Goal: Information Seeking & Learning: Get advice/opinions

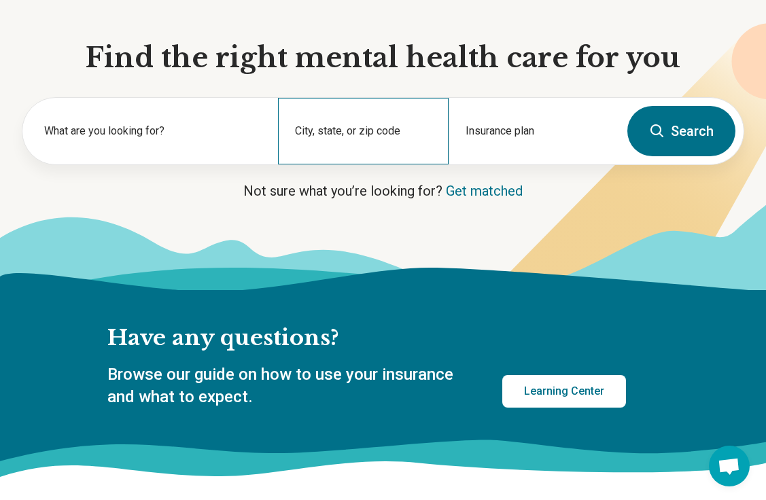
scroll to position [150, 0]
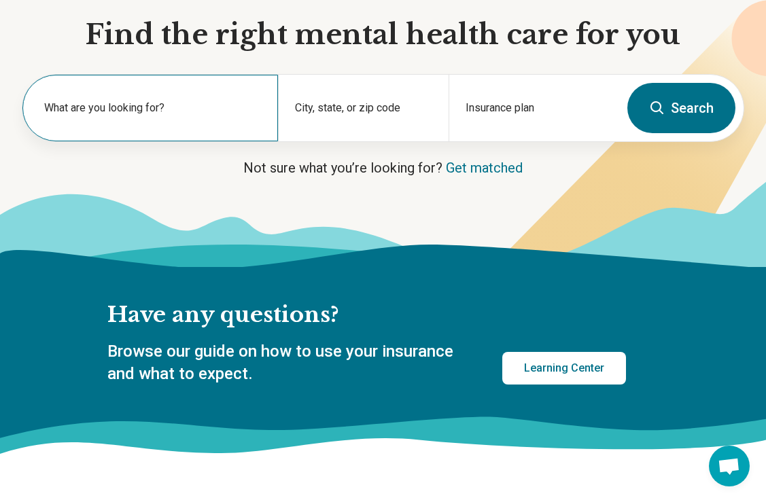
click at [161, 113] on label "What are you looking for?" at bounding box center [153, 108] width 218 height 16
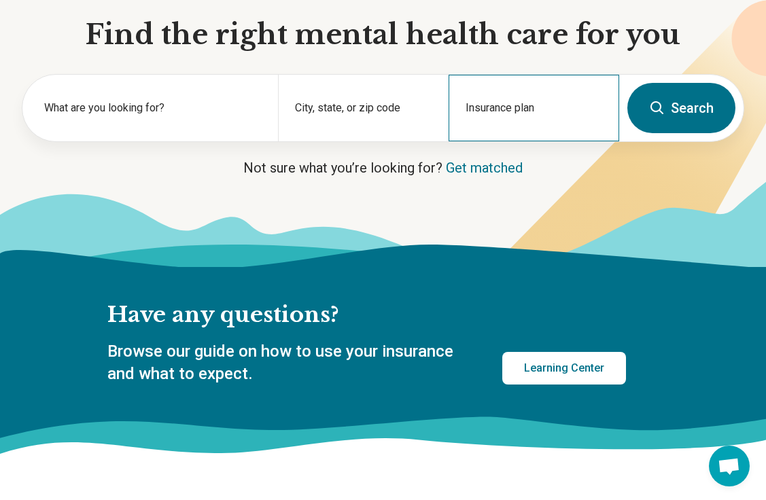
click at [499, 99] on div "Insurance plan" at bounding box center [534, 108] width 171 height 67
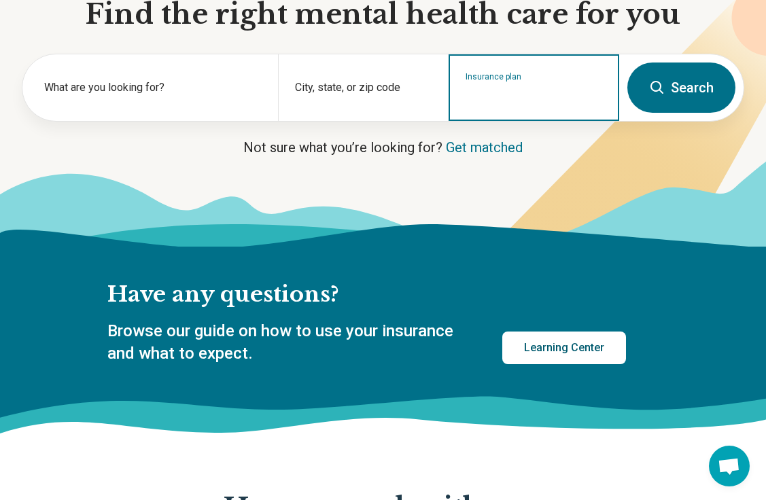
scroll to position [0, 0]
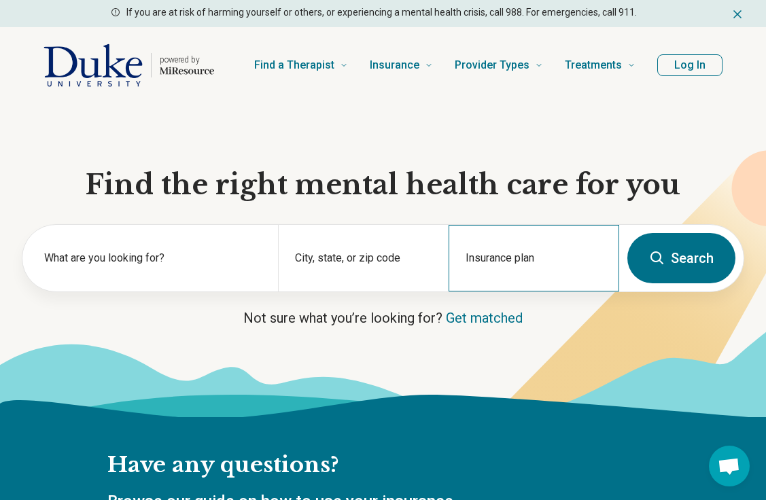
click at [540, 249] on div "Insurance plan" at bounding box center [534, 258] width 171 height 67
paste input "**********"
type input "**********"
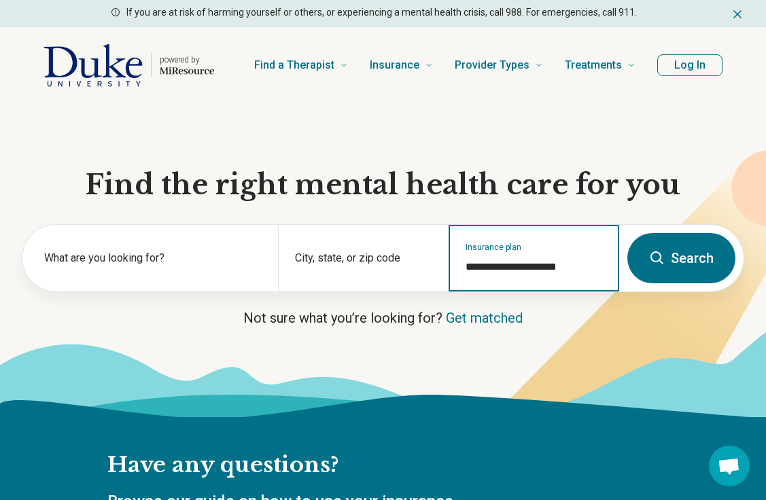
click at [627, 233] on button "Search" at bounding box center [681, 258] width 108 height 50
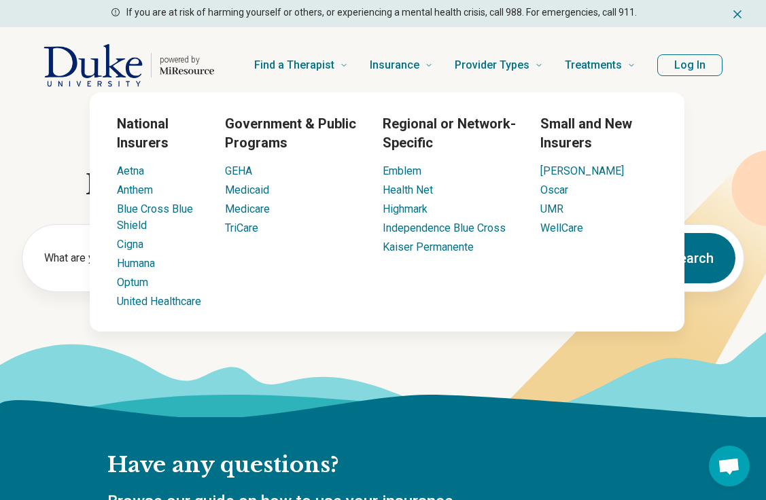
click at [360, 366] on icon at bounding box center [383, 374] width 766 height 86
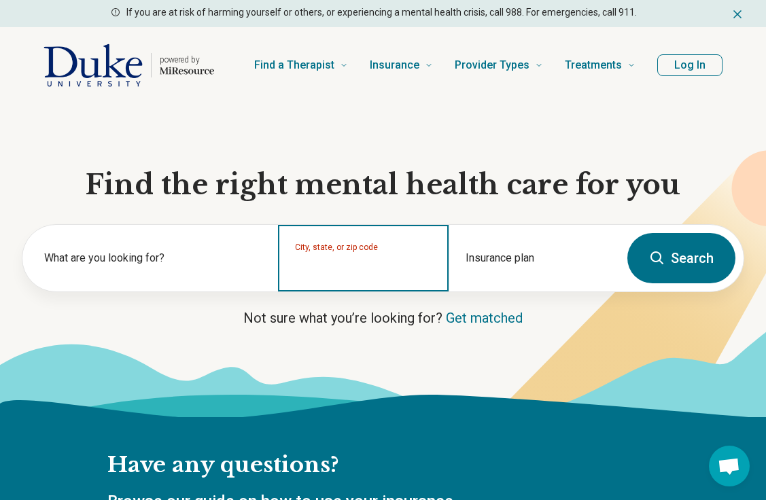
click at [351, 270] on input "City, state, or zip code" at bounding box center [363, 267] width 137 height 16
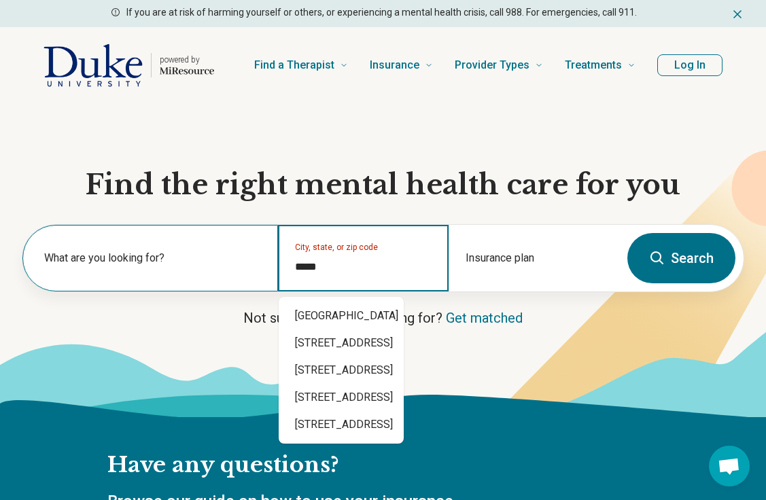
type input "*****"
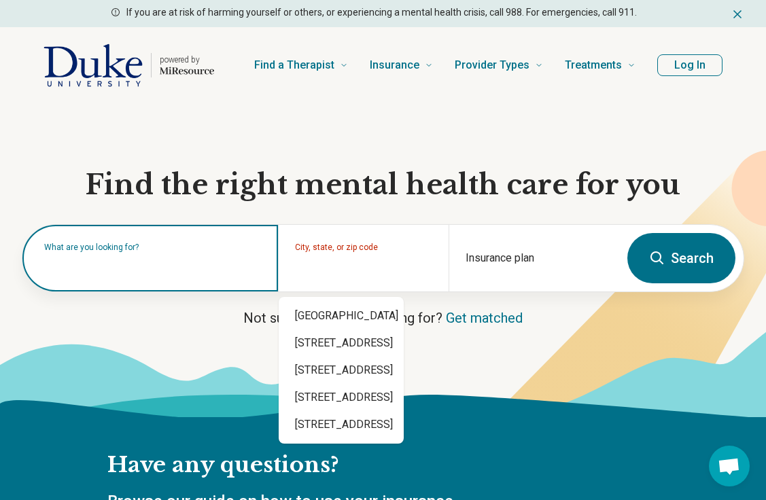
click at [132, 269] on input "text" at bounding box center [153, 265] width 218 height 16
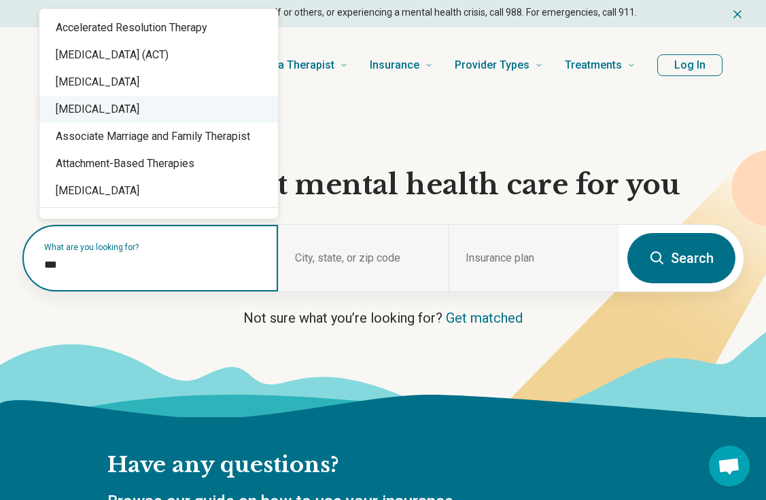
type input "****"
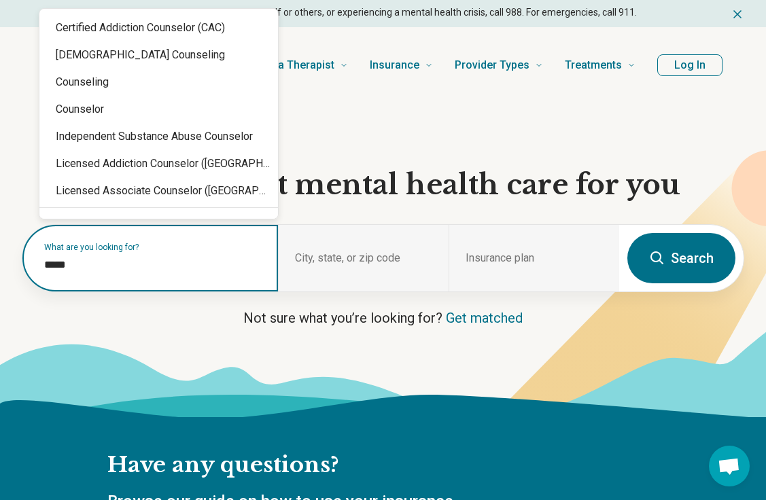
type input "******"
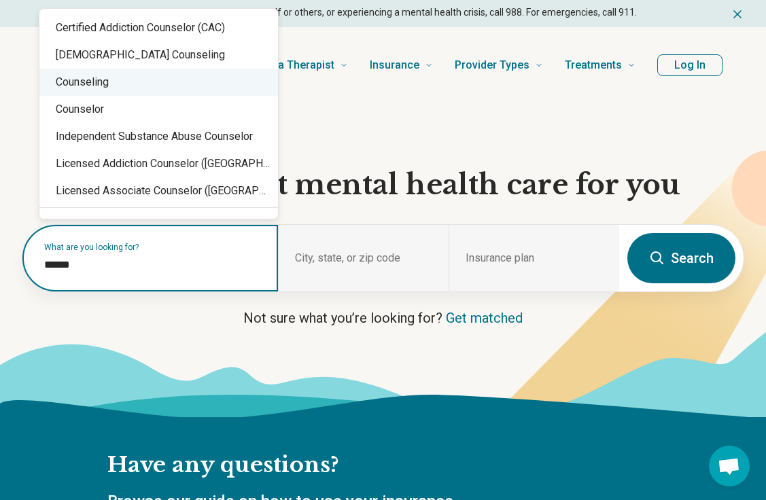
click at [173, 88] on div "Counseling" at bounding box center [158, 82] width 239 height 27
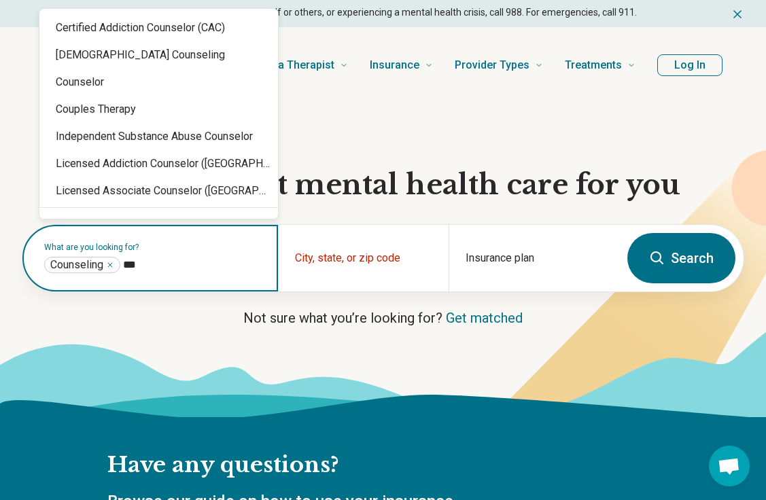
type input "****"
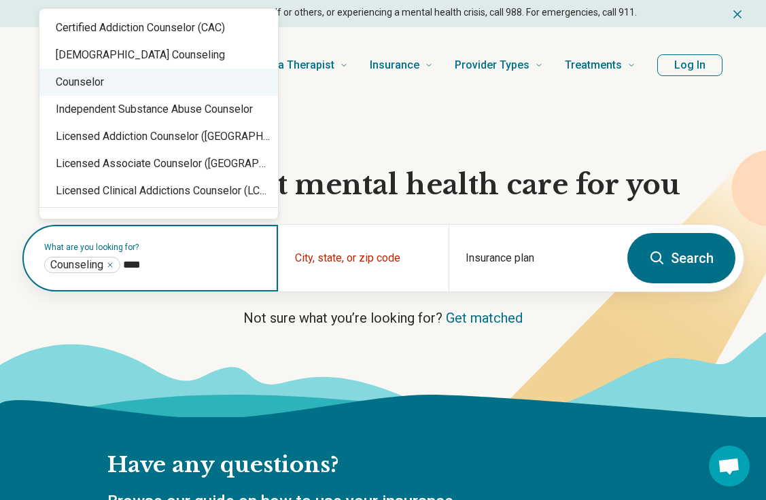
click at [141, 92] on div "Counselor" at bounding box center [158, 82] width 239 height 27
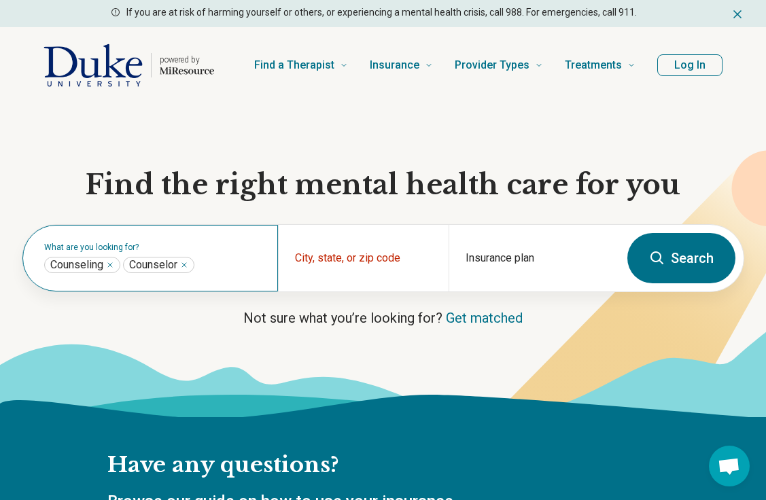
click at [220, 247] on label "What are you looking for?" at bounding box center [153, 247] width 218 height 8
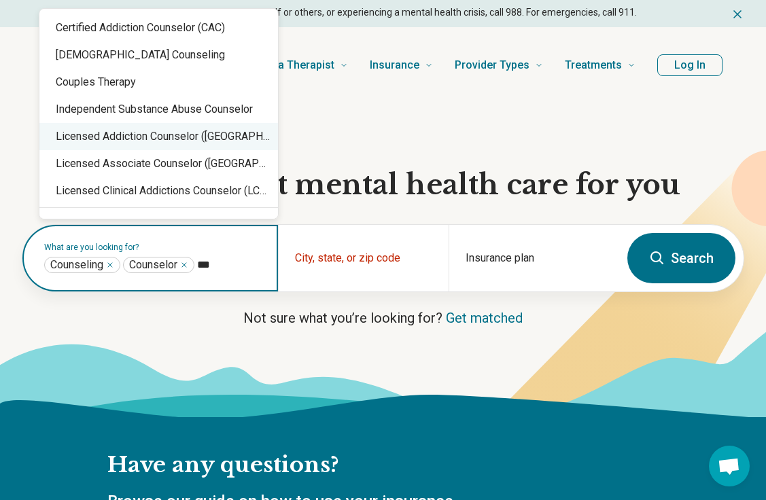
scroll to position [1, 0]
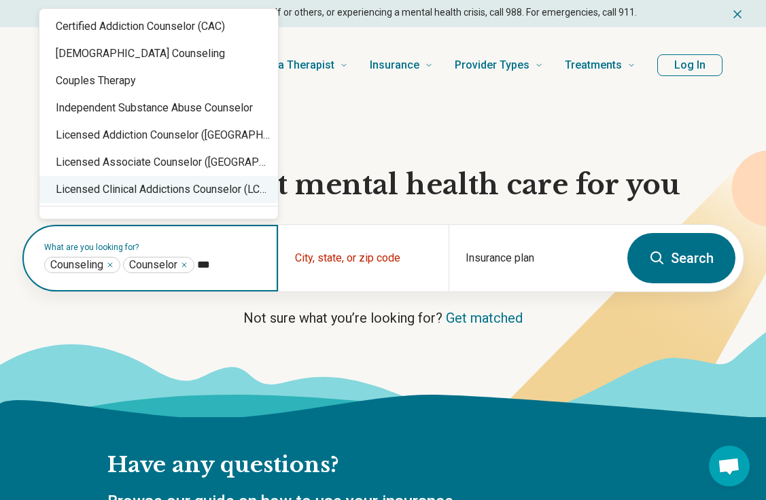
type input "***"
click at [215, 283] on div "What are you looking for? Counseling ** Counselor *" at bounding box center [150, 258] width 256 height 67
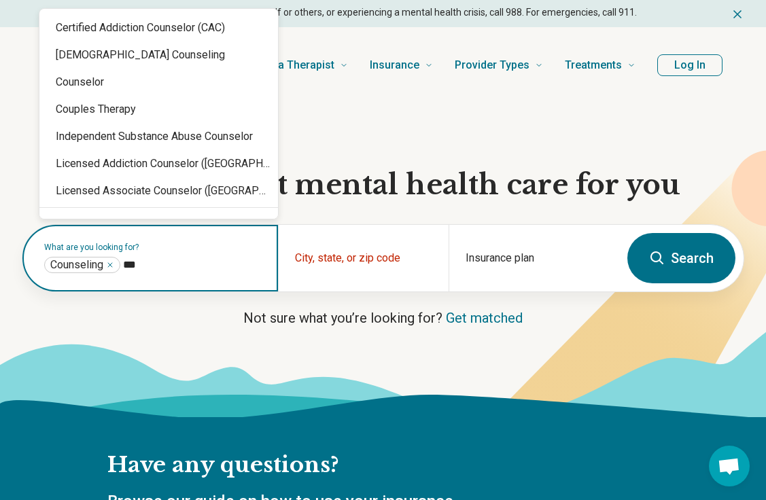
type input "****"
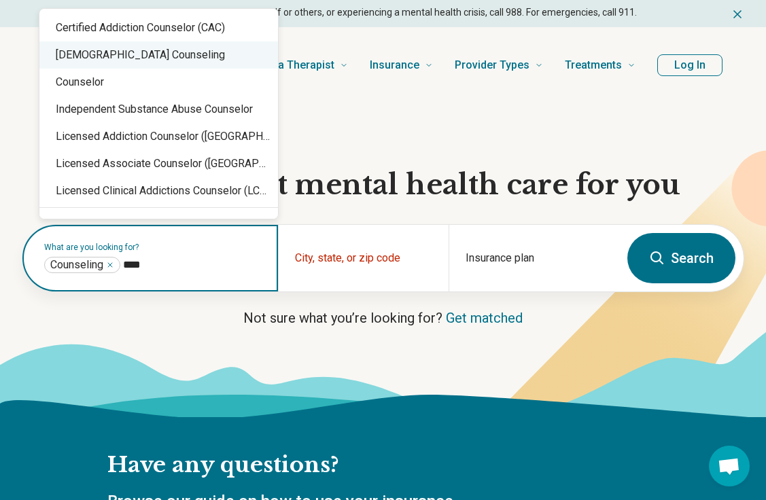
click at [94, 76] on div "Counselor" at bounding box center [158, 82] width 239 height 27
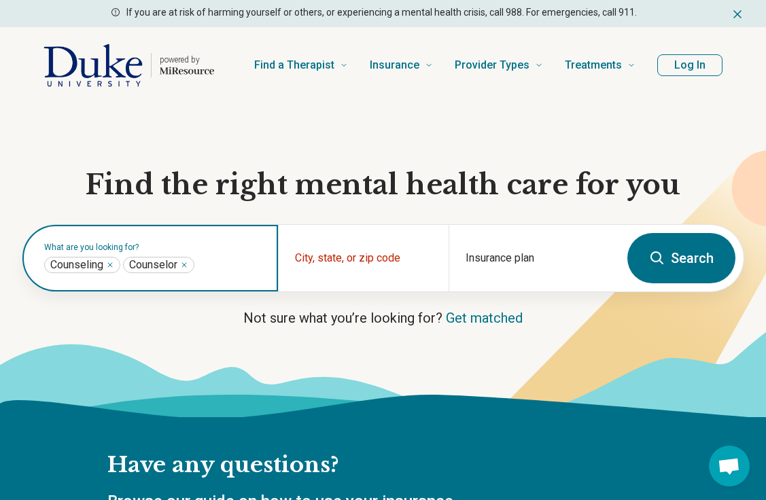
type input "*"
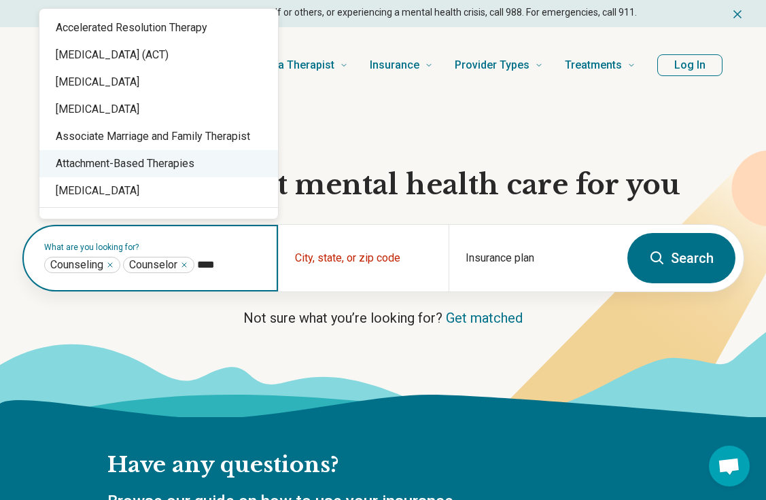
scroll to position [27, 0]
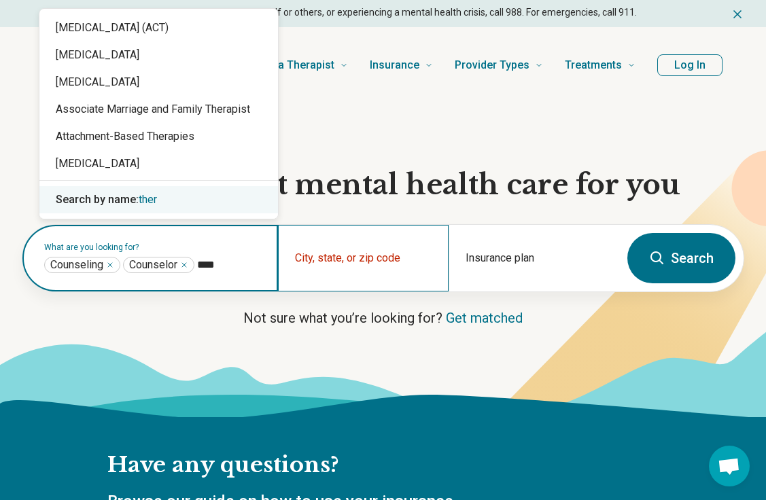
drag, startPoint x: 231, startPoint y: 268, endPoint x: 301, endPoint y: 268, distance: 70.0
click at [293, 268] on div "What are you looking for? Counseling ** Counselor * **** City, state, or zip co…" at bounding box center [320, 258] width 597 height 67
type input "*"
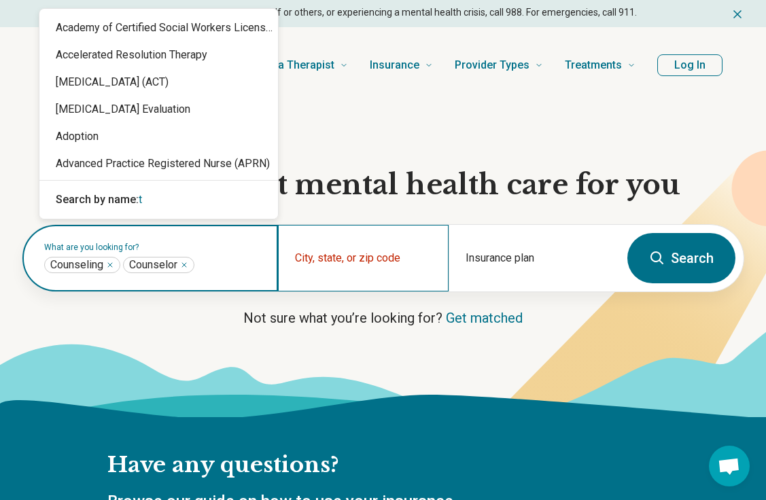
scroll to position [0, 0]
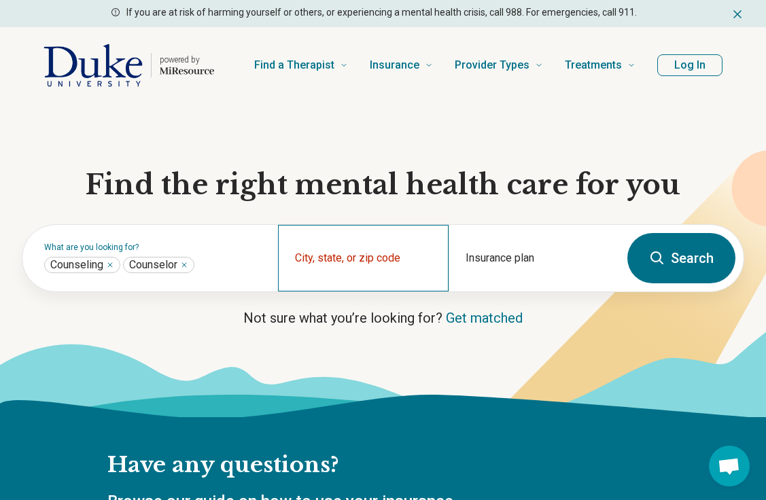
click at [380, 253] on div "City, state, or zip code" at bounding box center [363, 258] width 171 height 67
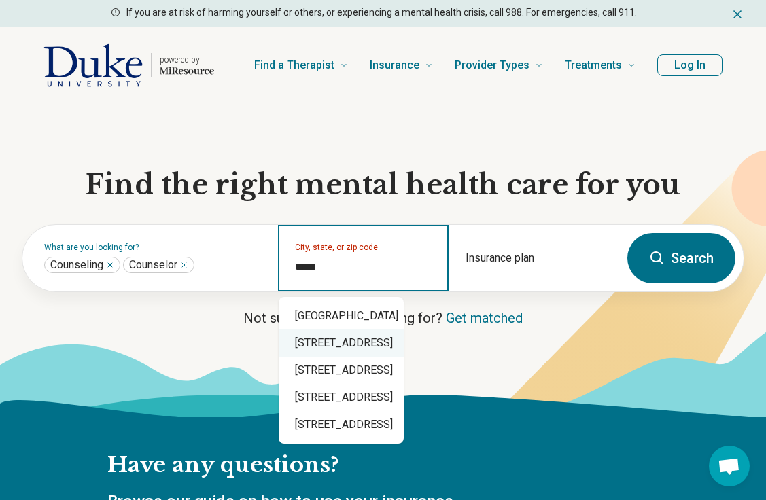
click at [402, 331] on div "27705 Oak View Drive, Rice, VA" at bounding box center [341, 343] width 125 height 27
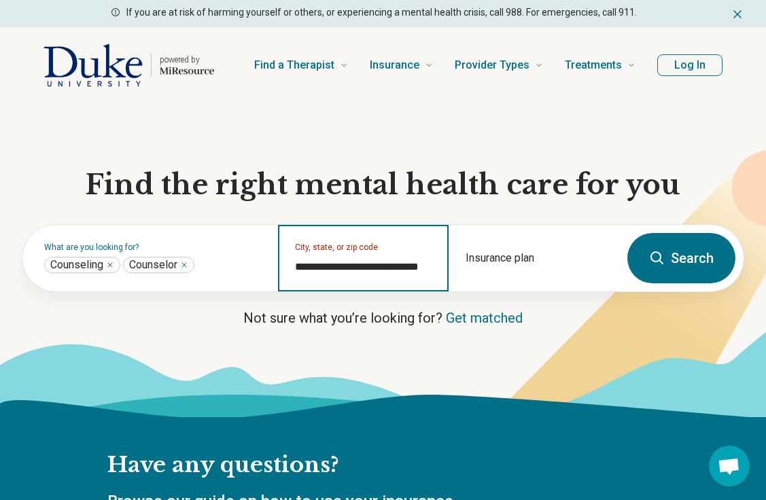
click at [326, 259] on input "**********" at bounding box center [363, 267] width 137 height 16
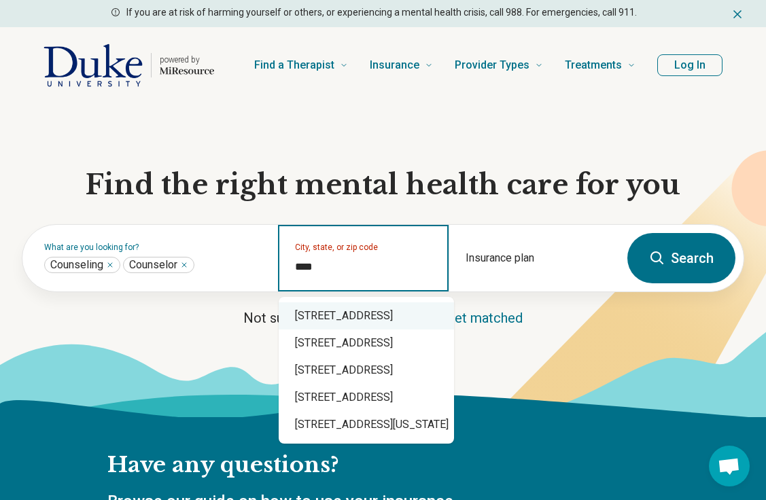
click at [371, 311] on div "2775 South Miami Boulevard, Durham, NC" at bounding box center [366, 315] width 175 height 27
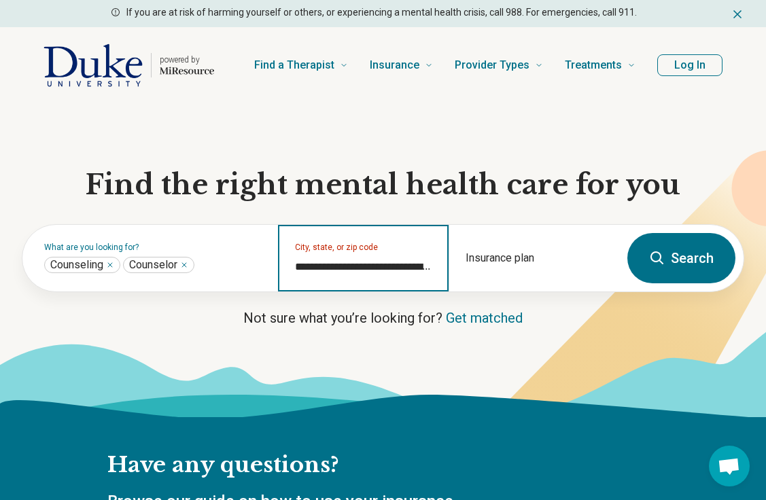
click at [367, 263] on input "**********" at bounding box center [363, 267] width 137 height 16
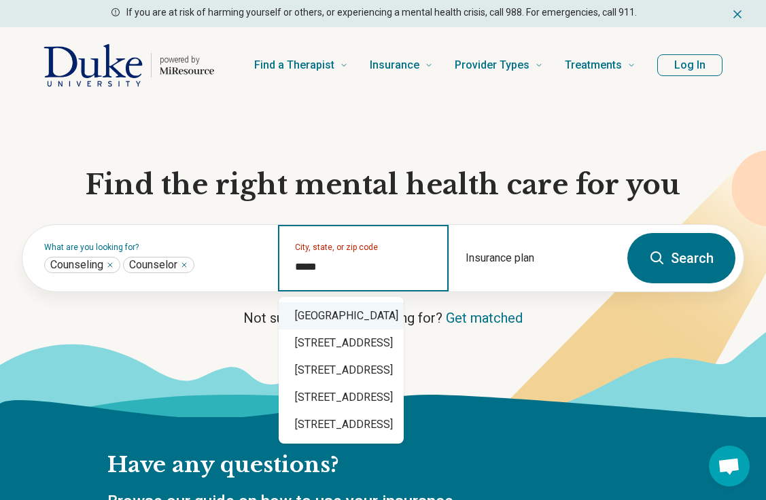
click at [368, 317] on div "Durham, NC 27705" at bounding box center [341, 315] width 125 height 27
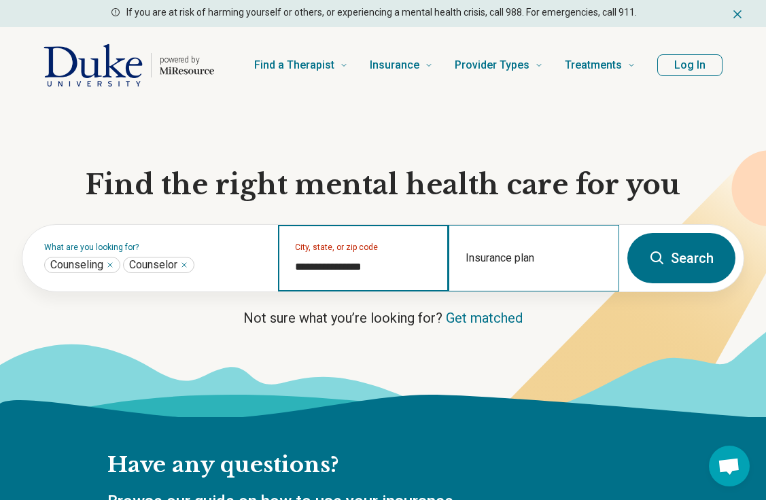
type input "**********"
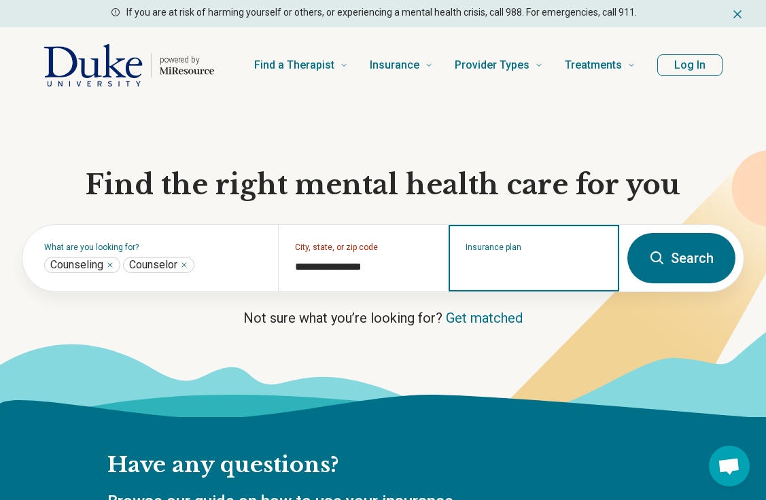
click at [530, 273] on input "Insurance plan" at bounding box center [534, 267] width 137 height 16
paste input "**********"
type input "**********"
click at [684, 253] on button "Search" at bounding box center [681, 258] width 108 height 50
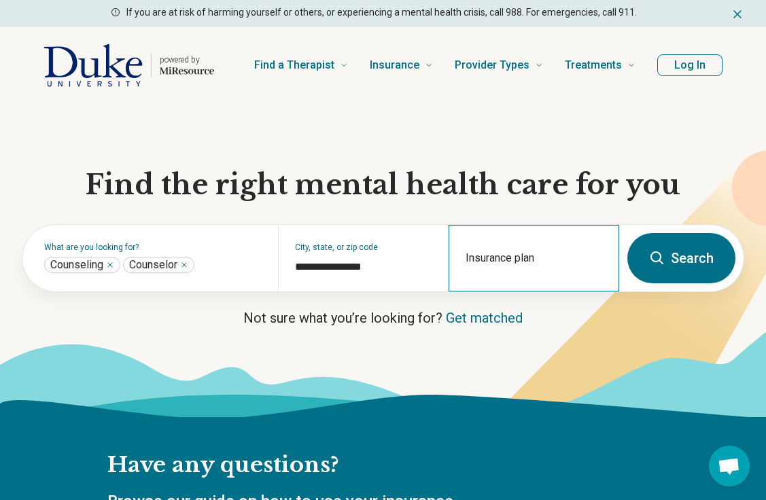
click at [547, 248] on div "Insurance plan" at bounding box center [534, 258] width 171 height 67
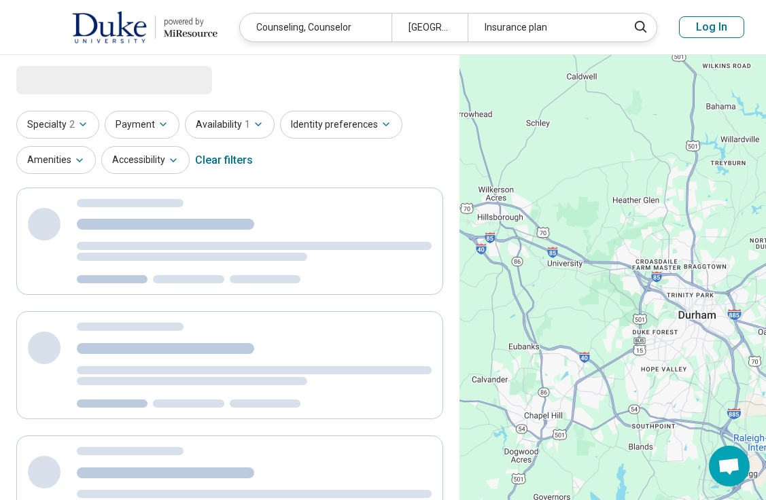
select select "***"
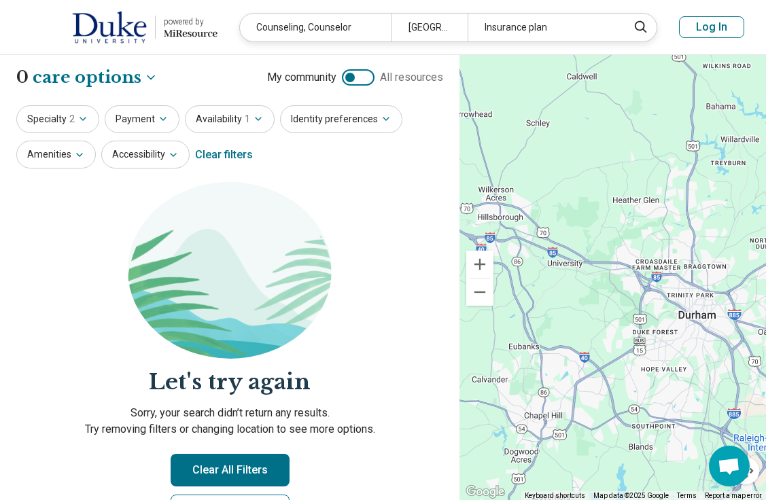
click at [561, 49] on header "powered by Miresource logo Counseling, Counselor Durham, NC 27705 Insurance pla…" at bounding box center [383, 27] width 766 height 55
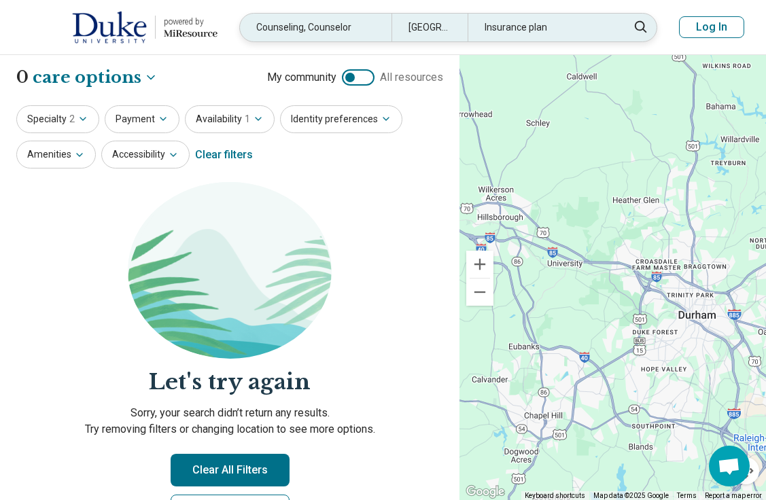
click at [561, 31] on div "Insurance plan" at bounding box center [544, 28] width 152 height 28
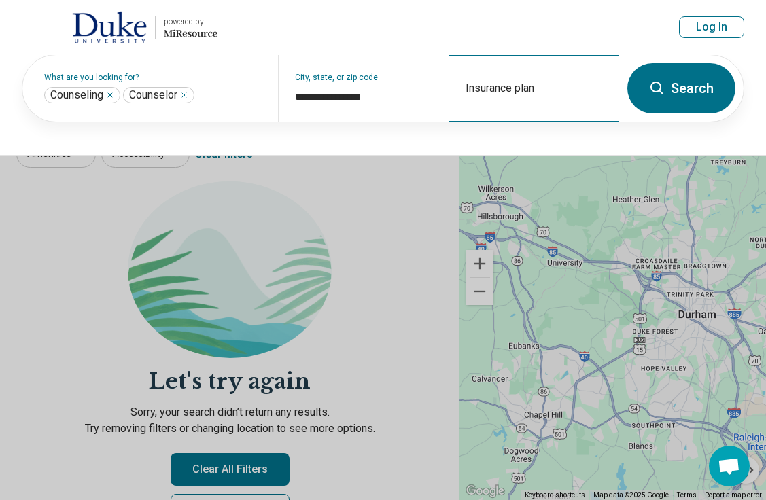
click at [529, 90] on div "Insurance plan" at bounding box center [534, 88] width 171 height 67
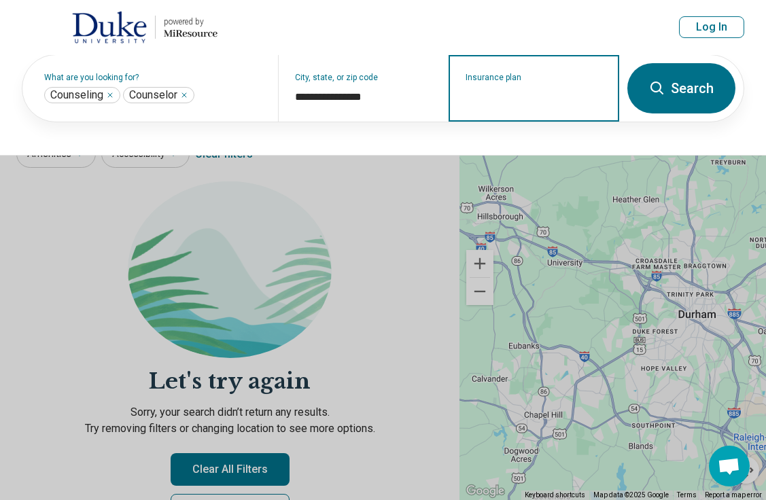
paste input "**********"
type input "**********"
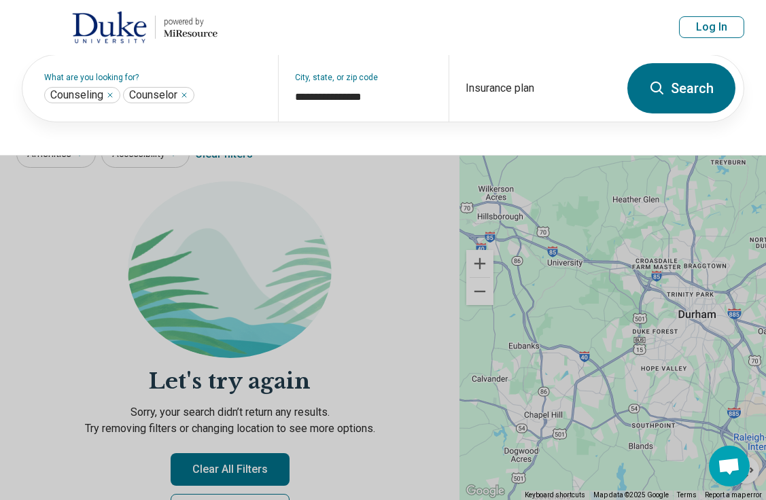
click at [664, 88] on icon at bounding box center [657, 88] width 16 height 16
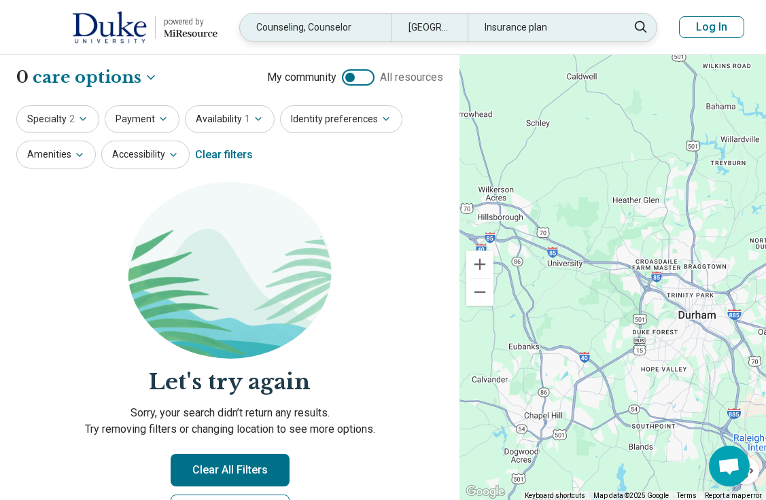
click at [553, 33] on div "Insurance plan" at bounding box center [544, 28] width 152 height 28
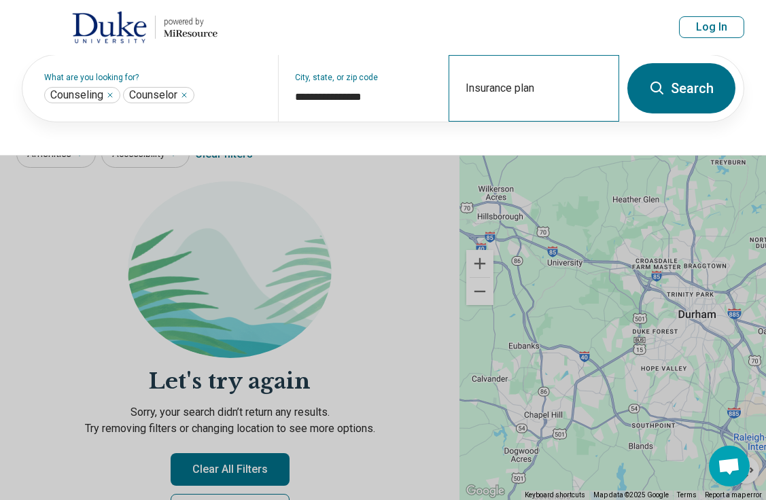
click at [525, 85] on div "Insurance plan" at bounding box center [534, 88] width 171 height 67
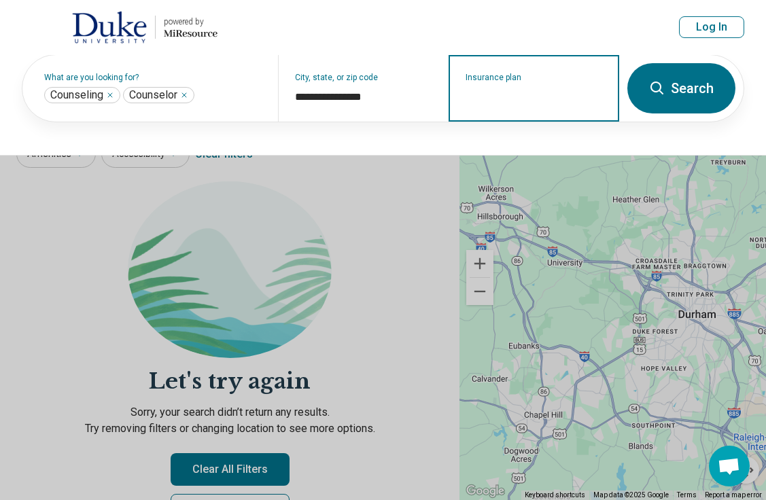
paste input "**********"
drag, startPoint x: 504, startPoint y: 97, endPoint x: 765, endPoint y: 97, distance: 261.7
click at [765, 97] on div "**********" at bounding box center [383, 104] width 766 height 101
type input "*****"
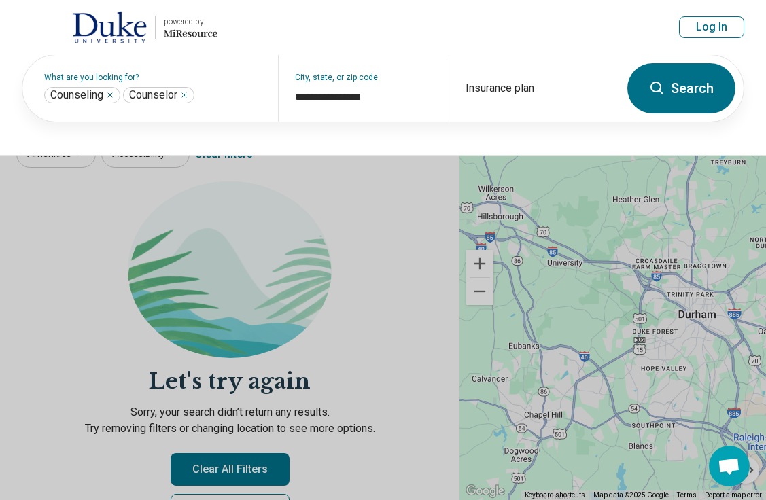
click at [677, 81] on button "Search" at bounding box center [681, 88] width 108 height 50
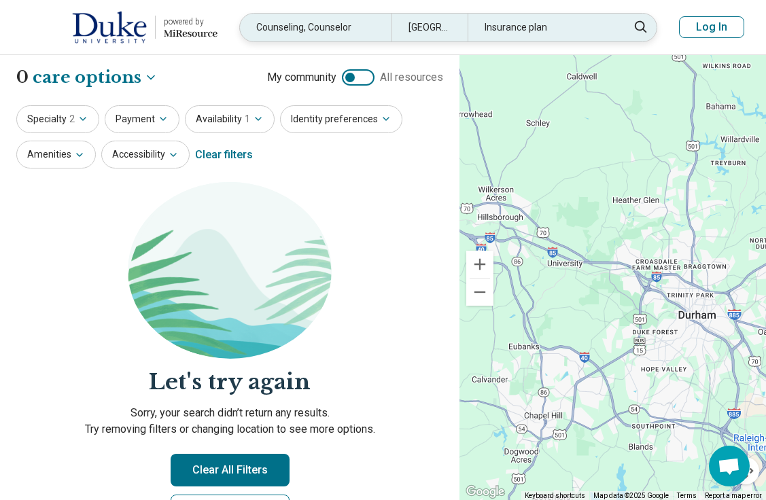
click at [583, 31] on div "Insurance plan" at bounding box center [544, 28] width 152 height 28
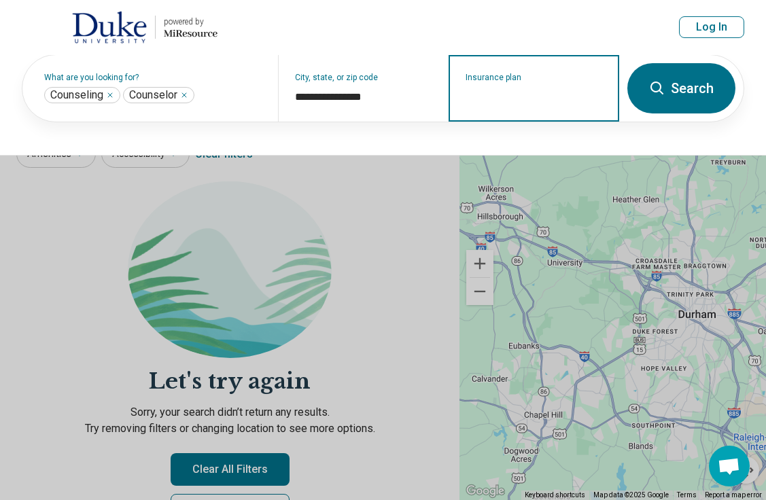
click at [521, 97] on input "Insurance plan" at bounding box center [534, 97] width 137 height 16
click at [481, 148] on div "DSHIP" at bounding box center [480, 146] width 60 height 27
type input "*****"
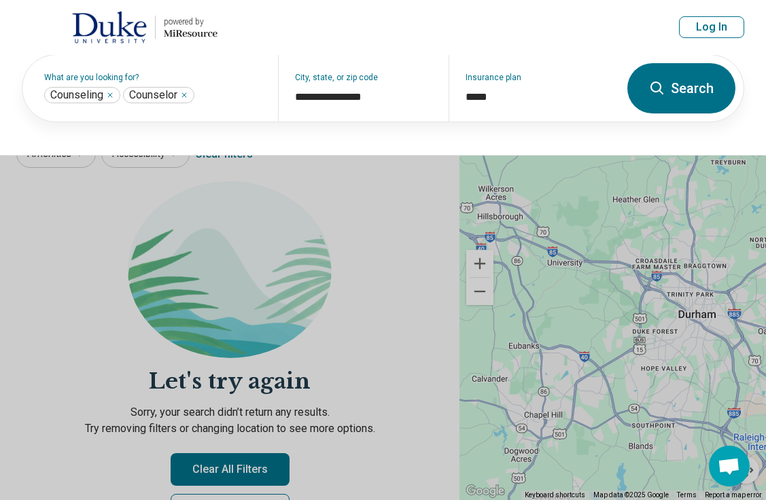
click at [688, 82] on button "Search" at bounding box center [681, 88] width 108 height 50
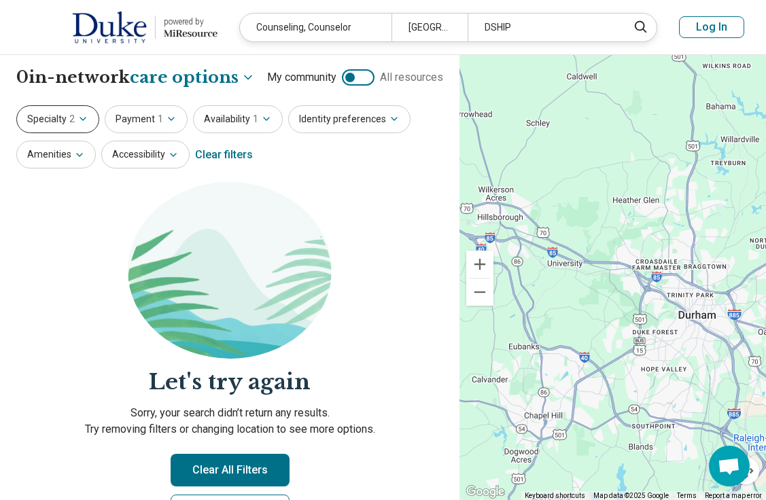
click at [72, 109] on button "Specialty 2" at bounding box center [57, 119] width 83 height 28
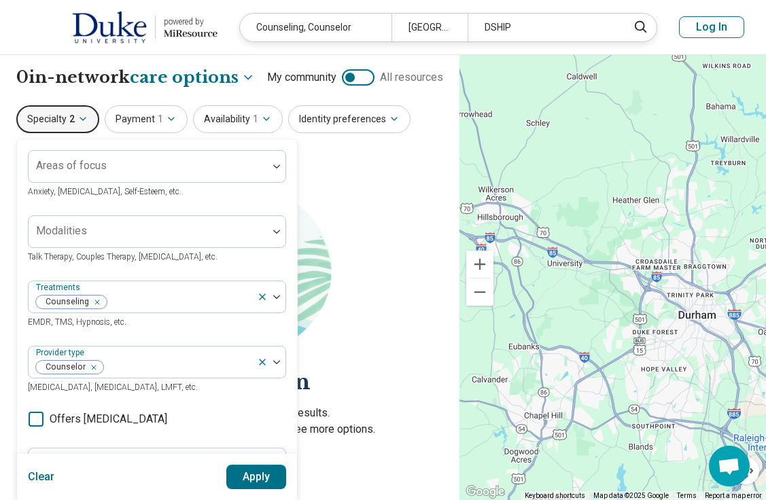
click at [357, 228] on section "Let's try again Sorry, your search didn’t return any results. Try removing filt…" at bounding box center [229, 366] width 427 height 368
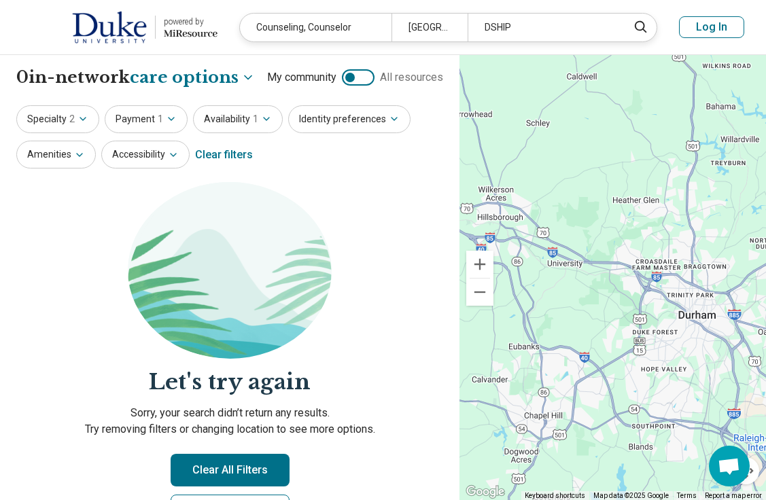
click at [20, 97] on div "**********" at bounding box center [230, 302] width 460 height 494
click at [69, 120] on span "2" at bounding box center [71, 119] width 5 height 14
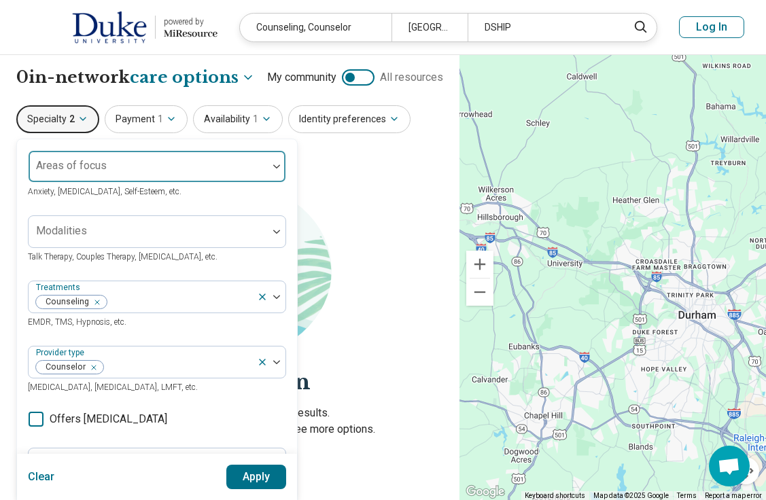
click at [112, 172] on div at bounding box center [148, 171] width 228 height 19
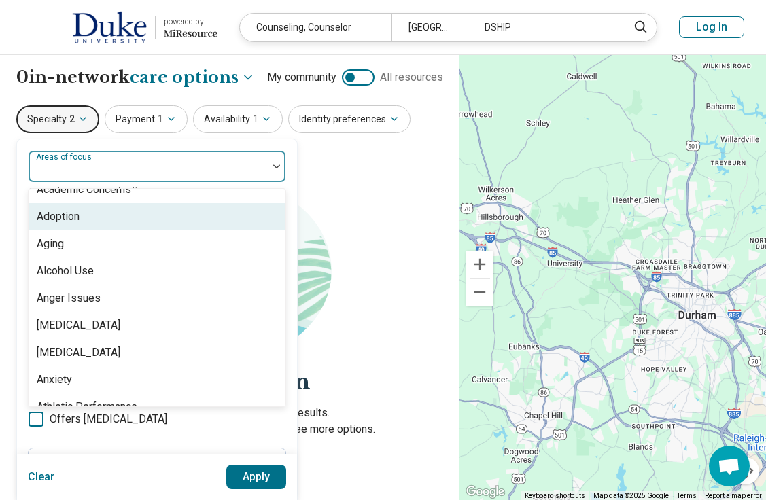
scroll to position [44, 0]
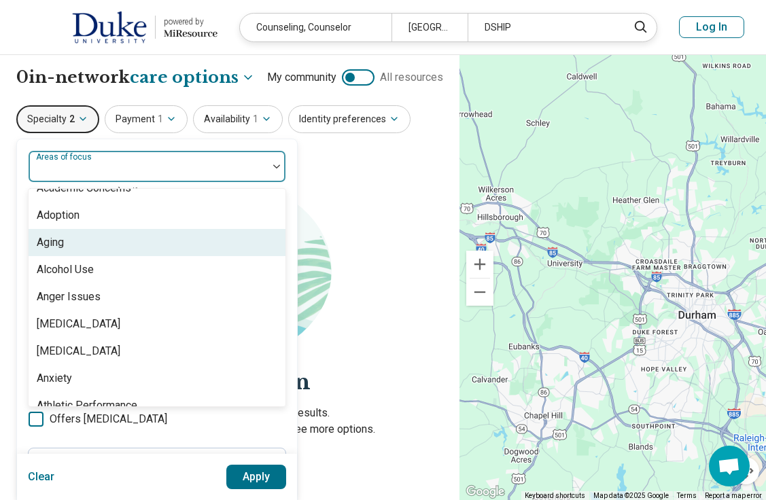
click at [453, 268] on div "**********" at bounding box center [230, 302] width 460 height 494
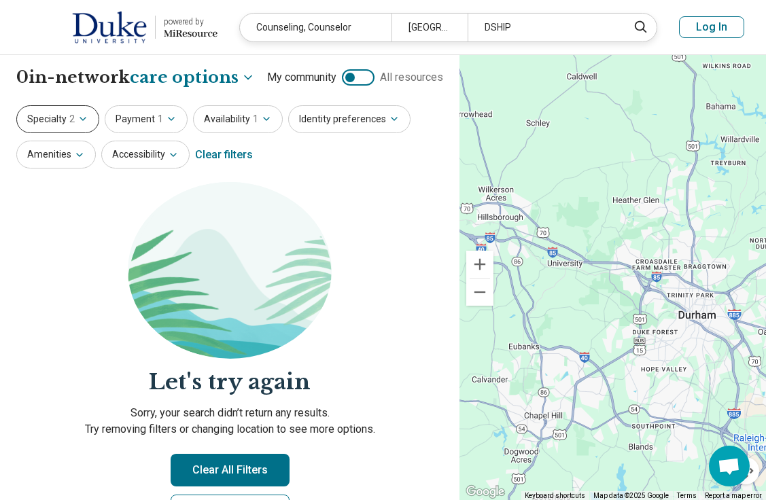
click at [66, 120] on button "Specialty 2" at bounding box center [57, 119] width 83 height 28
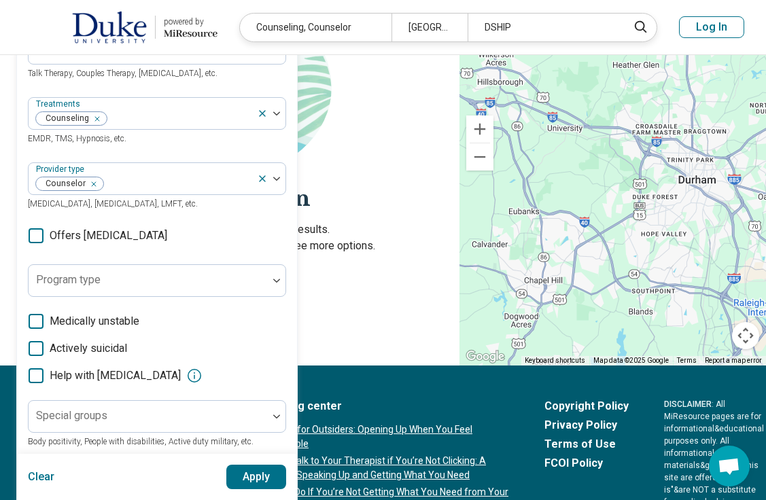
click at [411, 262] on section "Let's try again Sorry, your search didn’t return any results. Try removing filt…" at bounding box center [229, 183] width 427 height 368
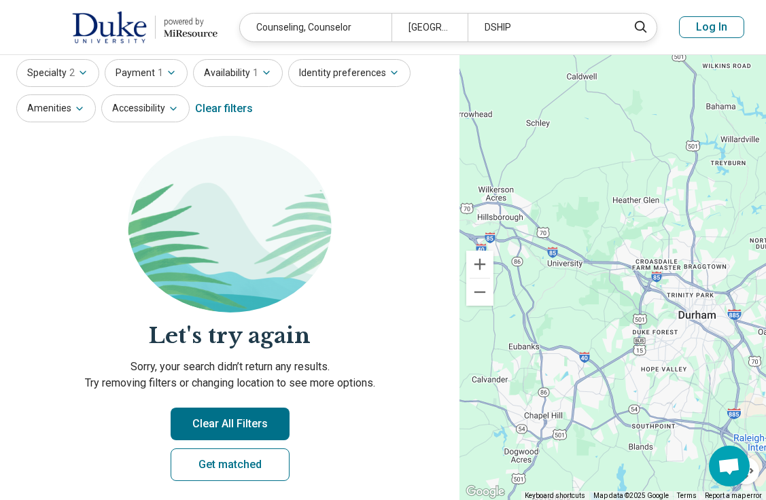
scroll to position [11, 0]
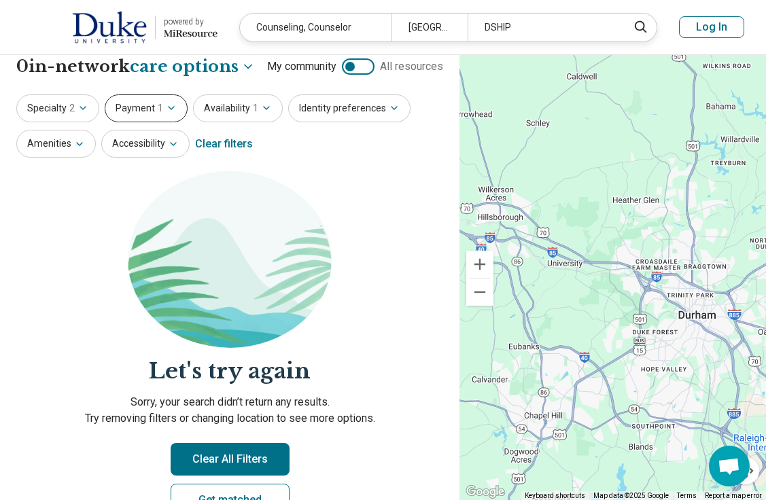
click at [158, 114] on span "1" at bounding box center [160, 108] width 5 height 14
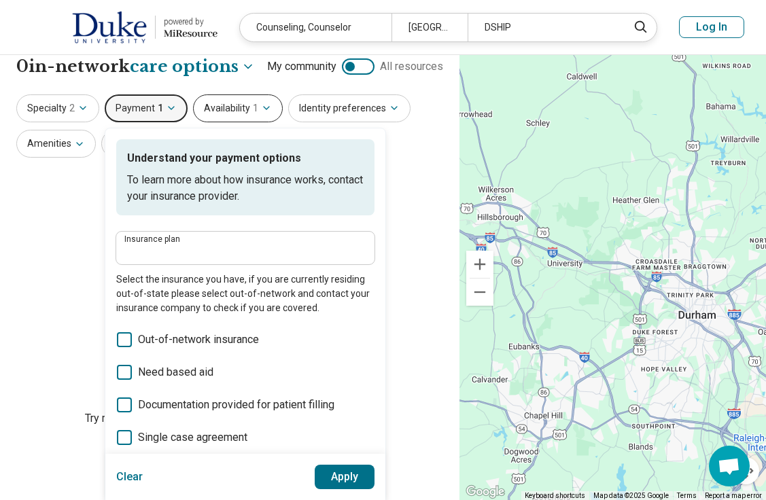
type input "*****"
click at [253, 101] on span "1" at bounding box center [255, 108] width 5 height 14
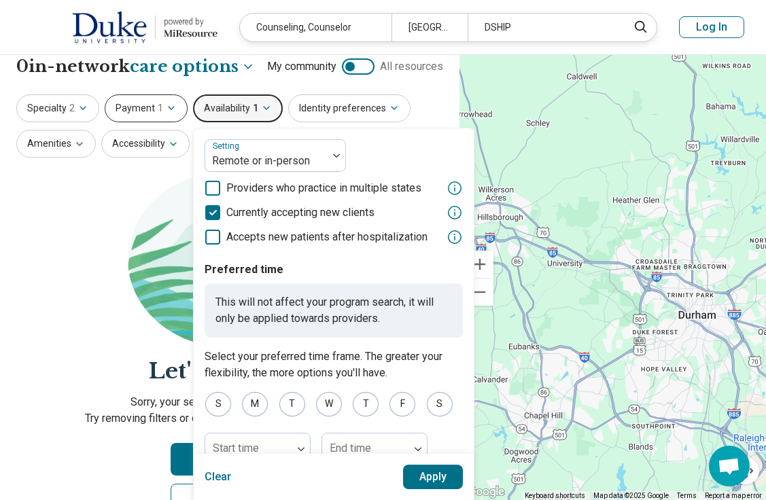
click at [152, 101] on button "Payment 1" at bounding box center [146, 108] width 83 height 28
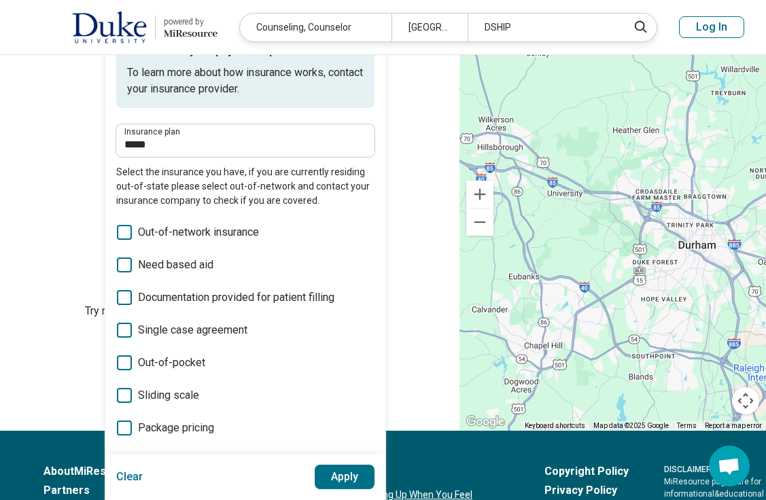
scroll to position [109, 0]
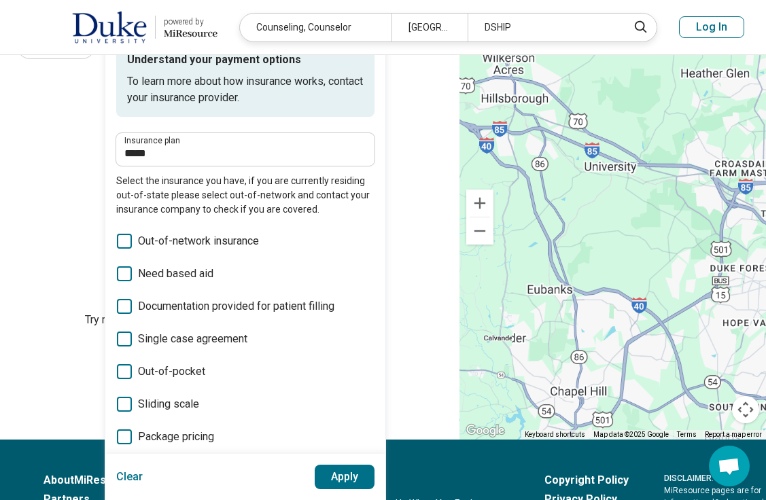
click at [442, 147] on section "Let's try again Sorry, your search didn’t return any results. Try removing filt…" at bounding box center [229, 257] width 427 height 368
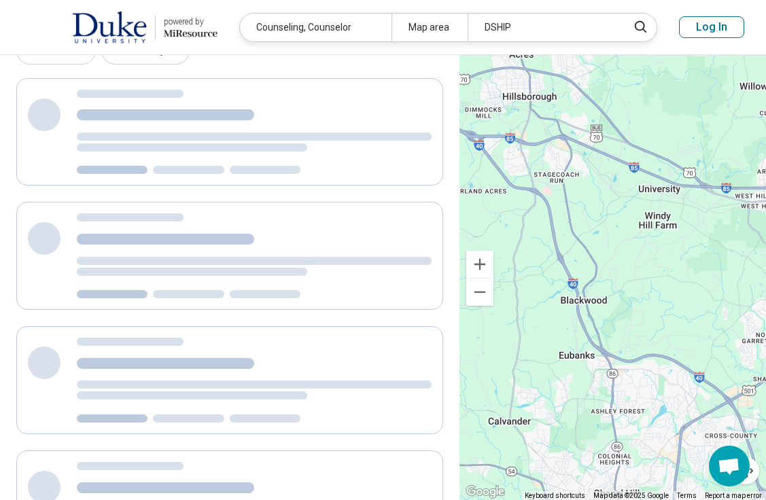
scroll to position [84, 0]
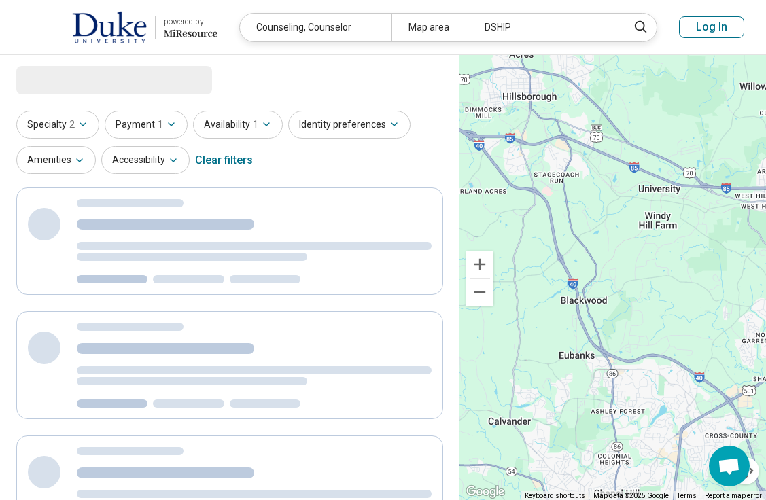
select select "***"
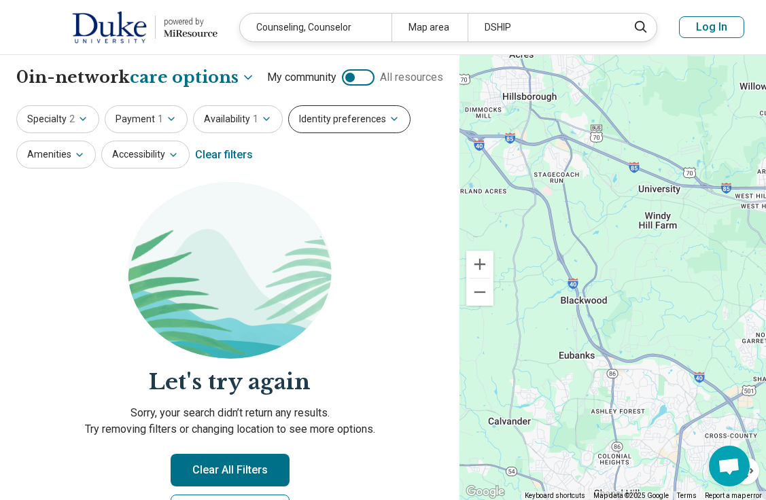
click at [350, 130] on button "Identity preferences" at bounding box center [349, 119] width 122 height 28
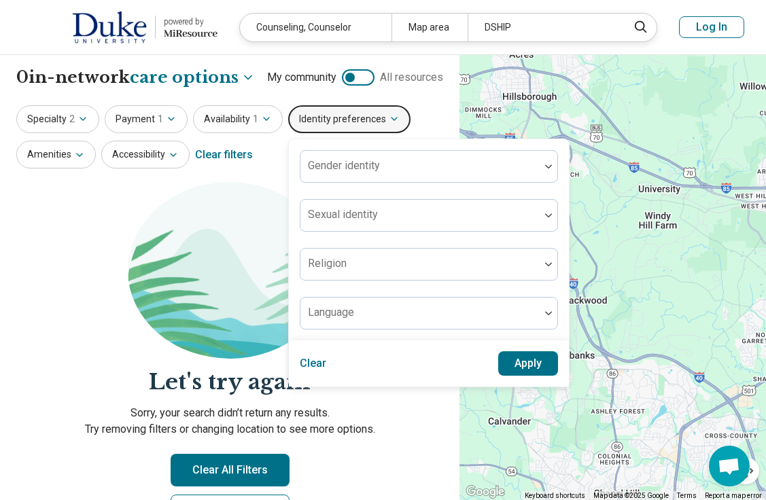
click at [136, 195] on section "Let's try again Sorry, your search didn’t return any results. Try removing filt…" at bounding box center [229, 366] width 427 height 368
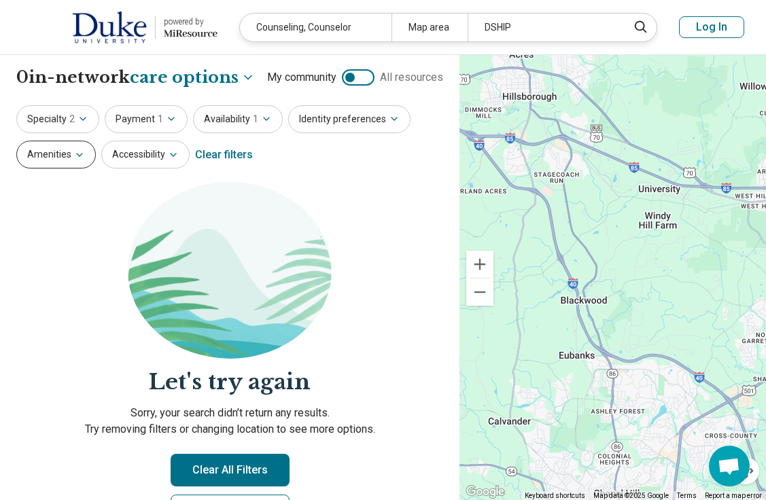
click at [67, 156] on button "Amenities" at bounding box center [56, 155] width 80 height 28
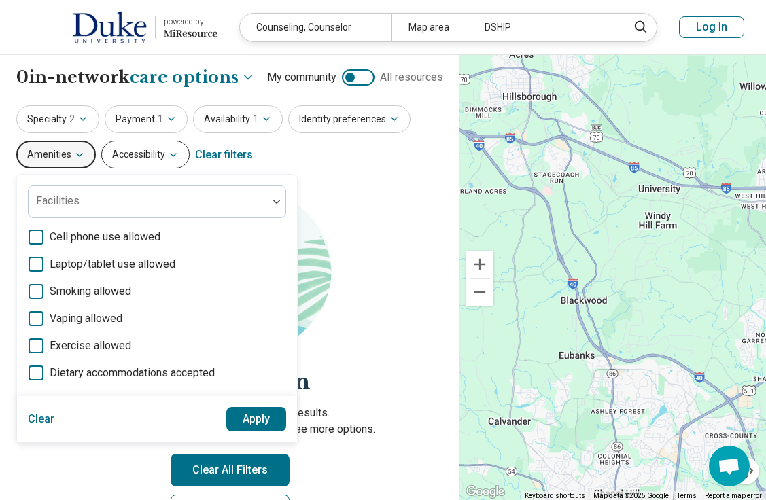
click at [141, 152] on button "Accessibility" at bounding box center [145, 155] width 88 height 28
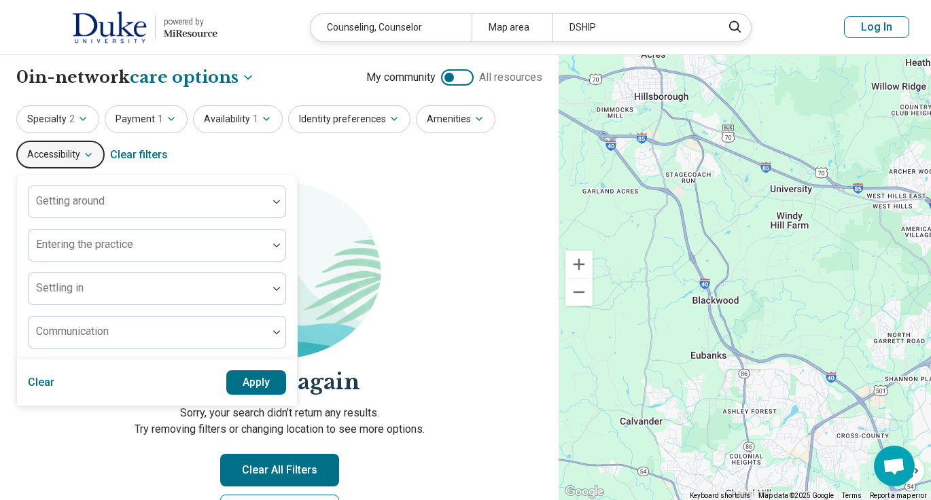
click at [481, 193] on section "Let's try again Sorry, your search didn’t return any results. Try removing filt…" at bounding box center [279, 366] width 526 height 368
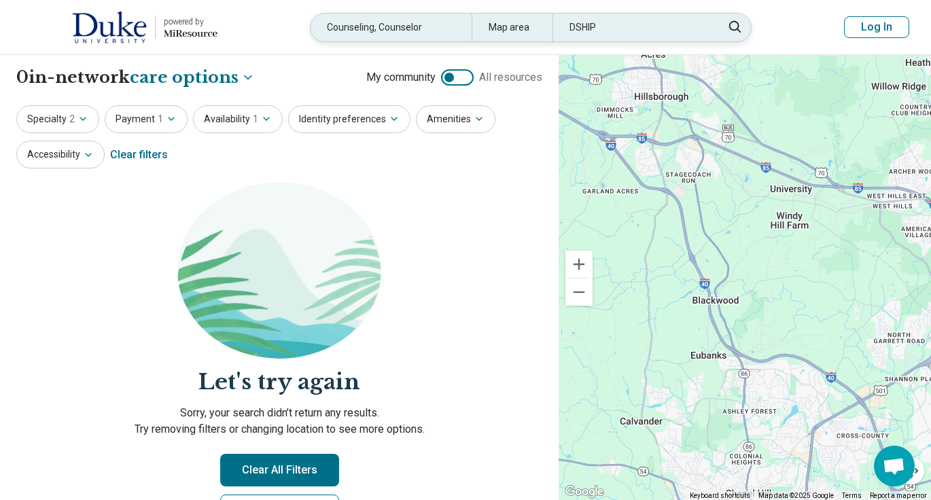
click at [626, 24] on div "DSHIP" at bounding box center [633, 28] width 161 height 28
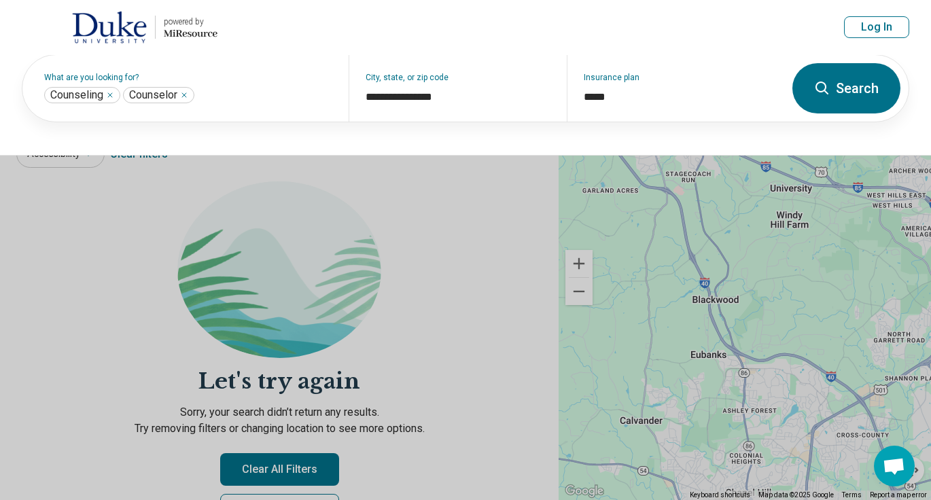
click at [474, 275] on button at bounding box center [465, 250] width 931 height 500
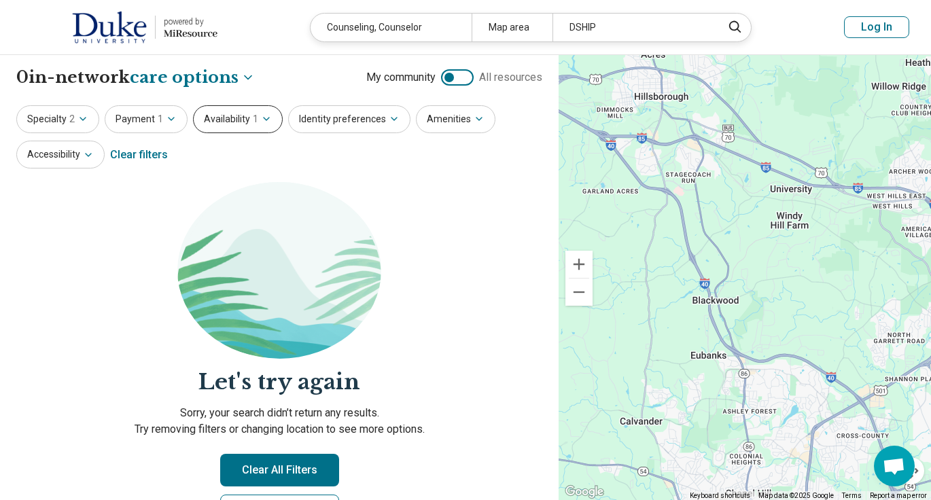
click at [218, 119] on button "Availability 1" at bounding box center [238, 119] width 90 height 28
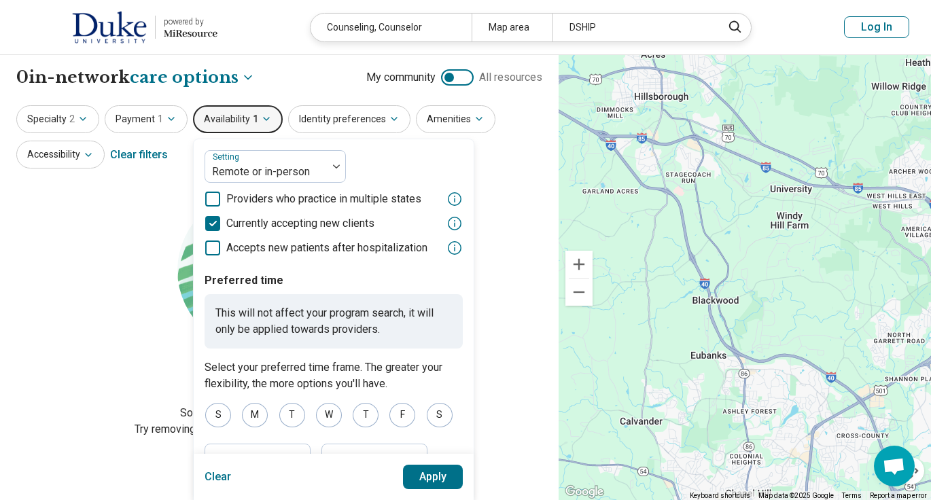
click at [226, 222] on span "Currently accepting new clients" at bounding box center [300, 223] width 148 height 16
click at [140, 331] on section "Let's try again Sorry, your search didn’t return any results. Try removing filt…" at bounding box center [279, 366] width 526 height 368
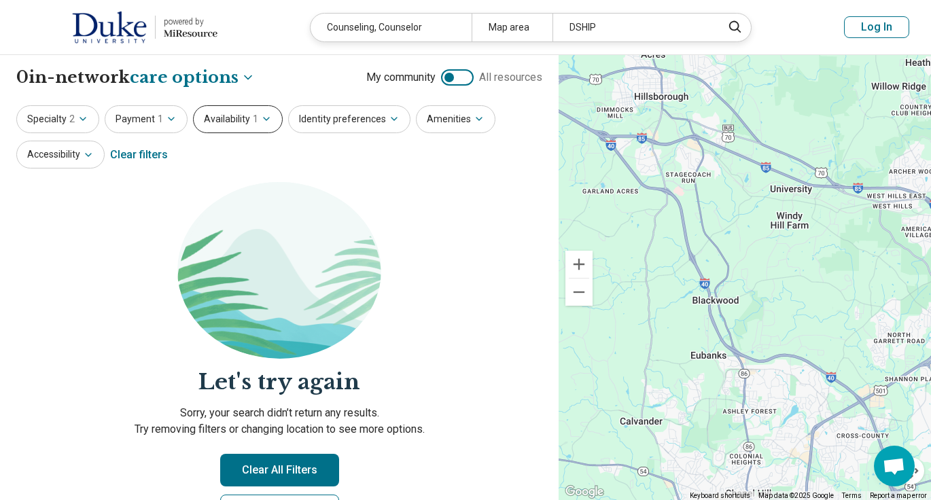
click at [254, 109] on button "Availability 1" at bounding box center [238, 119] width 90 height 28
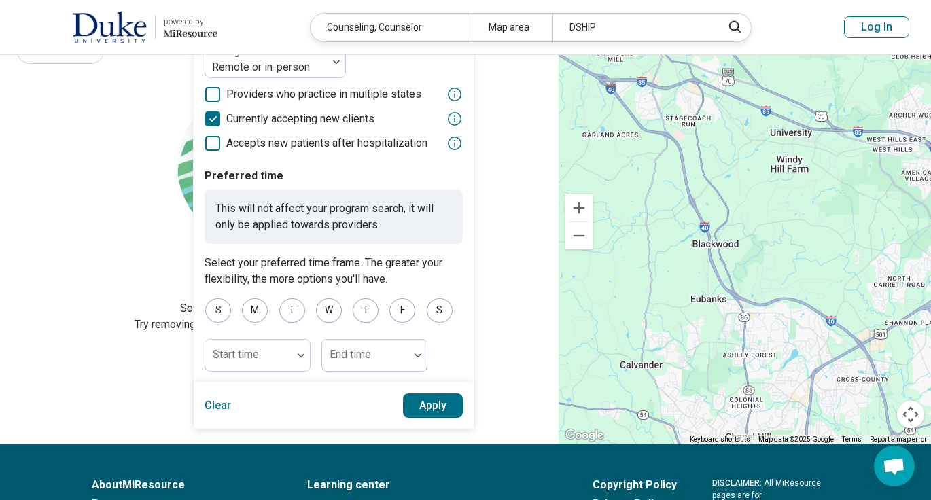
click at [217, 403] on button "Clear" at bounding box center [218, 406] width 27 height 24
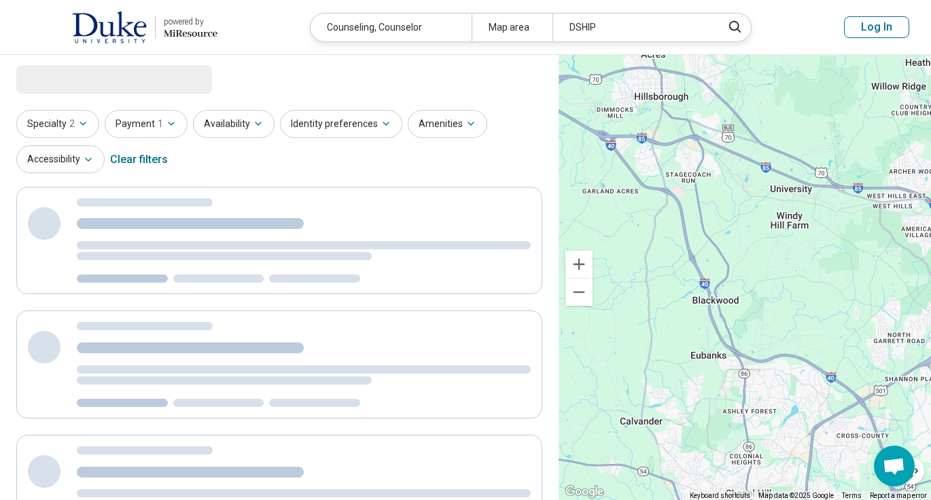
scroll to position [0, 0]
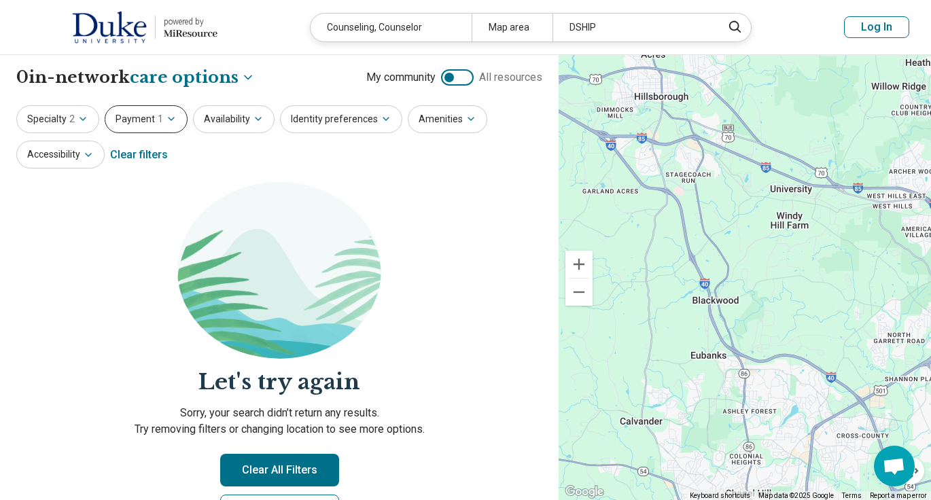
click at [156, 133] on button "Payment 1" at bounding box center [146, 119] width 83 height 28
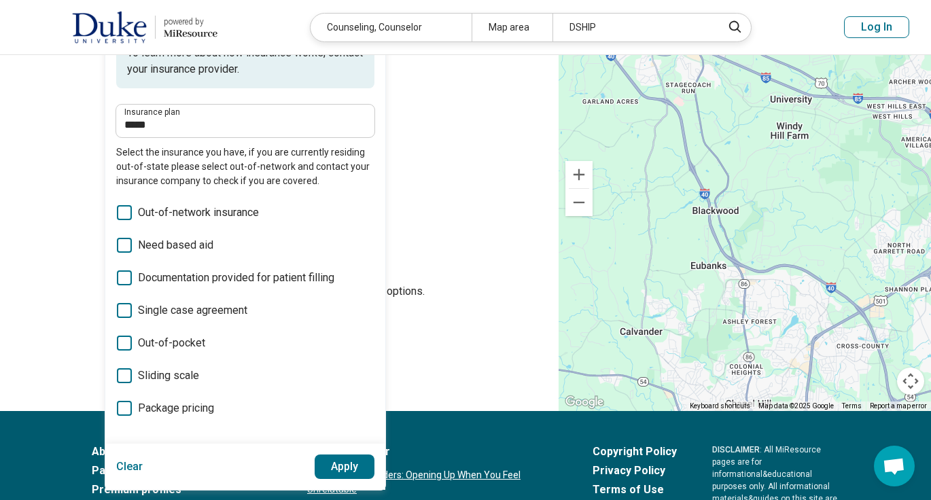
scroll to position [139, 0]
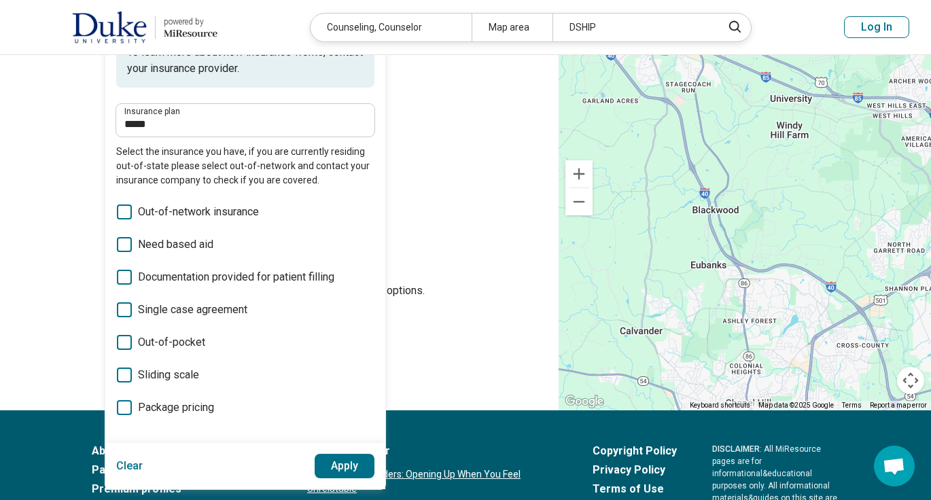
click at [109, 470] on div "Clear Apply" at bounding box center [245, 466] width 280 height 46
click at [120, 470] on button "Clear" at bounding box center [129, 466] width 27 height 24
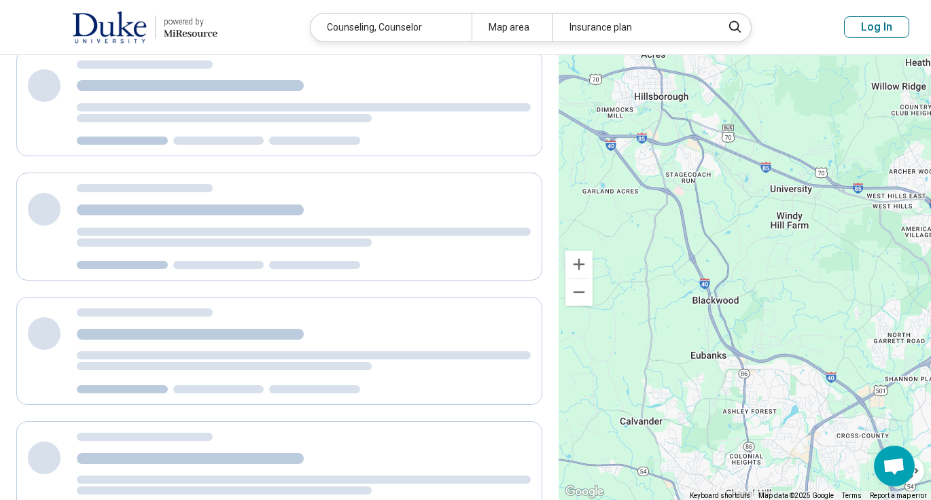
scroll to position [0, 0]
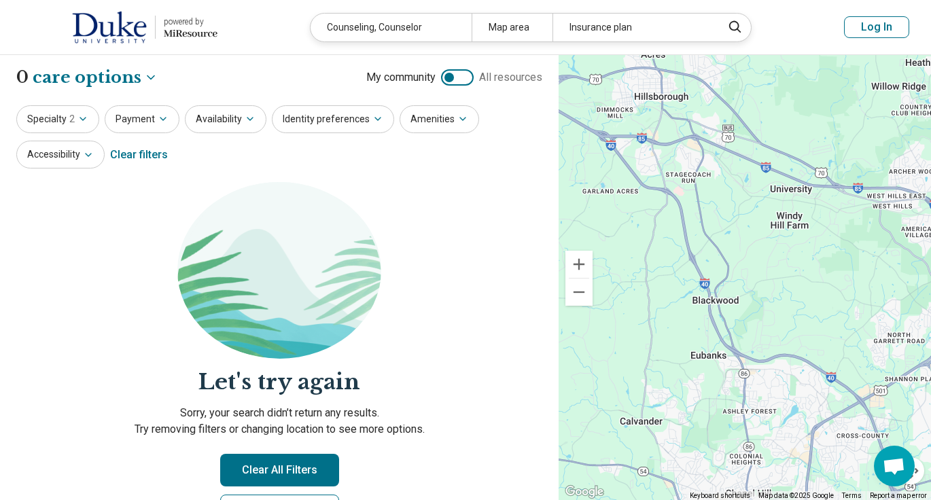
click at [414, 26] on div "Counseling, Counselor" at bounding box center [391, 28] width 161 height 28
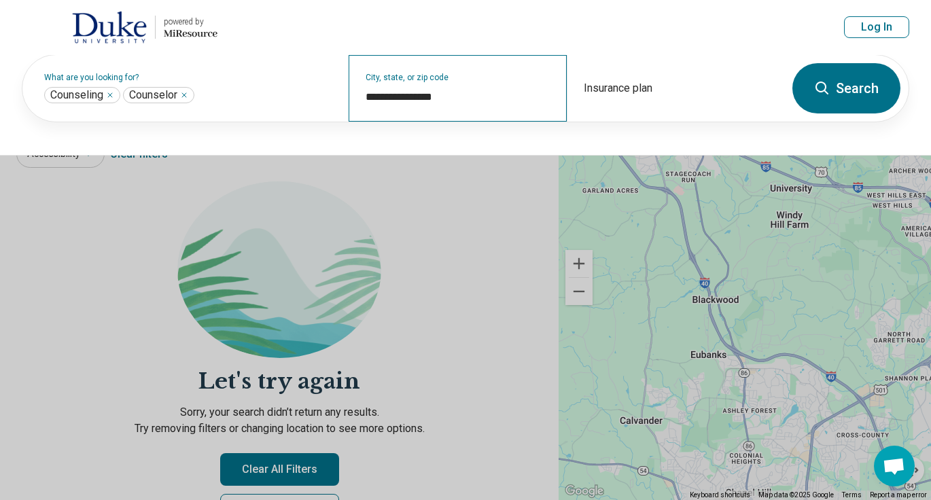
click at [364, 82] on div "**********" at bounding box center [458, 88] width 218 height 67
drag, startPoint x: 500, startPoint y: 92, endPoint x: 421, endPoint y: 93, distance: 78.9
click at [421, 93] on input "**********" at bounding box center [458, 97] width 184 height 16
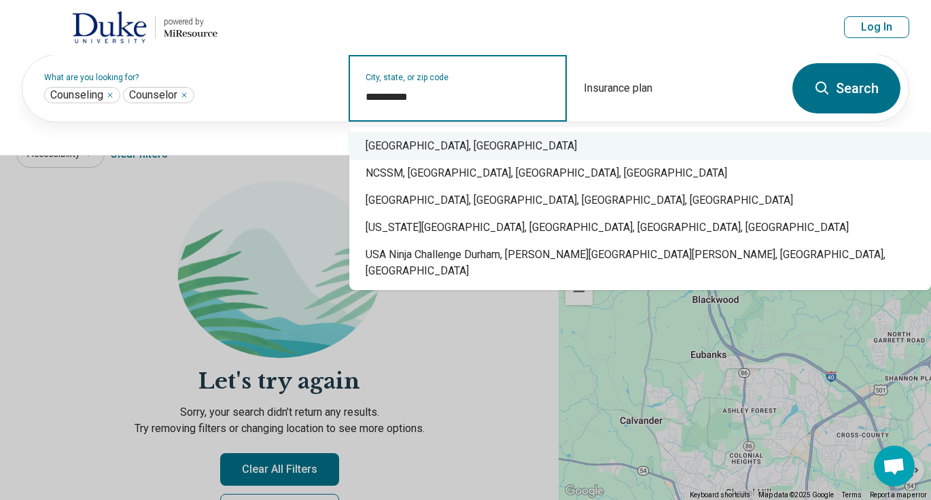
click at [432, 146] on div "Durham, NC" at bounding box center [640, 146] width 582 height 27
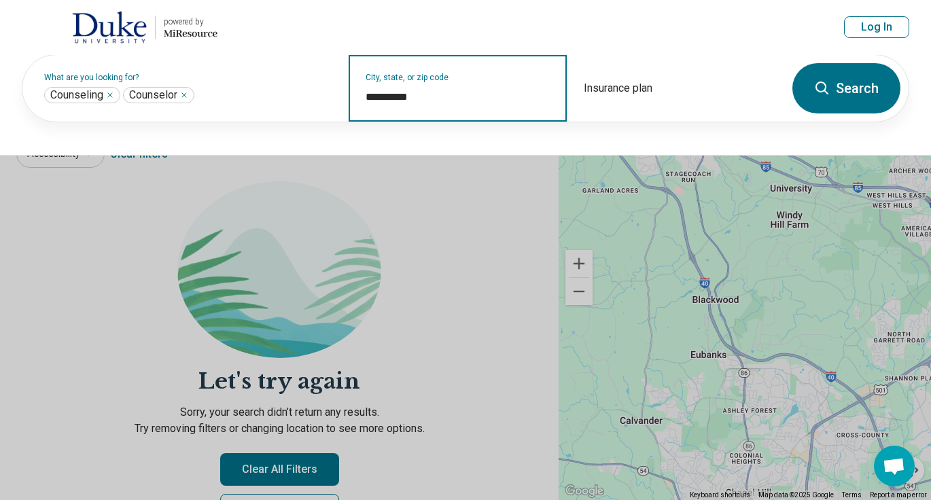
type input "**********"
click at [765, 94] on icon at bounding box center [822, 88] width 16 height 16
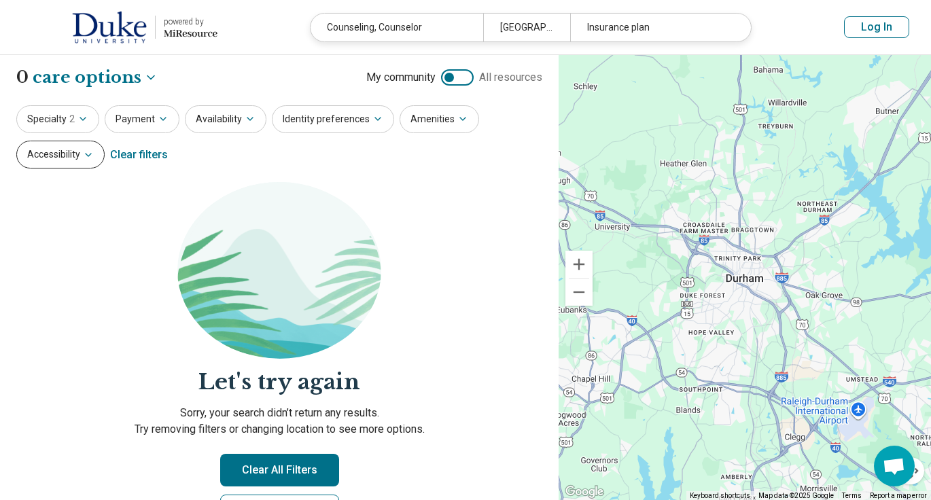
click at [87, 145] on button "Accessibility" at bounding box center [60, 155] width 88 height 28
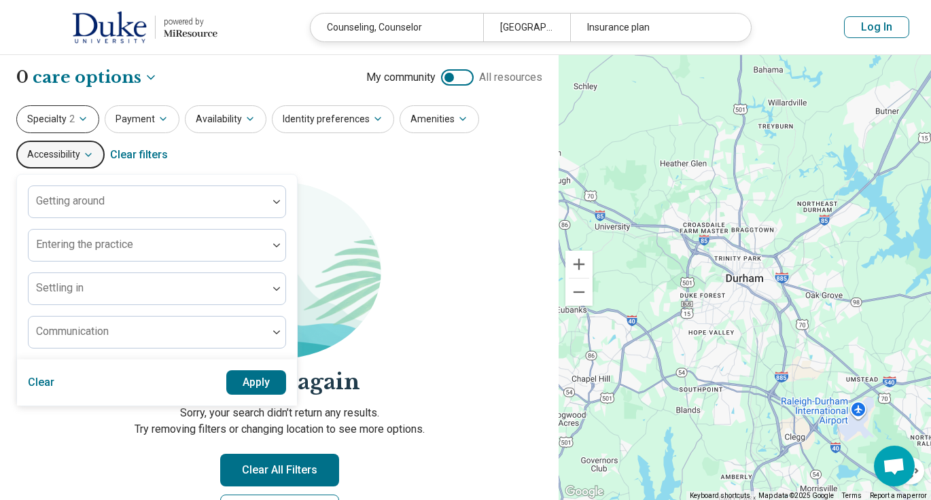
click at [72, 124] on span "2" at bounding box center [71, 119] width 5 height 14
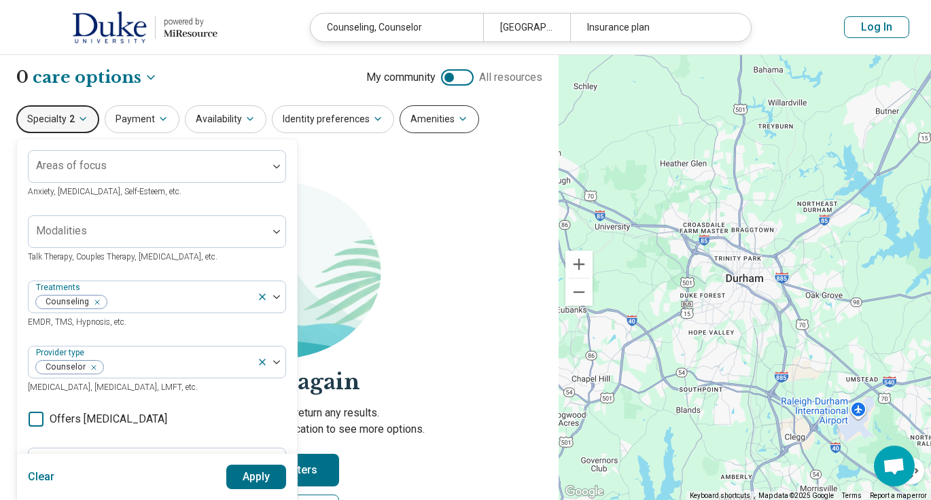
click at [437, 120] on button "Amenities" at bounding box center [440, 119] width 80 height 28
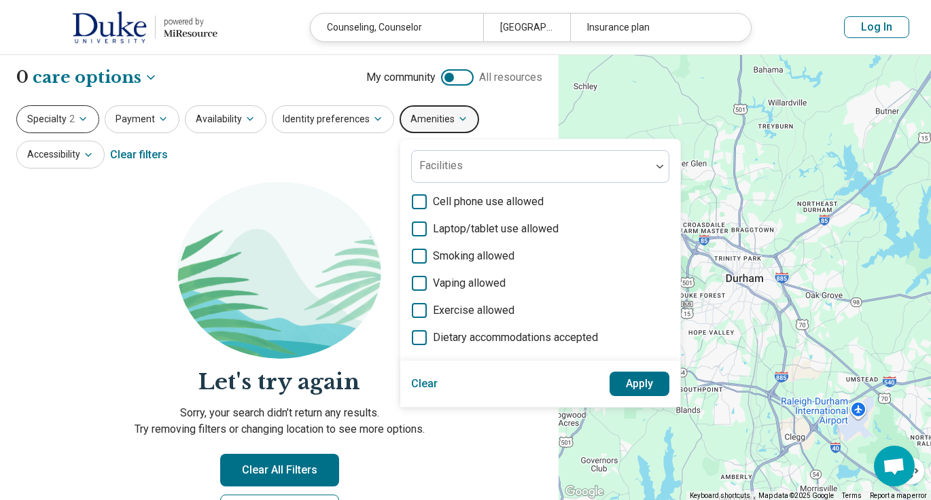
click at [78, 126] on button "Specialty 2" at bounding box center [57, 119] width 83 height 28
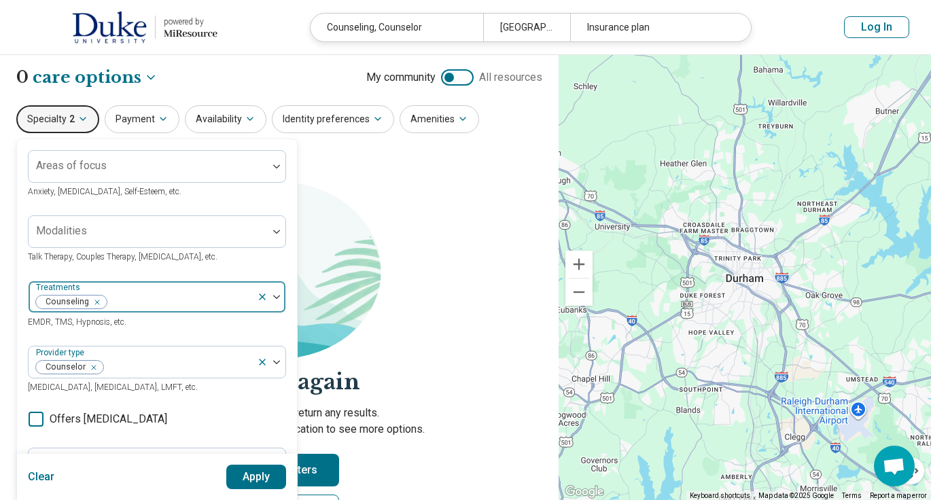
click at [97, 308] on div "Remove [object Object]" at bounding box center [94, 302] width 16 height 16
click at [94, 363] on div "Remove [object Object]" at bounding box center [91, 368] width 16 height 16
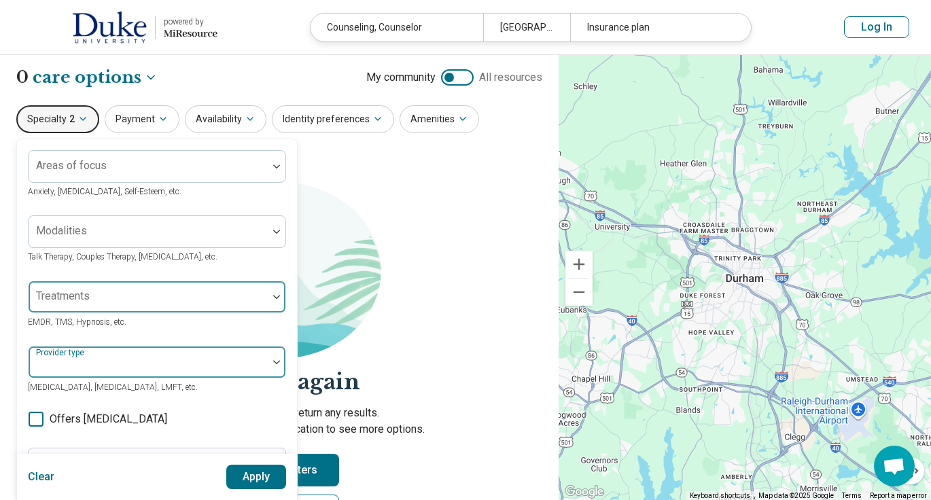
click at [436, 428] on p "Sorry, your search didn’t return any results. Try removing filters or changing …" at bounding box center [279, 421] width 526 height 33
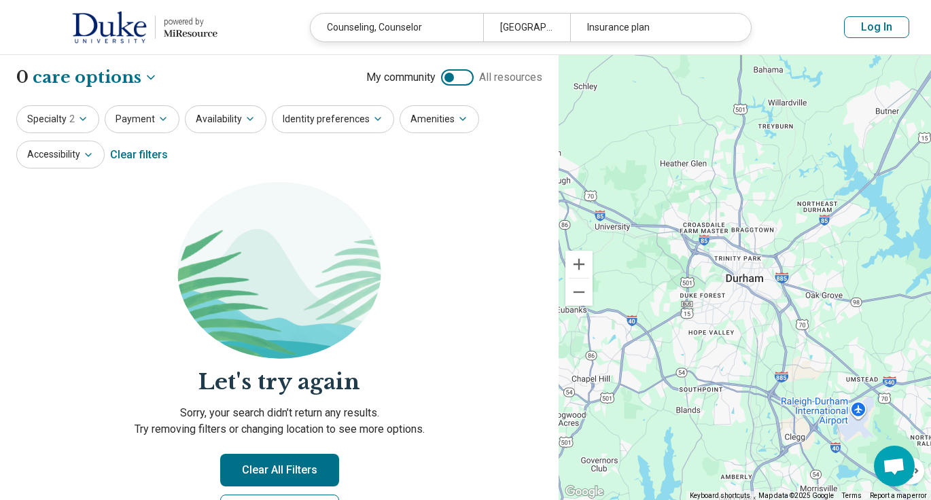
click at [293, 451] on section "Let's try again Sorry, your search didn’t return any results. Try removing filt…" at bounding box center [279, 366] width 526 height 368
click at [293, 464] on button "Clear All Filters" at bounding box center [279, 470] width 119 height 33
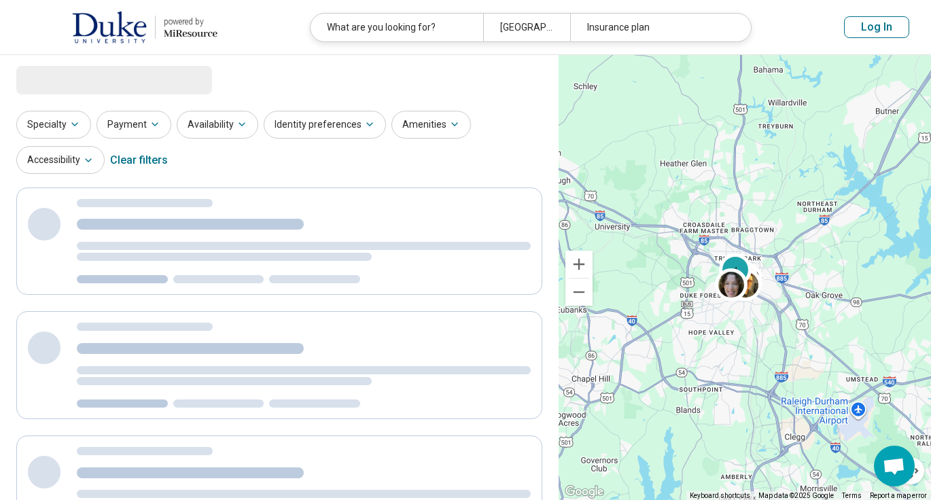
select select "***"
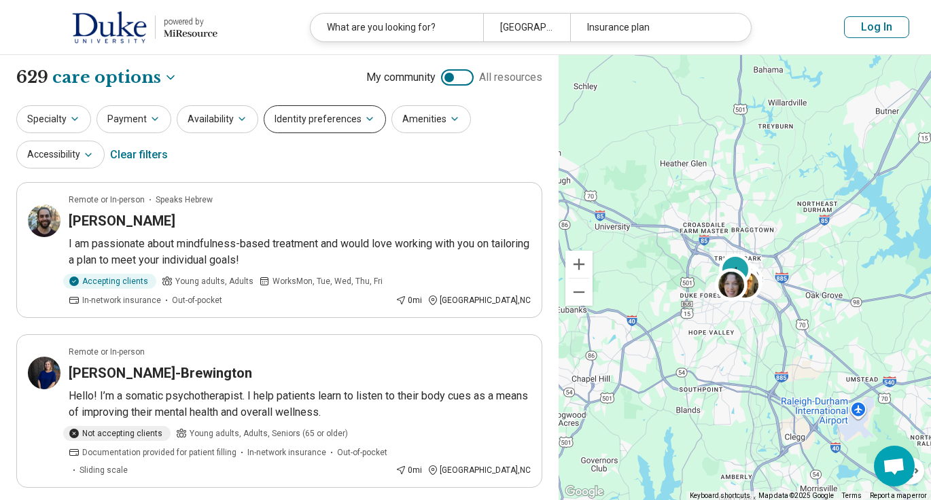
click at [341, 119] on button "Identity preferences" at bounding box center [325, 119] width 122 height 28
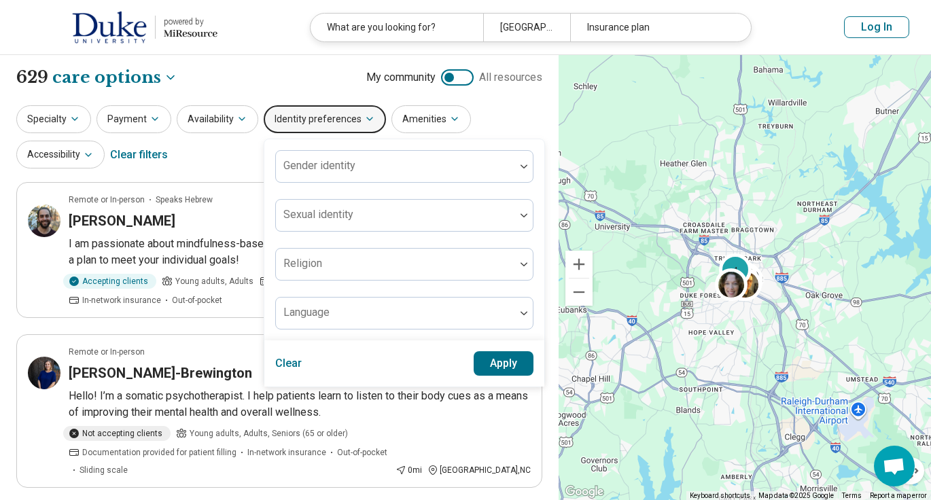
click at [167, 108] on div "Payment" at bounding box center [134, 119] width 75 height 28
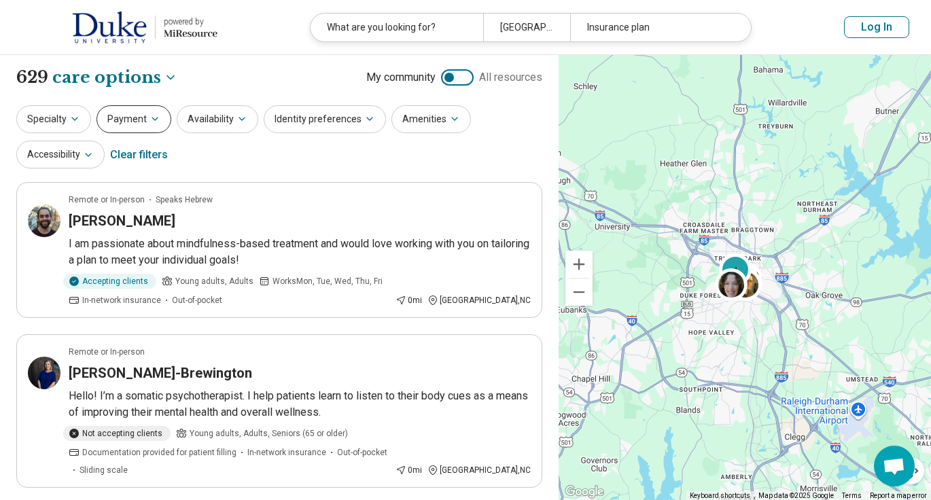
click at [143, 114] on button "Payment" at bounding box center [134, 119] width 75 height 28
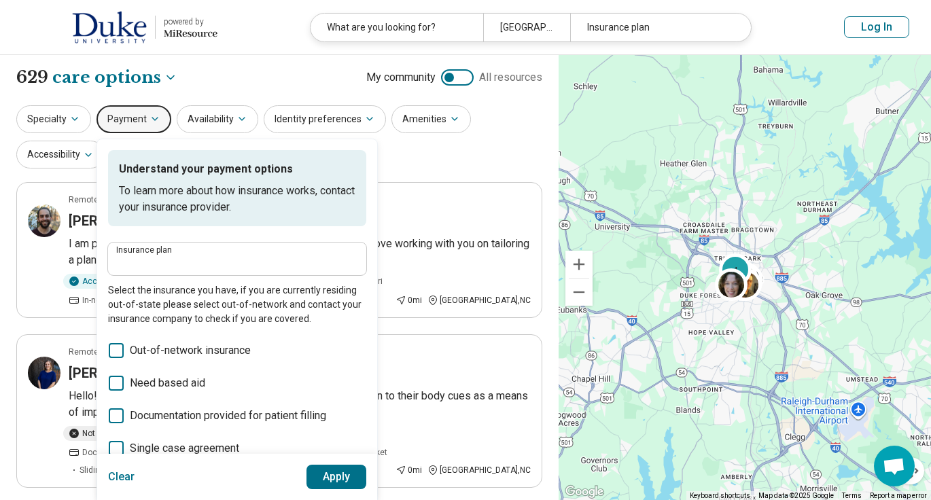
click at [230, 245] on div "Insurance plan" at bounding box center [237, 259] width 258 height 33
click at [217, 255] on input "Insurance plan" at bounding box center [237, 263] width 242 height 16
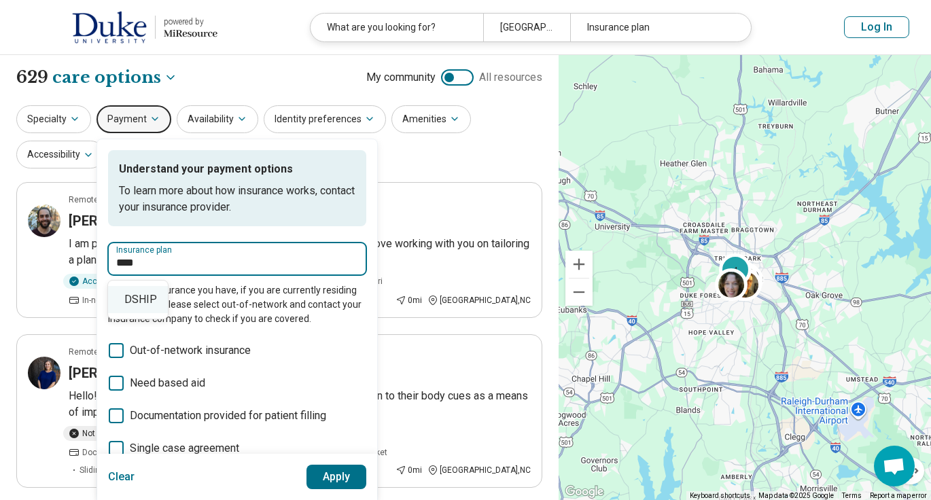
click at [156, 300] on div "DSHIP" at bounding box center [138, 299] width 60 height 27
type input "*****"
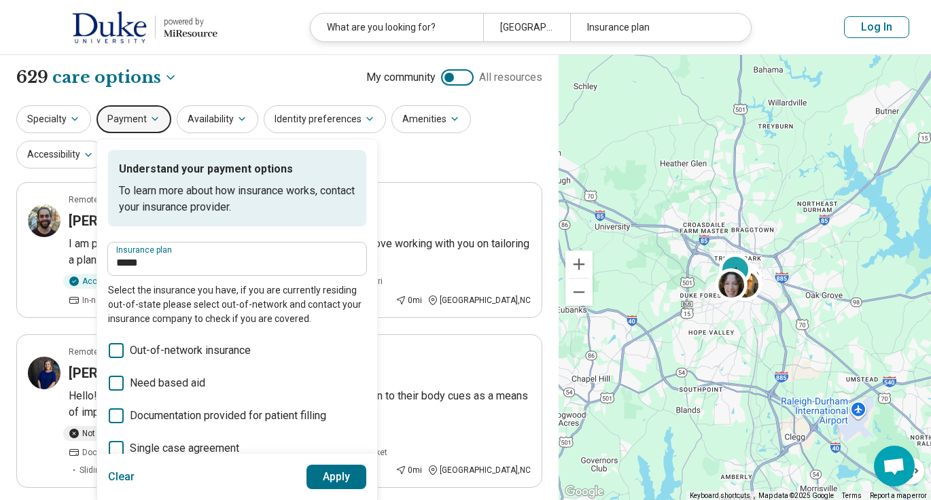
click at [347, 485] on button "Apply" at bounding box center [337, 477] width 60 height 24
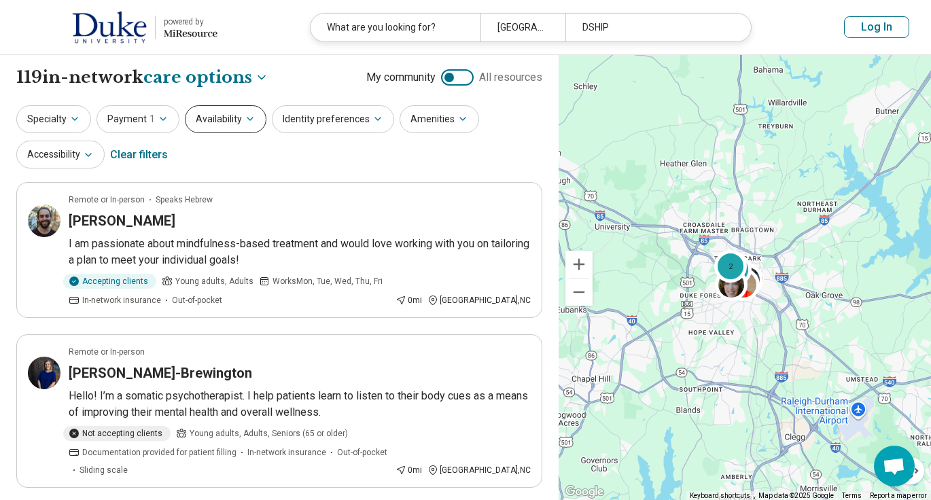
click at [235, 108] on button "Availability" at bounding box center [226, 119] width 82 height 28
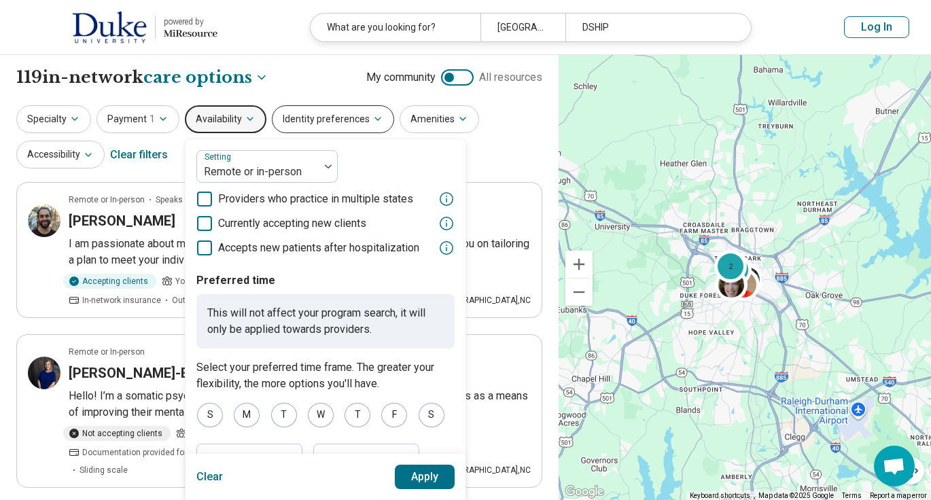
click at [352, 119] on button "Identity preferences" at bounding box center [333, 119] width 122 height 28
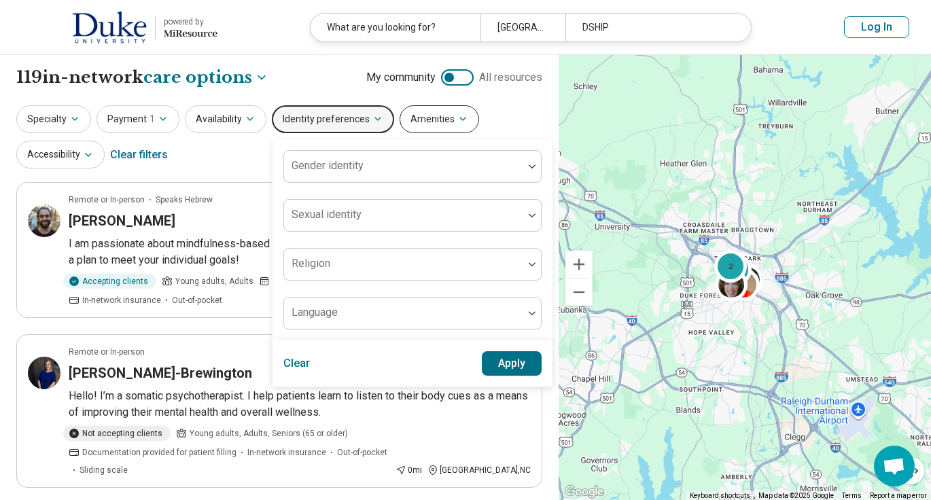
click at [424, 122] on button "Amenities" at bounding box center [440, 119] width 80 height 28
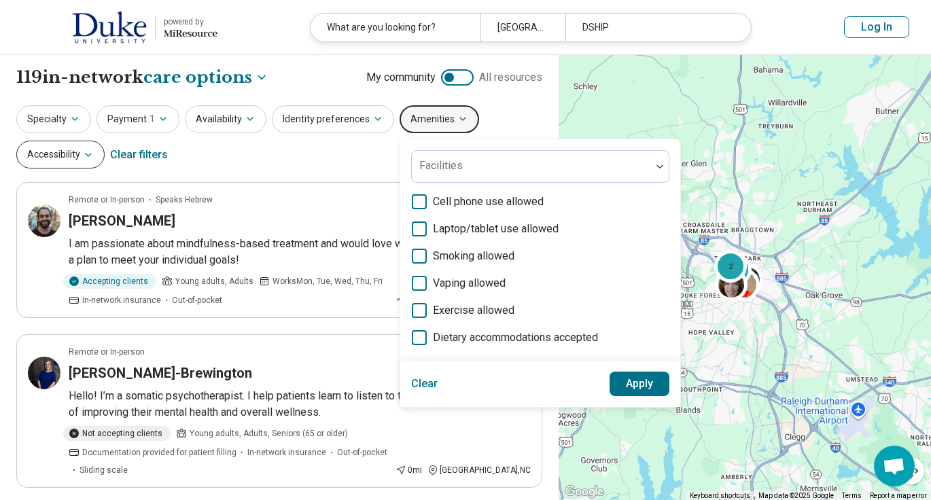
click at [86, 156] on icon "button" at bounding box center [88, 155] width 11 height 11
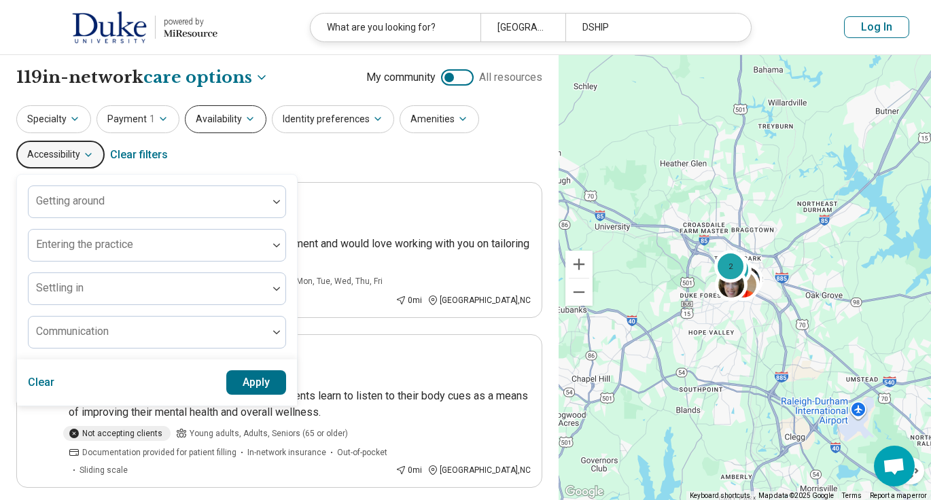
click at [248, 116] on icon "button" at bounding box center [250, 119] width 11 height 11
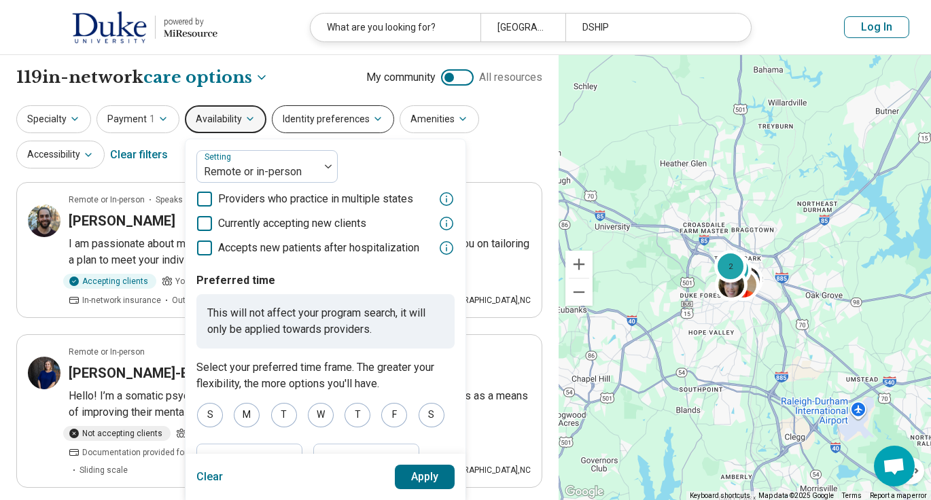
click at [356, 115] on button "Identity preferences" at bounding box center [333, 119] width 122 height 28
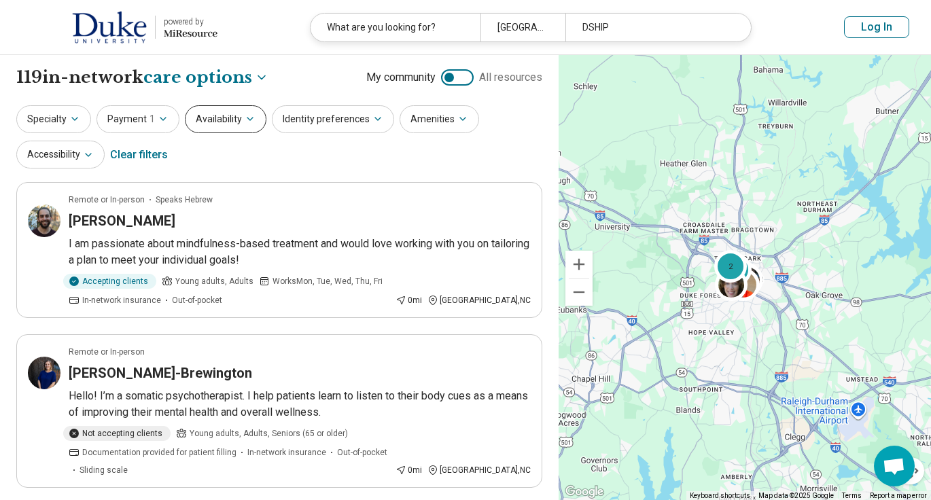
click at [254, 121] on button "Availability" at bounding box center [226, 119] width 82 height 28
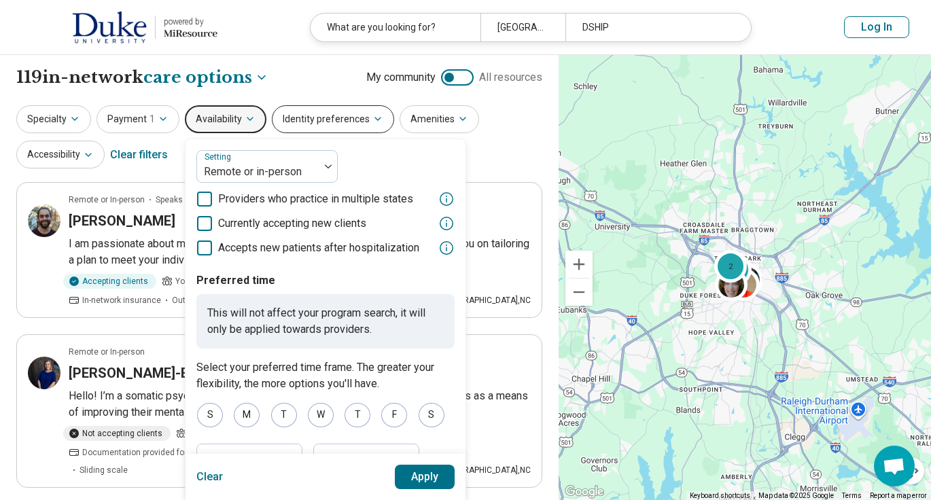
click at [334, 121] on button "Identity preferences" at bounding box center [333, 119] width 122 height 28
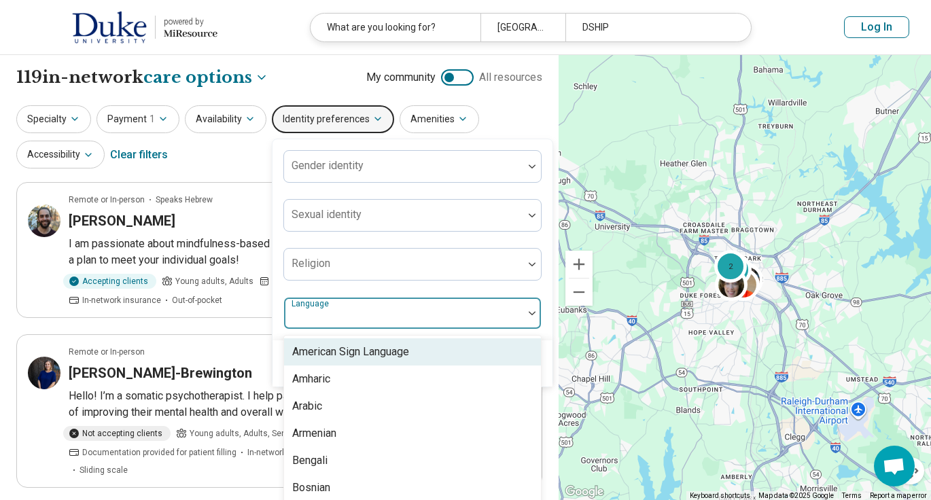
click at [335, 307] on div at bounding box center [403, 313] width 239 height 30
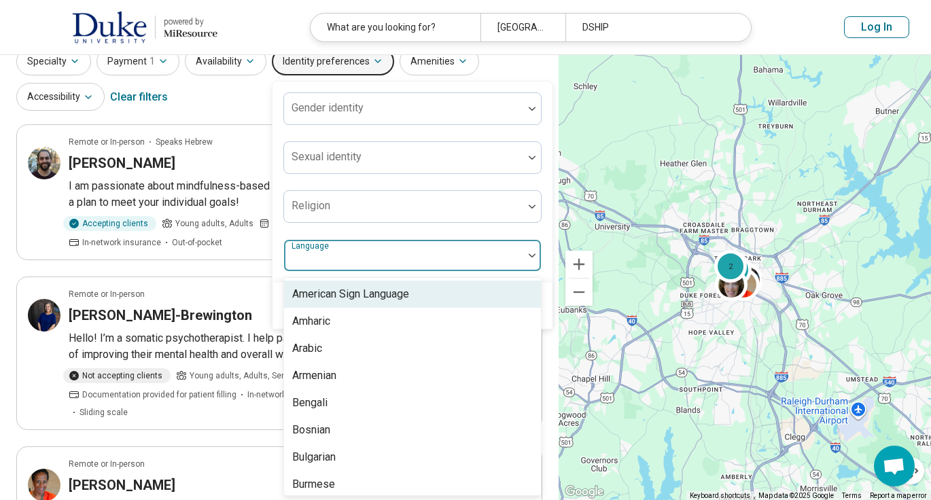
scroll to position [58, 0]
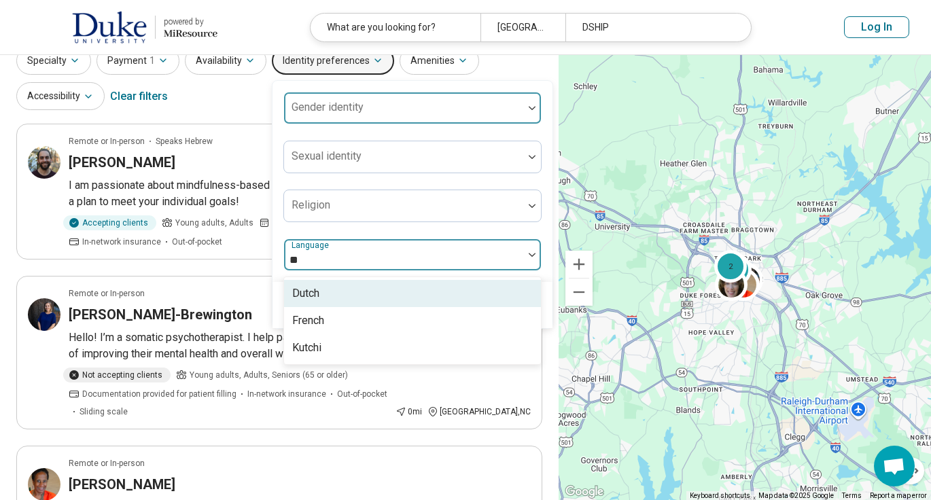
type input "*"
type input "***"
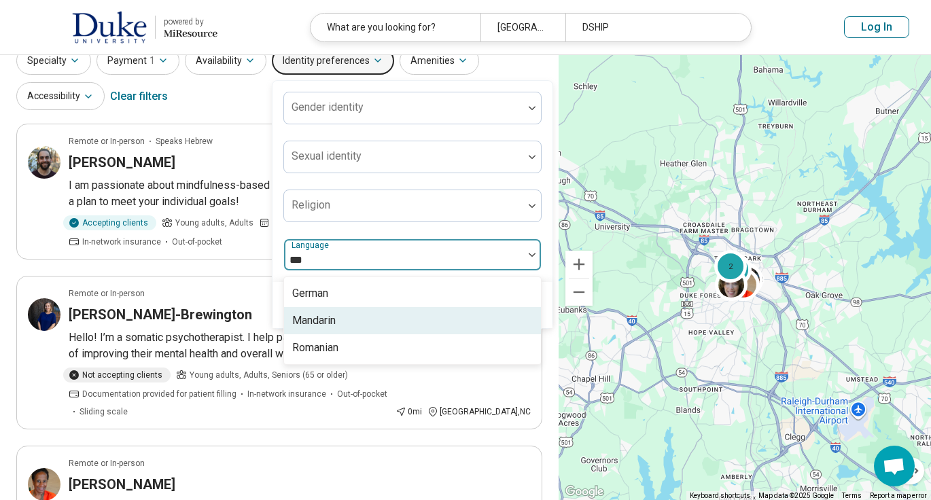
click at [356, 322] on div "Mandarin" at bounding box center [412, 320] width 257 height 27
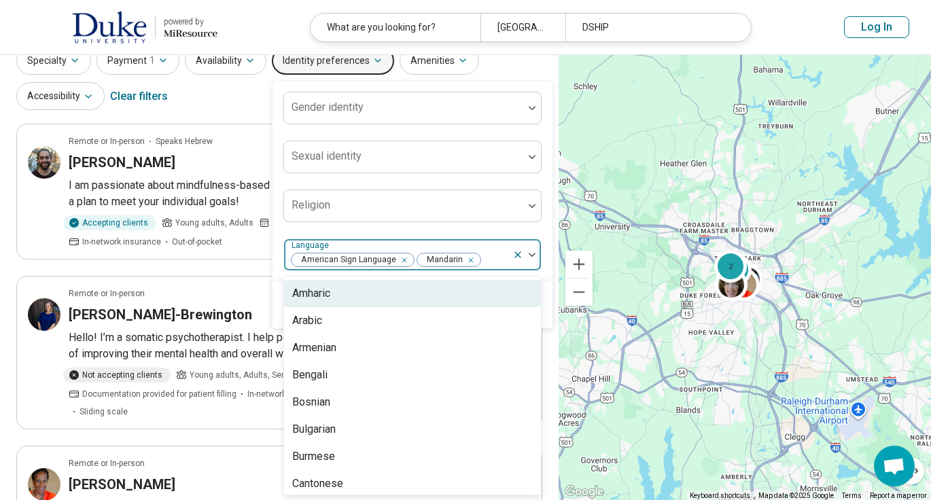
click at [402, 260] on div "Remove [object Object]" at bounding box center [402, 260] width 16 height 16
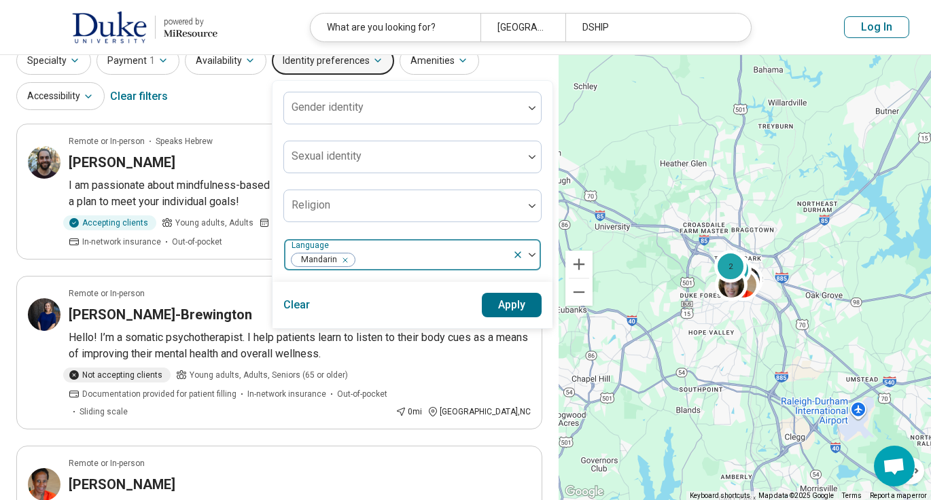
click at [529, 258] on div at bounding box center [527, 254] width 29 height 31
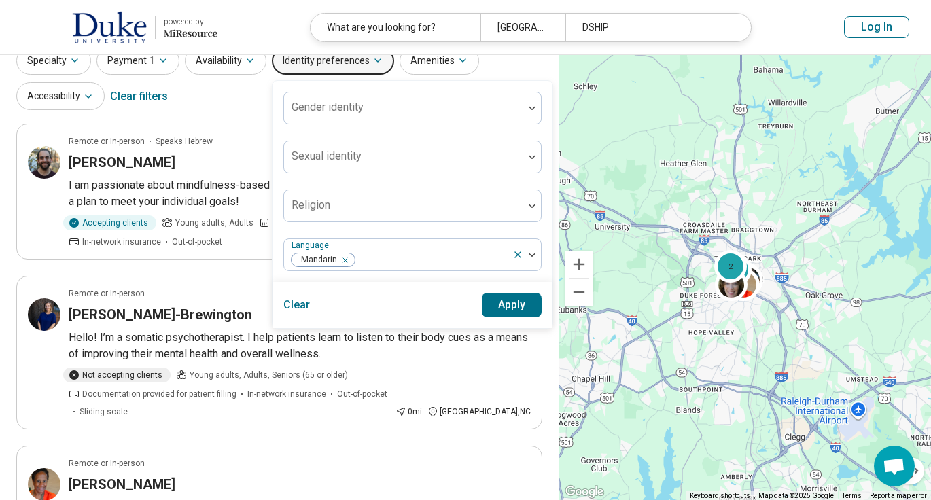
click at [519, 306] on button "Apply" at bounding box center [512, 305] width 60 height 24
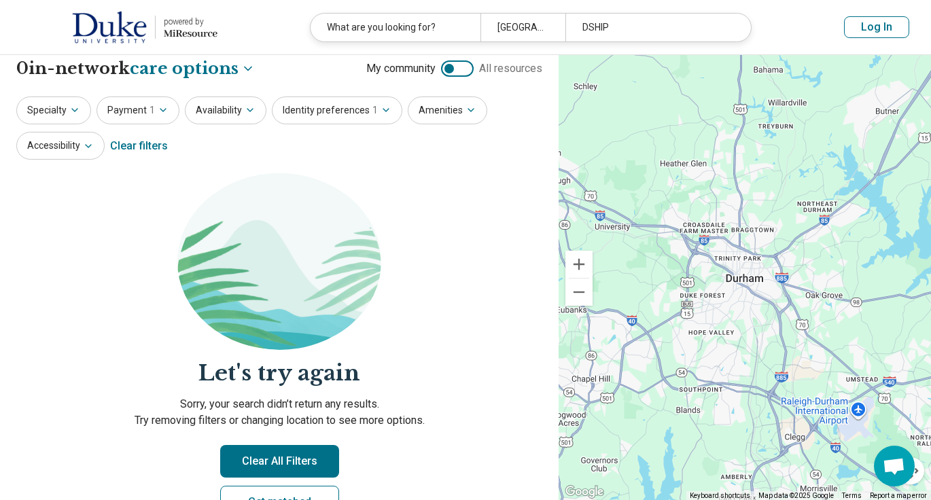
scroll to position [1, 0]
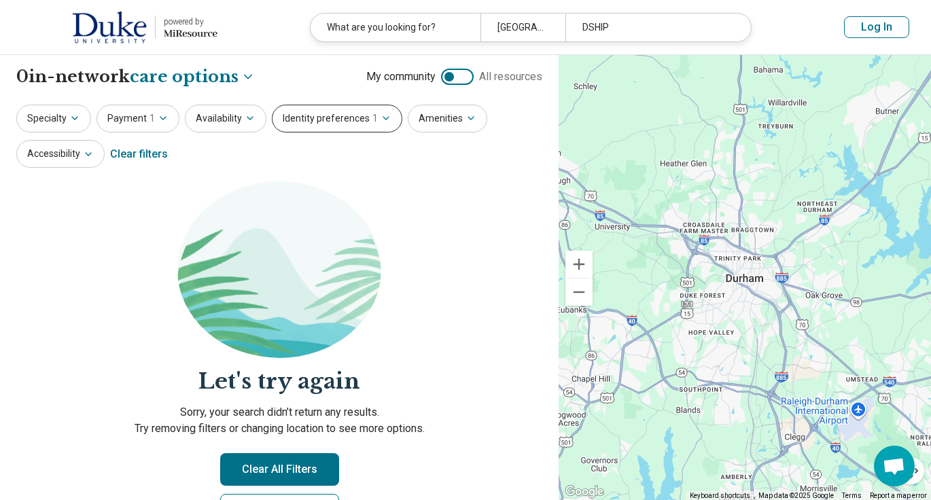
click at [321, 110] on button "Identity preferences 1" at bounding box center [337, 119] width 131 height 28
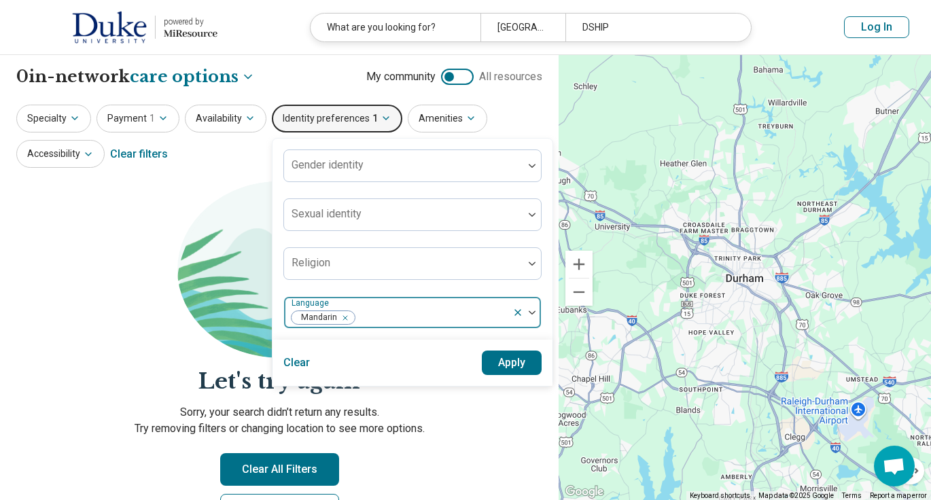
click at [341, 313] on icon "Remove [object Object]" at bounding box center [342, 318] width 10 height 10
click at [375, 313] on div at bounding box center [404, 317] width 228 height 19
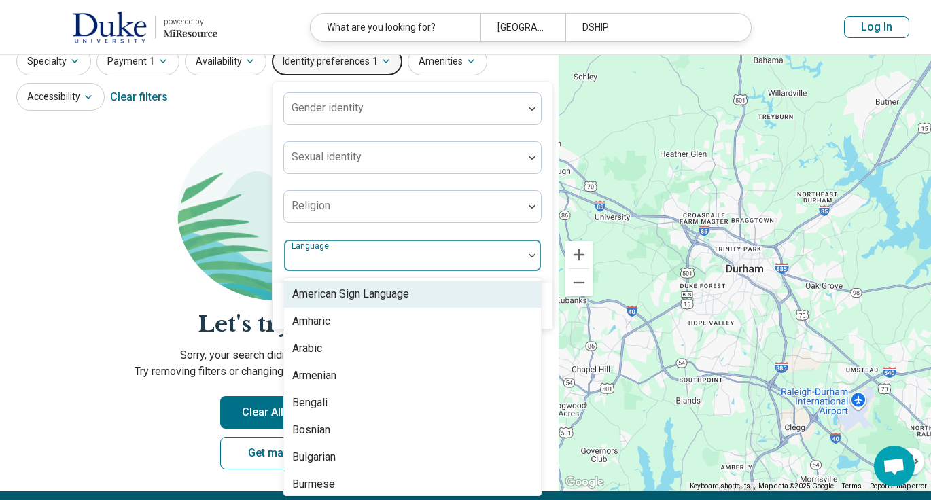
scroll to position [58, 0]
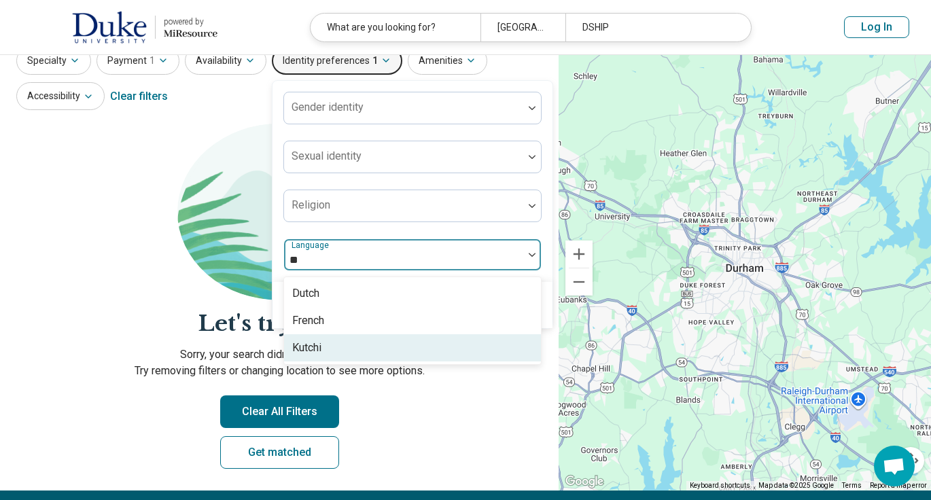
type input "*"
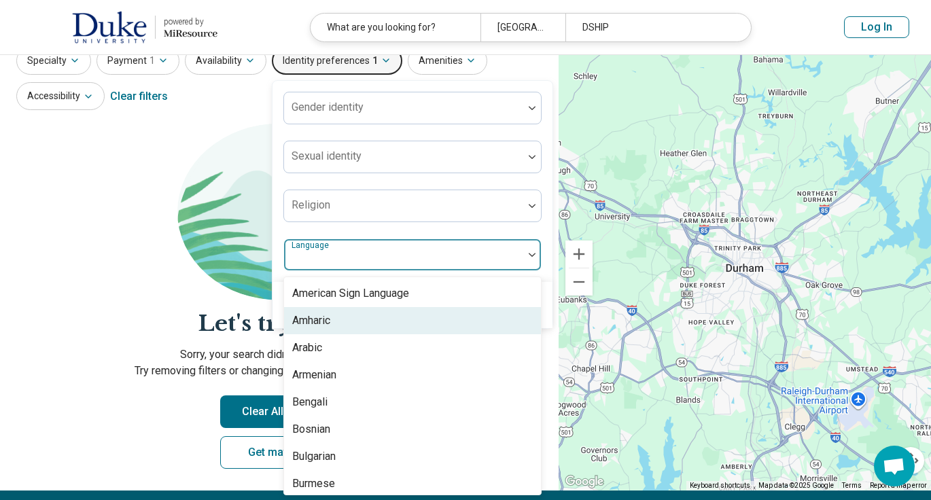
click at [84, 243] on section "Let's try again Sorry, your search didn’t return any results. Try removing filt…" at bounding box center [279, 308] width 526 height 368
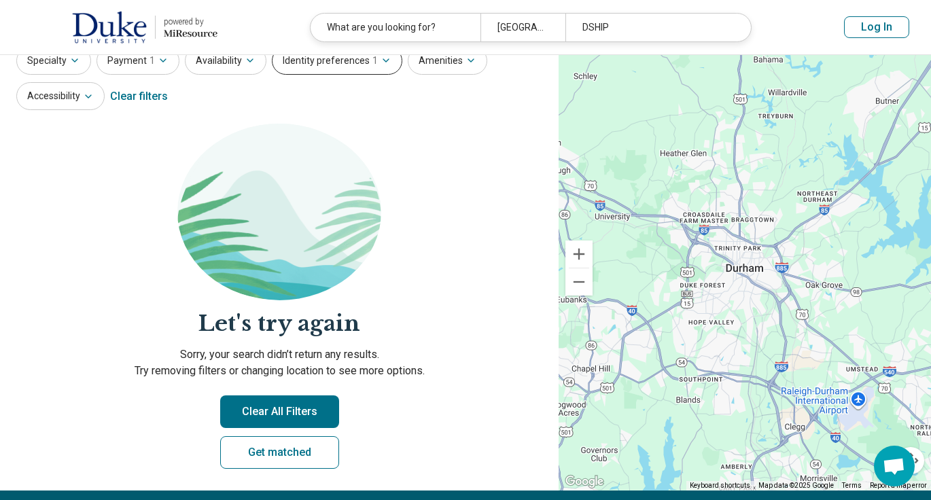
click at [362, 69] on button "Identity preferences 1" at bounding box center [337, 61] width 131 height 28
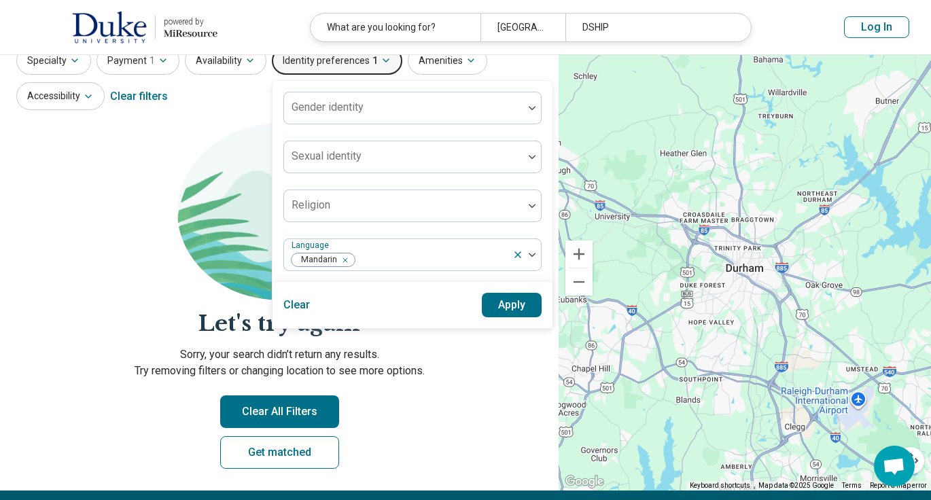
click at [284, 314] on button "Clear" at bounding box center [296, 305] width 27 height 24
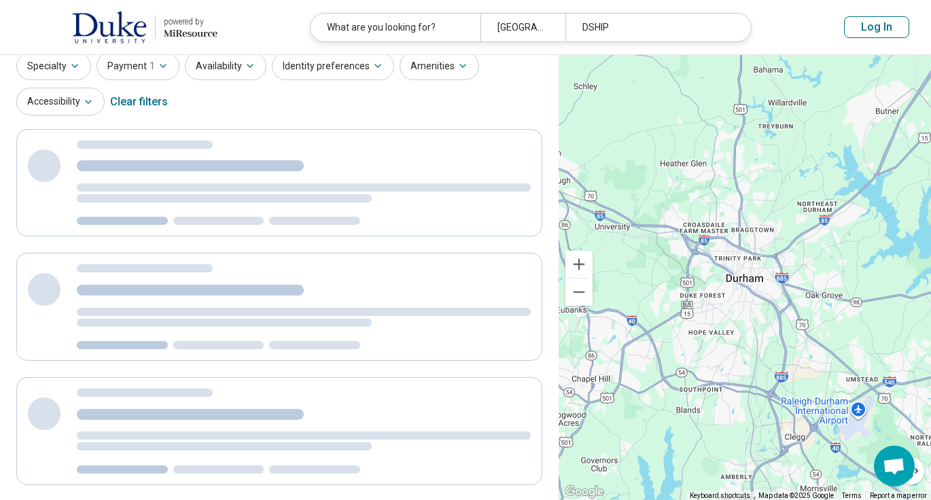
scroll to position [0, 0]
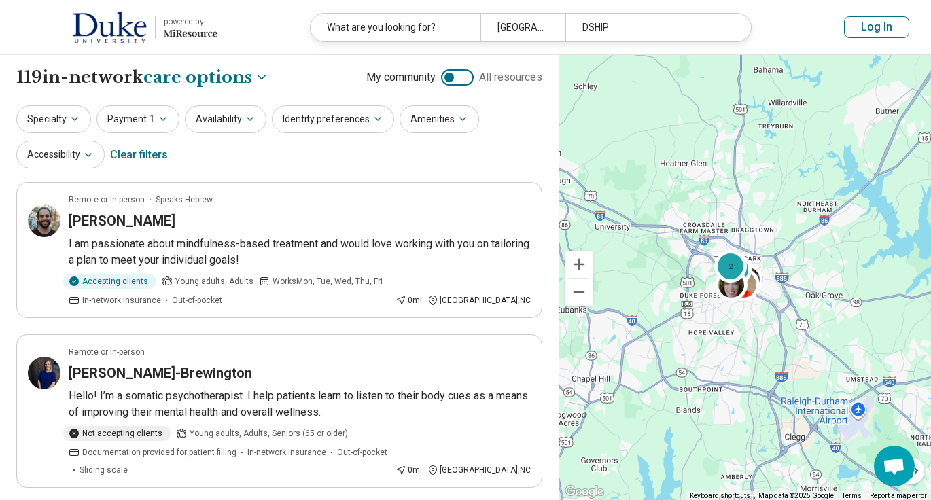
select select "***"
click at [197, 121] on button "Availability" at bounding box center [226, 119] width 82 height 28
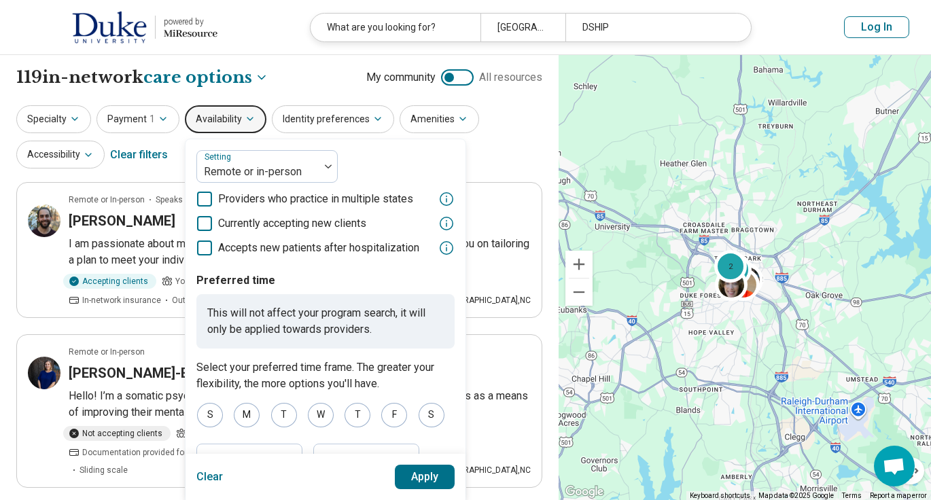
click at [297, 243] on span "Accepts new patients after hospitalization" at bounding box center [318, 248] width 201 height 16
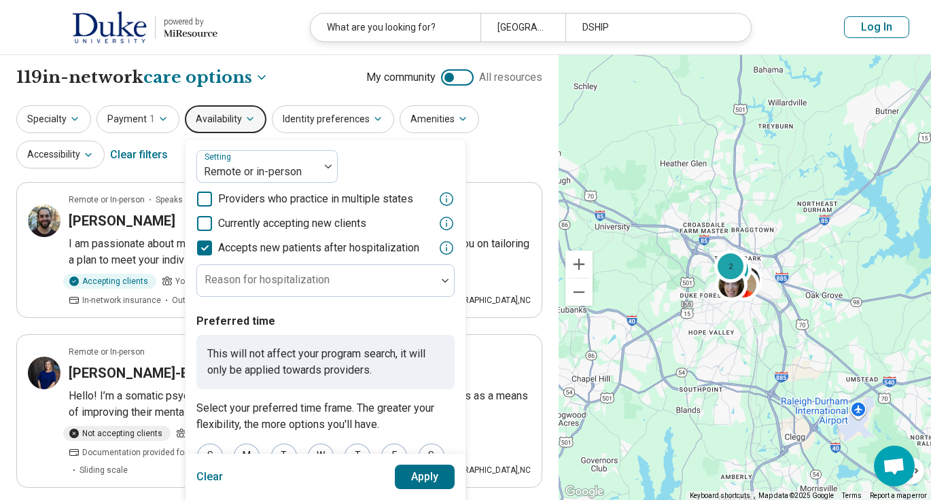
click at [271, 246] on span "Accepts new patients after hospitalization" at bounding box center [318, 248] width 201 height 16
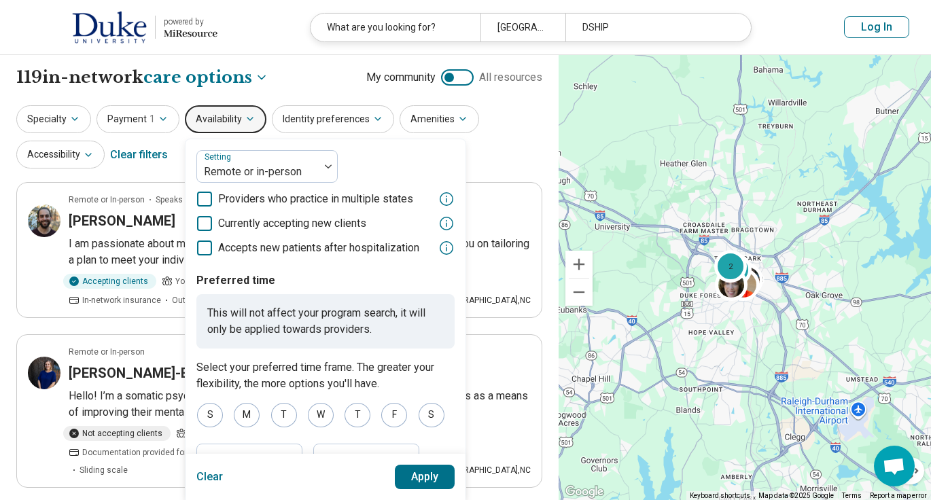
click at [351, 226] on span "Currently accepting new clients" at bounding box center [292, 223] width 148 height 16
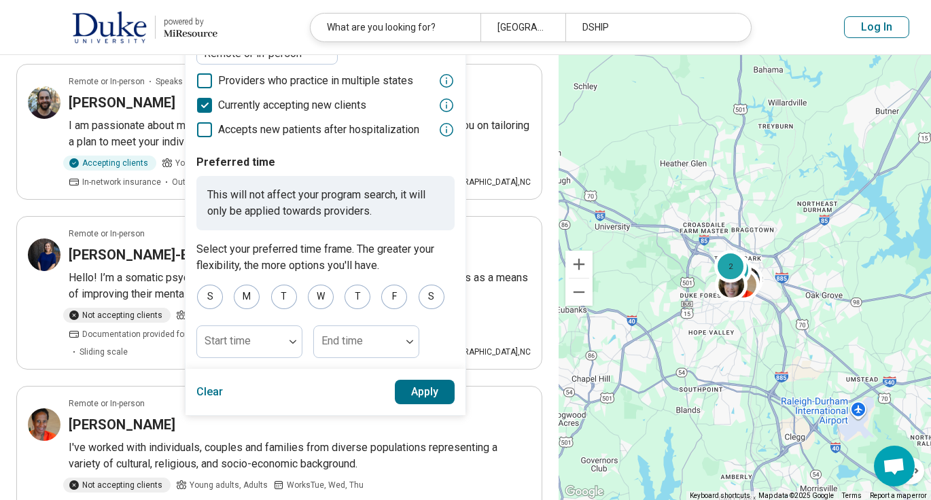
click at [428, 397] on button "Apply" at bounding box center [425, 392] width 60 height 24
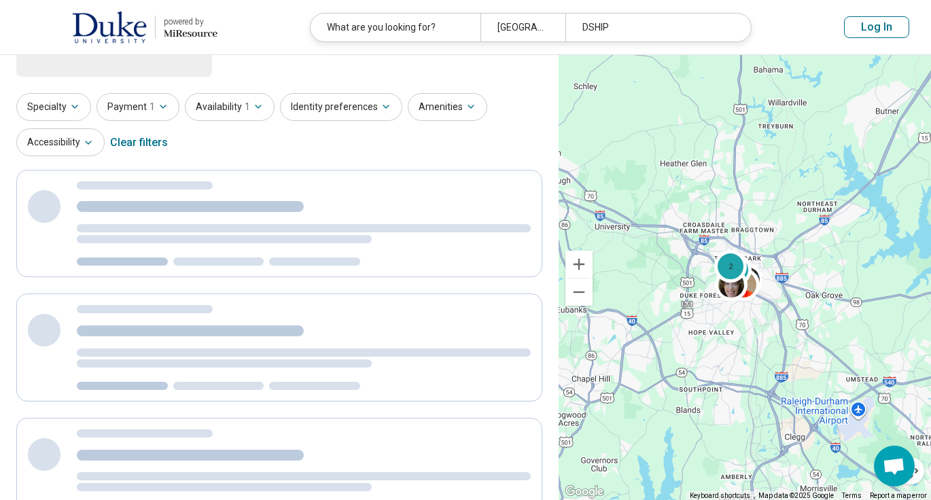
scroll to position [0, 0]
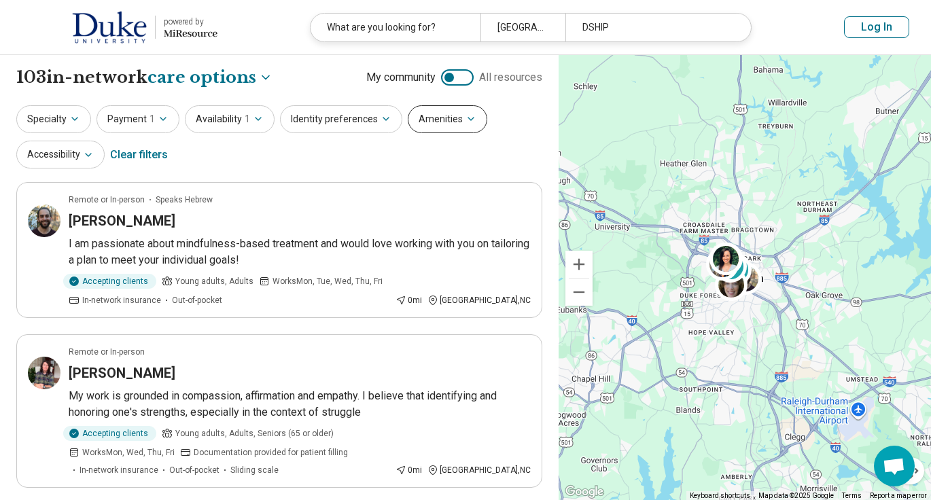
click at [438, 128] on button "Amenities" at bounding box center [448, 119] width 80 height 28
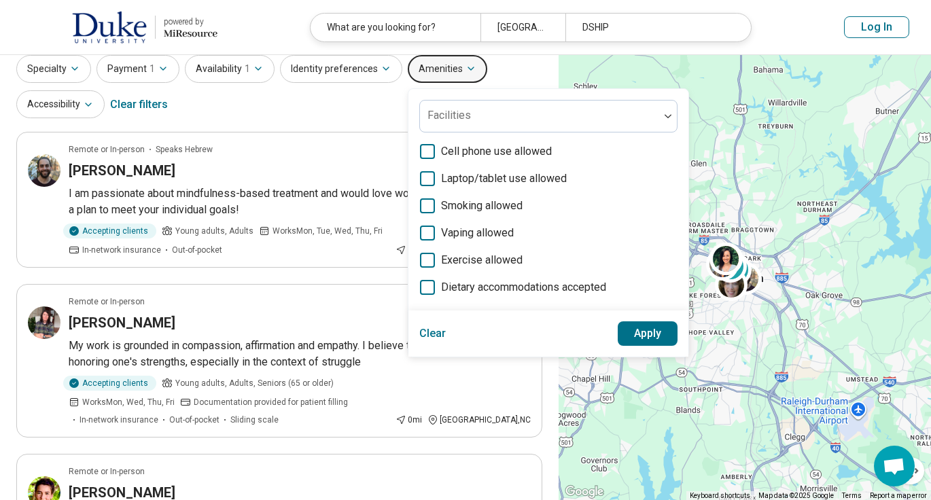
scroll to position [37, 0]
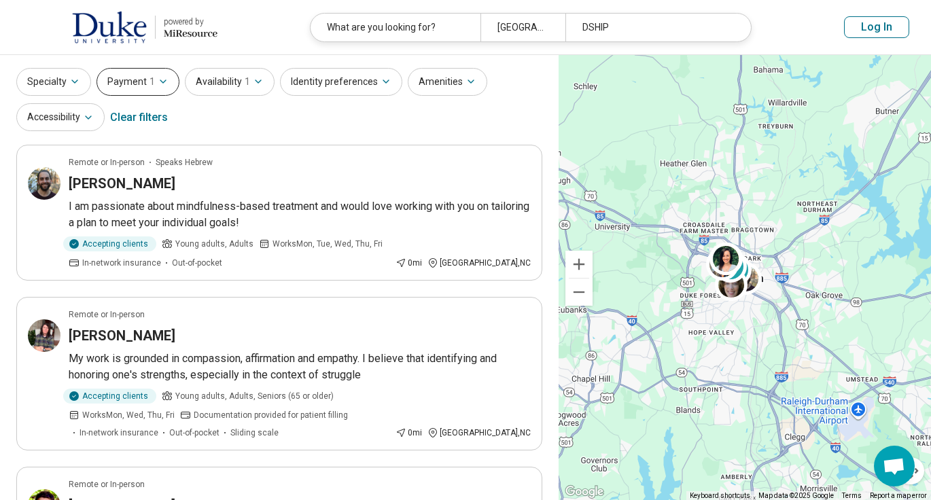
click at [142, 74] on button "Payment 1" at bounding box center [138, 82] width 83 height 28
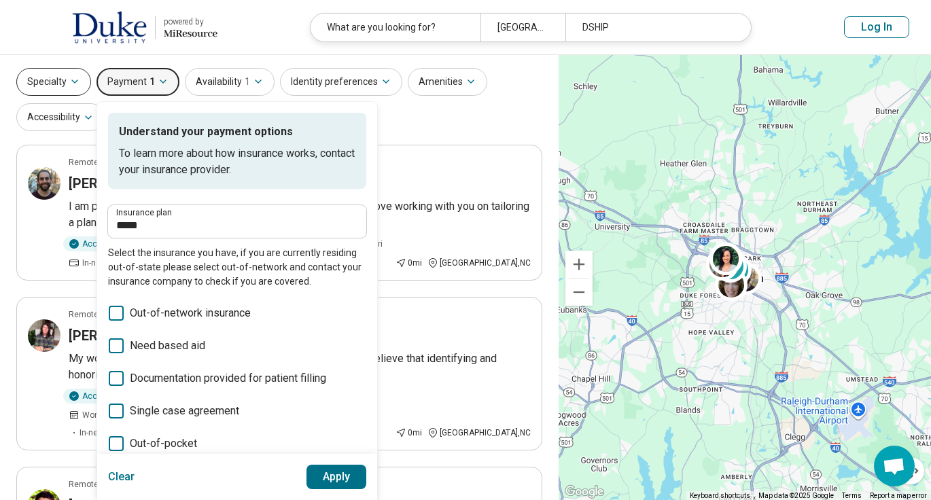
click at [55, 77] on button "Specialty" at bounding box center [53, 82] width 75 height 28
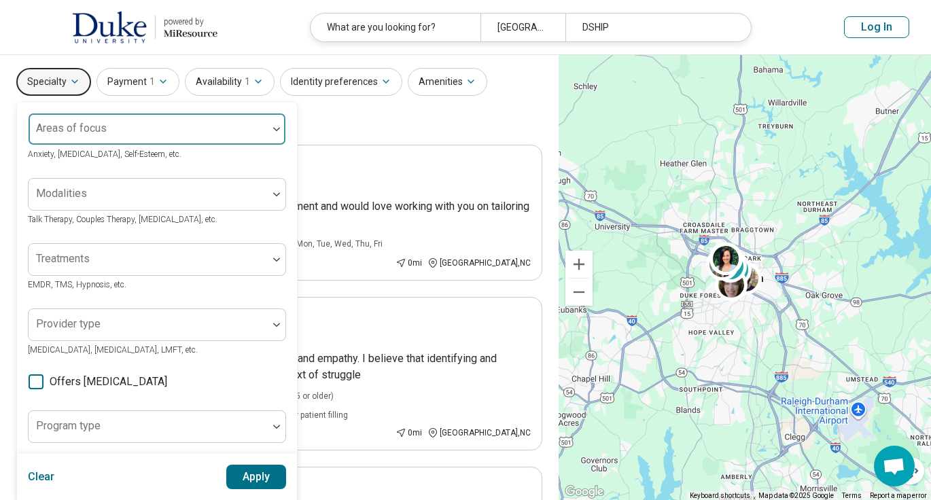
click at [206, 139] on div at bounding box center [148, 134] width 228 height 19
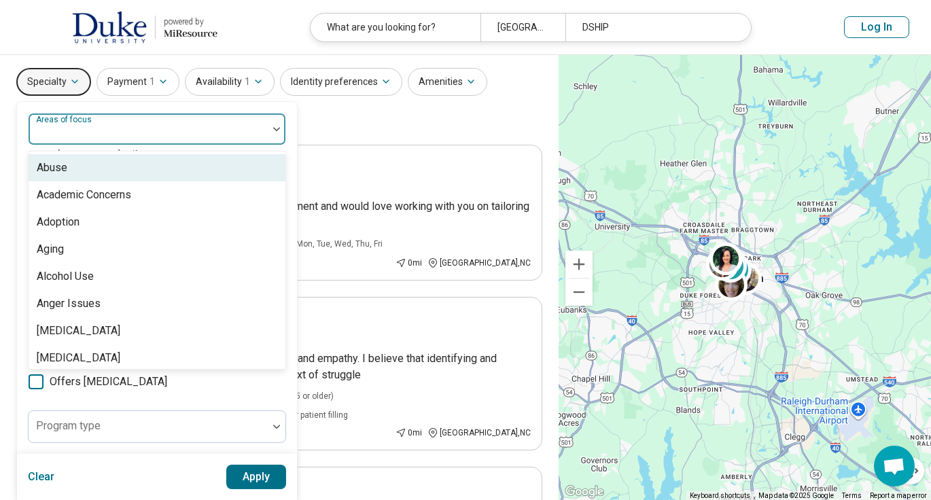
click at [158, 115] on div at bounding box center [148, 129] width 239 height 30
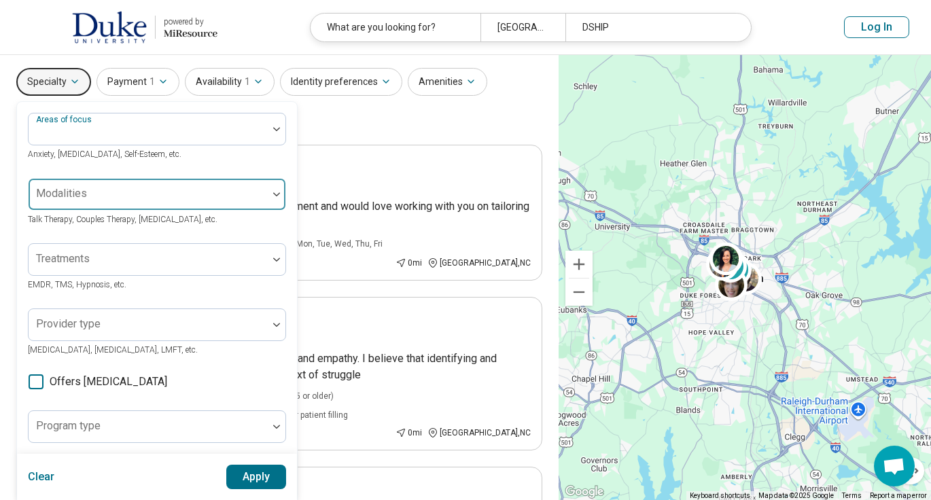
click at [178, 191] on div at bounding box center [148, 199] width 228 height 19
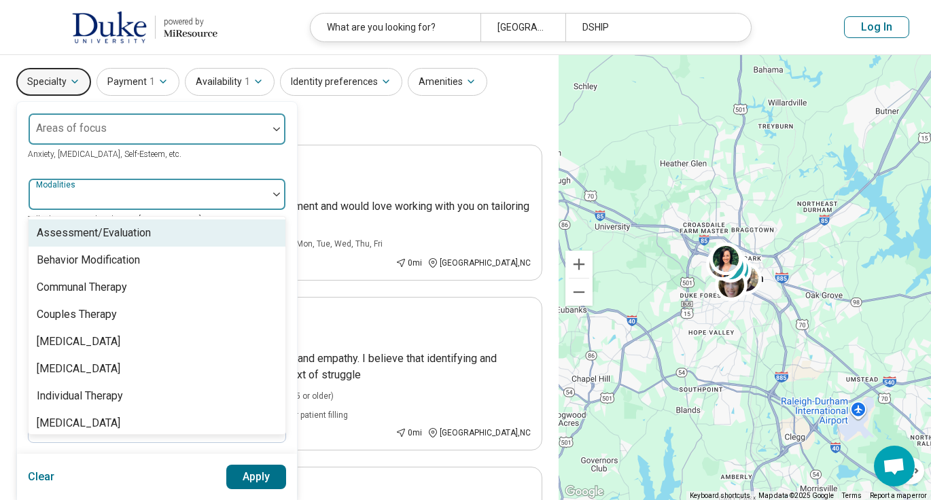
click at [190, 118] on div at bounding box center [148, 129] width 239 height 30
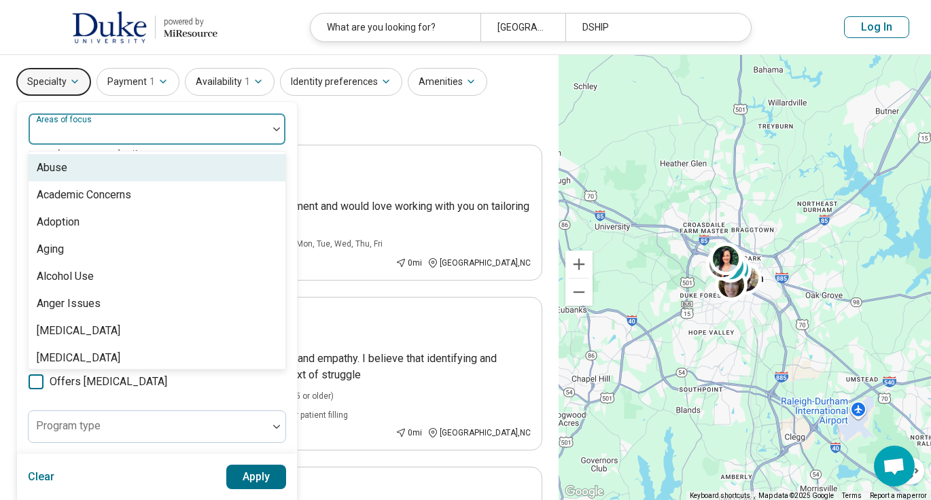
click at [186, 106] on div "Abuse, 1 of 100. 100 results available. Use Up and Down to choose options, pres…" at bounding box center [157, 378] width 280 height 553
click at [179, 126] on div at bounding box center [148, 134] width 228 height 19
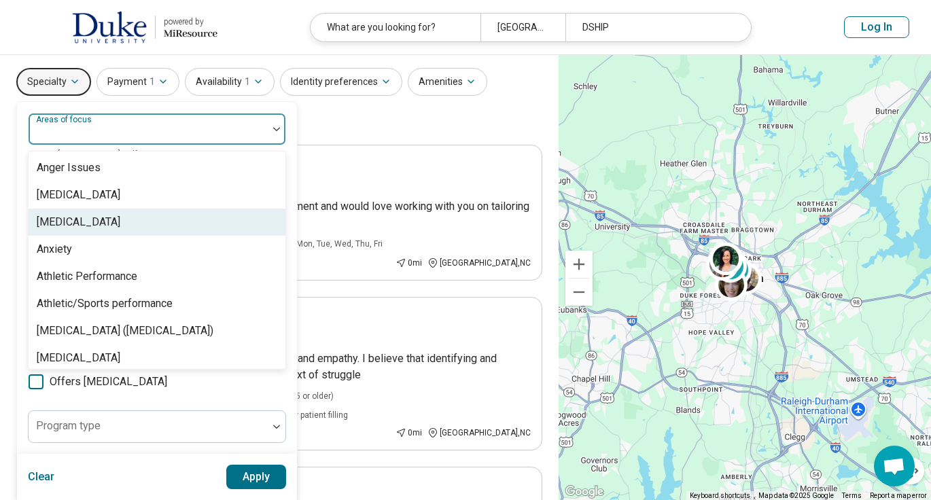
scroll to position [137, 0]
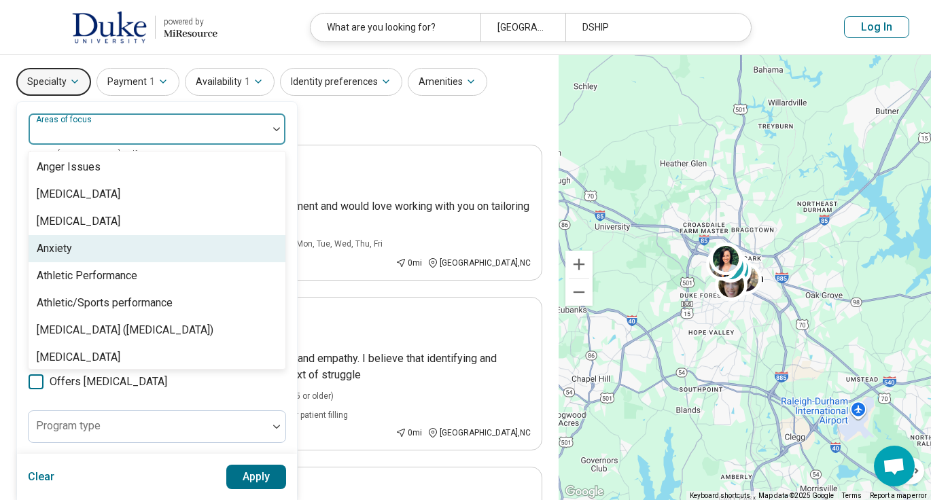
click at [185, 251] on div "Anxiety" at bounding box center [157, 248] width 257 height 27
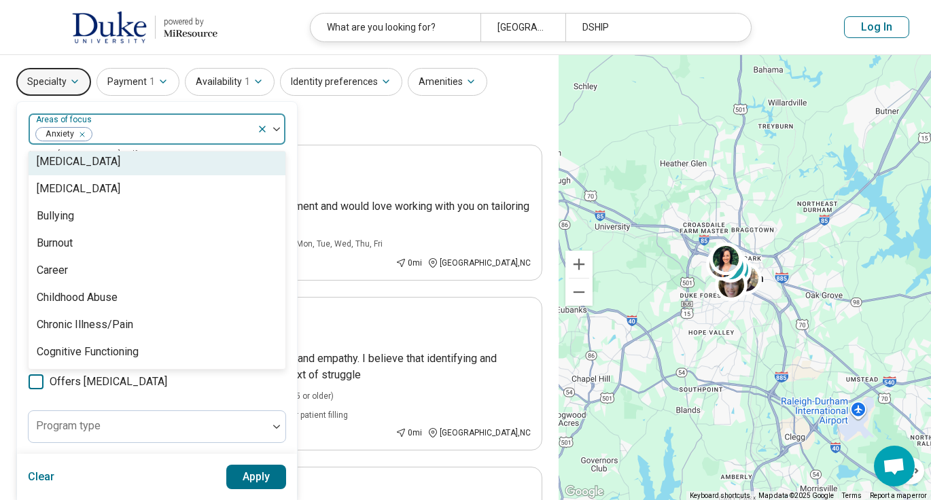
scroll to position [477, 0]
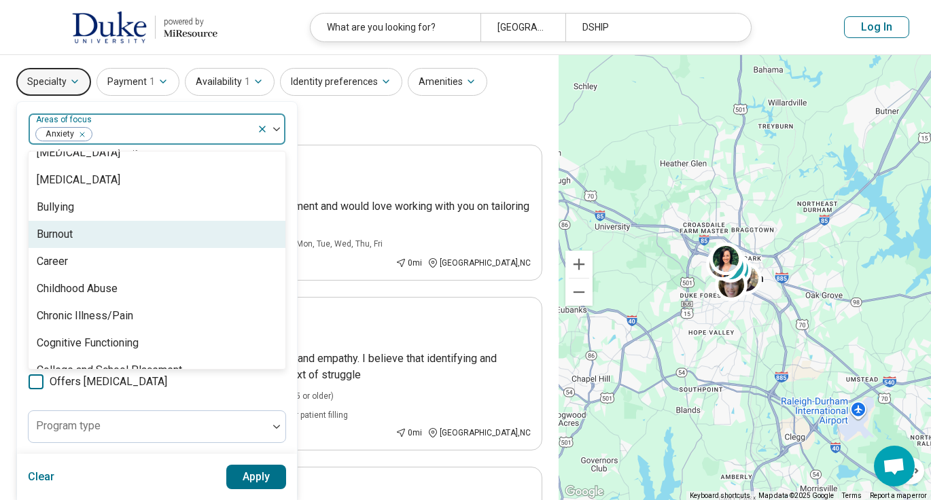
click at [102, 245] on div "Burnout" at bounding box center [157, 234] width 257 height 27
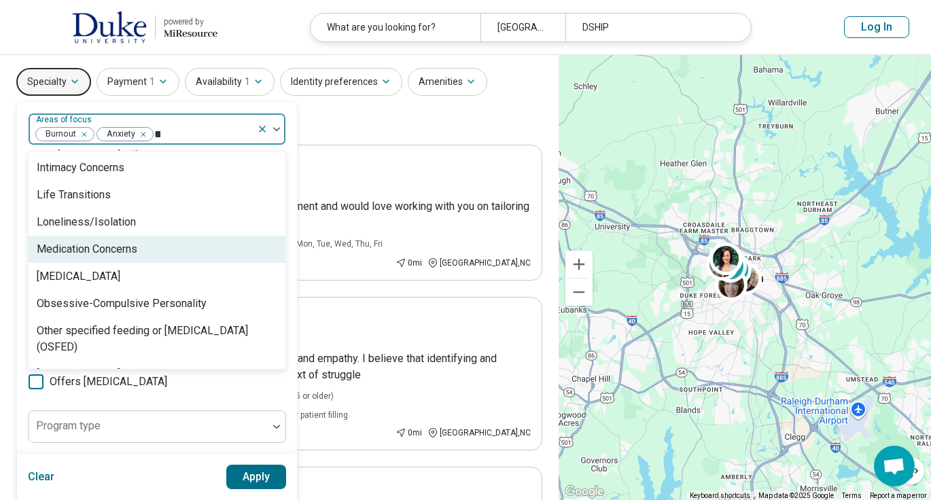
scroll to position [0, 0]
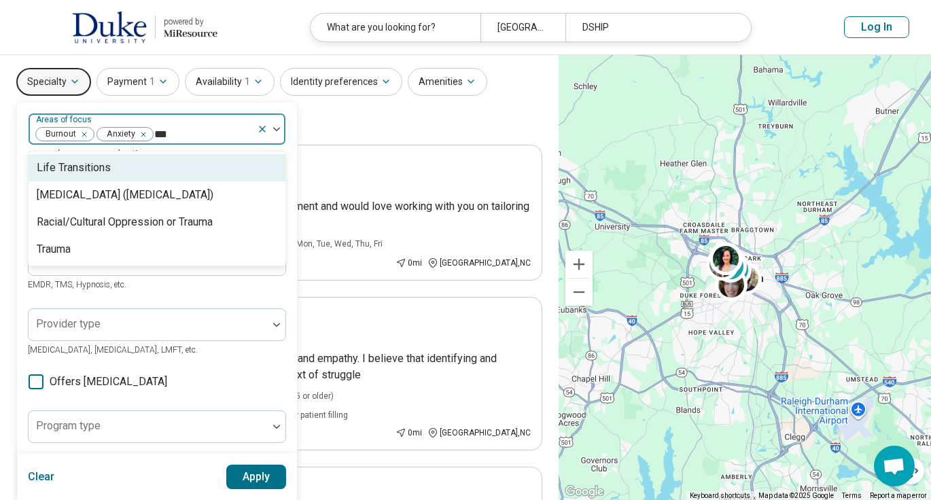
type input "****"
click at [80, 164] on div "Life Transitions" at bounding box center [74, 168] width 74 height 16
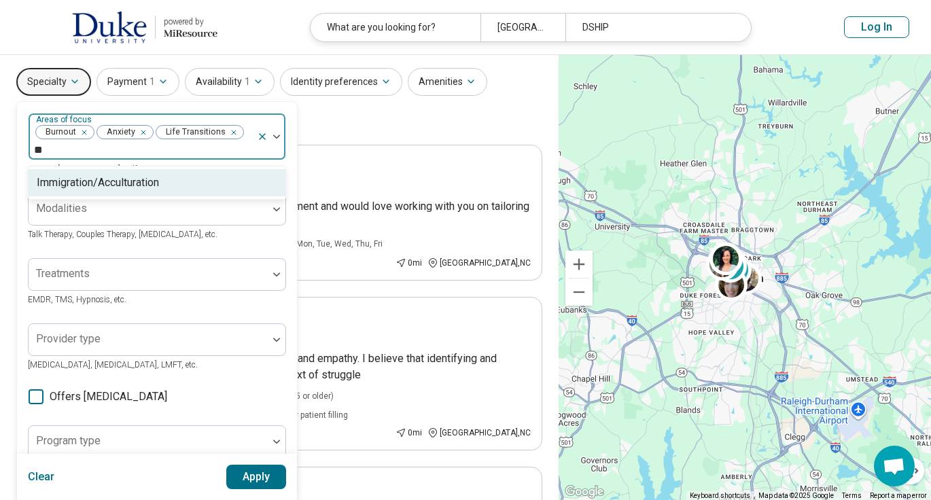
type input "*"
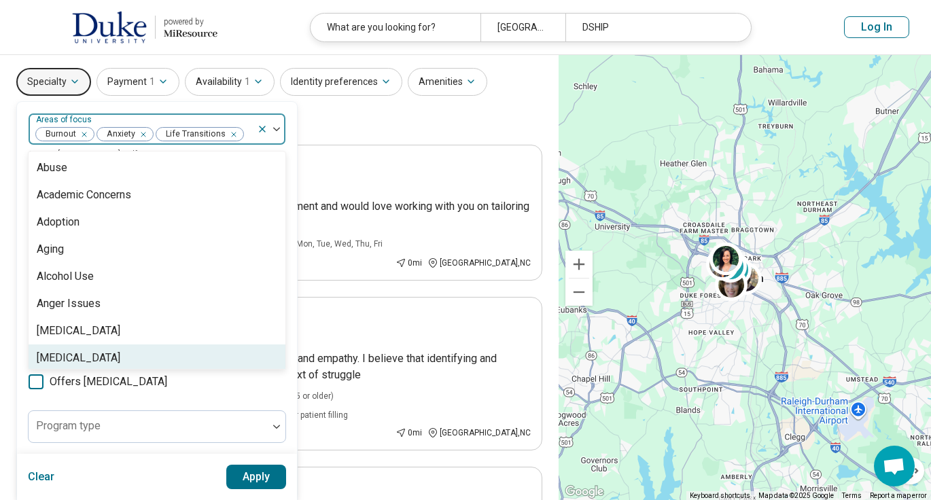
click at [258, 475] on button "Apply" at bounding box center [256, 477] width 60 height 24
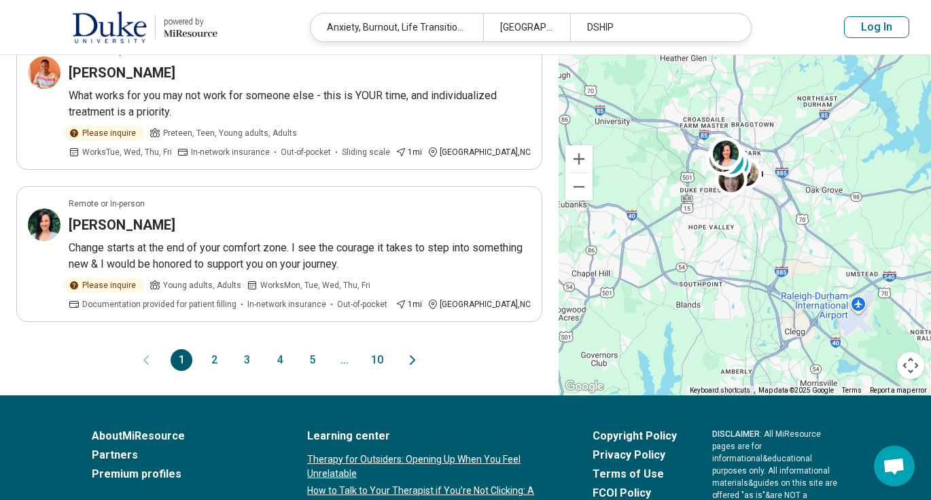
scroll to position [1381, 0]
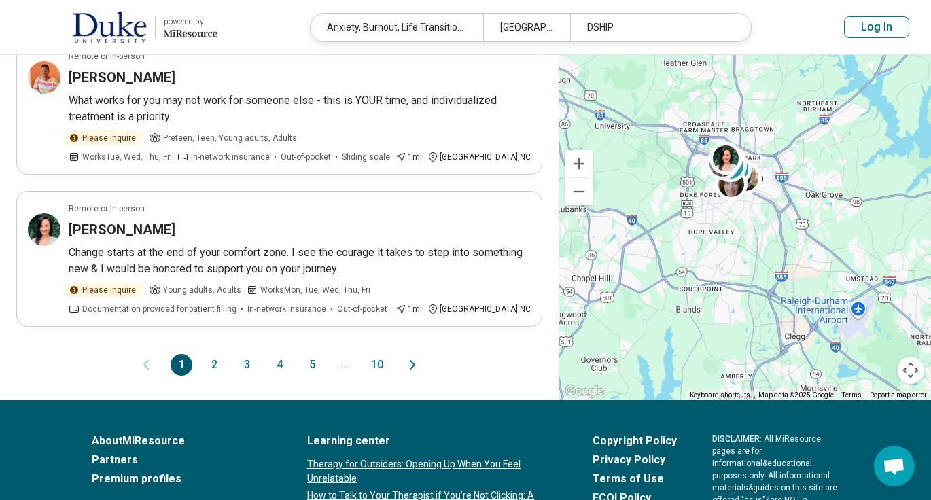
click at [417, 357] on icon "Next page" at bounding box center [412, 365] width 16 height 16
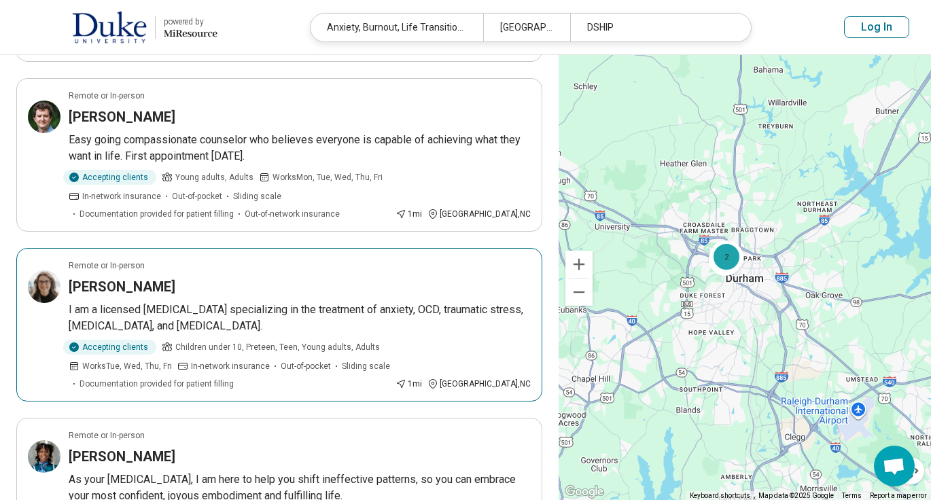
scroll to position [1629, 0]
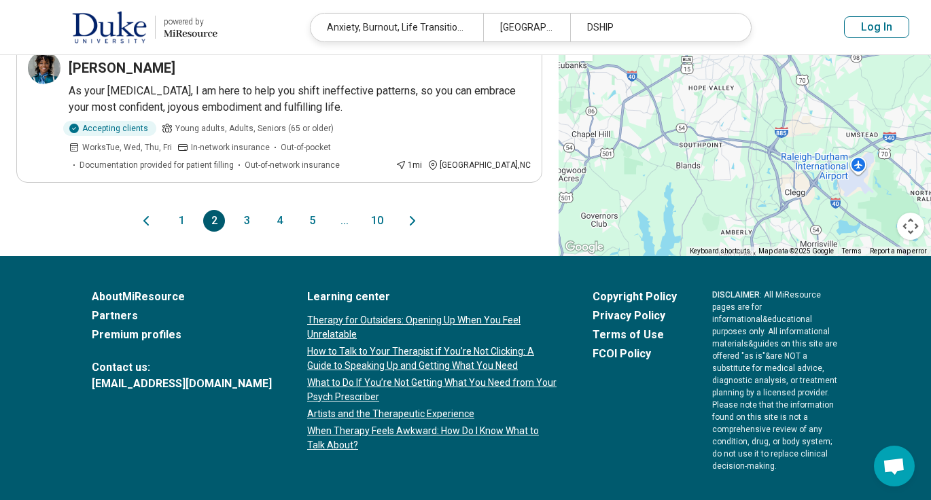
click at [145, 213] on icon "Previous page" at bounding box center [146, 221] width 16 height 16
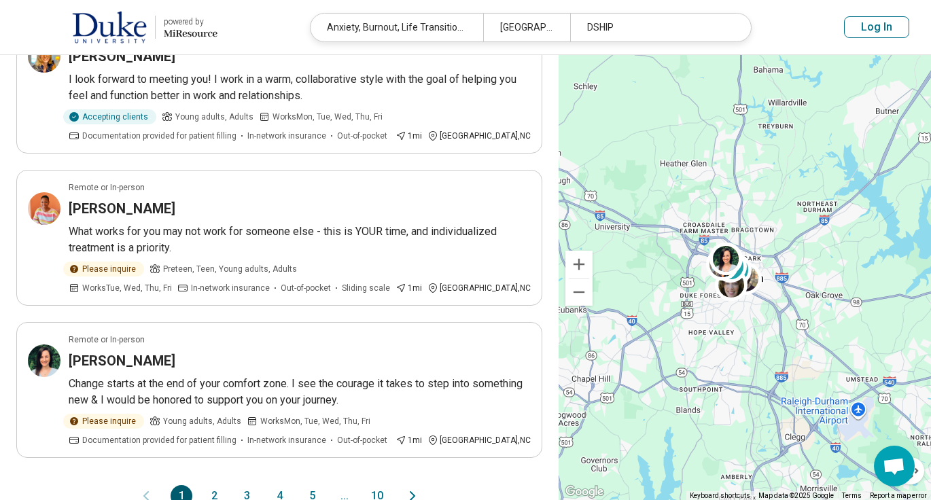
scroll to position [1560, 0]
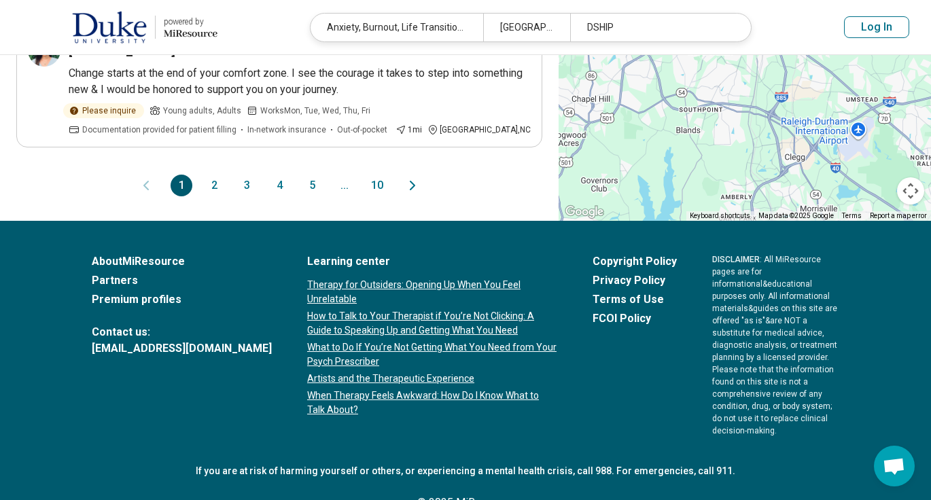
click at [274, 175] on button "4" at bounding box center [279, 186] width 22 height 22
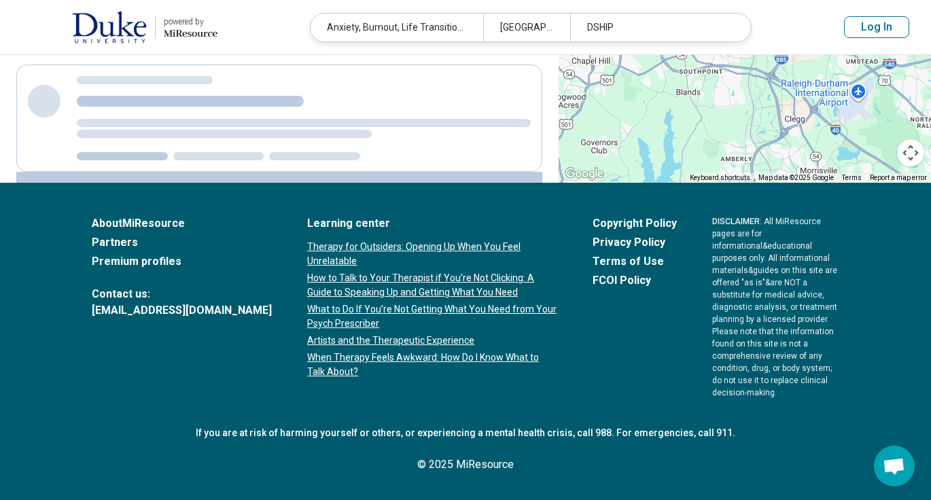
scroll to position [0, 0]
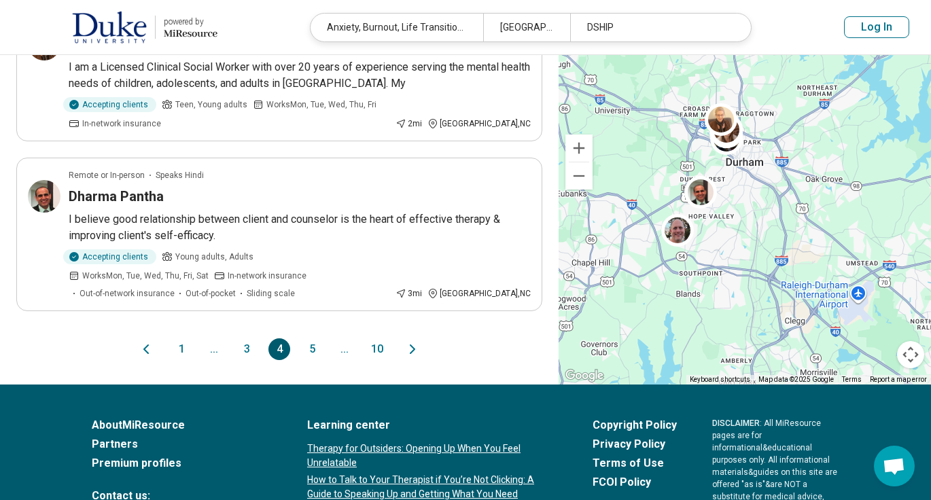
click at [186, 339] on button "1" at bounding box center [182, 350] width 22 height 22
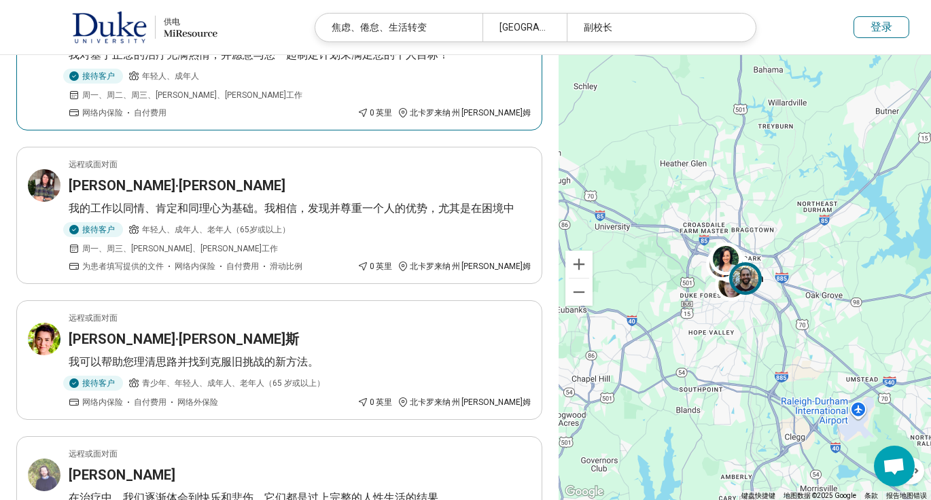
scroll to position [158, 0]
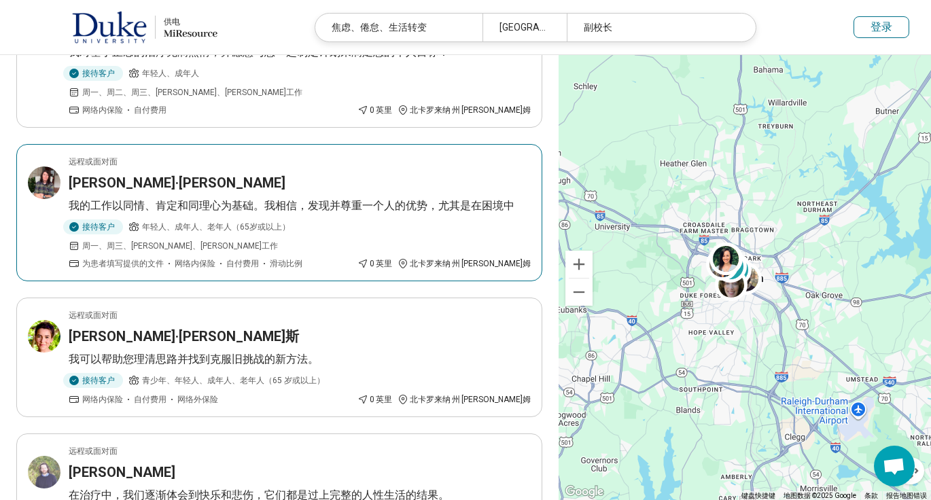
click at [102, 191] on font "奥利·沃克" at bounding box center [177, 183] width 217 height 16
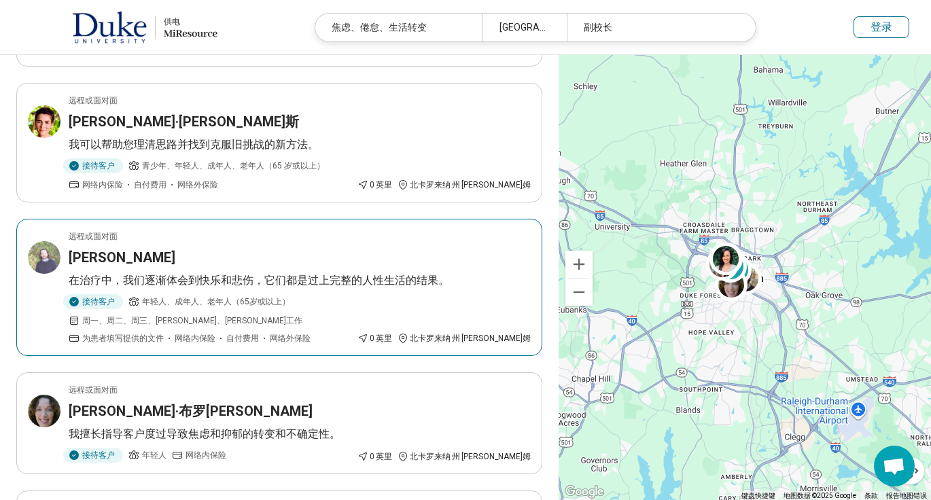
scroll to position [375, 0]
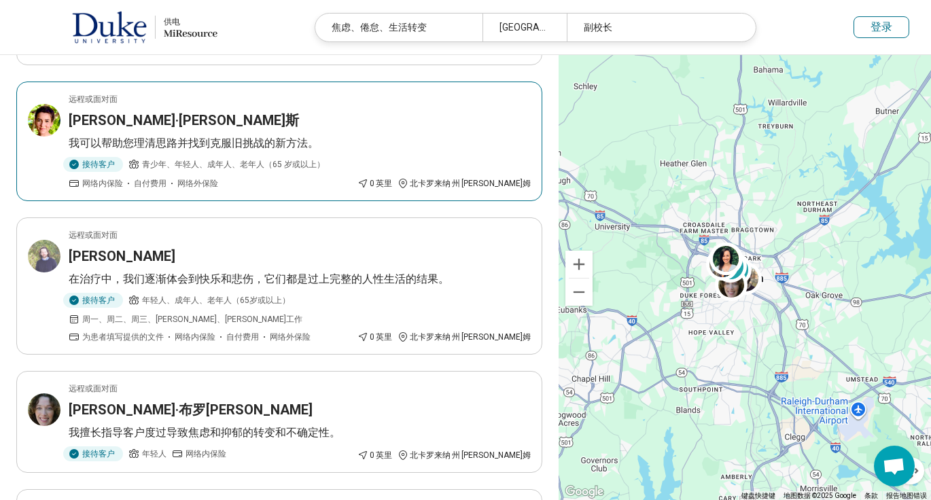
click at [114, 122] on article "远程或面对面 希思·威廉姆斯 我可以帮助您理清思路并找到克服旧挑战的新方法。 接待客户 青少年、年轻人、成年人、老年人（65 岁或以上） 网络内保险 自付费用…" at bounding box center [279, 142] width 526 height 120
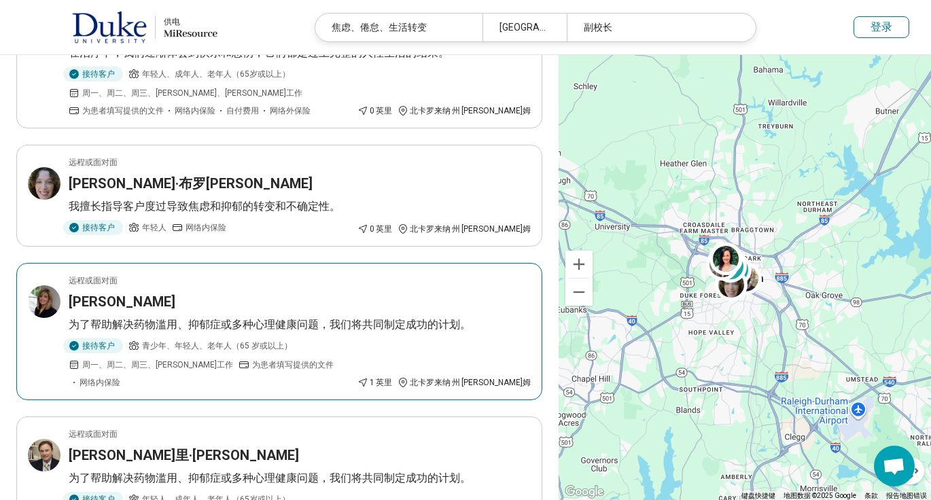
scroll to position [628, 0]
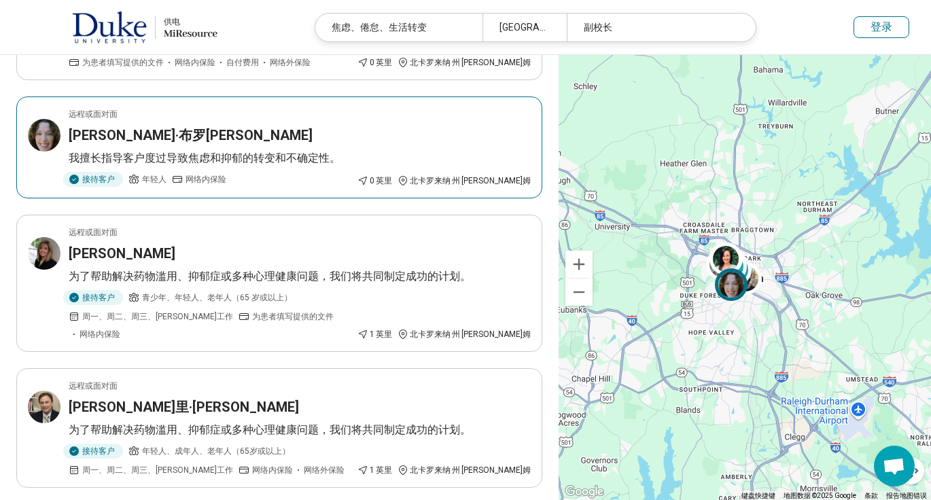
click at [305, 145] on div "希拉·布罗德里克" at bounding box center [300, 135] width 462 height 19
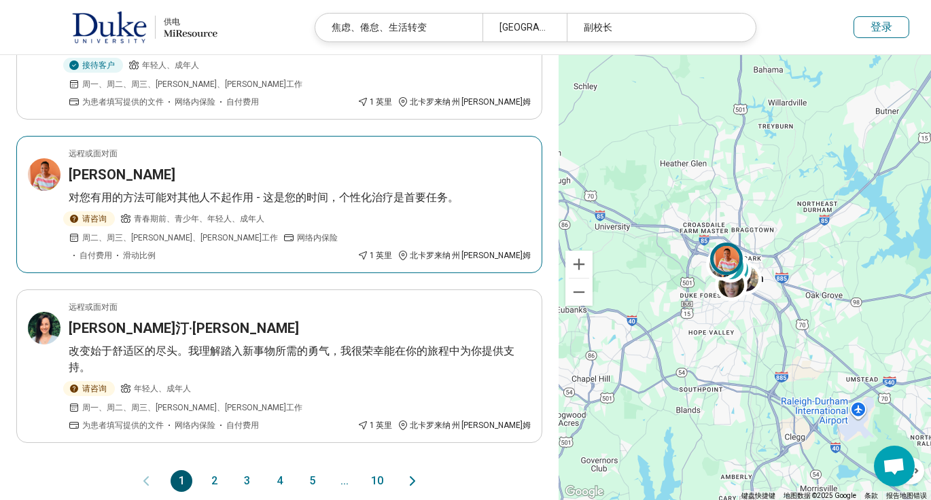
scroll to position [1189, 0]
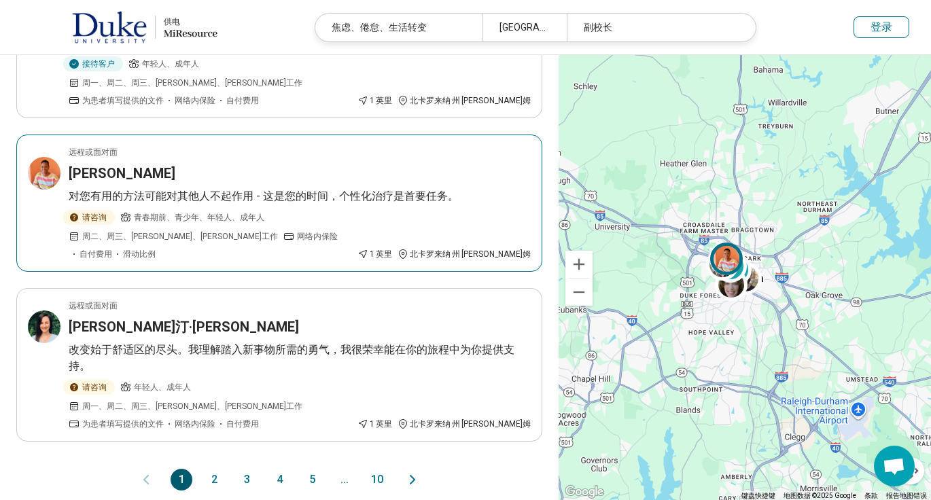
click at [359, 190] on font "对您有用的方法可能对其他人不起作用 - 这是您的时间，个性化治疗是首要任务。" at bounding box center [264, 196] width 390 height 13
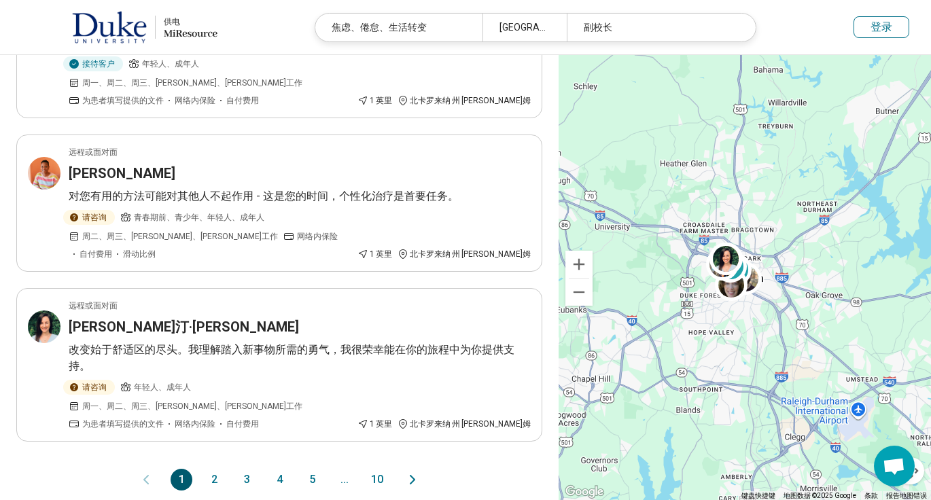
click at [218, 469] on button "2" at bounding box center [214, 480] width 22 height 22
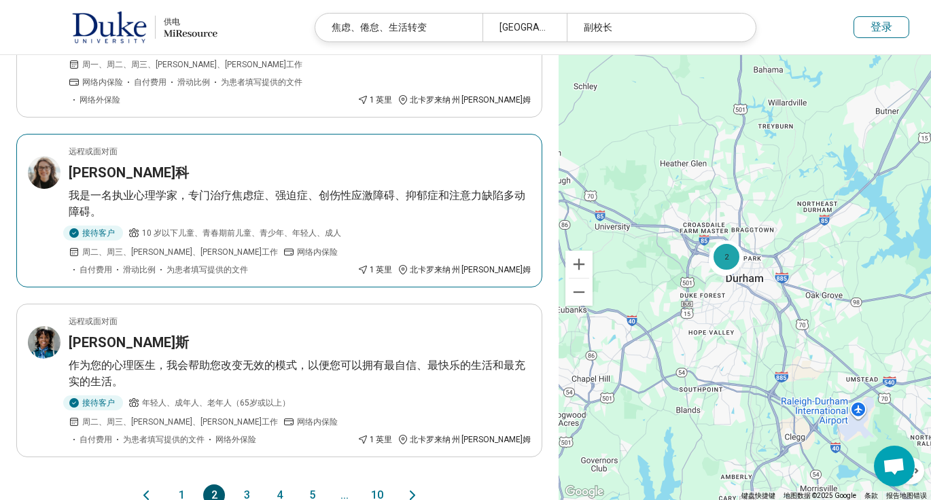
scroll to position [1285, 0]
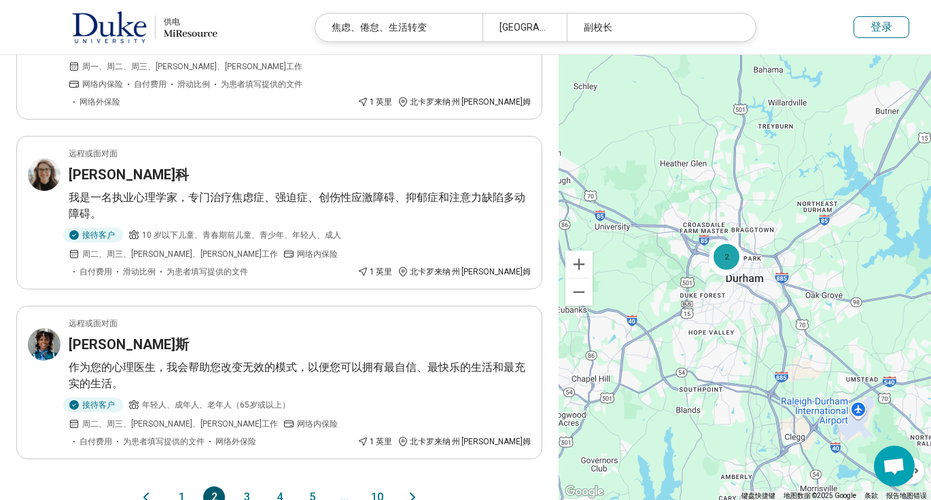
click at [250, 487] on button "3" at bounding box center [247, 498] width 22 height 22
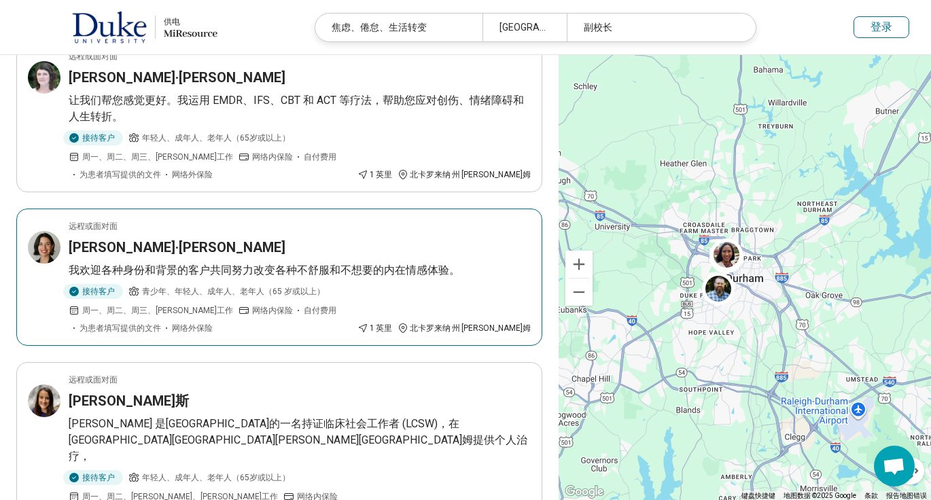
scroll to position [122, 0]
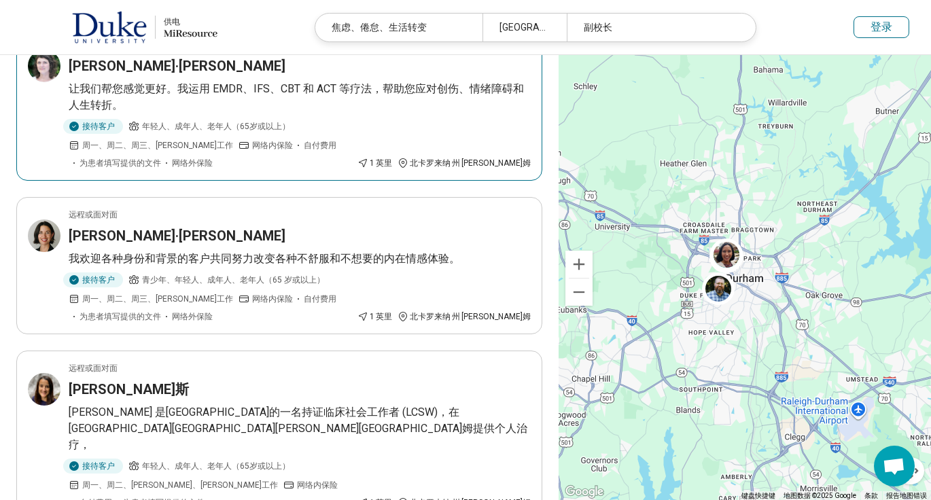
click at [122, 88] on article "远程或面对面 莎拉·道森 让我们帮您感觉更好。我运用 EMDR、IFS、CBT 和 ACT 等疗法，帮助您应对创伤、情绪障碍和人生转折。 接待客户 年轻人、成…" at bounding box center [279, 104] width 526 height 154
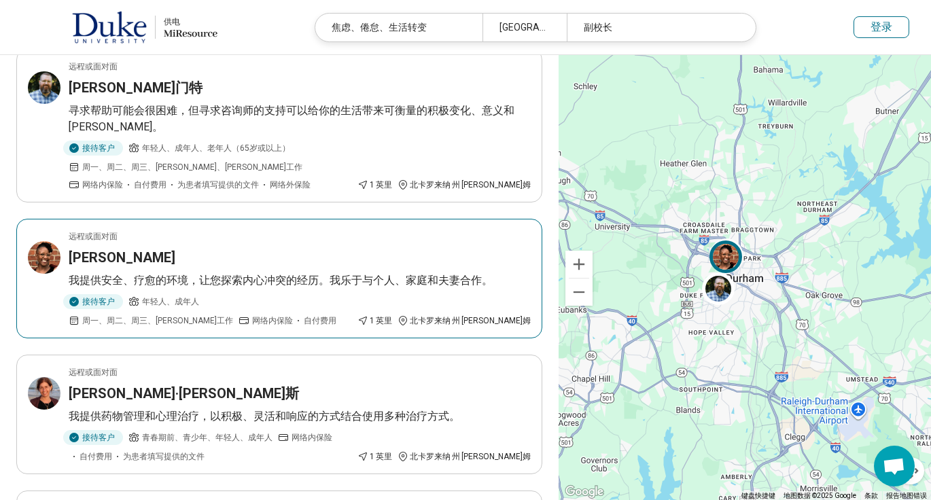
scroll to position [612, 0]
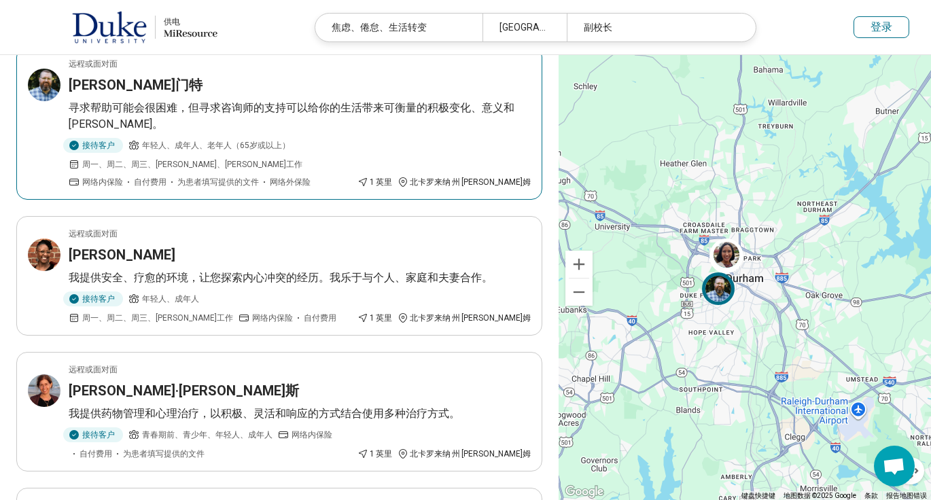
click at [209, 86] on div "克雷格·克莱门特" at bounding box center [300, 84] width 462 height 19
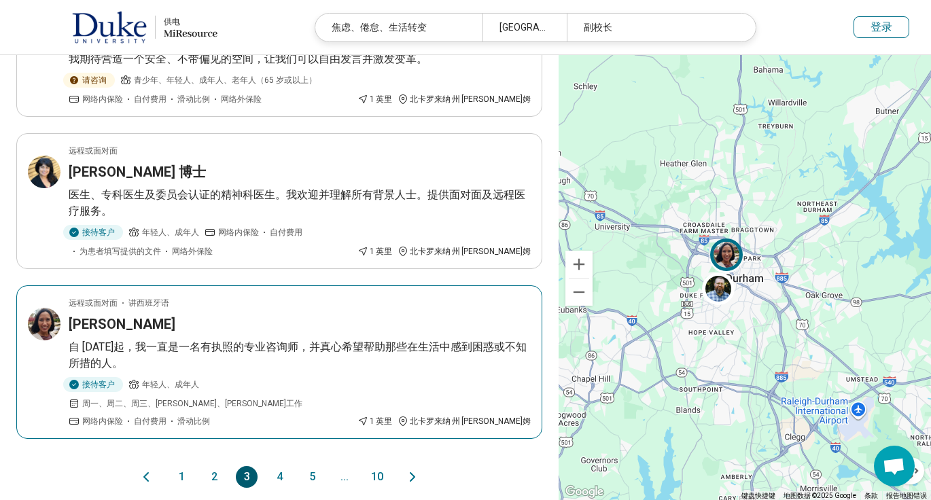
scroll to position [1264, 0]
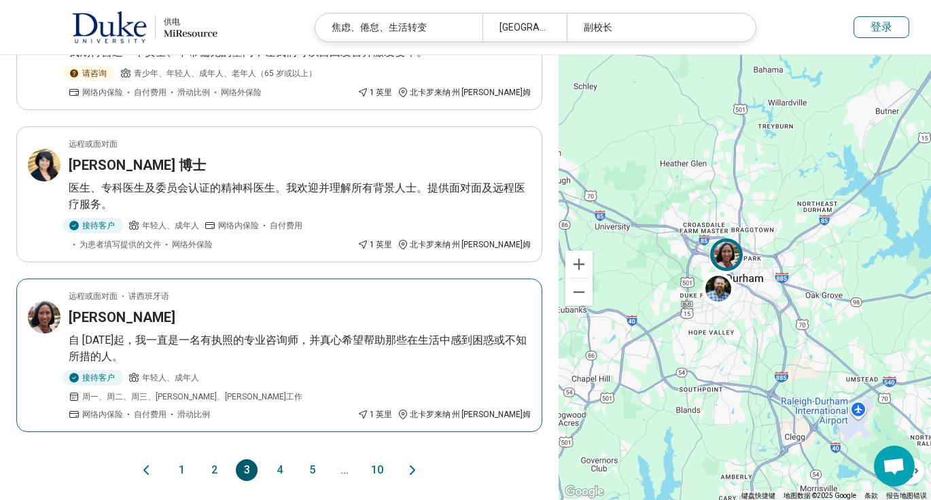
click at [280, 308] on div "克里斯蒂娜·萨皮恩-耶齐" at bounding box center [300, 317] width 462 height 19
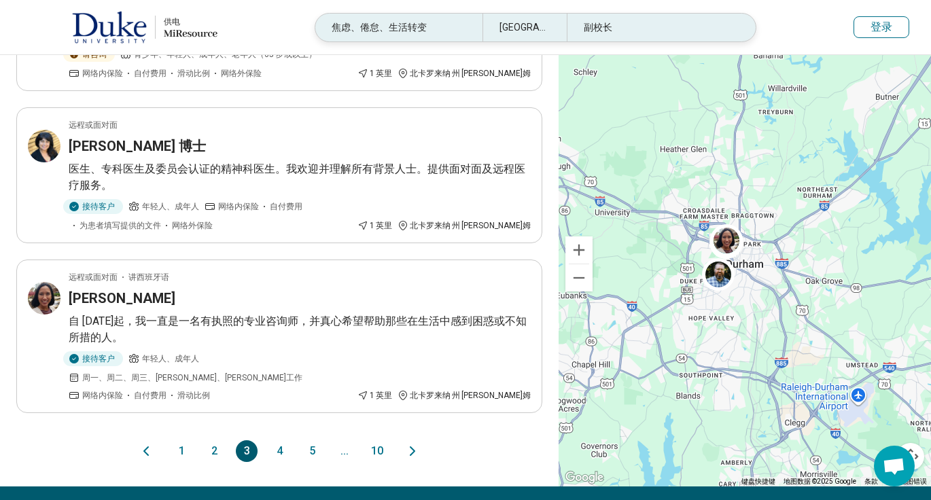
click at [434, 21] on div "焦虑、倦怠、生活转变" at bounding box center [398, 28] width 167 height 28
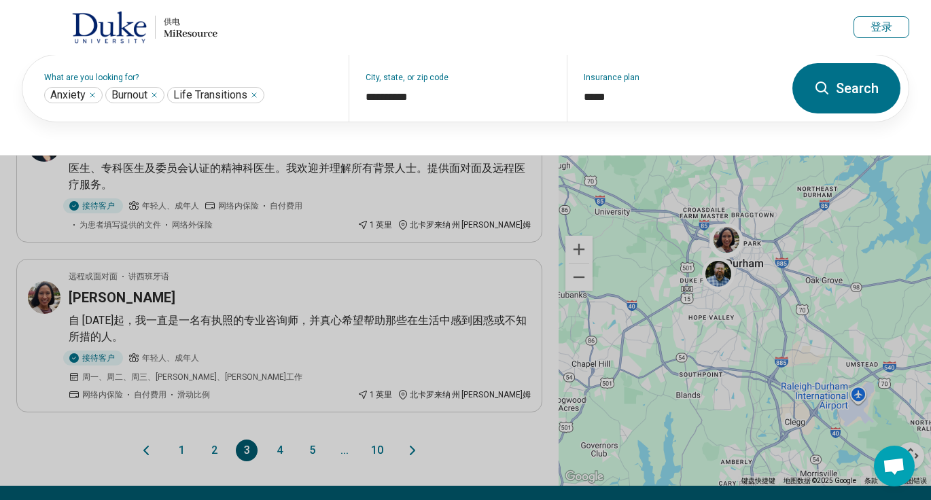
scroll to position [1282, 0]
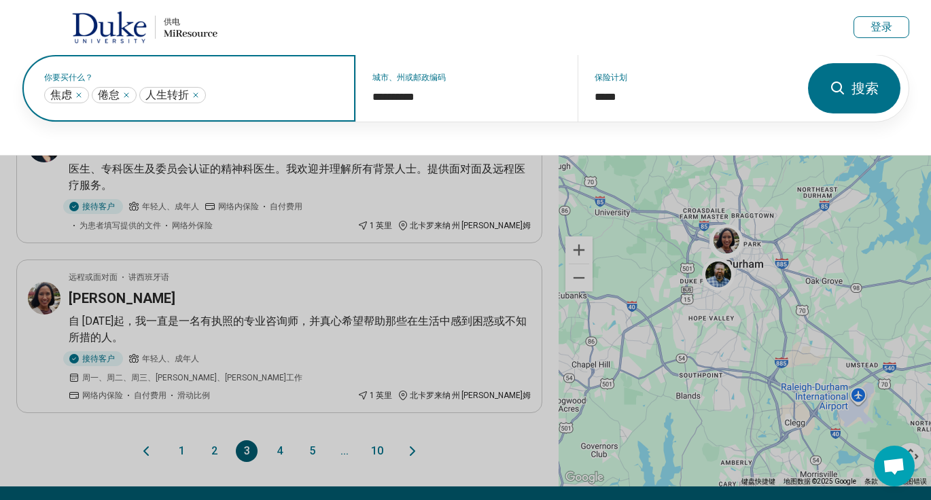
click at [238, 99] on input "text" at bounding box center [274, 95] width 131 height 16
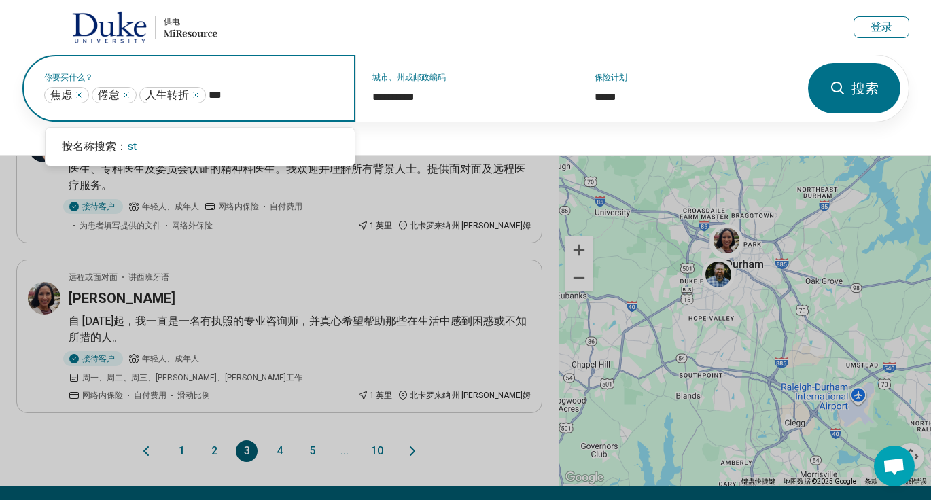
type input "***"
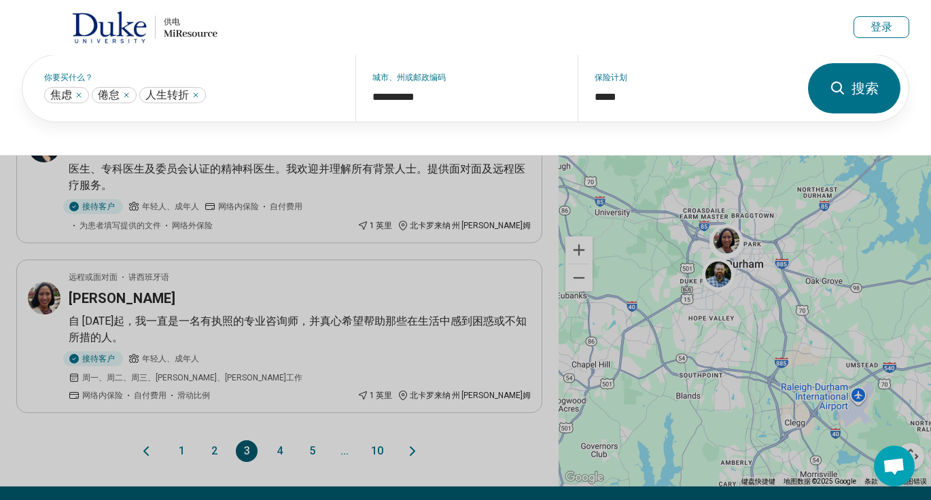
scroll to position [1347, 0]
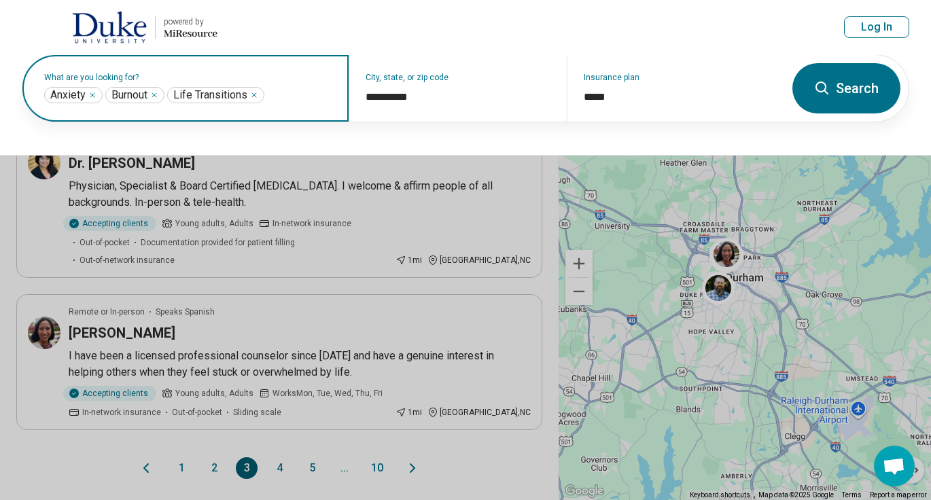
click at [290, 99] on input "text" at bounding box center [299, 95] width 65 height 16
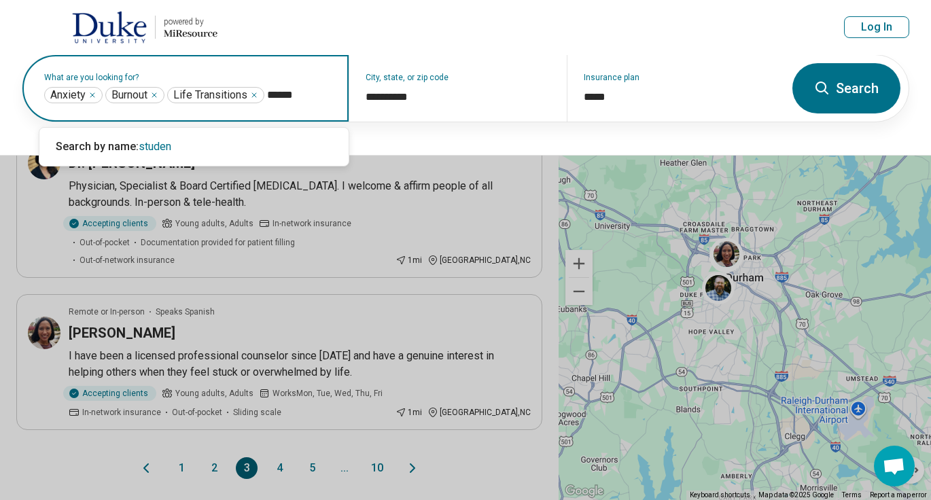
type input "*******"
drag, startPoint x: 317, startPoint y: 97, endPoint x: 364, endPoint y: 97, distance: 46.2
click at [364, 97] on div "**********" at bounding box center [403, 88] width 762 height 67
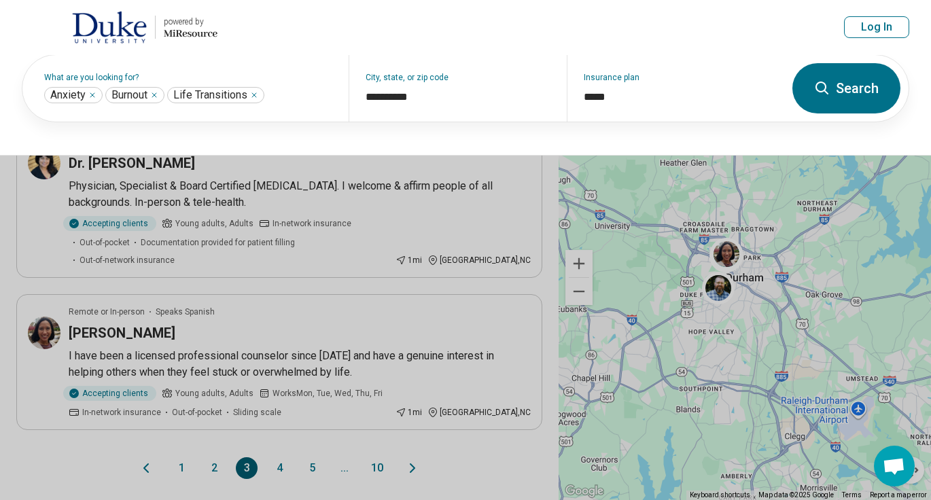
click at [290, 403] on button at bounding box center [465, 250] width 931 height 500
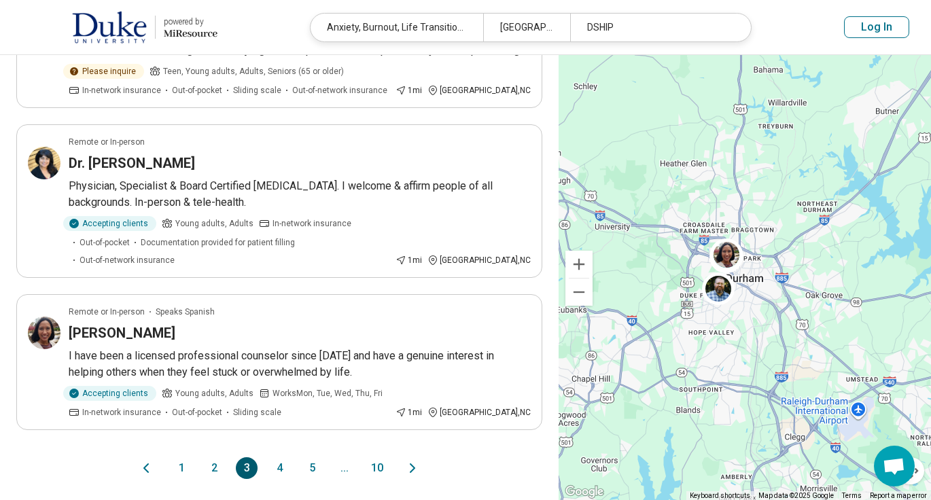
click at [273, 457] on button "4" at bounding box center [279, 468] width 22 height 22
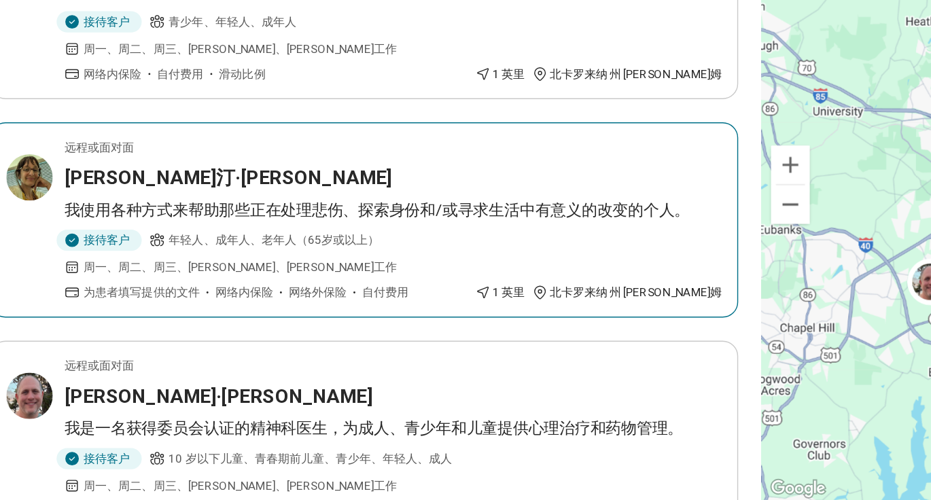
scroll to position [68, 0]
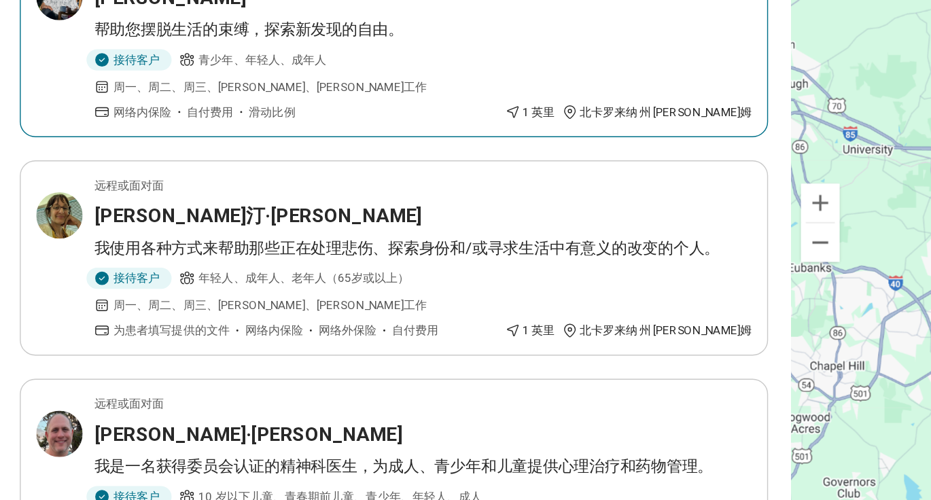
click at [167, 129] on div "阿贾·约翰逊" at bounding box center [300, 119] width 462 height 19
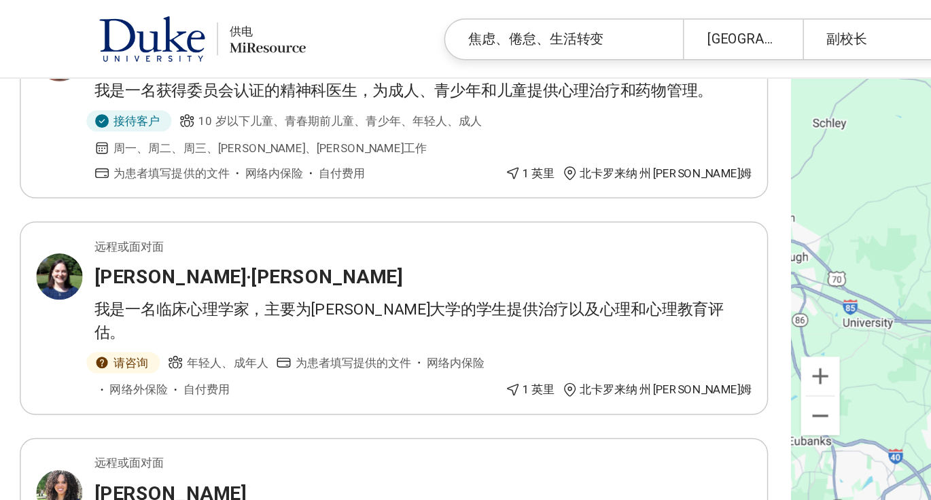
scroll to position [453, 0]
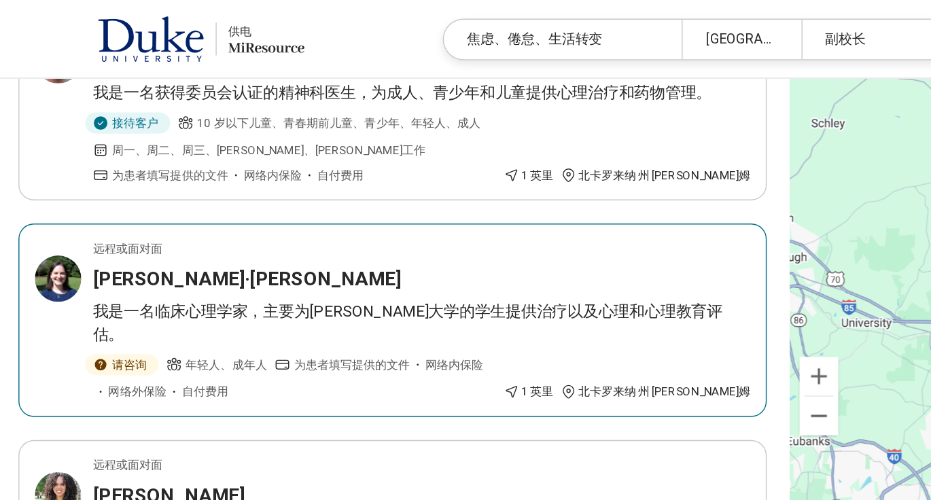
click at [345, 235] on font "我是一名临床心理学家，主要为杜克大学的学生提供治疗以及心理和心理教育评估。" at bounding box center [290, 226] width 443 height 29
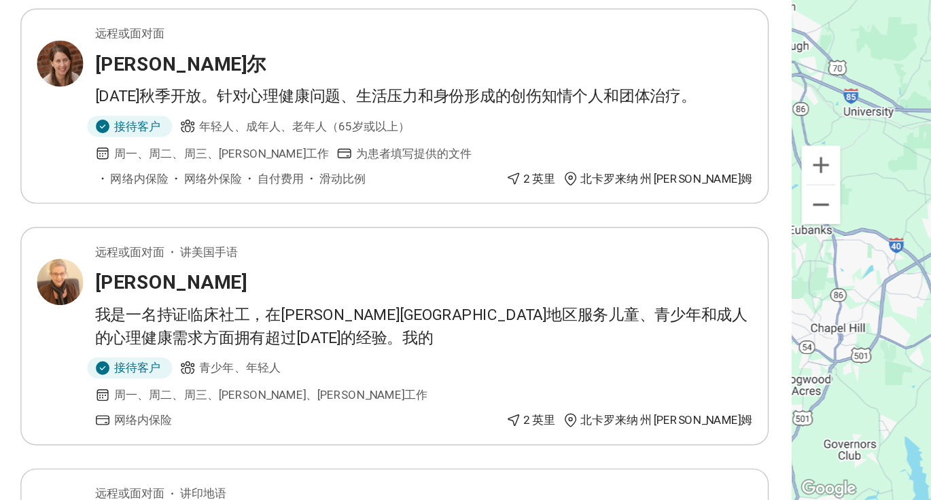
scroll to position [1088, 0]
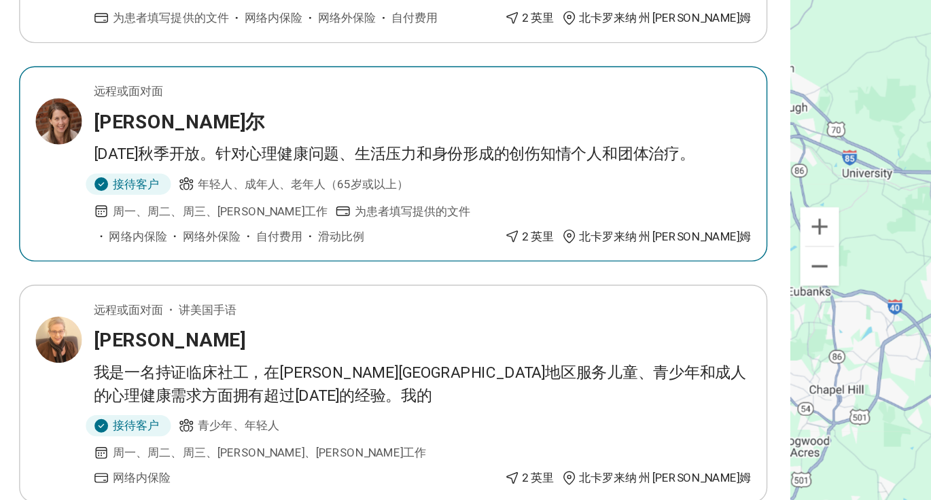
click at [139, 152] on article "远程或面对面 蕾切尔·马塞尔 2025 年秋季开放。针对心理健康问题、生活压力和身份形成的创伤知情个人和团体治疗。 接待客户 年轻人、成年人、老年人（65岁或…" at bounding box center [279, 220] width 526 height 137
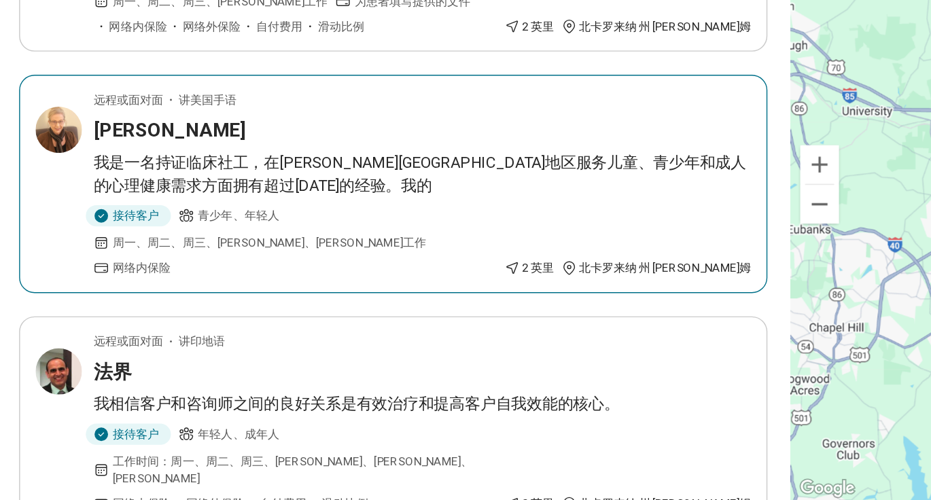
scroll to position [1221, 0]
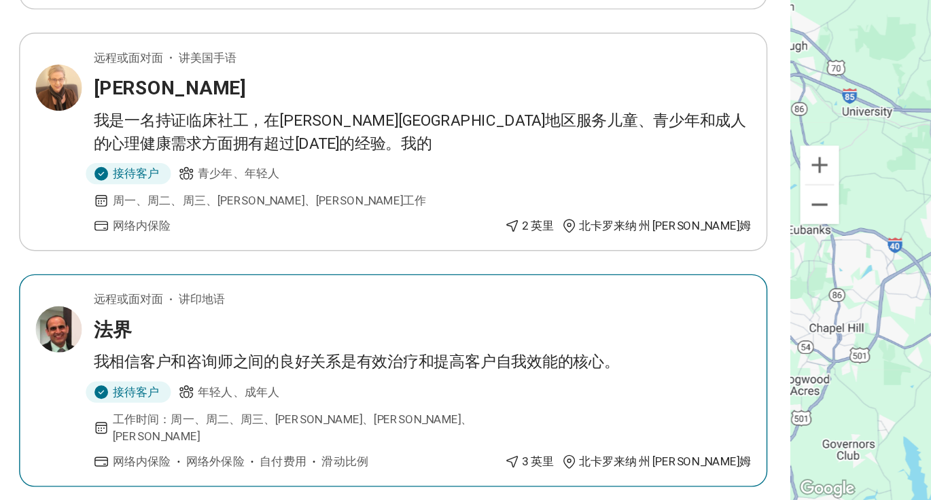
click at [385, 370] on div "法界" at bounding box center [300, 379] width 462 height 19
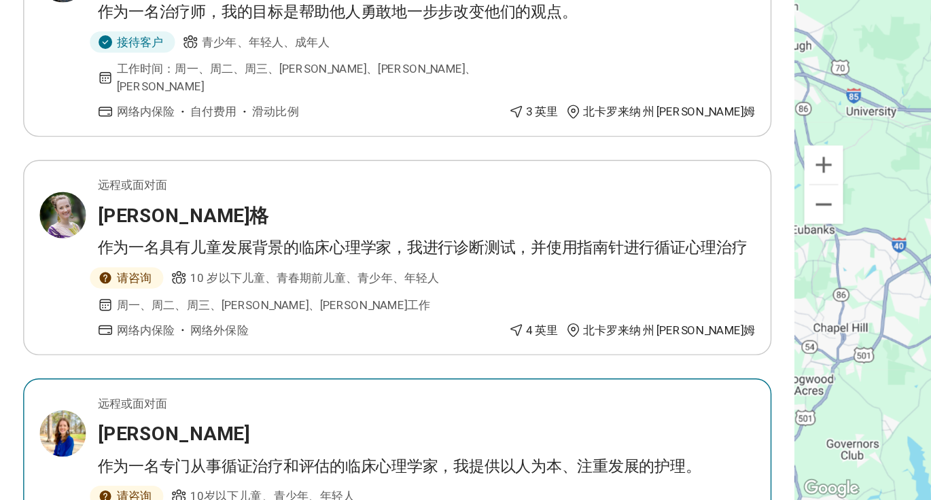
scroll to position [1288, 0]
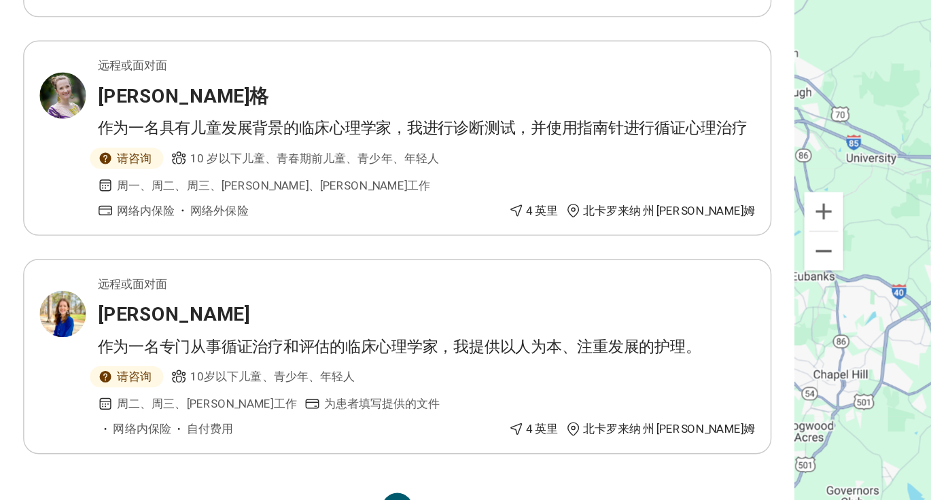
click at [313, 466] on font "6" at bounding box center [312, 472] width 6 height 13
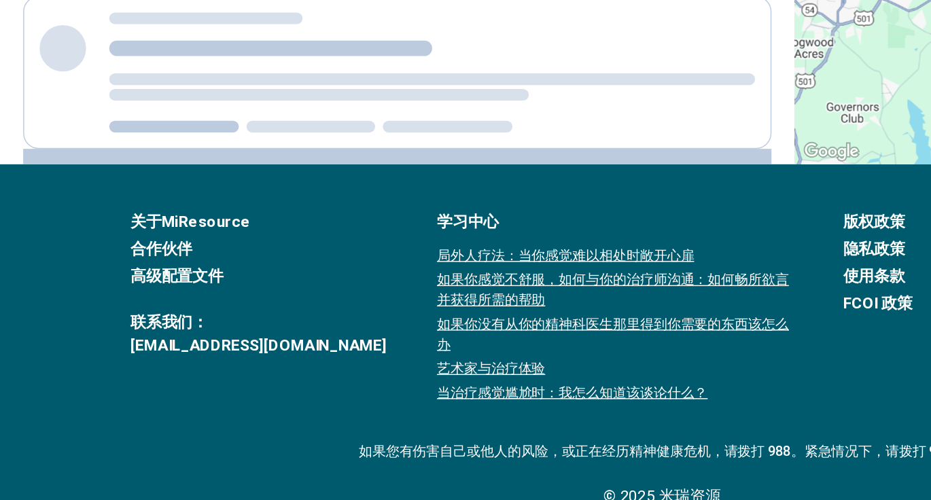
scroll to position [0, 0]
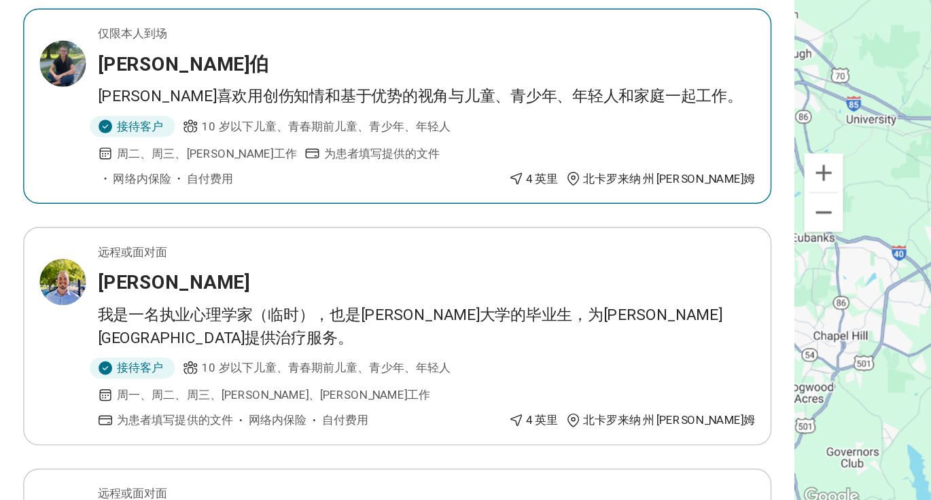
click at [292, 217] on font "玛德琳喜欢用创伤知情和基于优势的视角与儿童、青少年、年轻人和家庭一起工作。" at bounding box center [295, 210] width 453 height 13
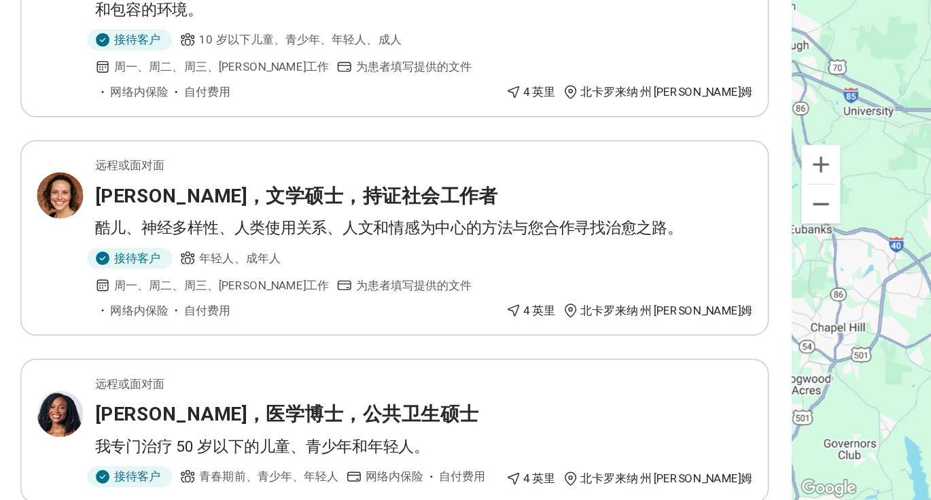
scroll to position [1026, 0]
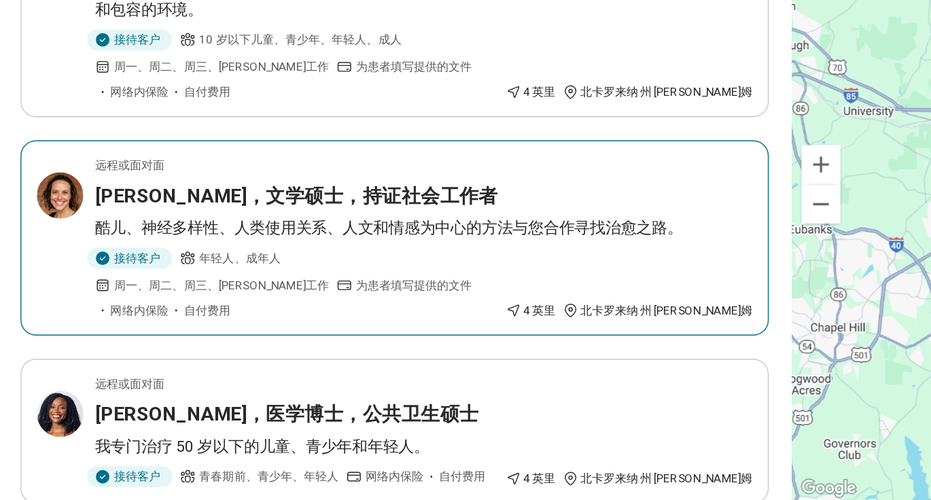
click at [352, 323] on div "接待客户 年轻人、成年人 周一、周二、周三、周四 工作 为患者填写提供的文件 网络内保险 自付费用" at bounding box center [210, 348] width 283 height 50
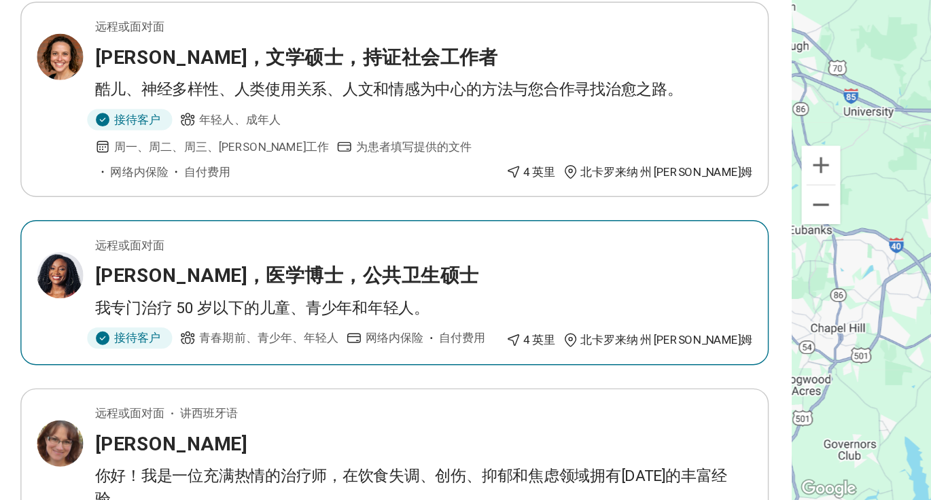
scroll to position [1268, 0]
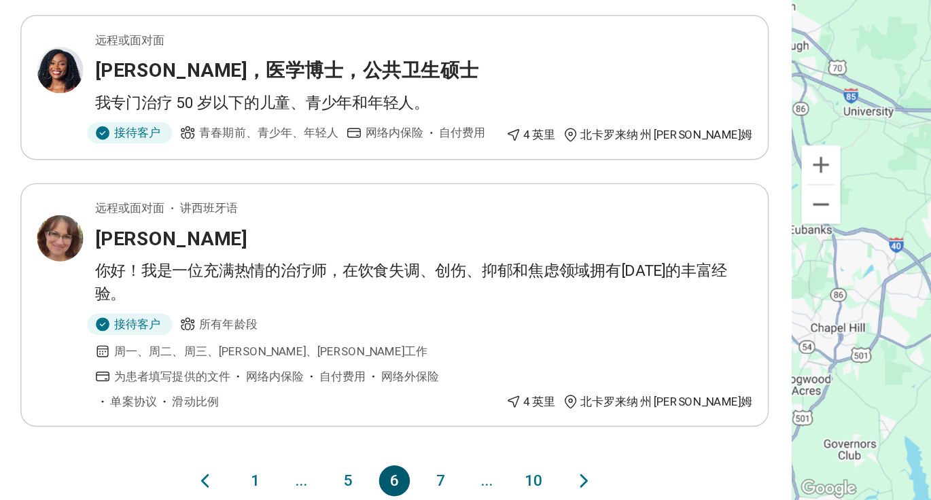
click at [319, 476] on button "7" at bounding box center [312, 487] width 22 height 22
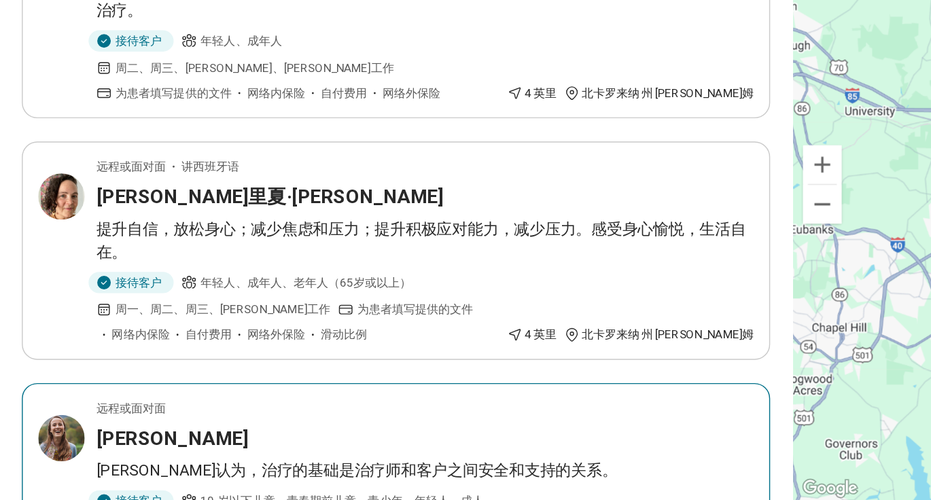
scroll to position [103, 0]
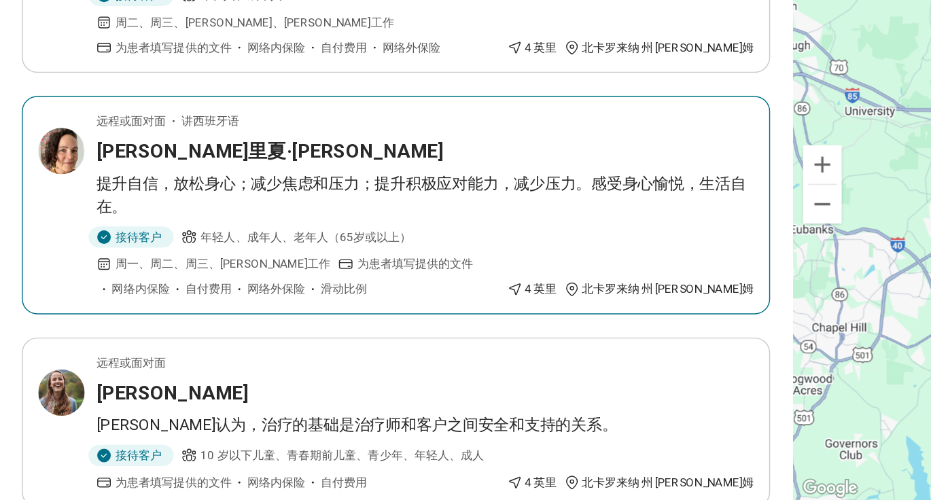
click at [346, 264] on div "帕特里夏·亚当斯" at bounding box center [300, 254] width 462 height 19
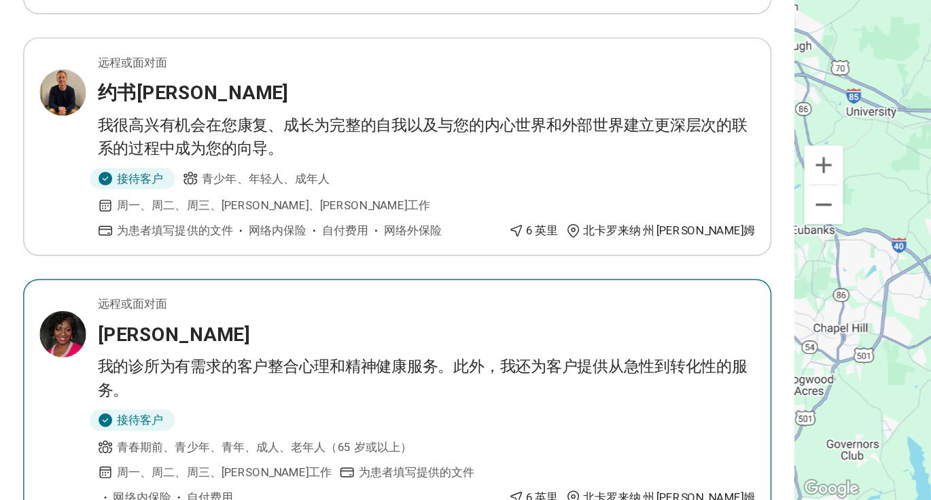
scroll to position [1263, 0]
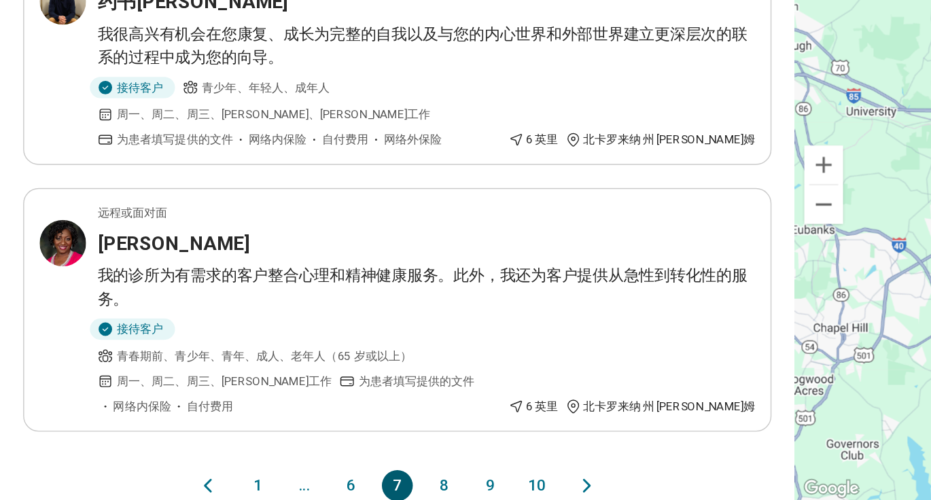
click at [313, 479] on button "8" at bounding box center [312, 490] width 22 height 22
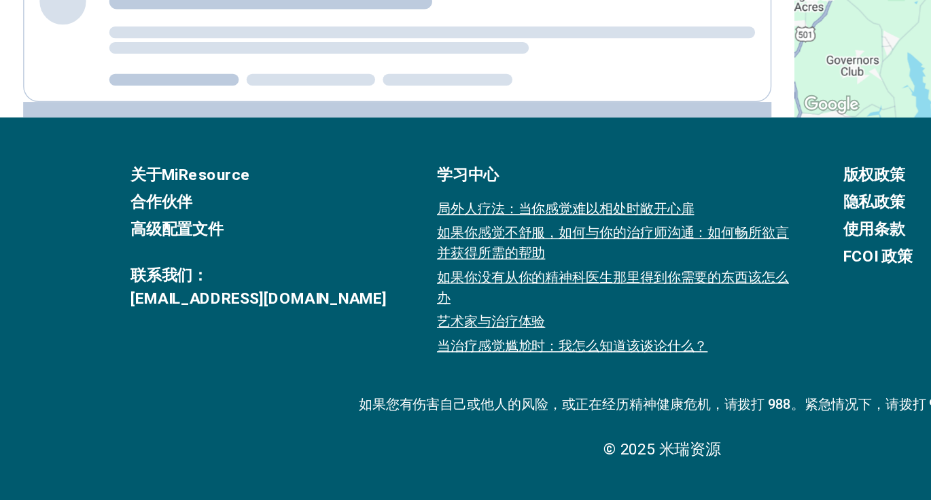
scroll to position [0, 0]
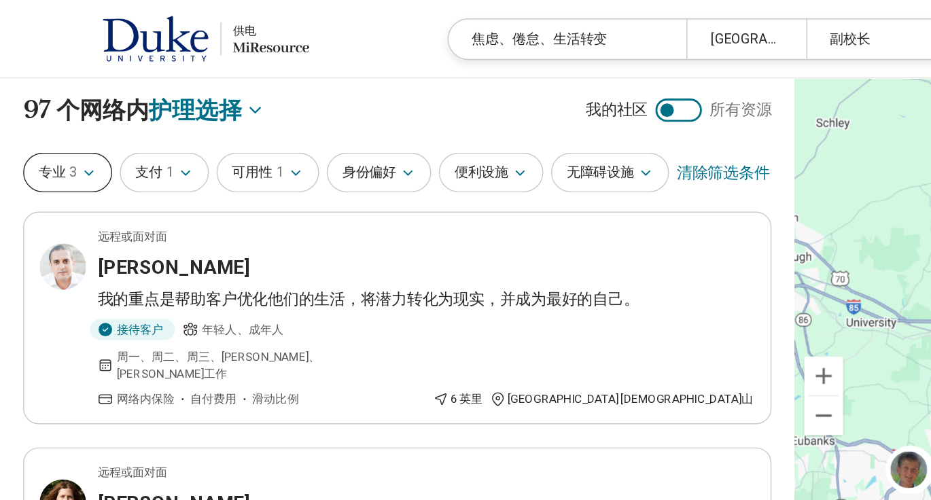
click at [55, 124] on button "专业 3" at bounding box center [47, 121] width 63 height 28
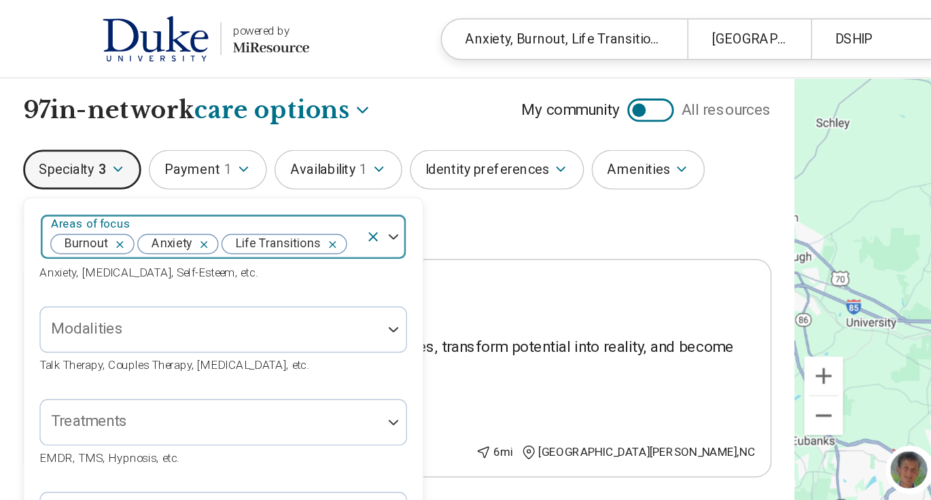
click at [257, 174] on div at bounding box center [271, 166] width 29 height 31
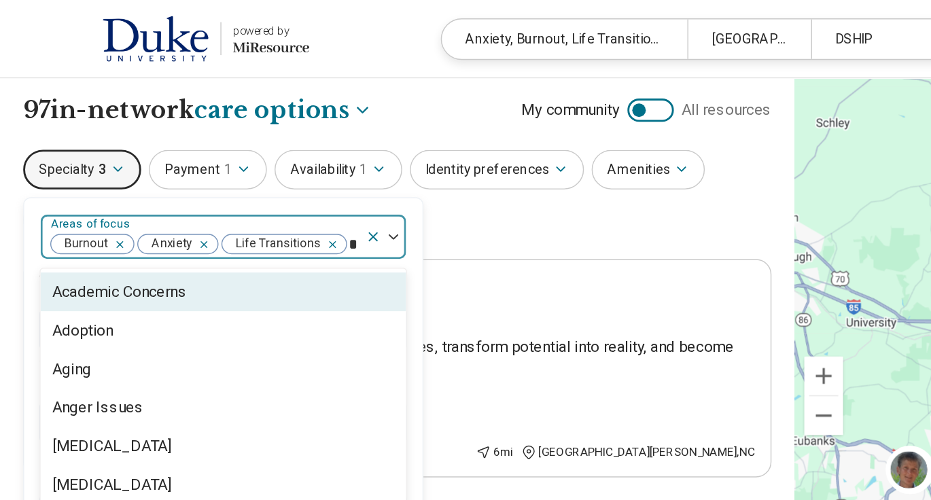
type input "**"
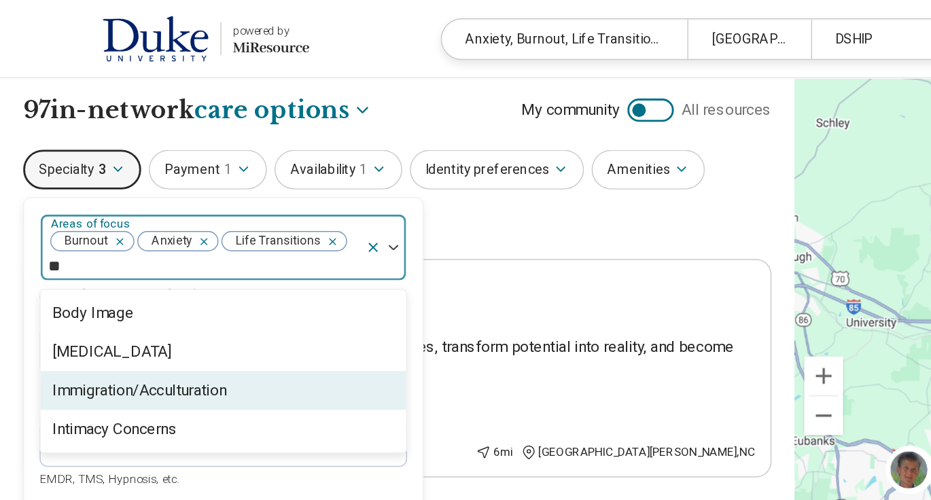
click at [138, 278] on div "Immigration/Acculturation" at bounding box center [98, 274] width 122 height 16
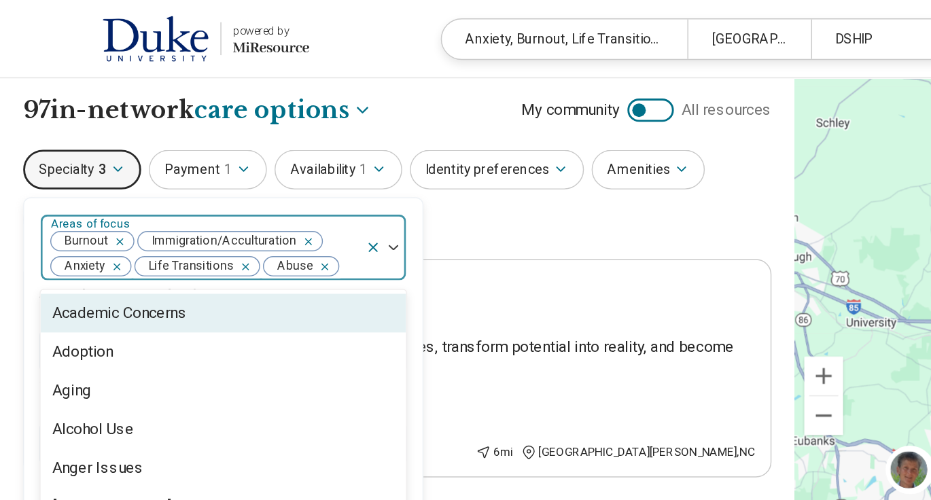
click at [228, 183] on div "Remove [object Object]" at bounding box center [226, 187] width 16 height 16
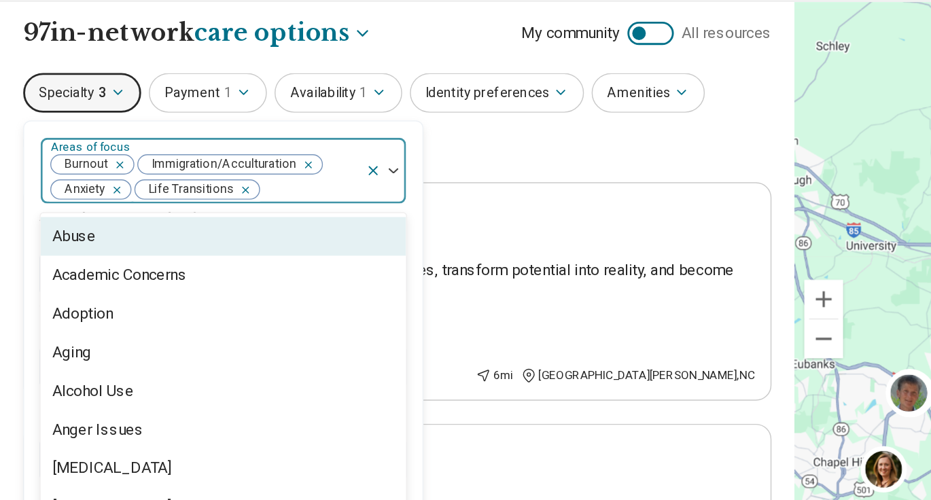
click at [377, 158] on div "Specialty 3 option Abuse, deselected. Abuse, 1 of 96. 96 results available. Use…" at bounding box center [279, 138] width 526 height 66
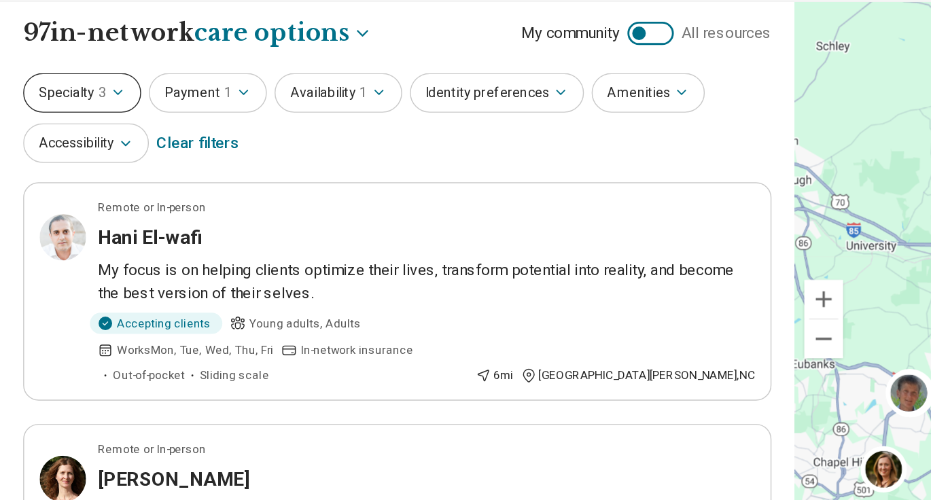
click at [77, 108] on button "Specialty 3" at bounding box center [57, 119] width 83 height 28
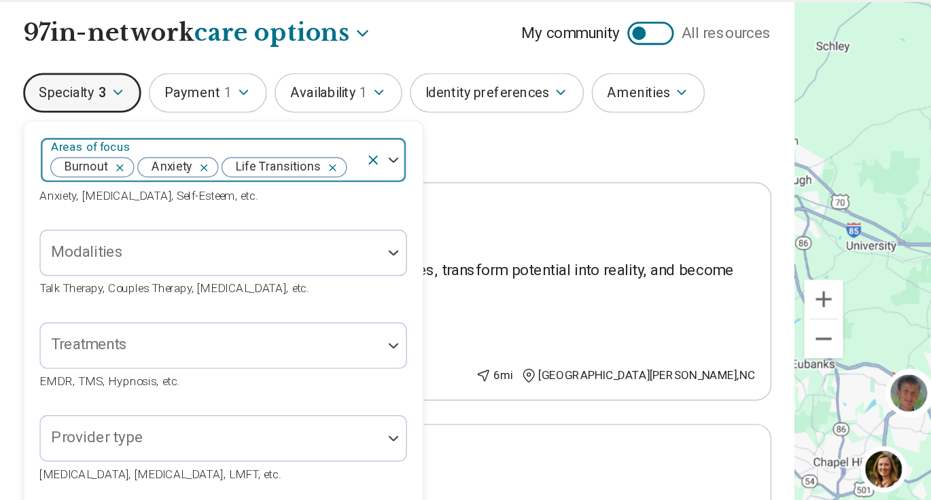
click at [245, 170] on input "text" at bounding box center [246, 172] width 3 height 16
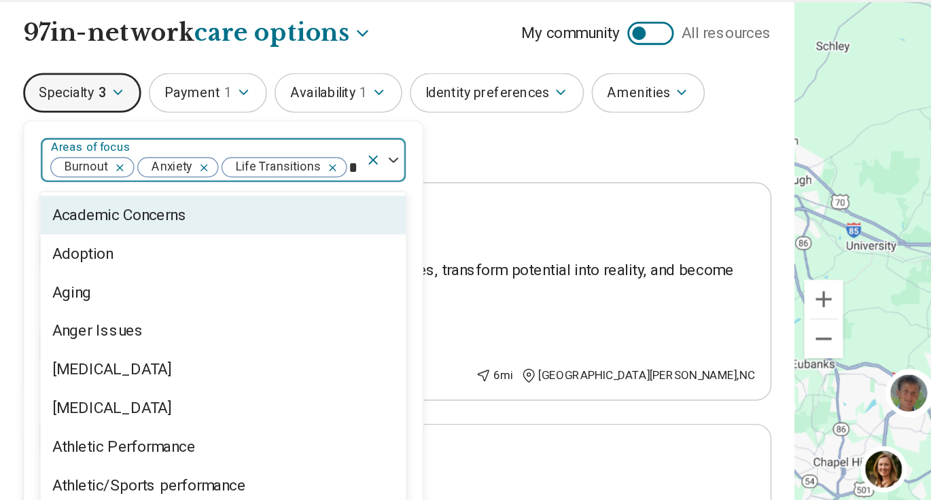
type input "**"
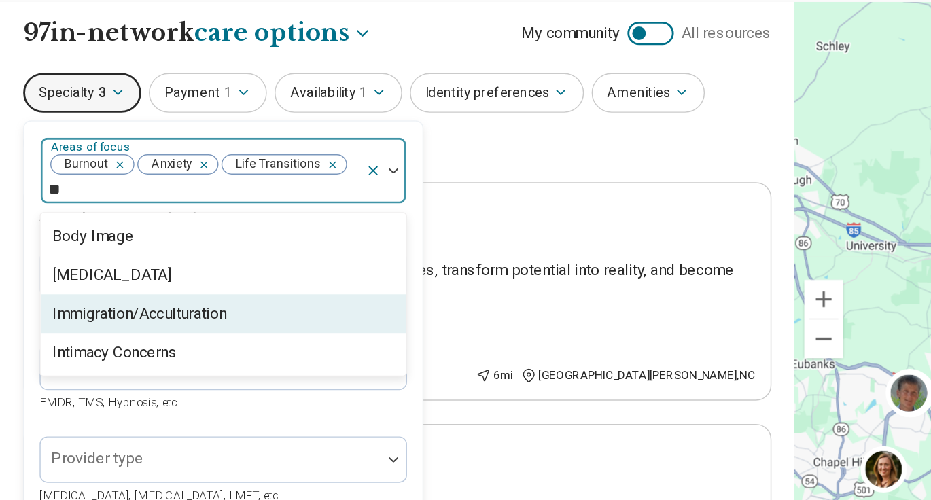
click at [132, 272] on div "Immigration/Acculturation" at bounding box center [98, 274] width 122 height 16
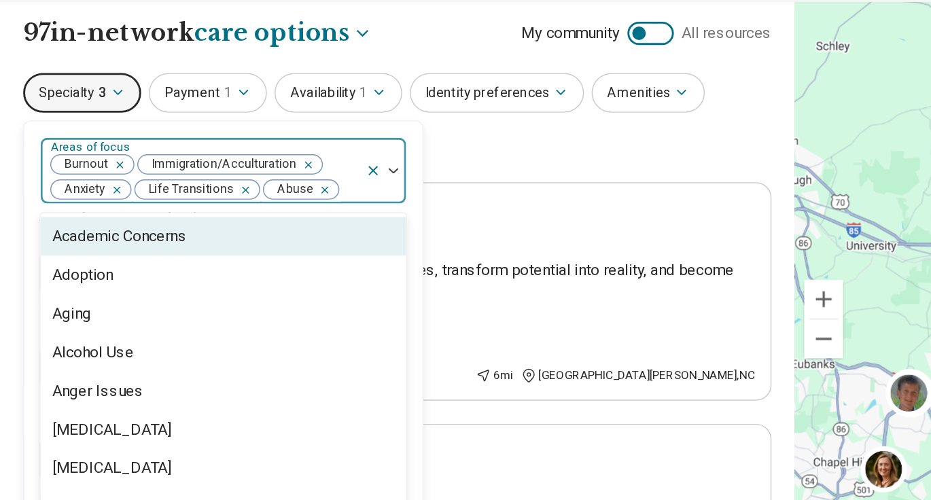
click at [223, 188] on icon "Remove [object Object]" at bounding box center [225, 187] width 5 height 5
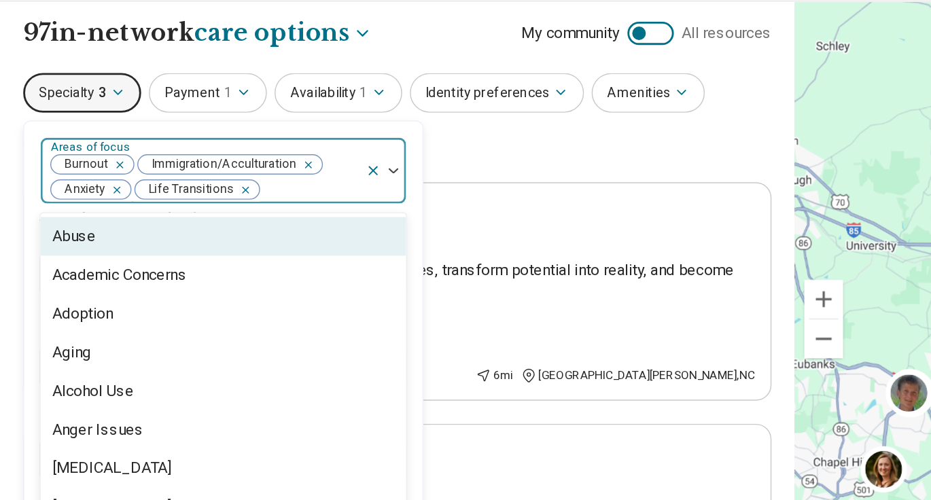
click at [213, 194] on div at bounding box center [218, 187] width 68 height 19
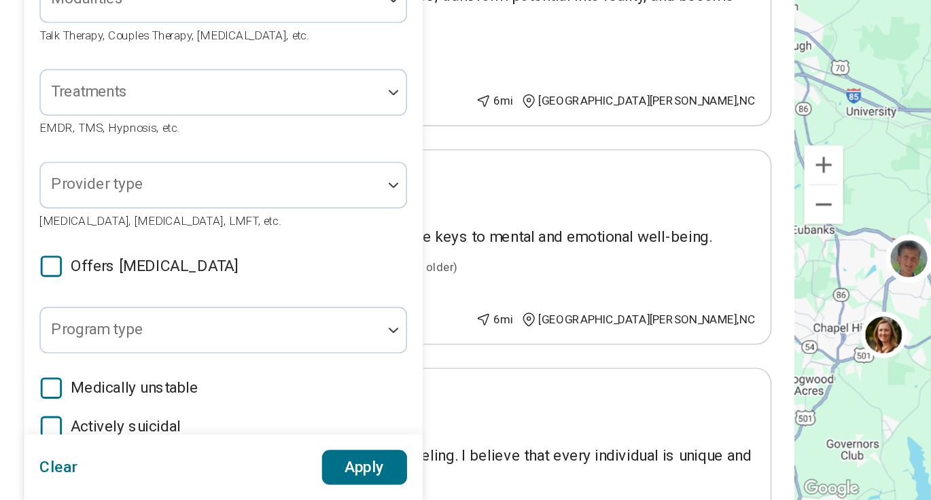
click at [254, 480] on button "Apply" at bounding box center [256, 477] width 60 height 24
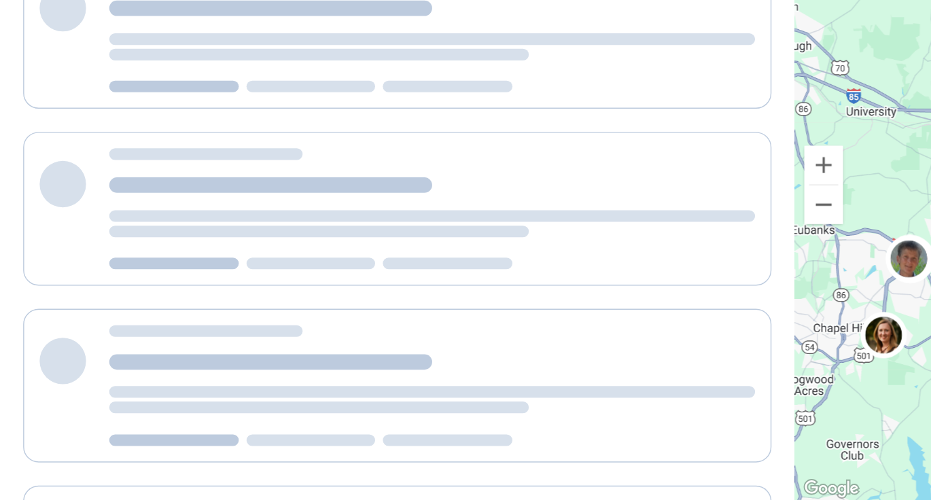
scroll to position [11, 0]
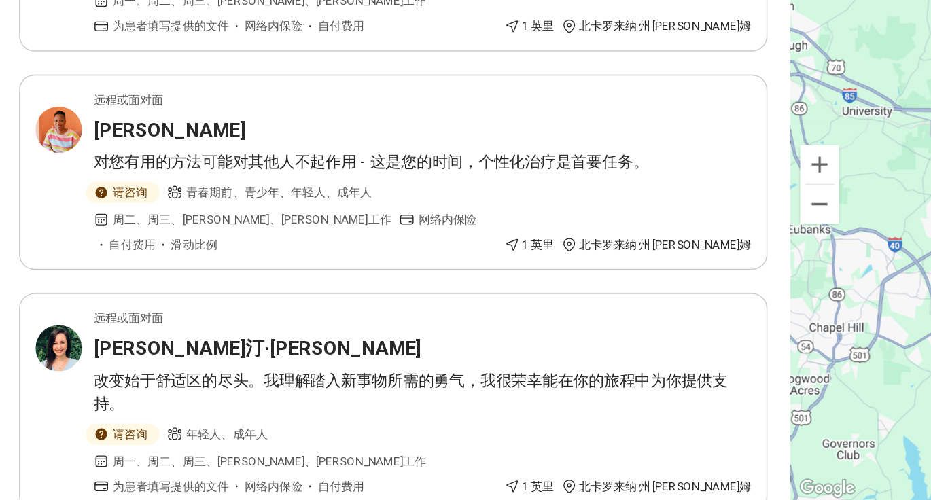
scroll to position [1333, 0]
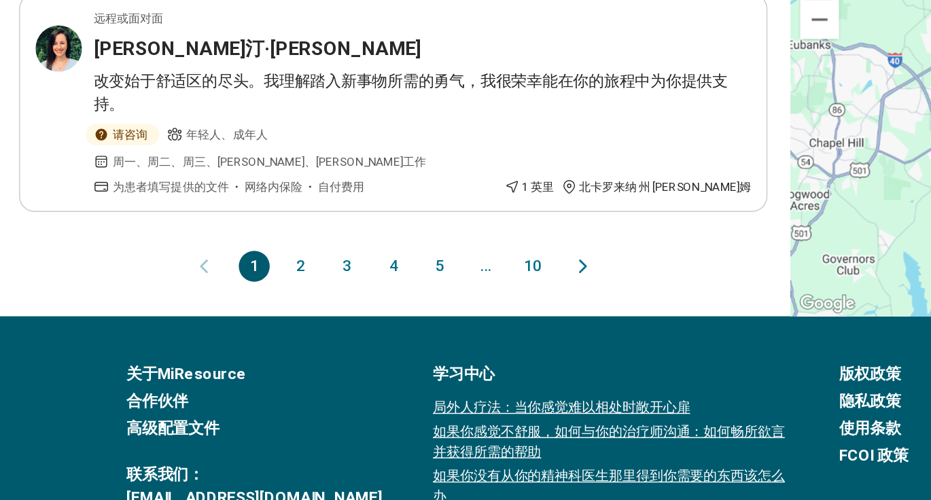
click at [252, 325] on button "3" at bounding box center [247, 336] width 22 height 22
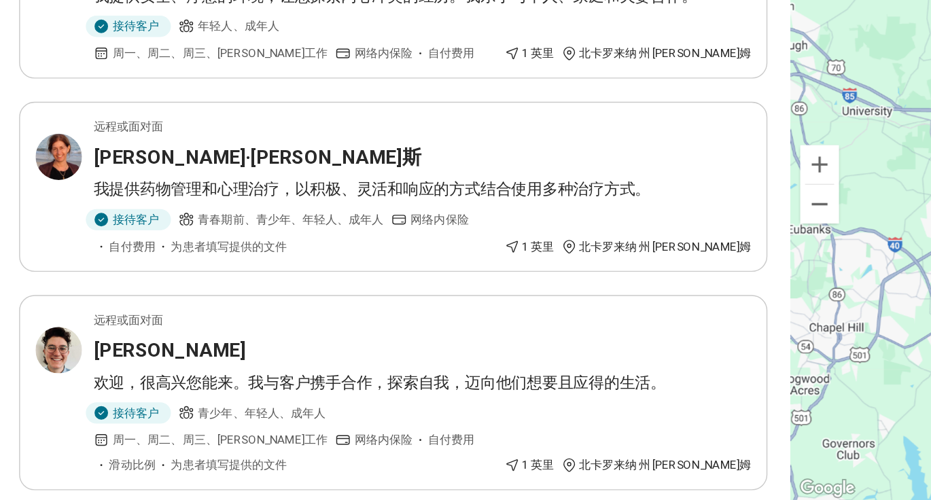
scroll to position [1291, 0]
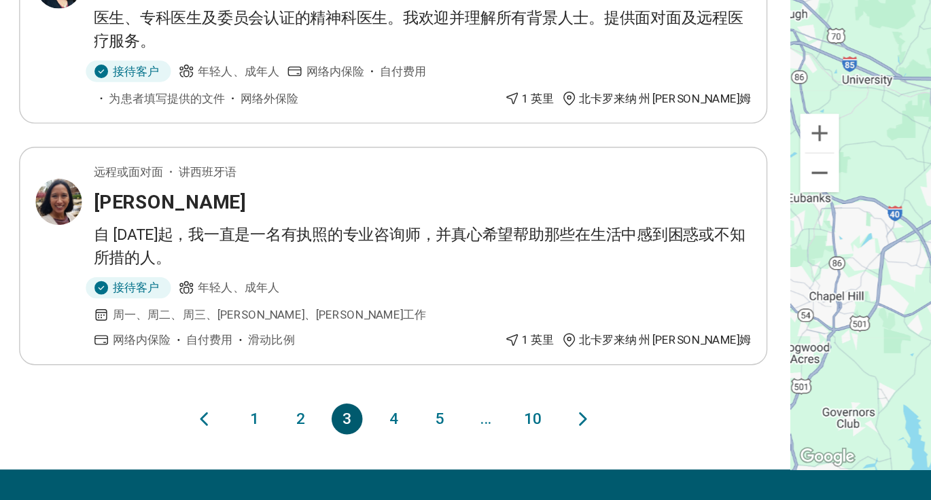
click at [307, 432] on button "5" at bounding box center [312, 443] width 22 height 22
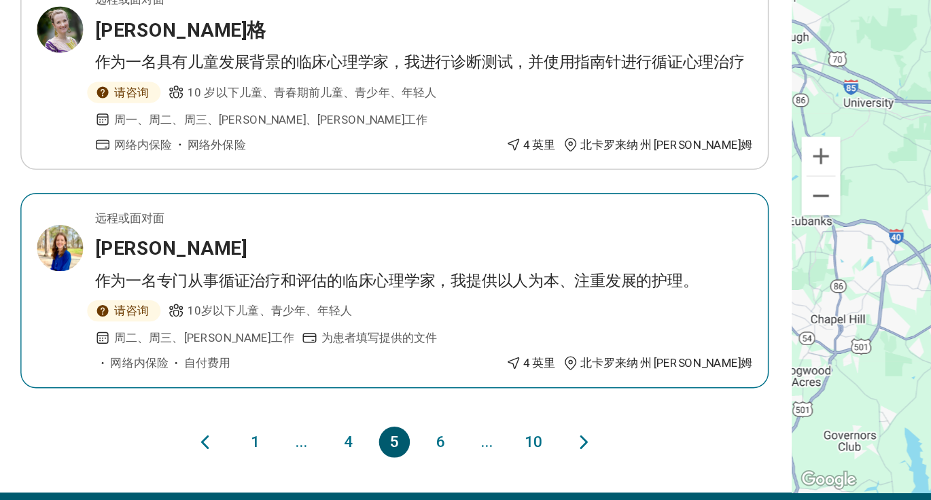
scroll to position [1303, 0]
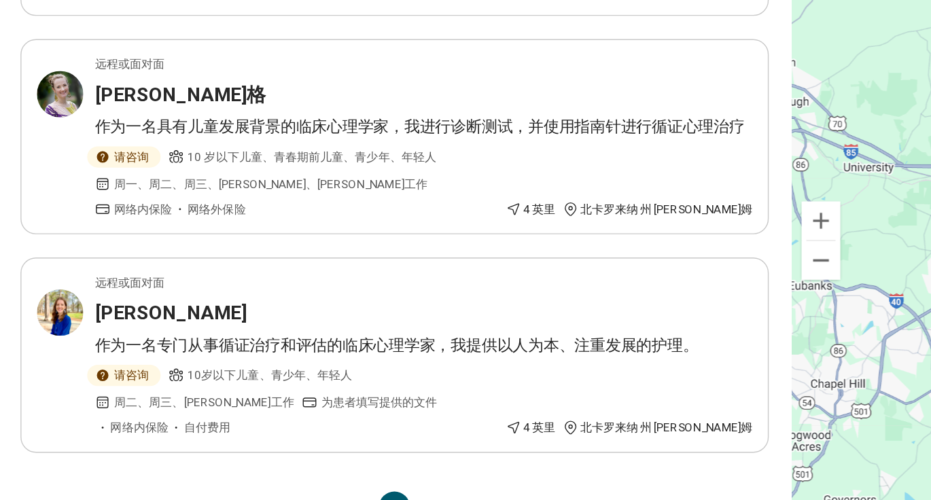
click at [319, 447] on button "6" at bounding box center [312, 458] width 22 height 22
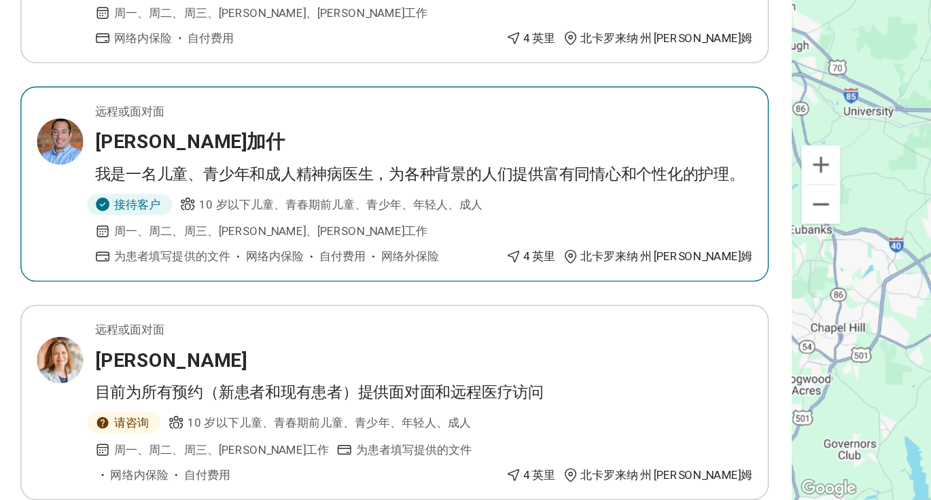
scroll to position [1264, 0]
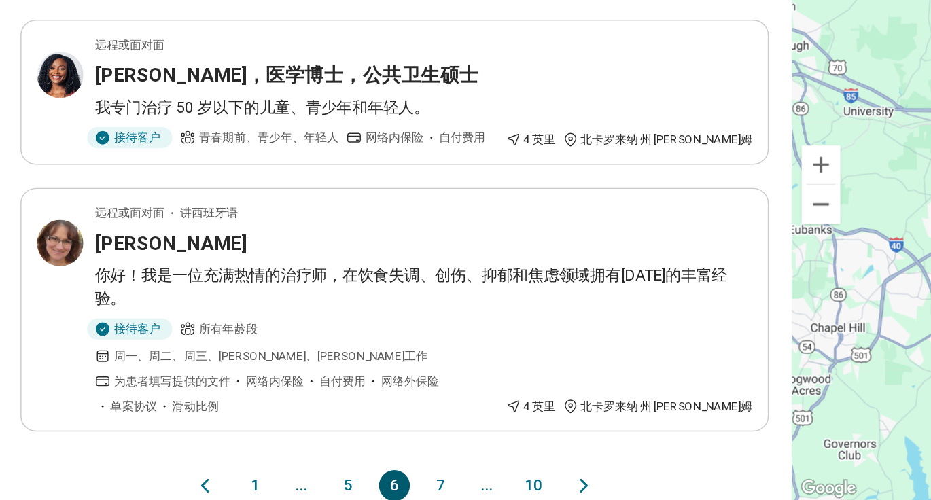
click at [311, 483] on font "7" at bounding box center [312, 489] width 6 height 13
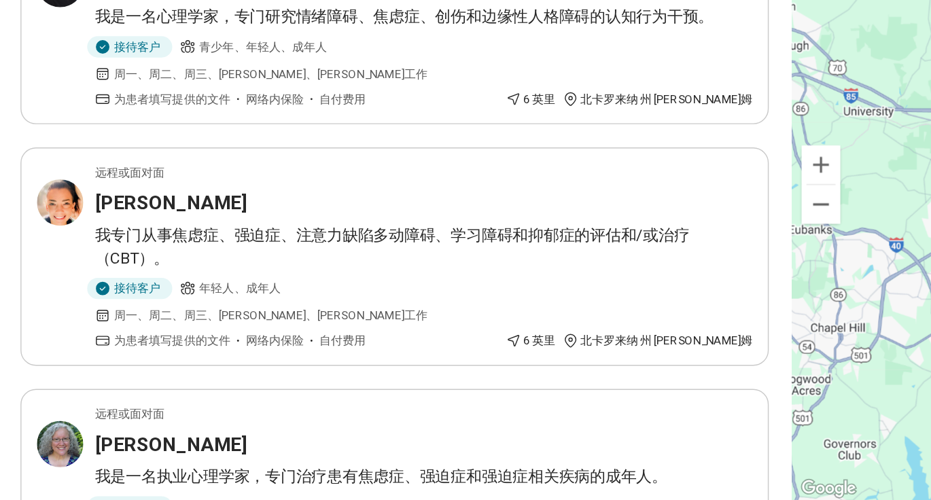
scroll to position [1256, 0]
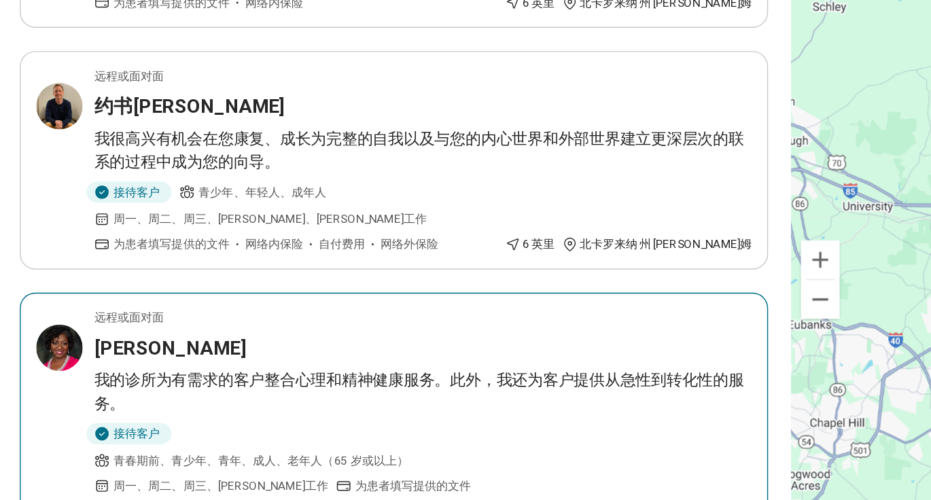
click at [144, 318] on font "托尼亚·阿姆斯特朗" at bounding box center [122, 326] width 107 height 16
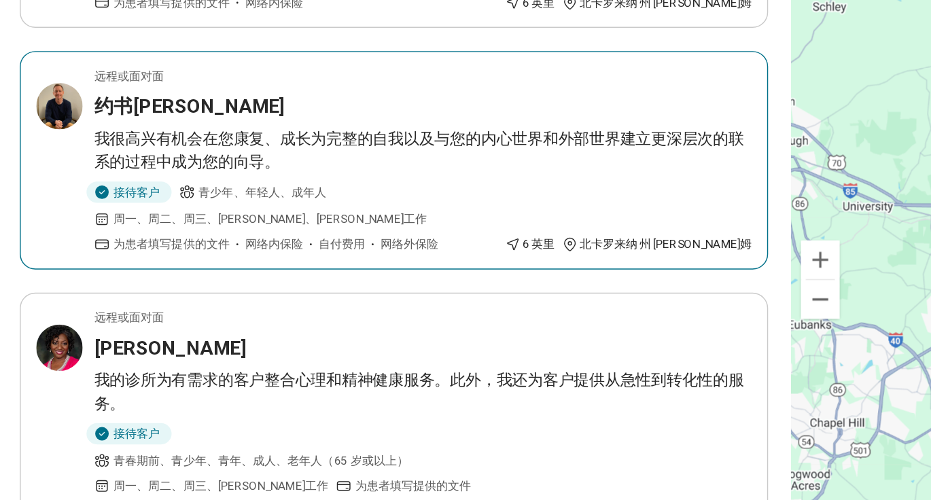
click at [186, 147] on div "约书亚·拉姆齐" at bounding box center [300, 156] width 462 height 19
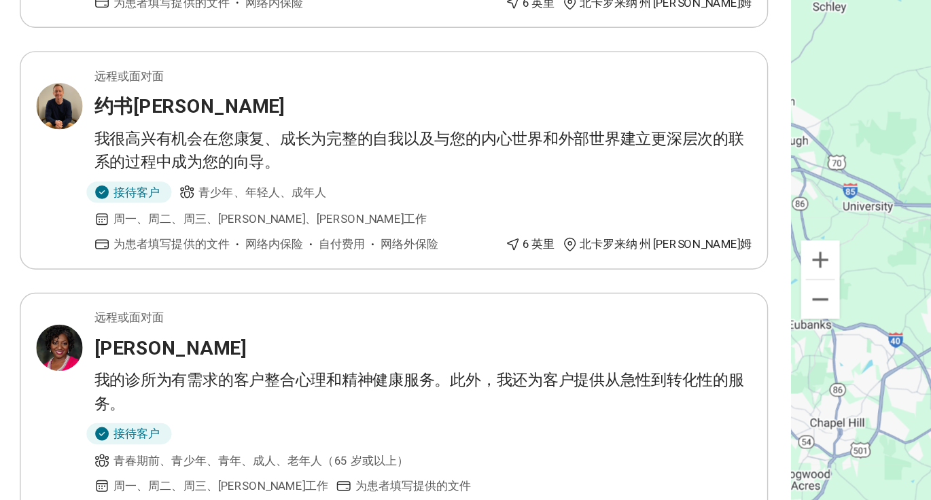
click at [313, 490] on font "8" at bounding box center [312, 496] width 6 height 13
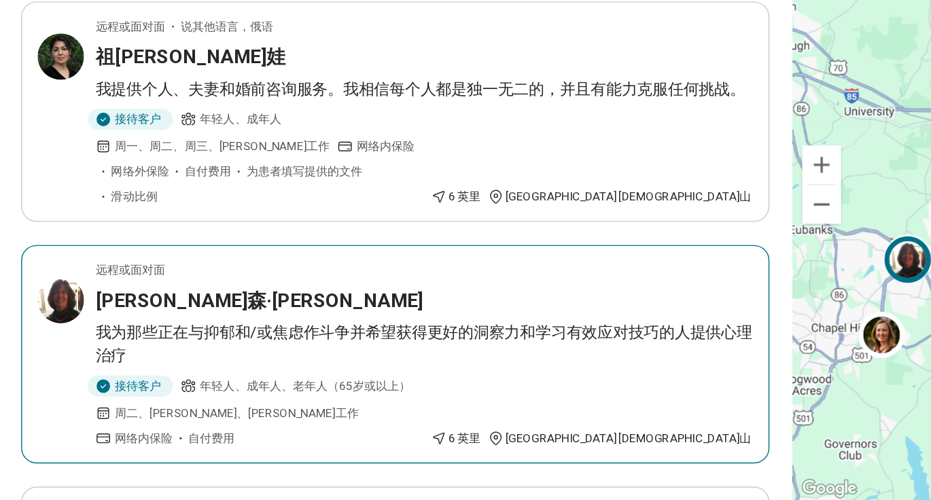
scroll to position [319, 0]
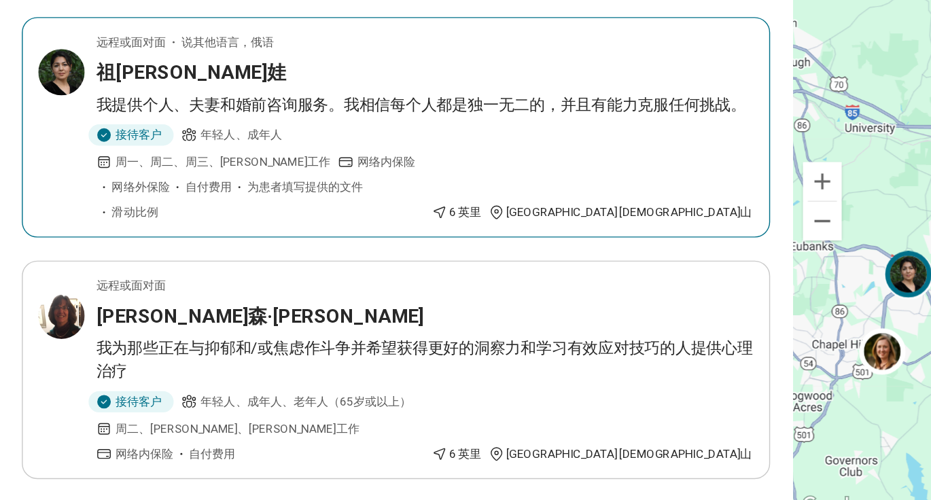
click at [372, 224] on article "远程或面对面 说其他语言，俄语 祖姆拉德·艾哈迈贾诺娃 我提供个人、夫妻和婚前咨询服务。我相信每个人都是独一无二的，并且有能力克服任何挑战。 接待客户 年轻人…" at bounding box center [279, 226] width 526 height 155
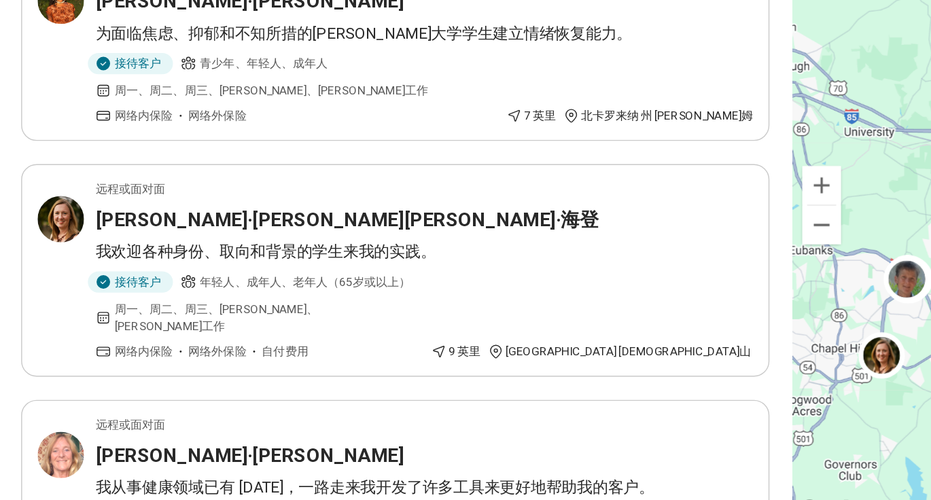
scroll to position [1140, 0]
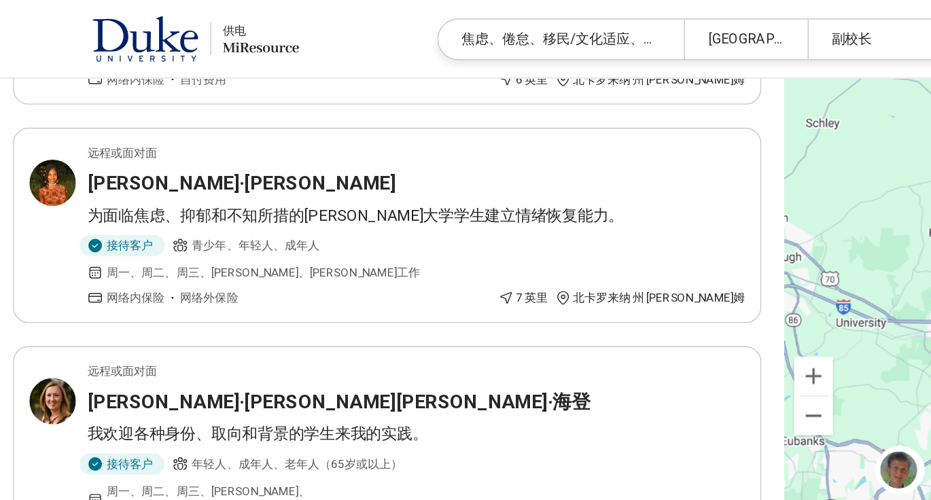
scroll to position [1039, 0]
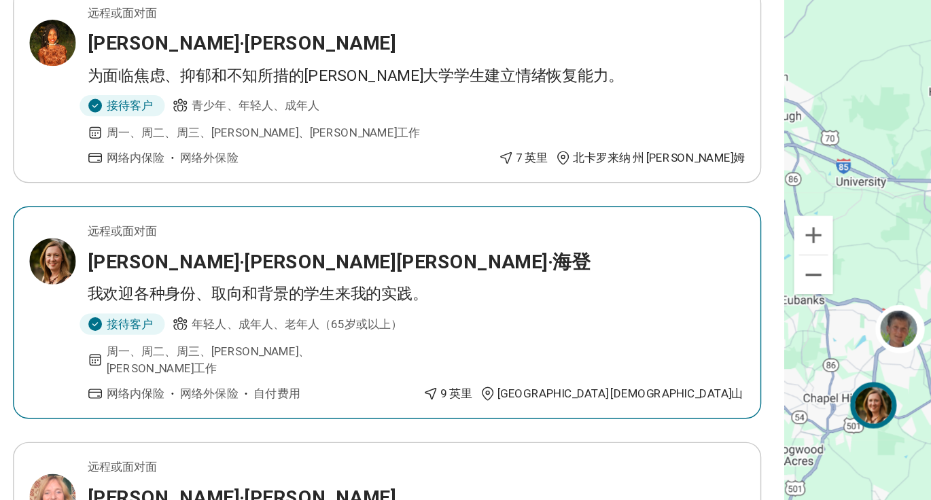
click at [277, 299] on font "我欢迎各种身份、取向和背景的学生来我的实践。" at bounding box center [188, 305] width 239 height 13
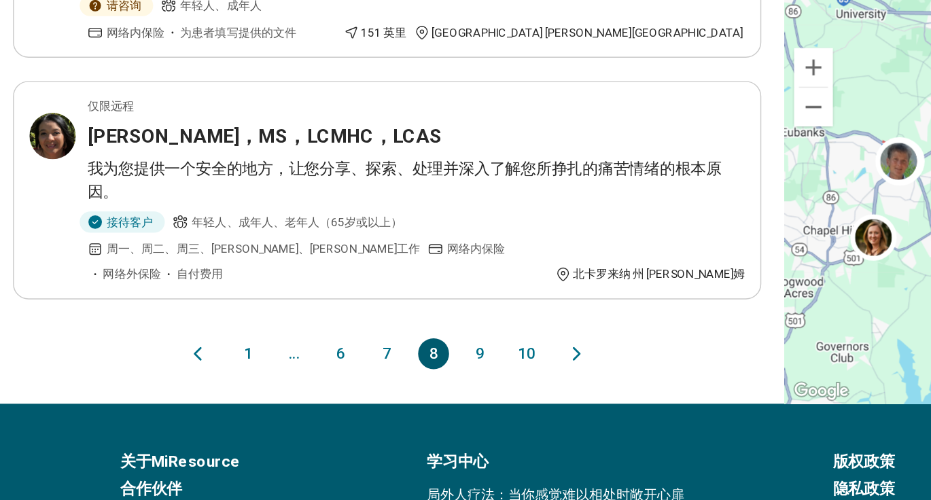
click at [345, 389] on font "9" at bounding box center [345, 395] width 6 height 13
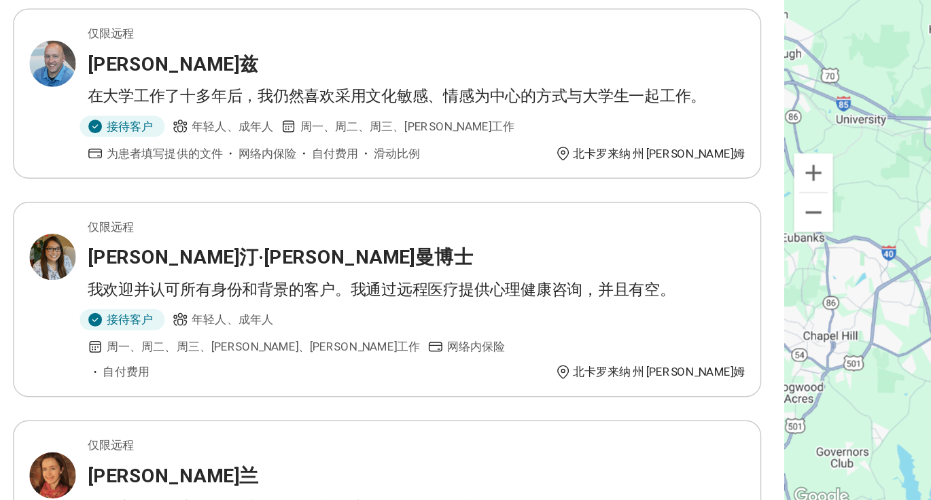
scroll to position [18, 0]
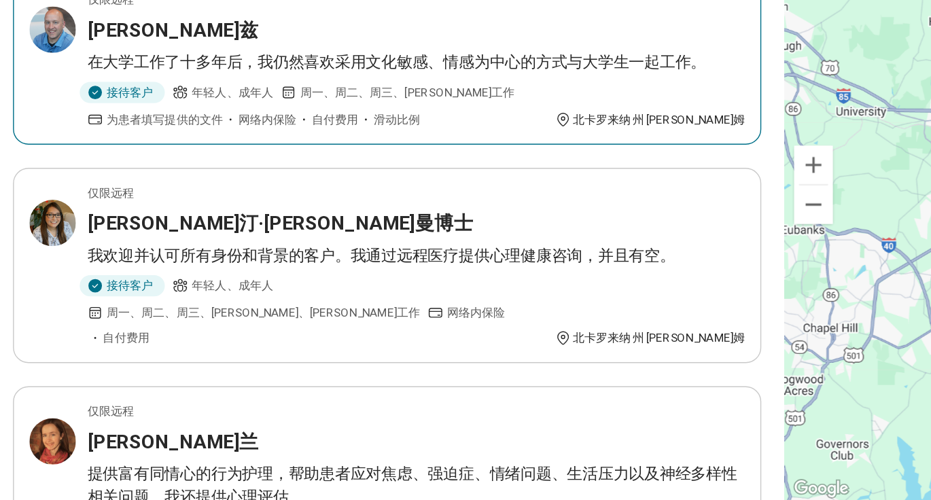
click at [343, 212] on article "仅限远程 迈克尔·伊兹 在大学工作了十多年后，我仍然喜欢采用文化敏感、情感为中心的方式与大学生一起工作。 接待客户 年轻人、成年人 周一、周二、周三、周五 工…" at bounding box center [279, 191] width 526 height 120
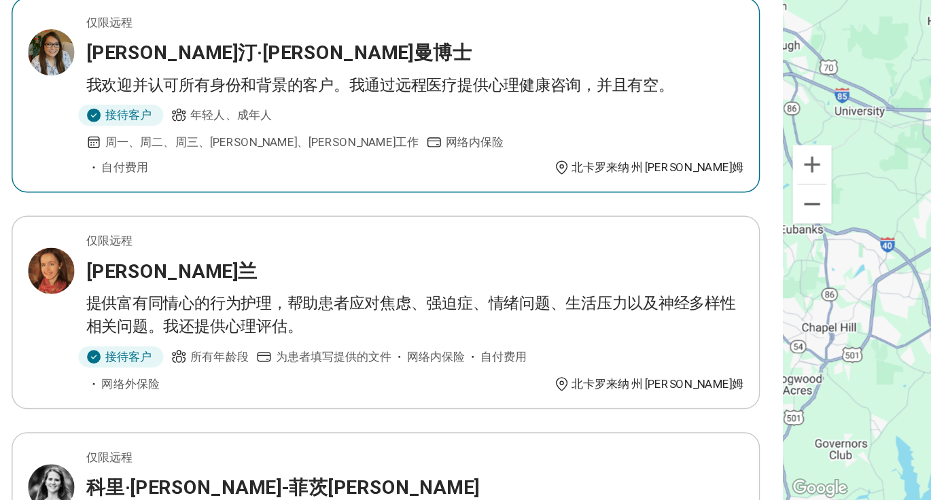
click at [296, 229] on article "仅限远程 克里斯汀·科尔曼博士 我欢迎并认可所有身份和背景的客户。我通过远程医疗提供心理健康咨询，并且有空。 接待客户 年轻人、成年人 周一、周二、周三、周四…" at bounding box center [279, 215] width 526 height 137
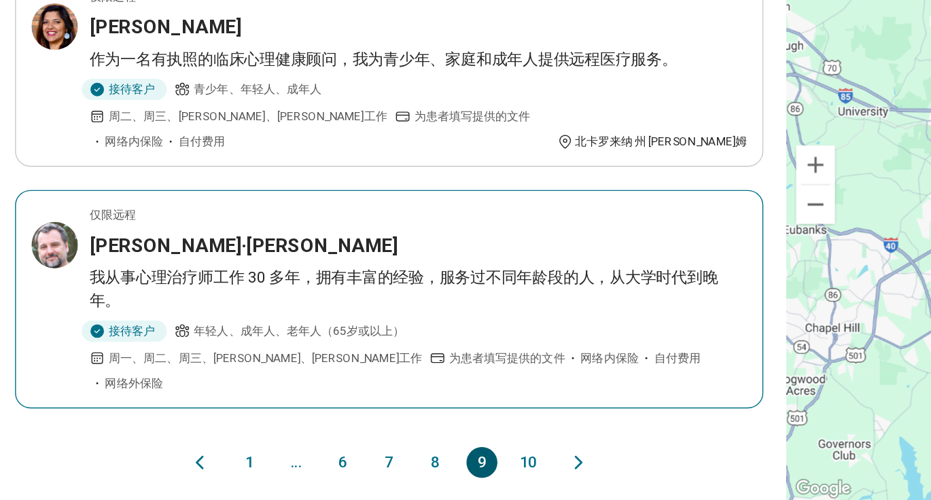
scroll to position [1245, 0]
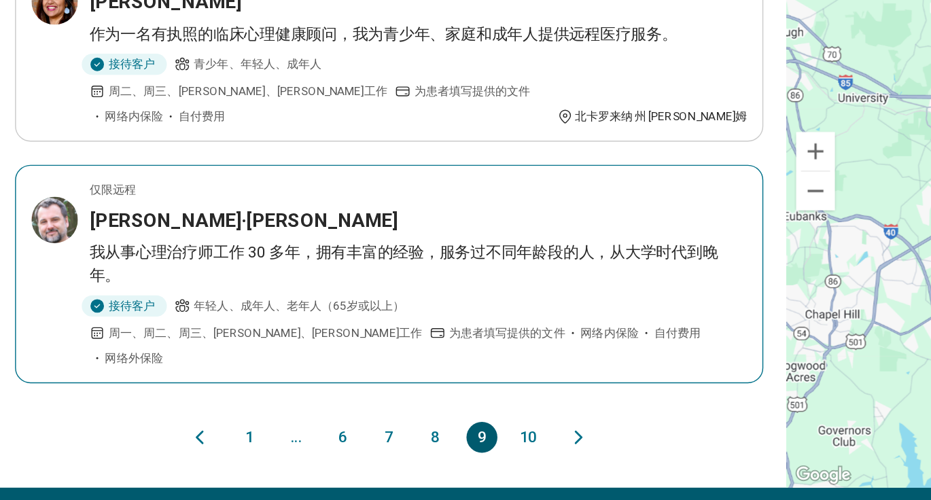
click at [394, 264] on article "仅限远程 杰夫·库利 我从事心理治疗师工作 30 多年，拥有丰富的经验，服务过不同年龄段的人，从大学时代到晚年。 接待客户 年轻人、成年人、老年人（65岁或以…" at bounding box center [279, 341] width 526 height 154
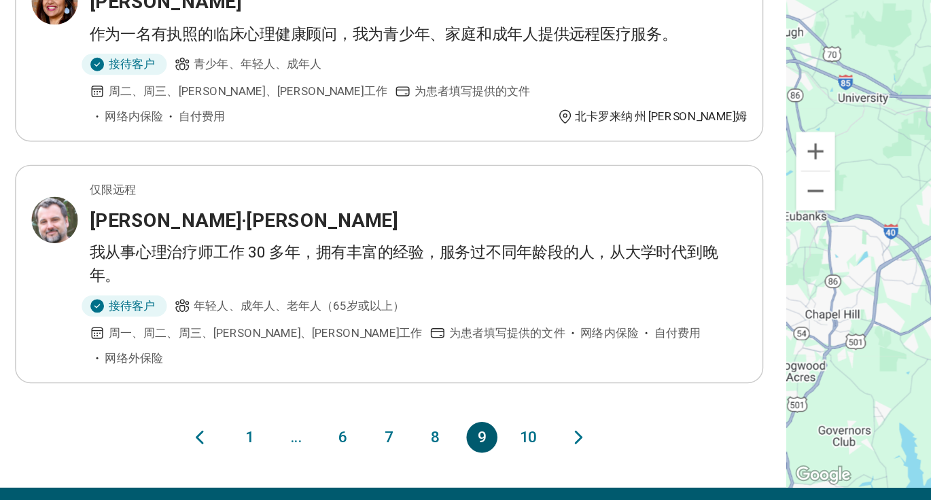
click at [381, 449] on font "10" at bounding box center [377, 455] width 12 height 13
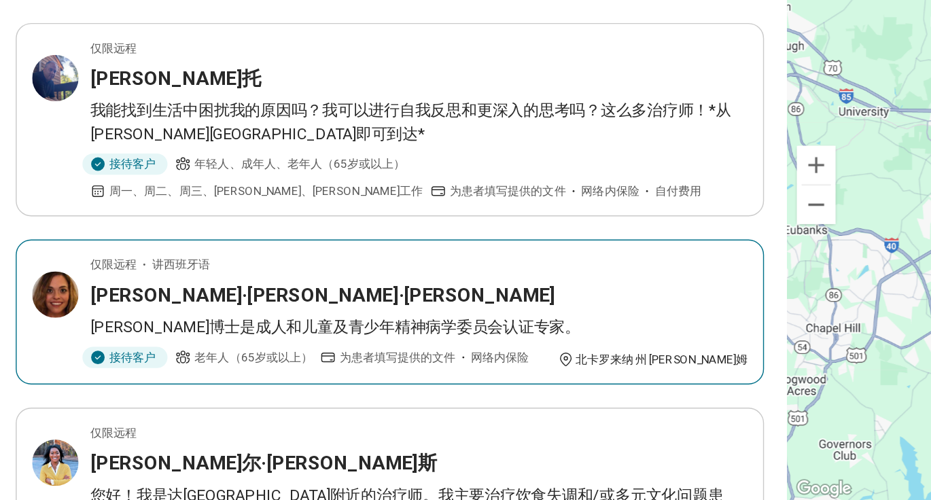
scroll to position [326, 0]
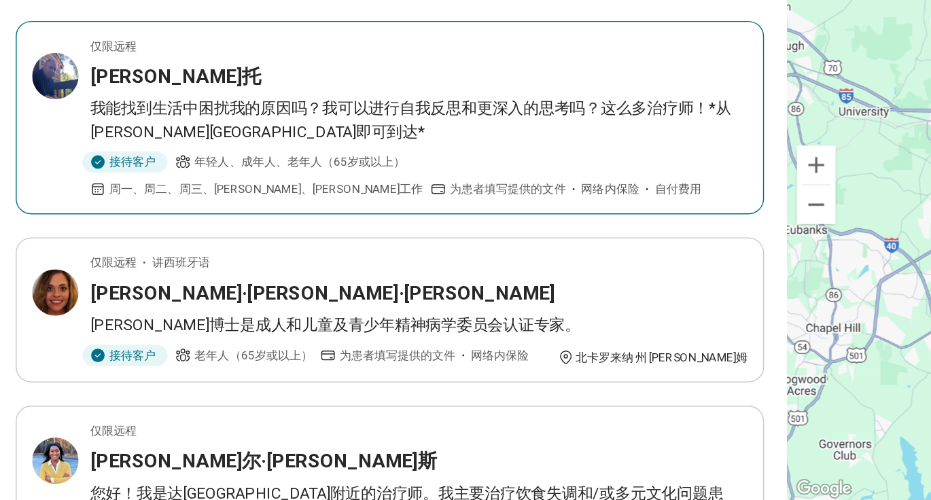
click at [254, 243] on font "我能找到生活中困扰我的原因吗？我可以进行自我反思和更深入的思考吗？这么多治疗师！*从杜克大学步行即可到达*" at bounding box center [294, 232] width 451 height 29
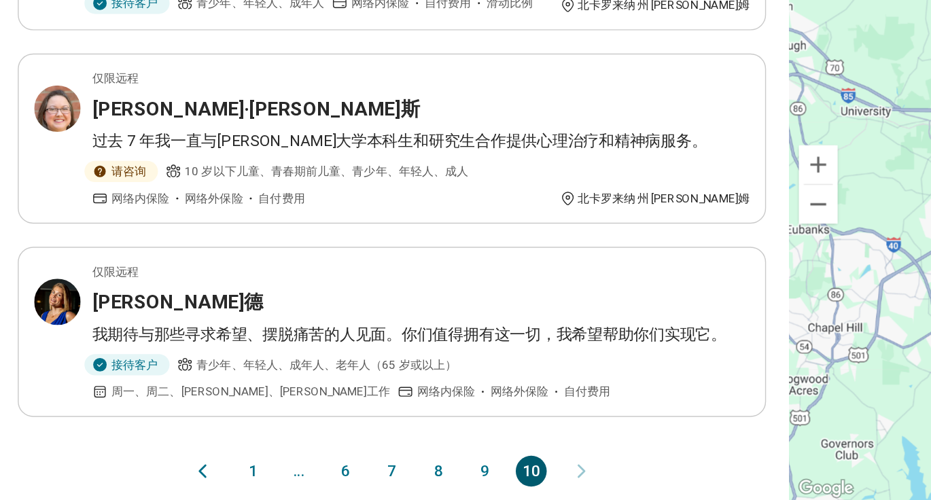
scroll to position [708, 0]
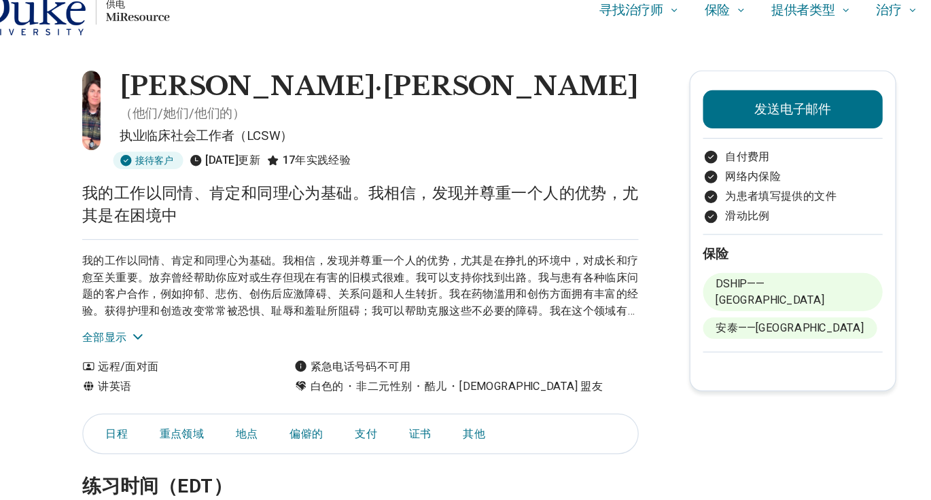
click at [133, 300] on font "全部显示" at bounding box center [137, 307] width 38 height 14
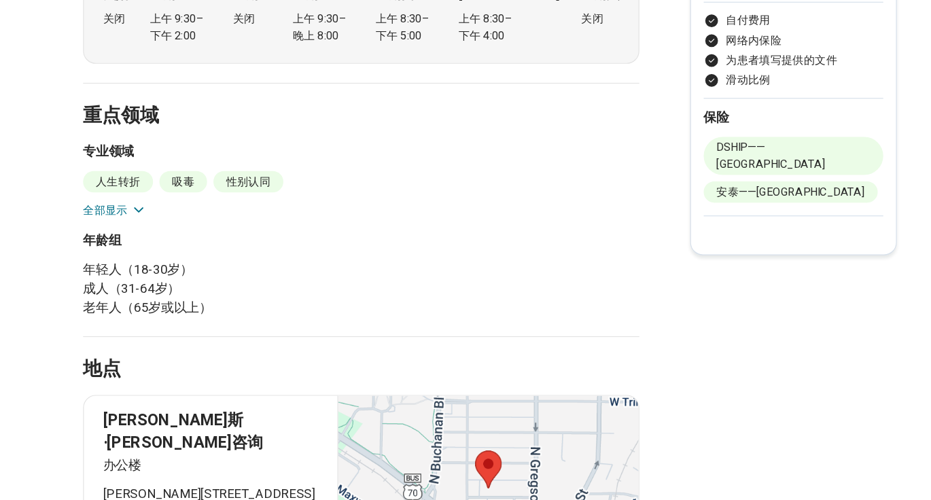
scroll to position [444, 0]
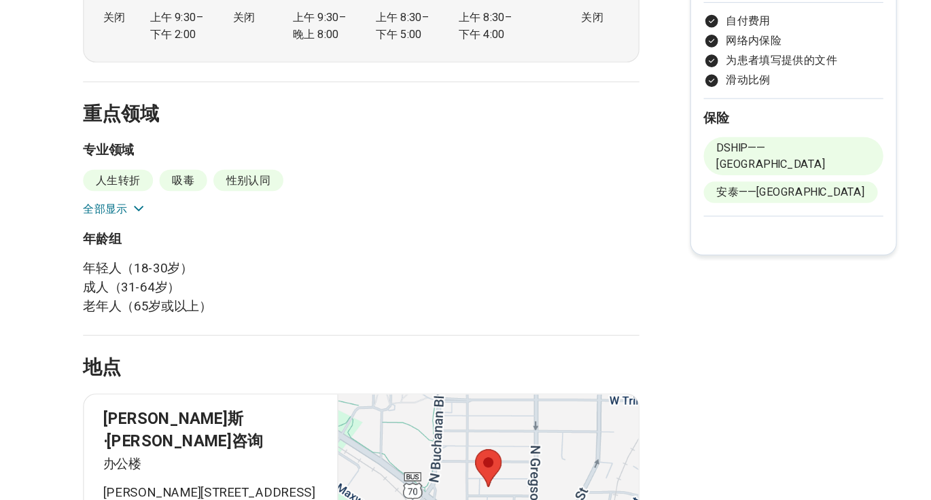
click at [164, 244] on icon at bounding box center [165, 251] width 14 height 14
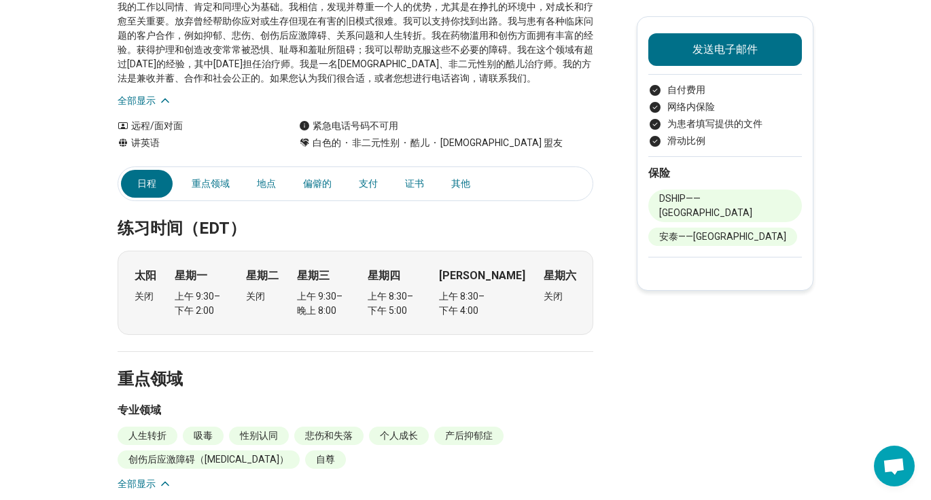
scroll to position [241, 0]
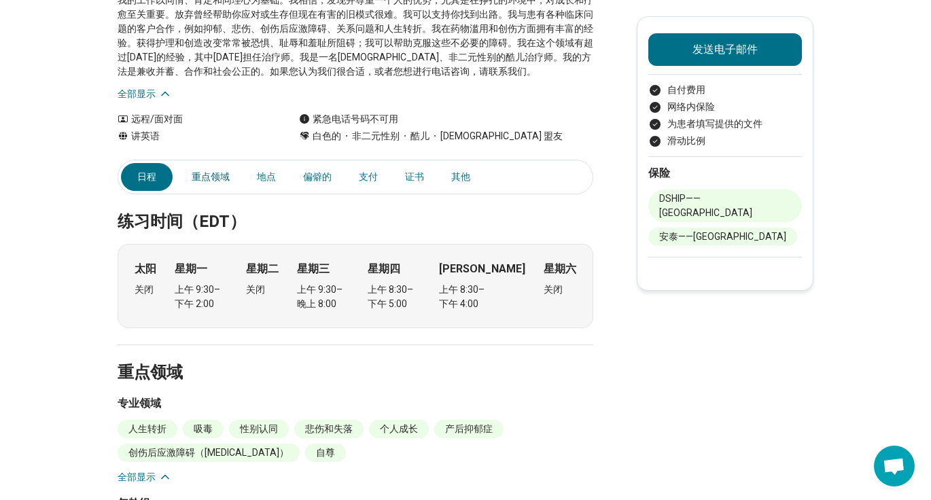
click at [212, 163] on link "重点领域" at bounding box center [211, 177] width 54 height 28
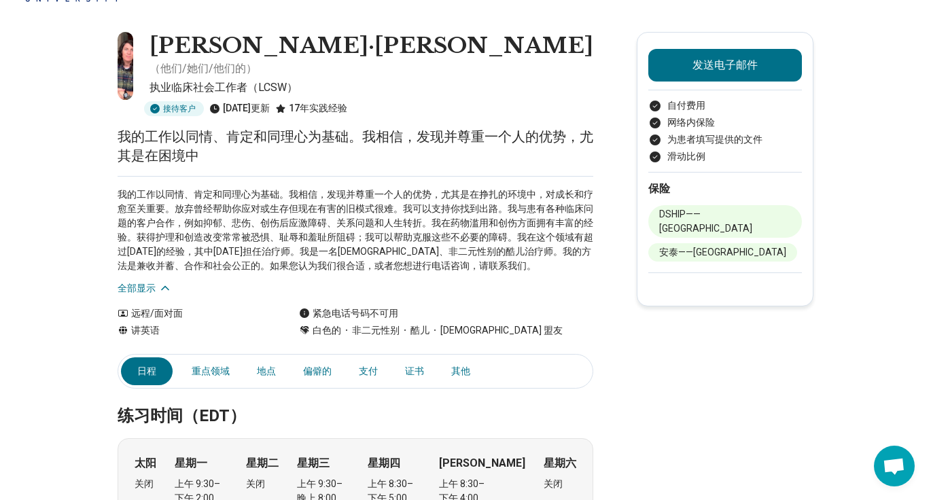
scroll to position [0, 0]
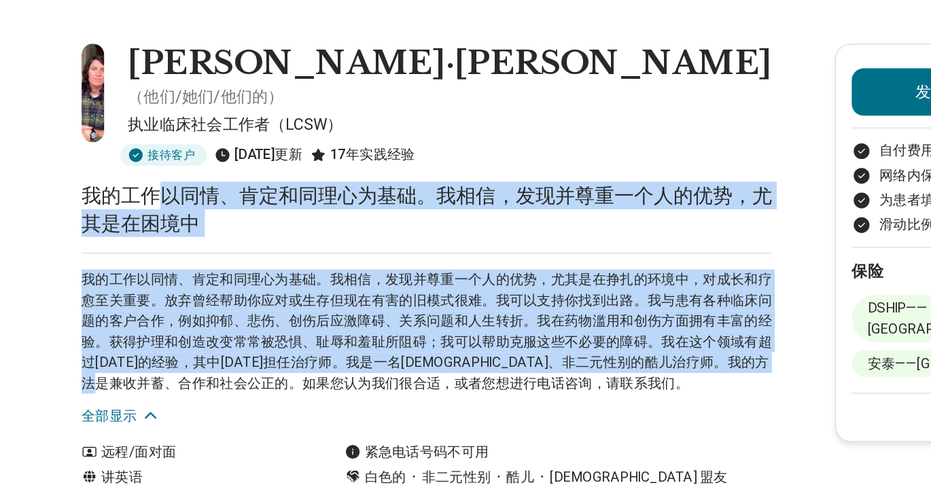
drag, startPoint x: 237, startPoint y: 234, endPoint x: 294, endPoint y: 294, distance: 83.2
copy main "以同情、肯定和同理心为基础。我相信，发现并尊重一个人的优势，尤其是在困境中 我的工作以同情、肯定和同理心为基础。我相信，发现并尊重一个人的优势，尤其是在挣扎的…"
click at [294, 223] on div "我的工作以同情、肯定和同理心为基础。我相信，发现并尊重一个人的优势，尤其是在挣扎的环境中，对成长和疗愈至关重要。放弃曾经帮助你应对或生存但现在有害的旧模式很难…" at bounding box center [356, 283] width 476 height 120
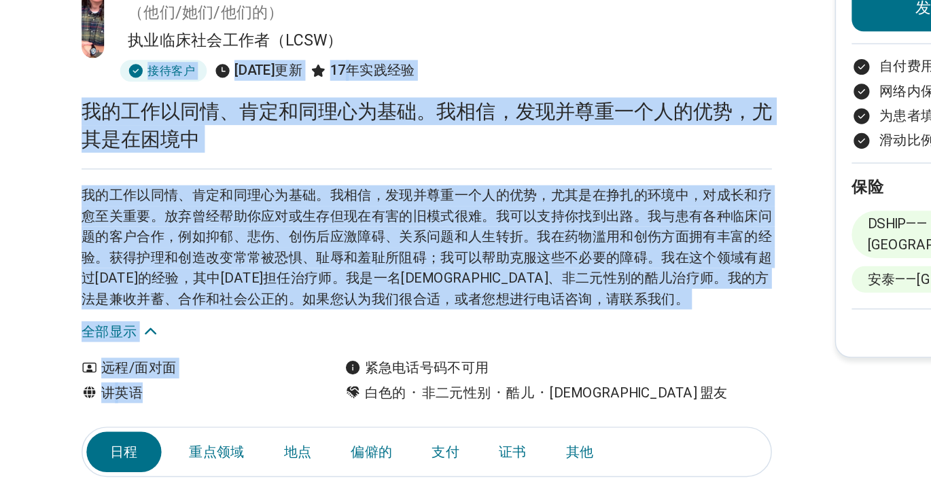
drag, startPoint x: 229, startPoint y: 129, endPoint x: 309, endPoint y: 343, distance: 228.6
copy main "接待客户 15天前 更新 17 年实践经验 我的工作以同情、肯定和同理心为基础。我相信，发现并尊重一个人的优势，尤其是在困境中 我的工作以同情、肯定和同理心为…"
click at [366, 245] on font "我的工作以同情、肯定和同理心为基础。我相信，发现并尊重一个人的优势，尤其是在挣扎的环境中，对成长和疗愈至关重要。放弃曾经帮助你应对或生存但现在有害的旧模式很难…" at bounding box center [356, 277] width 476 height 82
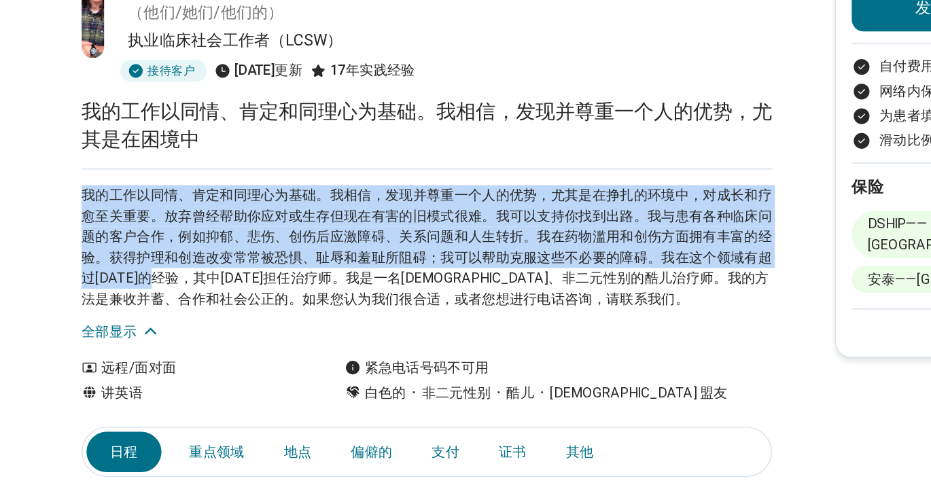
drag, startPoint x: 228, startPoint y: 205, endPoint x: 229, endPoint y: 288, distance: 82.3
copy font "我的工作以同情、肯定和同理心为基础。我相信，发现并尊重一个人的优势，尤其是在挣扎的环境中，对成长和疗愈至关重要。放弃曾经帮助你应对或生存但现在有害的旧模式很难…"
click at [277, 313] on div "我的工作以同情、肯定和同理心为基础。我相信，发现并尊重一个人的优势，尤其是在挣扎的环境中，对成长和疗愈至关重要。放弃曾经帮助你应对或生存但现在有害的旧模式很难…" at bounding box center [356, 283] width 476 height 120
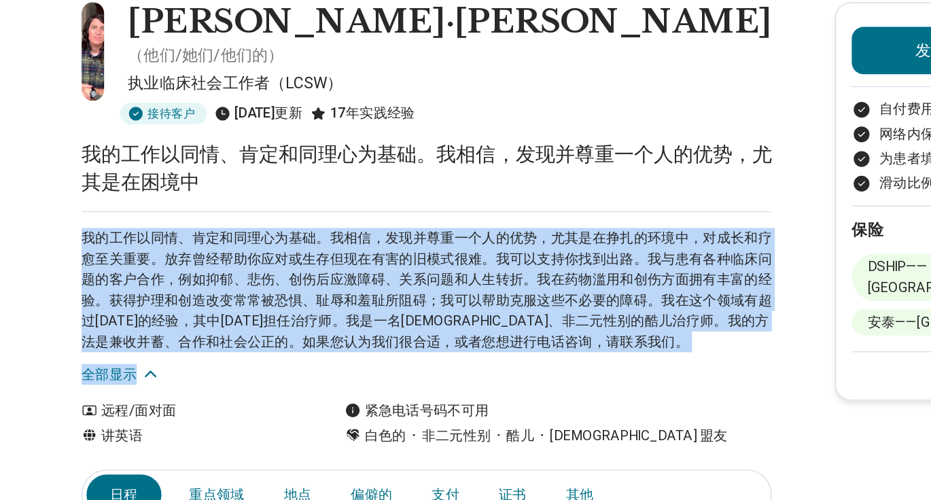
drag, startPoint x: 256, startPoint y: 194, endPoint x: 288, endPoint y: 317, distance: 127.3
copy main "我的工作以同情、肯定和同理心为基础。我相信，发现并尊重一个人的优势，尤其是在困境中 我的工作以同情、肯定和同理心为基础。我相信，发现并尊重一个人的优势，尤其是…"
click at [261, 314] on div "我的工作以同情、肯定和同理心为基础。我相信，发现并尊重一个人的优势，尤其是在挣扎的环境中，对成长和疗愈至关重要。放弃曾经帮助你应对或生存但现在有害的旧模式很难…" at bounding box center [356, 283] width 476 height 120
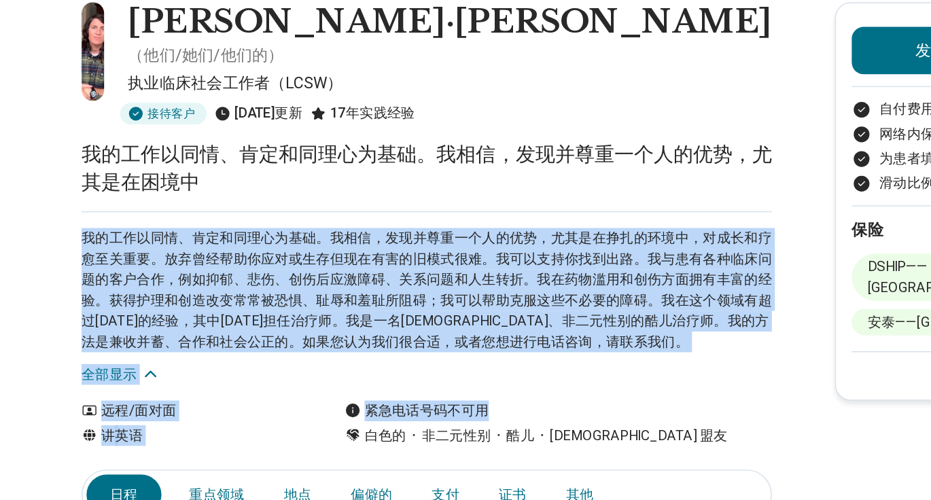
drag, startPoint x: 360, startPoint y: 190, endPoint x: 436, endPoint y: 346, distance: 173.6
copy main "我的工作以同情、肯定和同理心为基础。我相信，发现并尊重一个人的优势，尤其是在困境中 我的工作以同情、肯定和同理心为基础。我相信，发现并尊重一个人的优势，尤其是…"
click at [396, 190] on p "我的工作以同情、肯定和同理心为基础。我相信，发现并尊重一个人的优势，尤其是在困境中" at bounding box center [356, 193] width 476 height 38
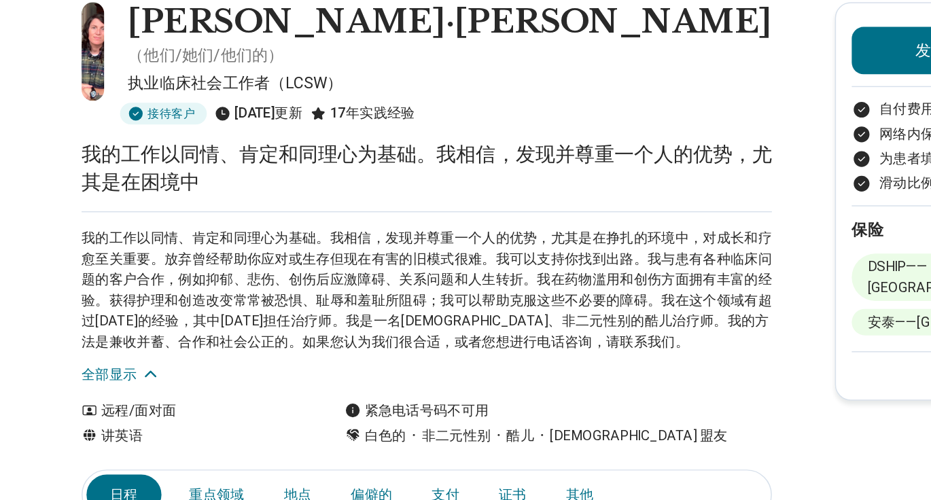
click at [318, 175] on font "我的工作以同情、肯定和同理心为基础。我相信，发现并尊重一个人的优势，尤其是在困境中" at bounding box center [356, 192] width 476 height 35
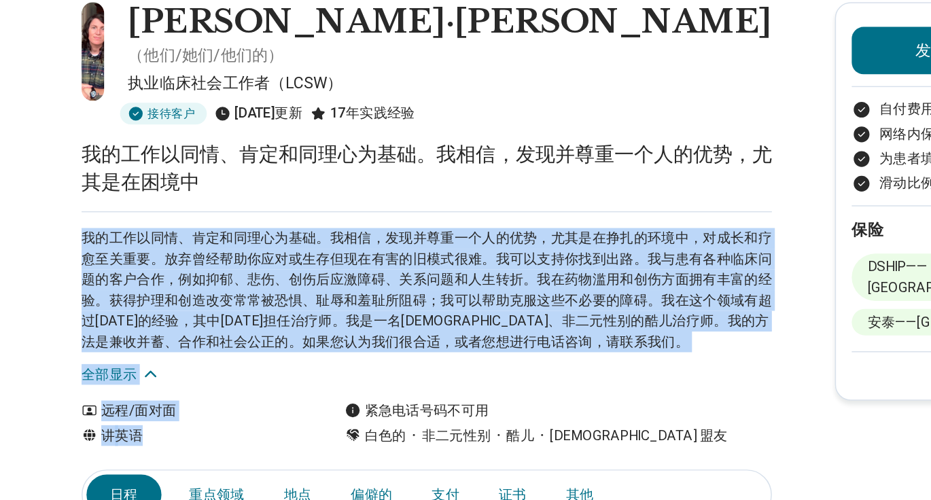
drag, startPoint x: 413, startPoint y: 208, endPoint x: 428, endPoint y: 334, distance: 127.4
copy main "我的工作以同情、肯定和同理心为基础。我相信，发现并尊重一个人的优势，尤其是在困境中 我的工作以同情、肯定和同理心为基础。我相信，发现并尊重一个人的优势，尤其是…"
click at [474, 260] on p "我的工作以同情、肯定和同理心为基础。我相信，发现并尊重一个人的优势，尤其是在挣扎的环境中，对成长和疗愈至关重要。放弃曾经帮助你应对或生存但现在有害的旧模式很难…" at bounding box center [356, 278] width 476 height 86
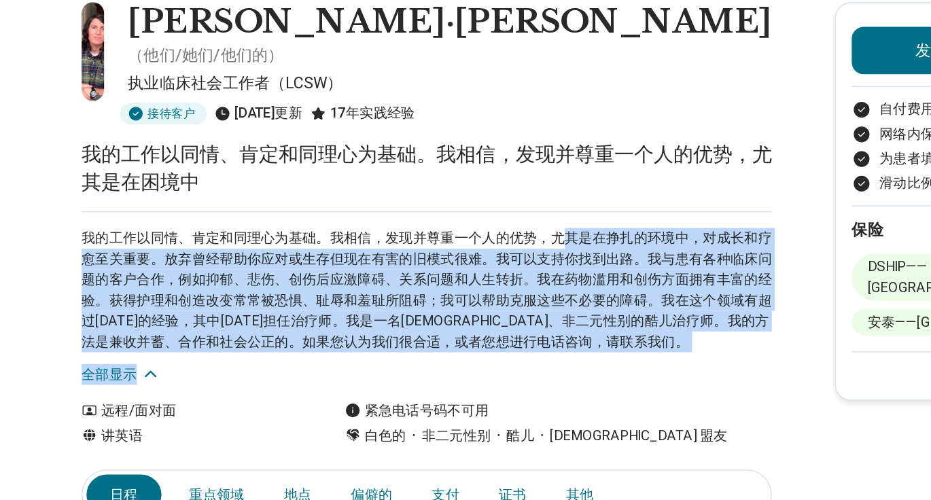
drag, startPoint x: 460, startPoint y: 317, endPoint x: 449, endPoint y: 308, distance: 14.5
click at [454, 234] on div "我的工作以同情、肯定和同理心为基础。我相信，发现并尊重一个人的优势，尤其是在挣扎的环境中，对成长和疗愈至关重要。放弃曾经帮助你应对或生存但现在有害的旧模式很难…" at bounding box center [356, 283] width 476 height 120
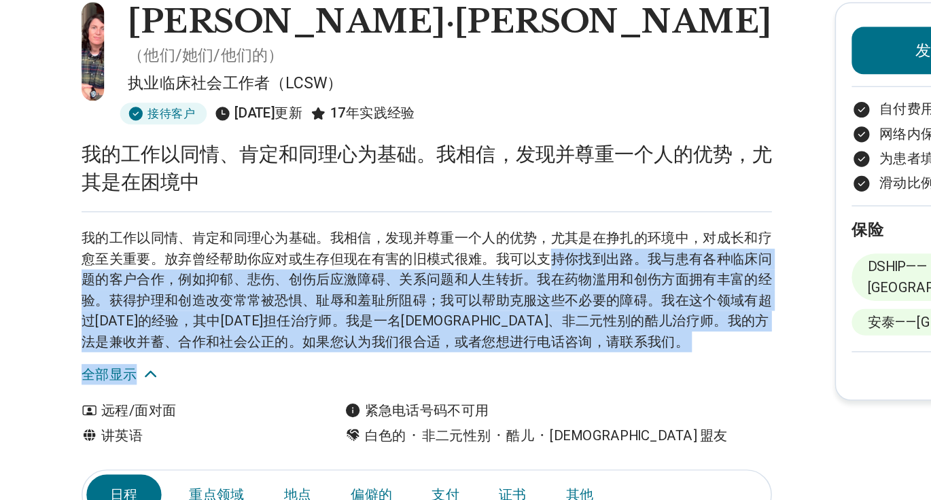
copy div "持你找到出路。我与患有各种临床问题的客户合作，例如抑郁、悲伤、创伤后应激障碍、关系问题和人生转折。我在药物滥用和创伤方面拥有丰富的经验。获得护理和创造改变常常…"
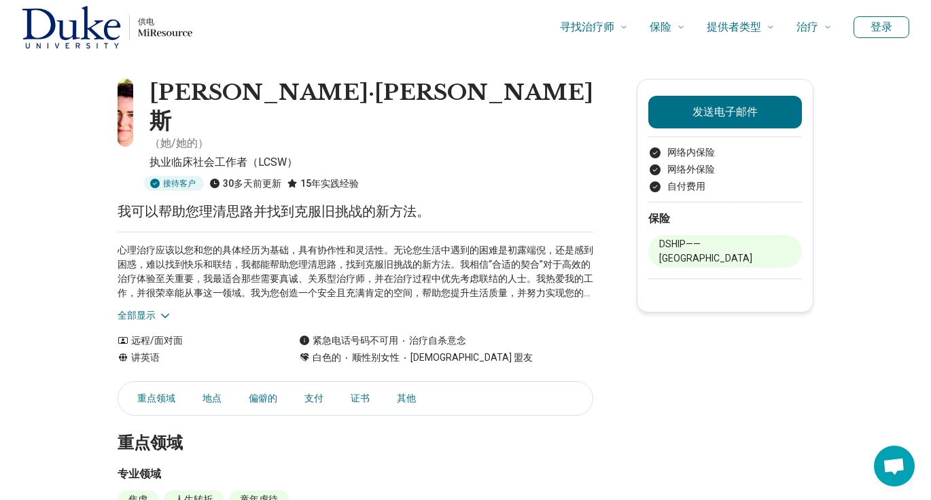
click at [140, 261] on div "心理治疗应该以您和您的具体经历为基础，具有协作性和灵活性。无论您生活中遇到的困难是初露端倪，还是感到困惑，难以找到快乐和联结，我都能帮助您理清思路，找到克服旧…" at bounding box center [356, 277] width 476 height 91
click at [140, 310] on font "全部显示" at bounding box center [137, 315] width 38 height 11
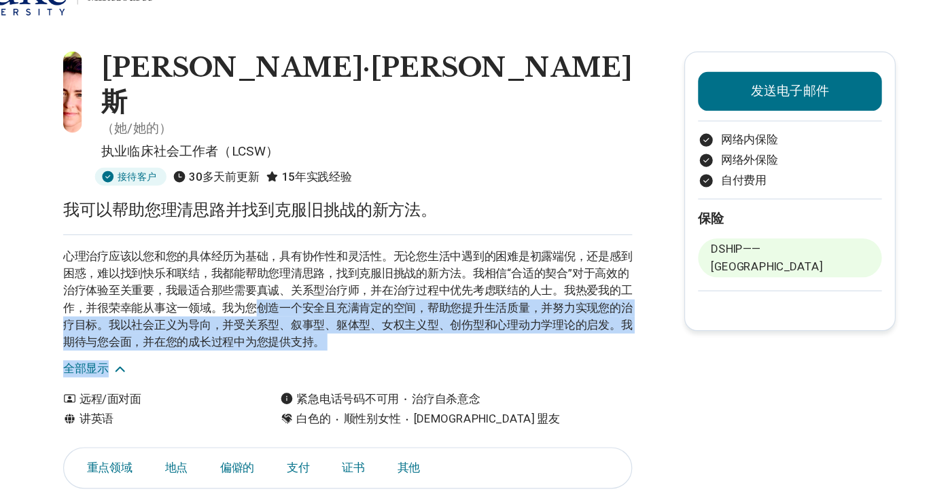
drag, startPoint x: 313, startPoint y: 246, endPoint x: 394, endPoint y: 296, distance: 94.7
click at [394, 296] on div "心理治疗应该以您和您的具体经历为基础，具有协作性和灵活性。无论您生活中遇到的困难是初露端倪，还是感到困惑，难以找到快乐和联结，我都能帮助您理清思路，找到克服旧…" at bounding box center [356, 292] width 476 height 120
copy div "创造一个安全且充满肯定的空间，帮助您提升生活质量，并努力实现您的治疗目标。我以社会正义为导向，并受关系型、叙事型、躯体型、女权主义型、创伤型和心理动力学理论的…"
click at [410, 273] on p "心理治疗应该以您和您的具体经历为基础，具有协作性和灵活性。无论您生活中遇到的困难是初露端倪，还是感到困惑，难以找到快乐和联结，我都能帮助您理清思路，找到克服旧…" at bounding box center [356, 286] width 476 height 86
drag, startPoint x: 406, startPoint y: 287, endPoint x: 406, endPoint y: 243, distance: 44.2
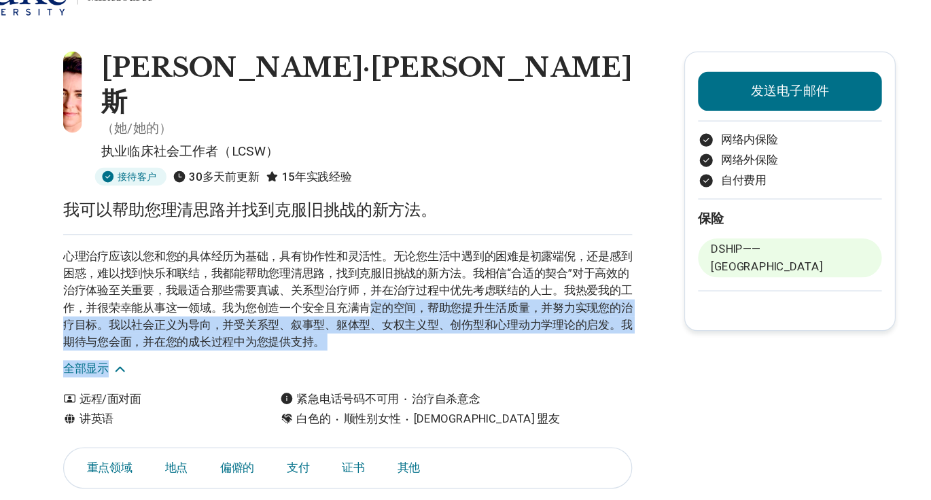
click at [406, 243] on div "心理治疗应该以您和您的具体经历为基础，具有协作性和灵活性。无论您生活中遇到的困难是初露端倪，还是感到困惑，难以找到快乐和联结，我都能帮助您理清思路，找到克服旧…" at bounding box center [356, 292] width 476 height 120
copy div "定的空间，帮助您提升生活质量，并努力实现您的治疗目标。我以社会正义为导向，并受关系型、叙事型、躯体型、女权主义型、创伤型和心理动力学理论的启发。我期待与您会面…"
click at [377, 285] on div "心理治疗应该以您和您的具体经历为基础，具有协作性和灵活性。无论您生活中遇到的困难是初露端倪，还是感到困惑，难以找到快乐和联结，我都能帮助您理清思路，找到克服旧…" at bounding box center [356, 292] width 476 height 120
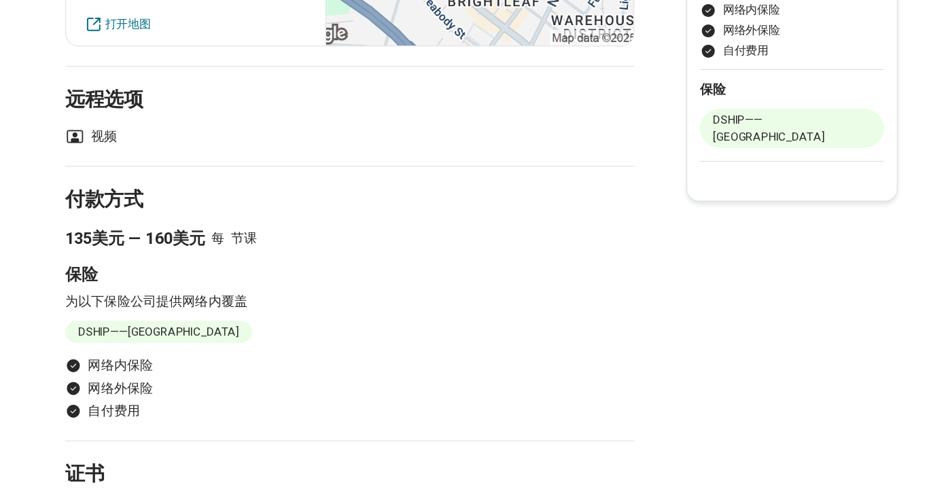
scroll to position [1097, 0]
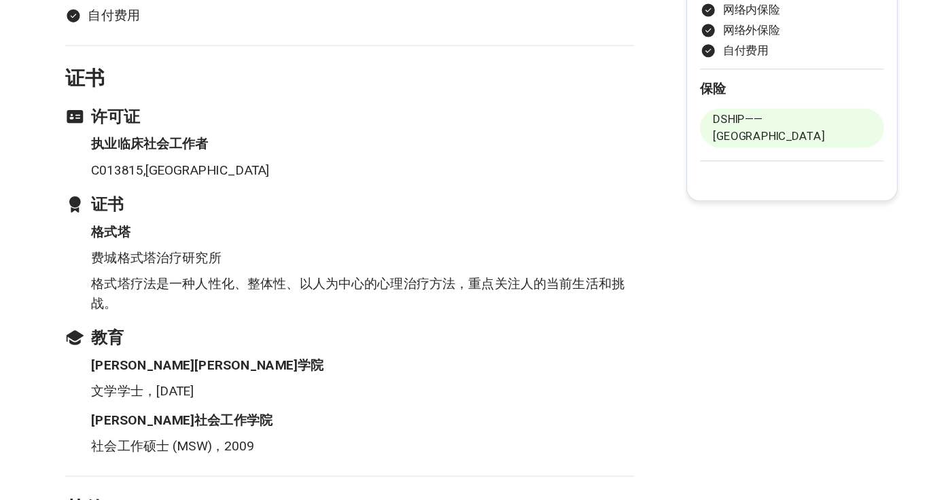
click at [305, 313] on font "格式塔疗法是一种人性化、整体性、以人为中心的心理治疗方法，重点关注人的当前生活和挑战。" at bounding box center [362, 327] width 446 height 29
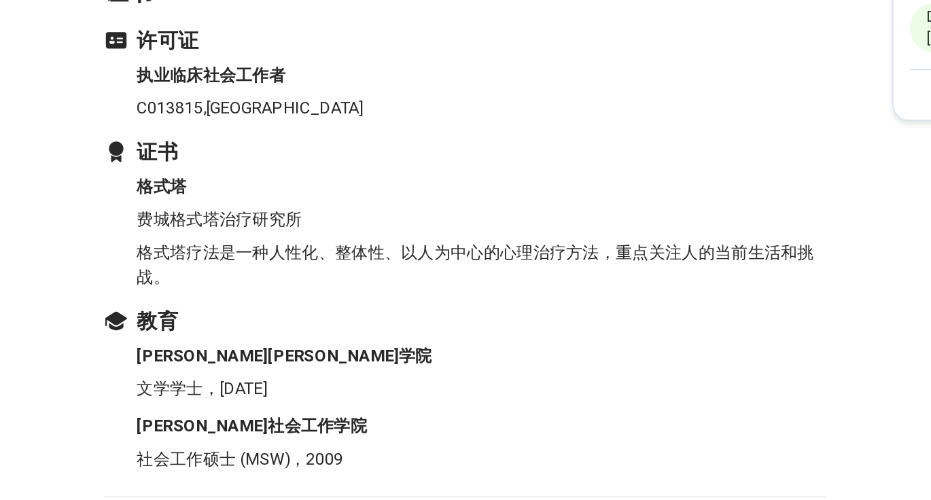
scroll to position [1080, 0]
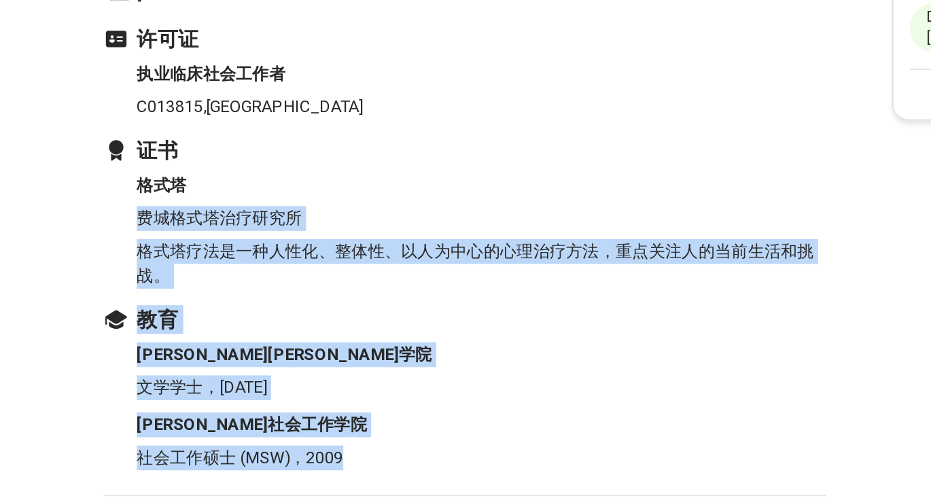
drag, startPoint x: 266, startPoint y: 218, endPoint x: 322, endPoint y: 393, distance: 183.6
click at [322, 393] on section "证书 许可证 执业临床社会工作者 C013815 , 北卡罗来纳州 证书 格式塔 费城格式塔治疗研究所 格式塔疗法是一种人性化、整体性、以人为中心的心理治疗方…" at bounding box center [356, 317] width 476 height 361
copy section "格式塔 费城格式塔治疗研究所 格式塔疗法是一种人性化、整体性、以人为中心的心理治疗方法，重点关注人的当前生活和挑战。 教育 刘易斯和克拉克学院 文学学士 ， …"
click at [359, 282] on section "证书 许可证 执业临床社会工作者 C013815 , 北卡罗来纳州 证书 格式塔 费城格式塔治疗研究所 格式塔疗法是一种人性化、整体性、以人为中心的心理治疗方…" at bounding box center [356, 317] width 476 height 361
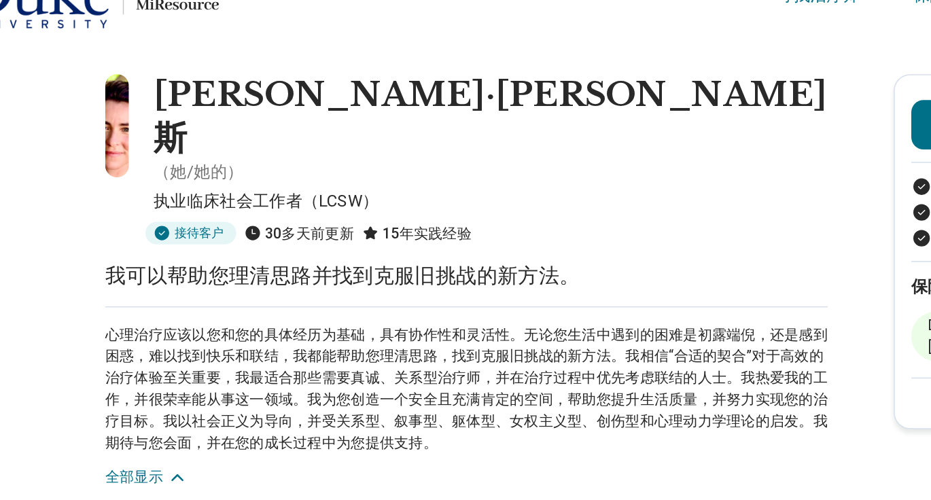
scroll to position [0, 0]
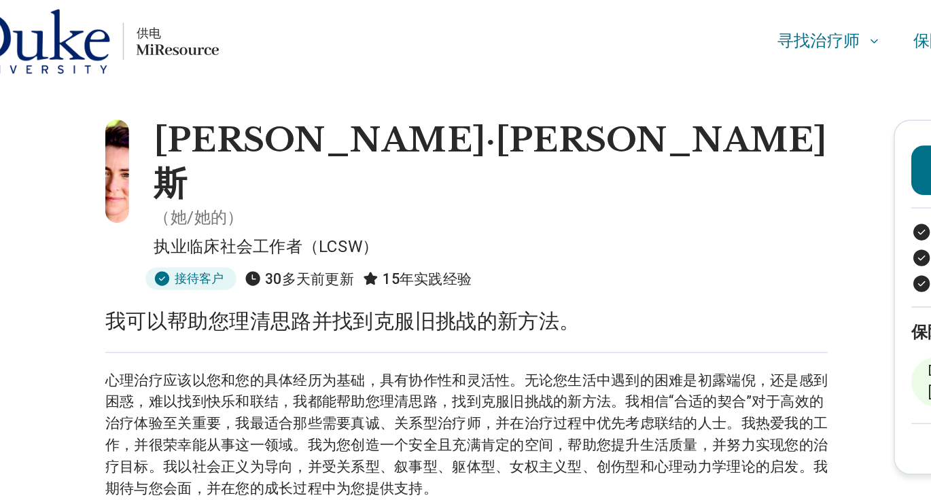
click at [372, 3] on div "寻找治疗师 心理健康状况 多动症 焦虑 厌食症 自闭症 双极 暴饮暴食 暴食症 沮丧 强迫症 恐慌 恐惧症 产后抑郁症 创伤后应激障碍 精神分裂症 社交焦虑 …" at bounding box center [523, 27] width 618 height 54
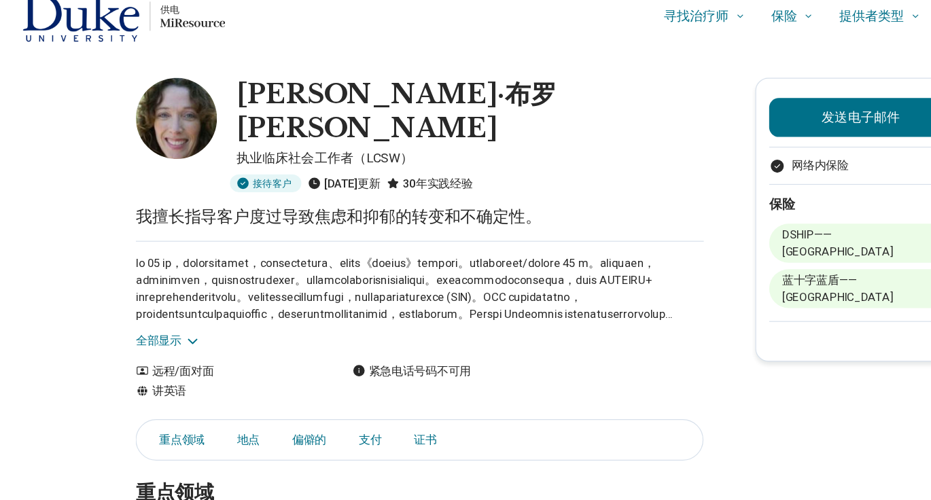
click at [149, 254] on font at bounding box center [347, 262] width 458 height 68
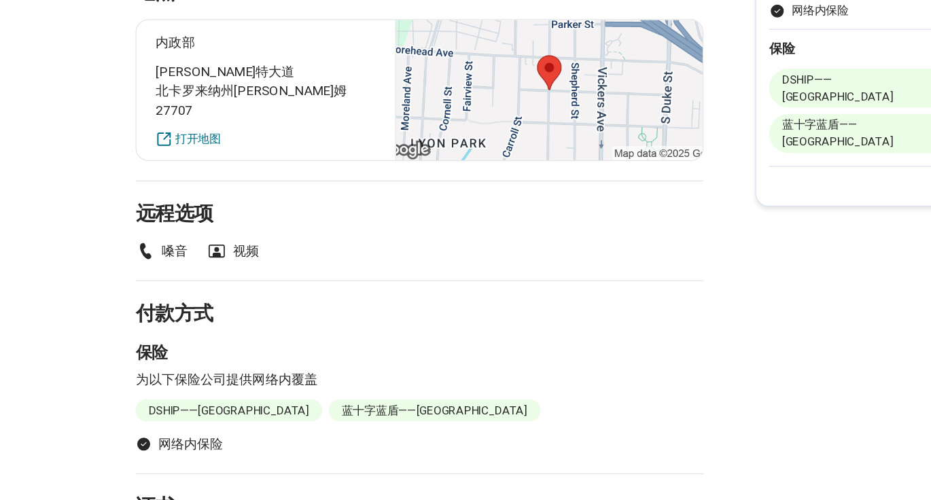
scroll to position [527, 0]
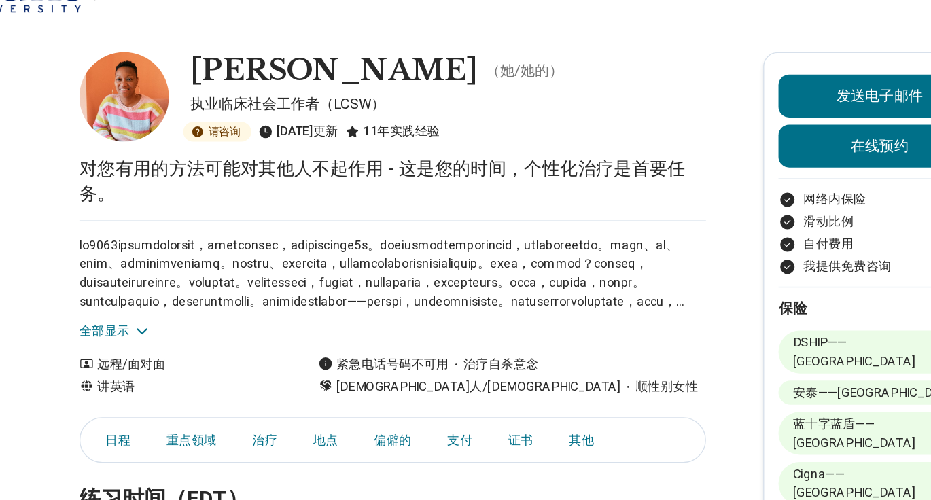
click at [140, 284] on font "全部显示" at bounding box center [137, 290] width 38 height 14
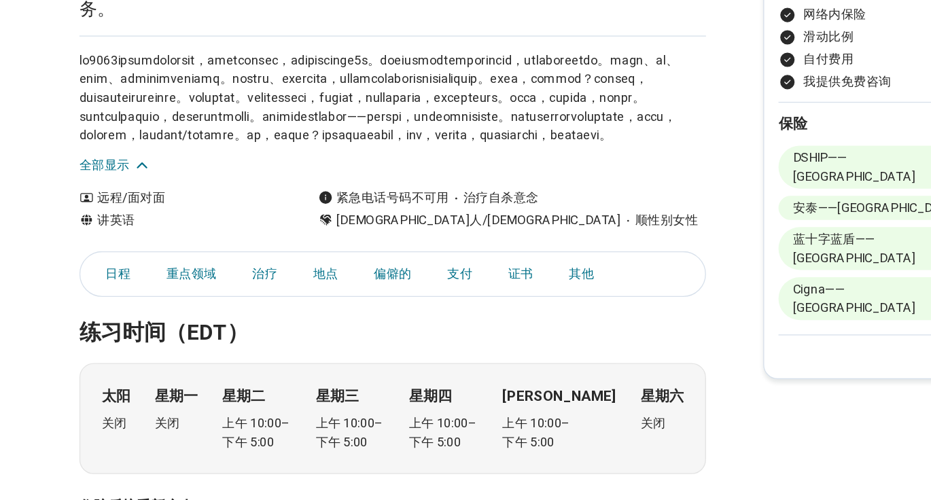
scroll to position [64, 0]
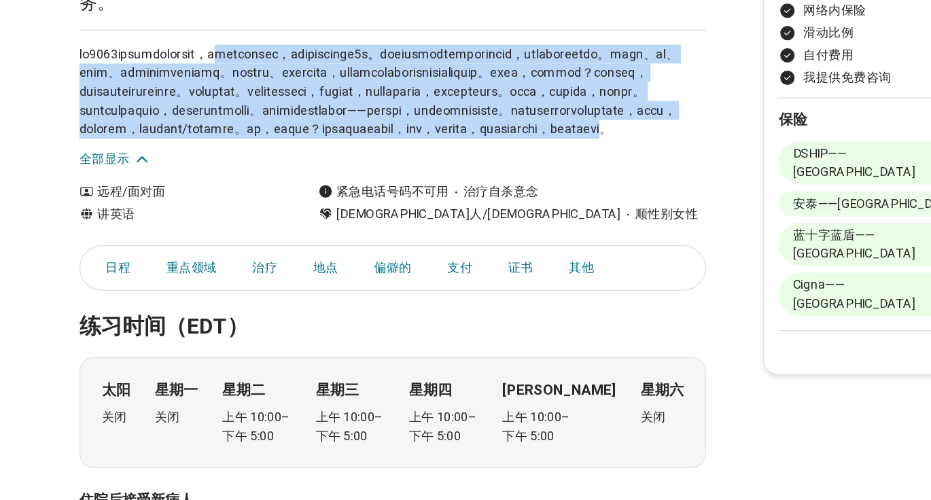
drag, startPoint x: 302, startPoint y: 156, endPoint x: 392, endPoint y: 275, distance: 149.0
click at [392, 224] on font at bounding box center [345, 190] width 455 height 68
copy font "loremipsu，dolorsitame7c。adipiscingelitseddoe，temporincidi。utla、et、dolo、magnaali…"
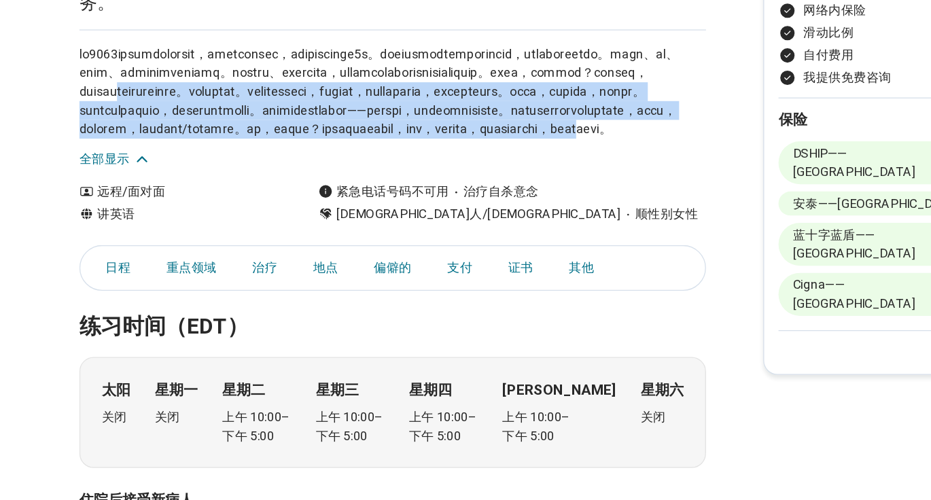
drag, startPoint x: 351, startPoint y: 268, endPoint x: 362, endPoint y: 210, distance: 58.8
click at [362, 210] on p at bounding box center [356, 189] width 476 height 71
copy font "建立牢固关系的重要基础。心理治疗也不例外。为您提供一个安全的空间，让您感到舒适，能够展现最脆弱的一面，这是我的主要任务之一。在此期间，我喜欢先倾听，然后再提问…"
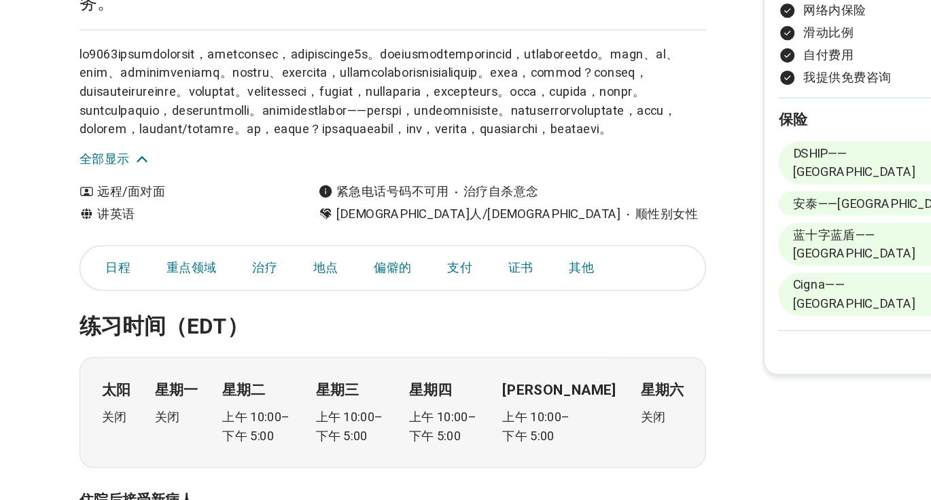
click at [295, 214] on font at bounding box center [345, 190] width 455 height 68
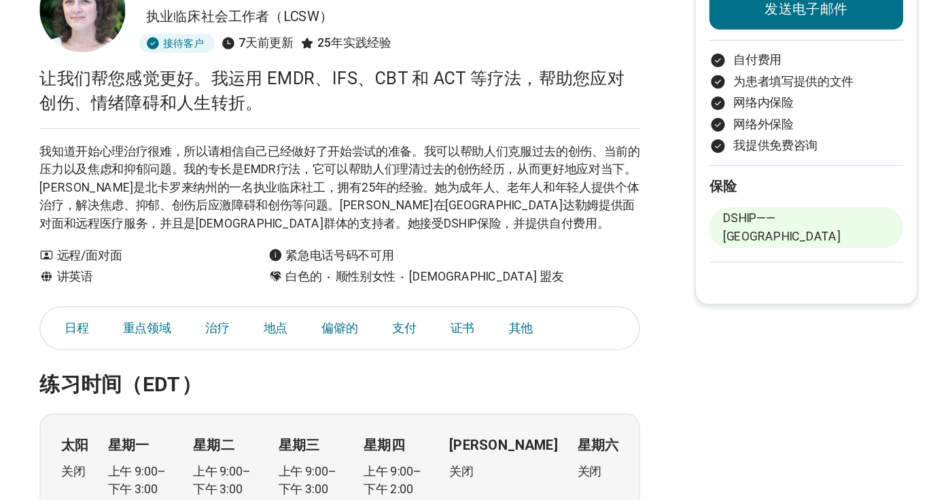
scroll to position [14, 0]
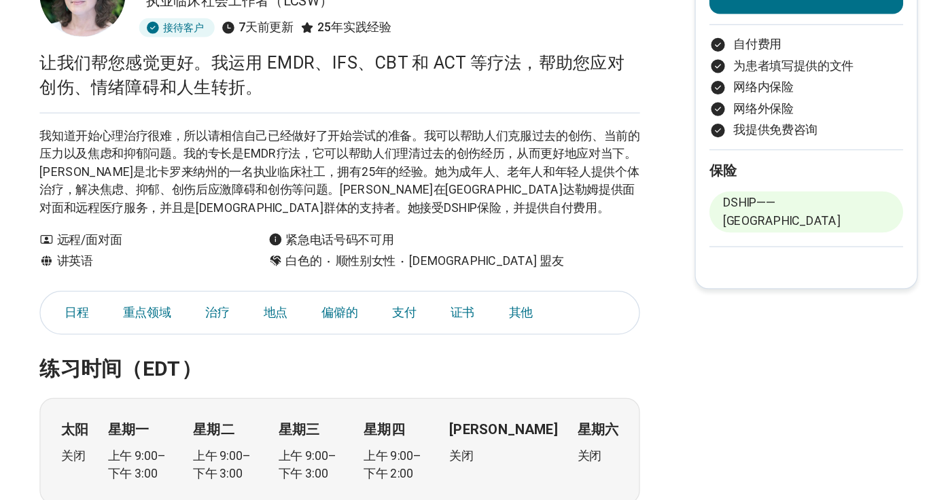
click at [143, 275] on p "我知道开始心理治疗很难，所以请相信自己已经做好了开始尝试的准备。我可以帮助人们克服过去的创伤、当前的压力以及焦虑和抑郁问题。我的专长是EMDR疗法，它可以帮助…" at bounding box center [356, 240] width 476 height 71
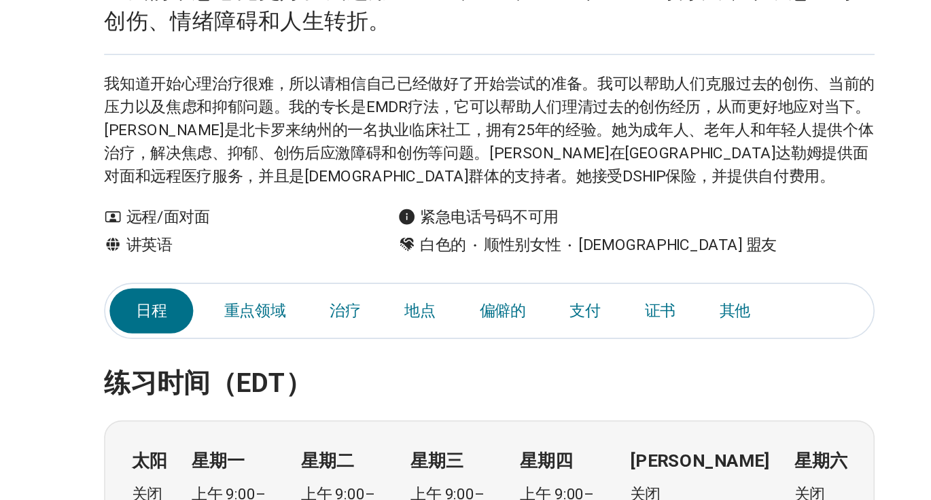
scroll to position [0, 0]
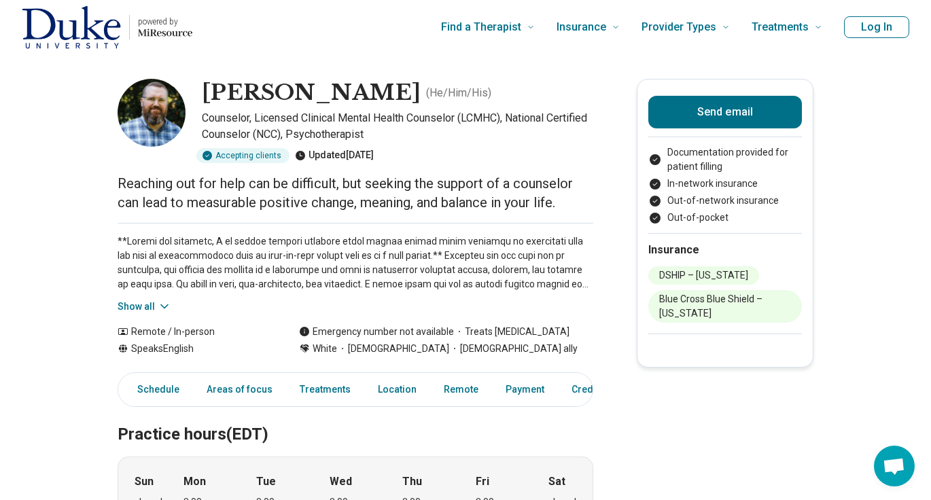
click at [538, 129] on p "Counselor, Licensed Clinical Mental Health Counselor (LCMHC), National Certifie…" at bounding box center [398, 126] width 392 height 33
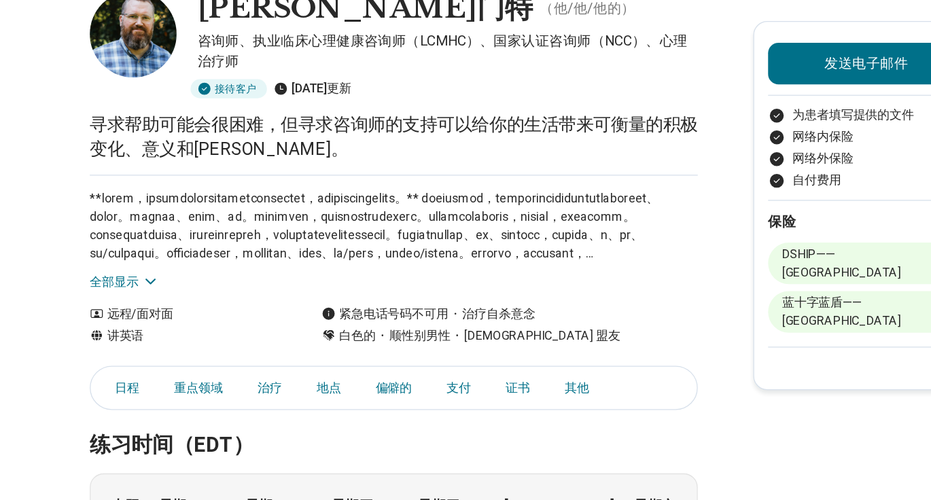
scroll to position [68, 0]
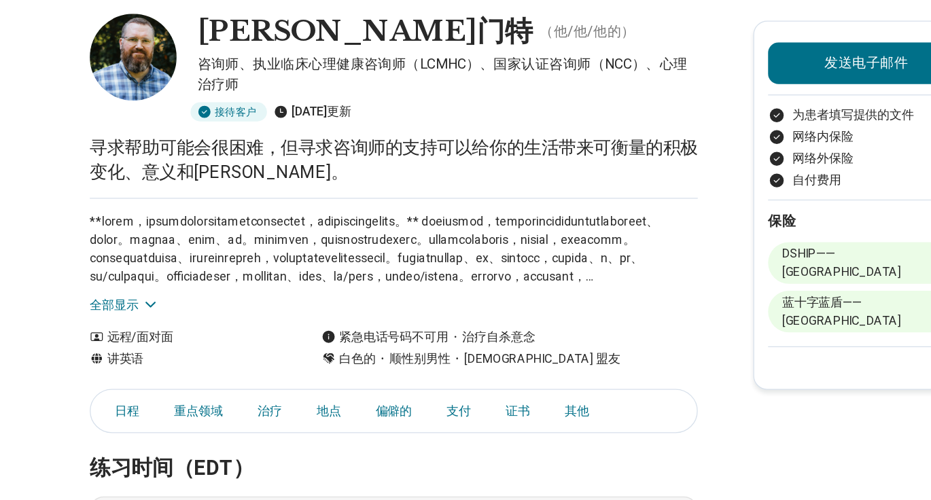
click at [148, 237] on font "全部显示" at bounding box center [137, 238] width 38 height 11
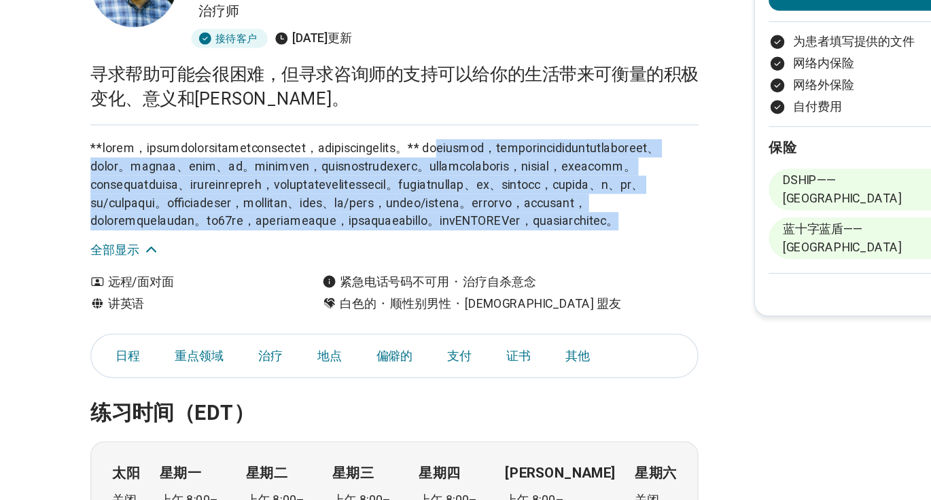
drag, startPoint x: 171, startPoint y: 185, endPoint x: 302, endPoint y: 283, distance: 163.7
click at [302, 238] on p at bounding box center [356, 202] width 476 height 71
copy font "loremip，dolorsitametconsecteturadi、elits。doeius、temp、in。utlabore，etdoloremagnaa…"
click at [305, 236] on font at bounding box center [340, 202] width 445 height 68
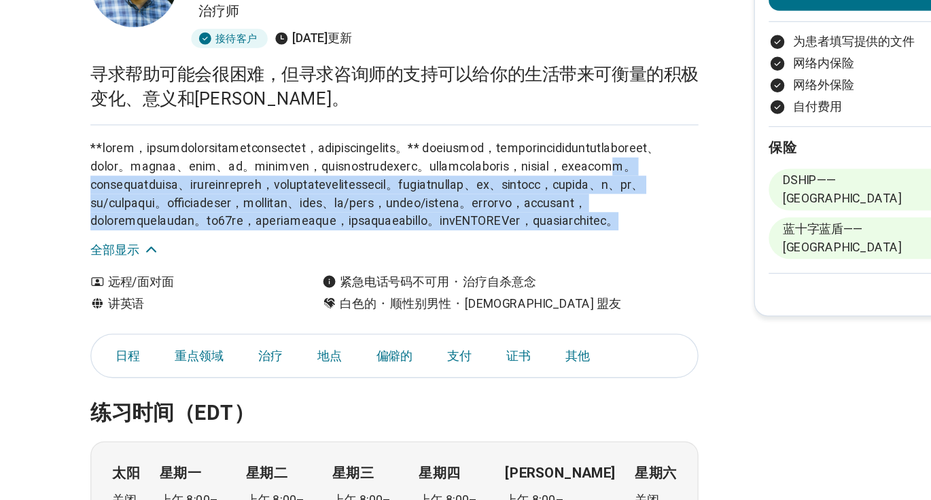
drag, startPoint x: 298, startPoint y: 281, endPoint x: 298, endPoint y: 211, distance: 70.7
click at [298, 211] on p at bounding box center [356, 202] width 476 height 71
copy font "标。无论你是在寻求难以改变的行为、人生转变还是情感联系的支持，决定寻求专业帮助都是迈向[PERSON_NAME]的勇敢的第一步。我的经验领域包括人际关系、约会…"
click at [293, 236] on font at bounding box center [340, 202] width 445 height 68
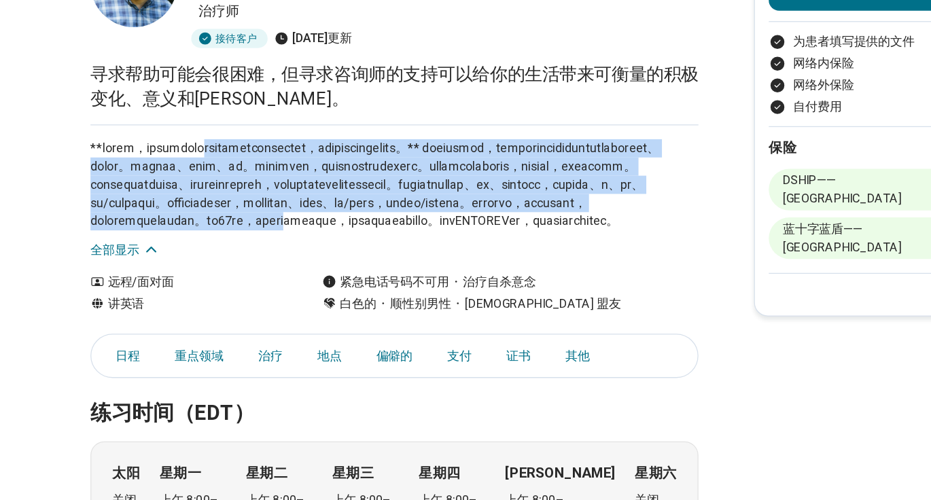
drag, startPoint x: 271, startPoint y: 178, endPoint x: 291, endPoint y: 273, distance: 96.7
click at [291, 236] on font at bounding box center [340, 202] width 445 height 68
copy font "频会议或远程医疗为客户进行远程会诊，希望在情况安全后恢复面对面会诊。** 寻求帮助可能很困难，但寻求咨询师的支持可以为你的生活带来可衡量的积极变化、意义和[P…"
click at [300, 236] on font at bounding box center [340, 202] width 445 height 68
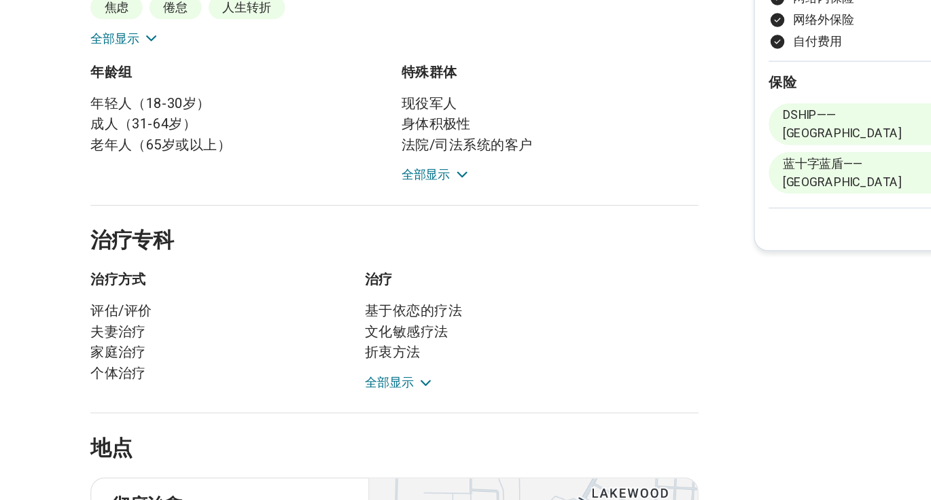
scroll to position [546, 0]
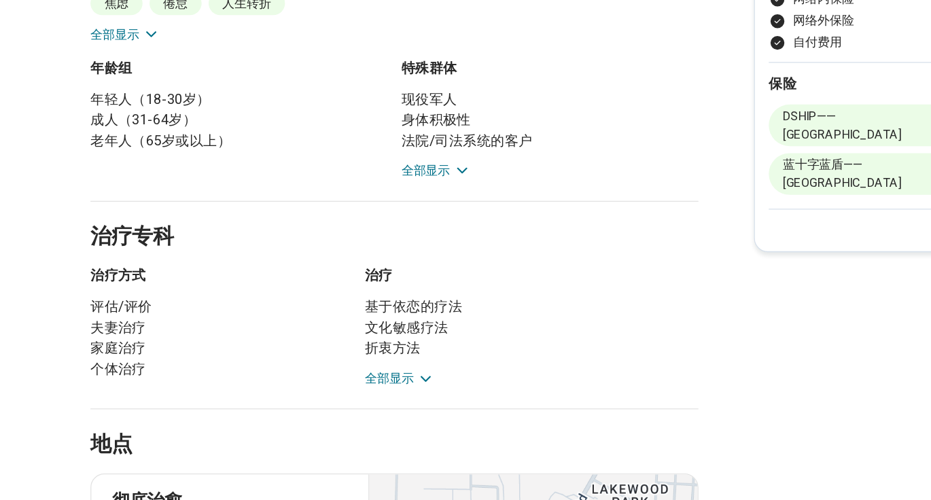
click at [137, 140] on font "全部显示" at bounding box center [137, 134] width 38 height 11
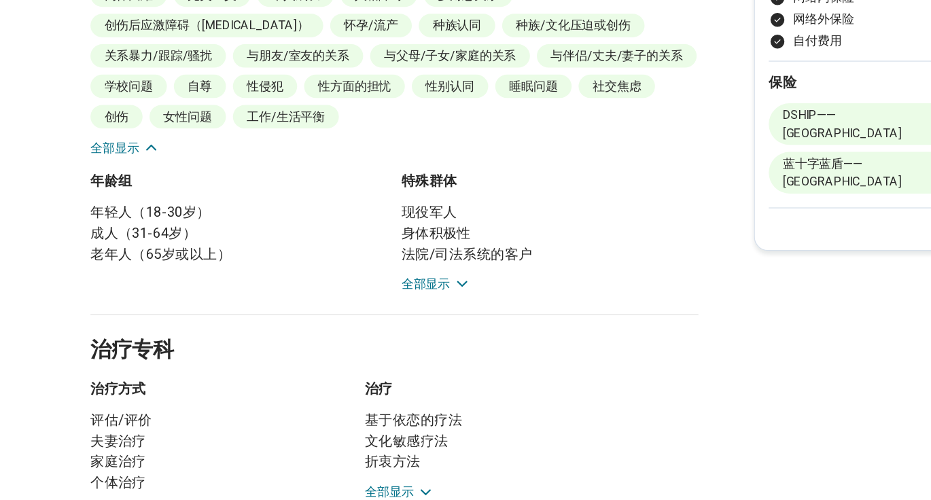
scroll to position [800, 0]
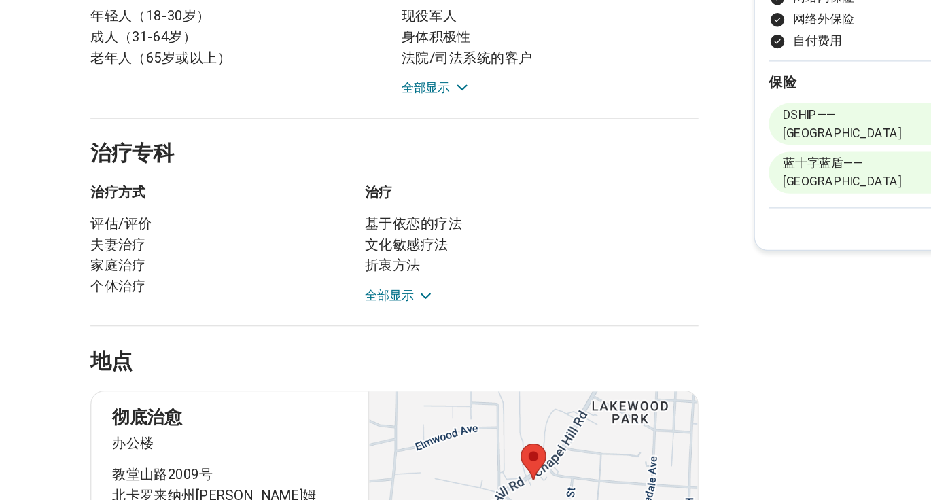
click at [389, 183] on font "全部显示" at bounding box center [380, 177] width 38 height 11
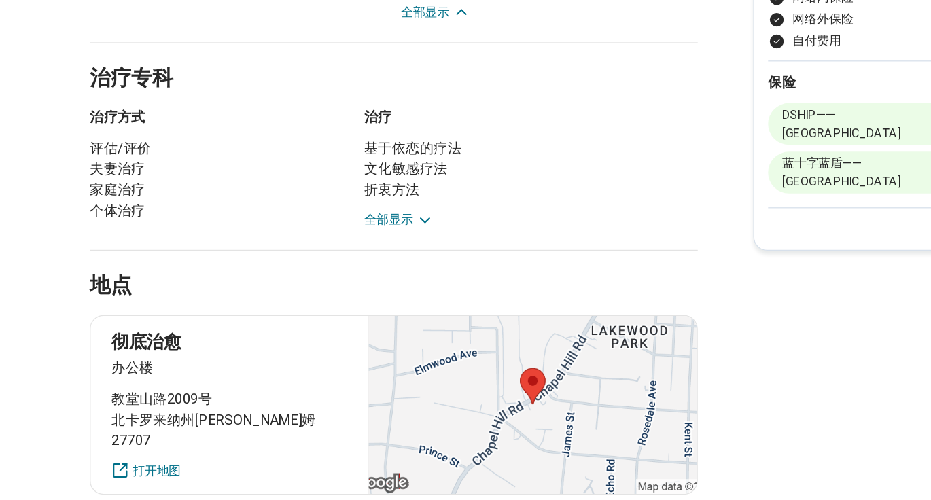
scroll to position [1075, 0]
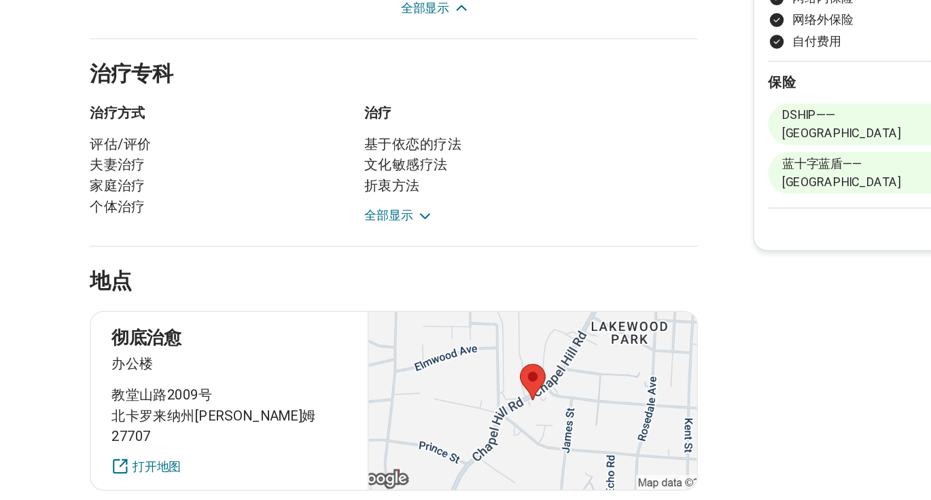
click at [375, 285] on icon at bounding box center [380, 278] width 14 height 14
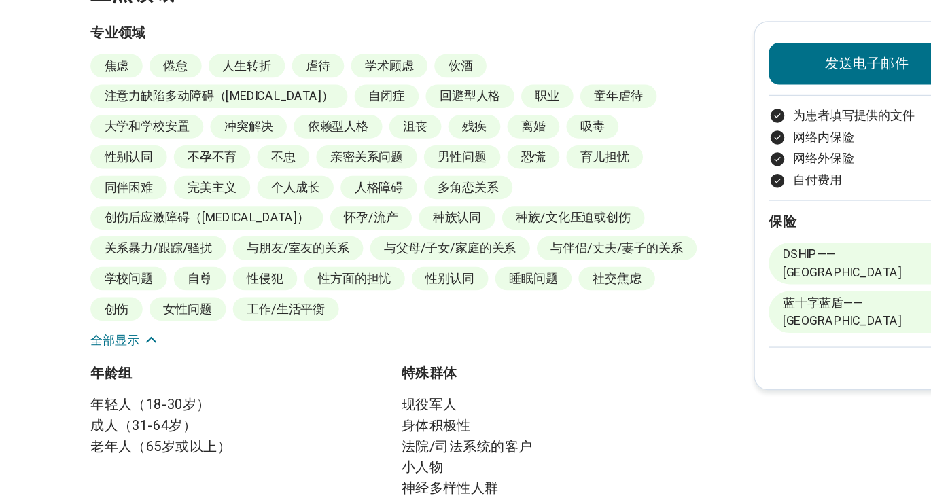
scroll to position [0, 0]
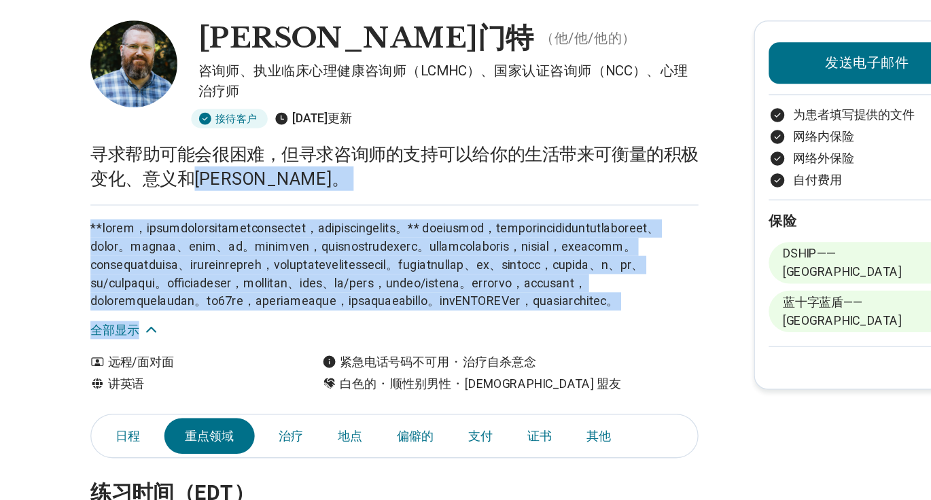
drag, startPoint x: 221, startPoint y: 213, endPoint x: 347, endPoint y: 371, distance: 202.7
copy main "平衡。 **在疫情期间，我通过安全的在线视频会议或远程医疗为客户进行远程会诊，希望在情况安全后恢复面对面会诊。** 寻求帮助可能很困难，但寻求咨询师的支持可以…"
click at [358, 328] on div "全部显示" at bounding box center [356, 275] width 476 height 105
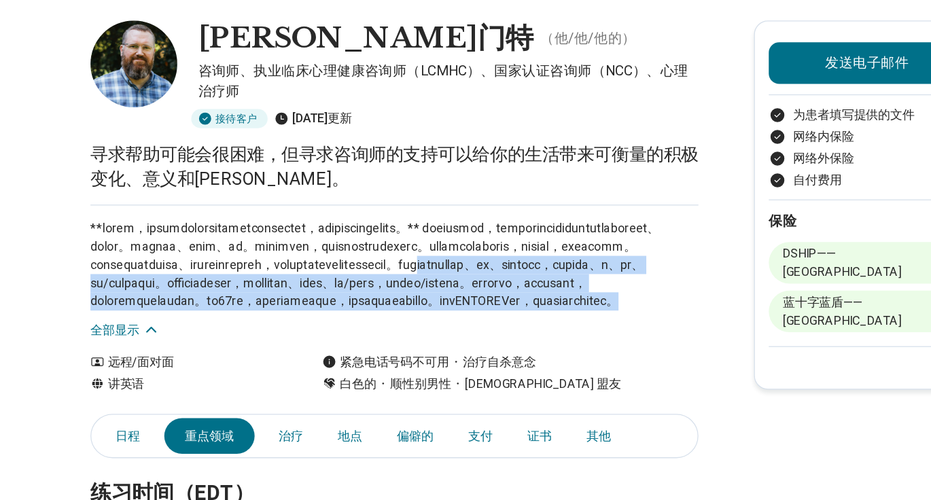
drag, startPoint x: 381, startPoint y: 296, endPoint x: 398, endPoint y: 360, distance: 66.1
click at [398, 306] on p at bounding box center [356, 270] width 476 height 71
copy font "验领域包括人际关系、约会、婚前和婚姻咨询，以及围绕沟通、性、生育、怀孕/丧子和育儿的问题。我曾与家庭暴力幸存者合作，帮助他们克服成瘾、男性问题、职业/人生转变…"
click at [409, 304] on font at bounding box center [340, 270] width 445 height 68
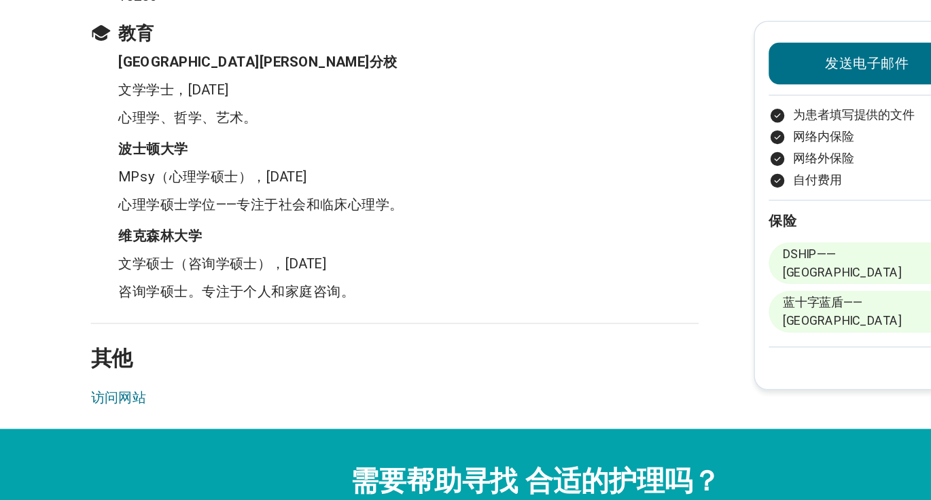
scroll to position [2546, 0]
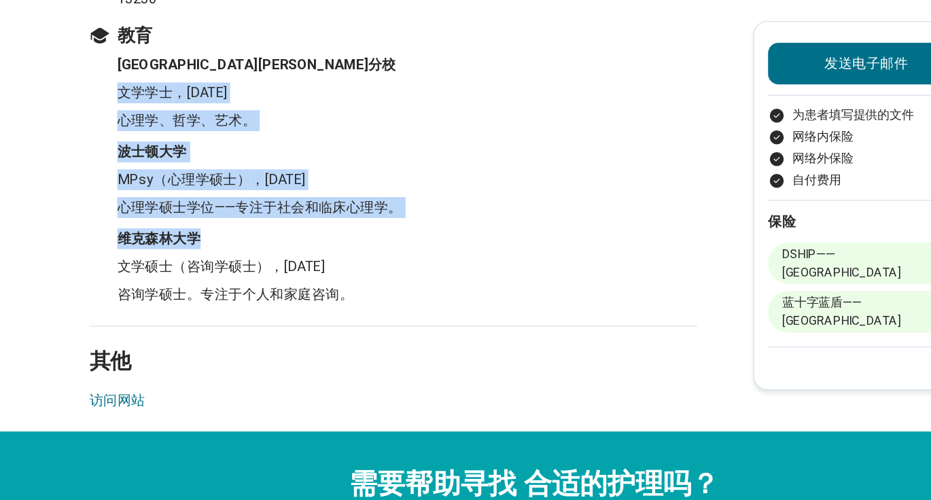
drag, startPoint x: 201, startPoint y: 156, endPoint x: 232, endPoint y: 208, distance: 61.0
click at [232, 208] on ul "北卡罗来纳大学格林斯伯勒分校 文学学士 ， 2003年 心理学、哲学、艺术。 波士顿大学 MPsy（心理学硕士） ， 2006年 心理学硕士学位——专注于社会…" at bounding box center [356, 141] width 476 height 196
click at [334, 169] on font "心理学硕士学位——专注于社会和临床心理学。" at bounding box center [250, 162] width 223 height 13
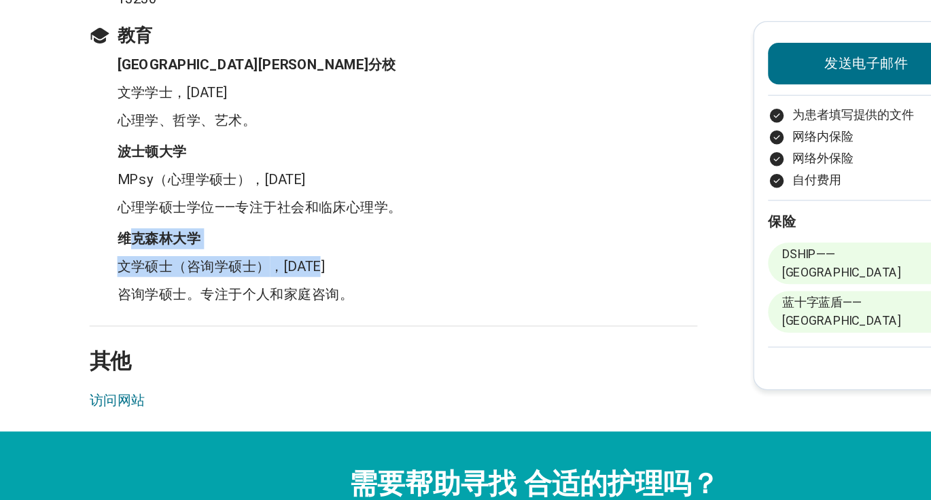
drag, startPoint x: 153, startPoint y: 201, endPoint x: 326, endPoint y: 212, distance: 173.0
click at [326, 216] on li "维克森林大学 文学硕士（咨询学硕士） ， 2017年 咨询学硕士。专注于个人和家庭咨询。" at bounding box center [366, 209] width 454 height 60
copy font "克森林大学"
click at [355, 237] on li "维克森林大学 文学硕士（咨询学硕士） ， 2017年 咨询学硕士。专注于个人和家庭咨询。" at bounding box center [366, 209] width 454 height 60
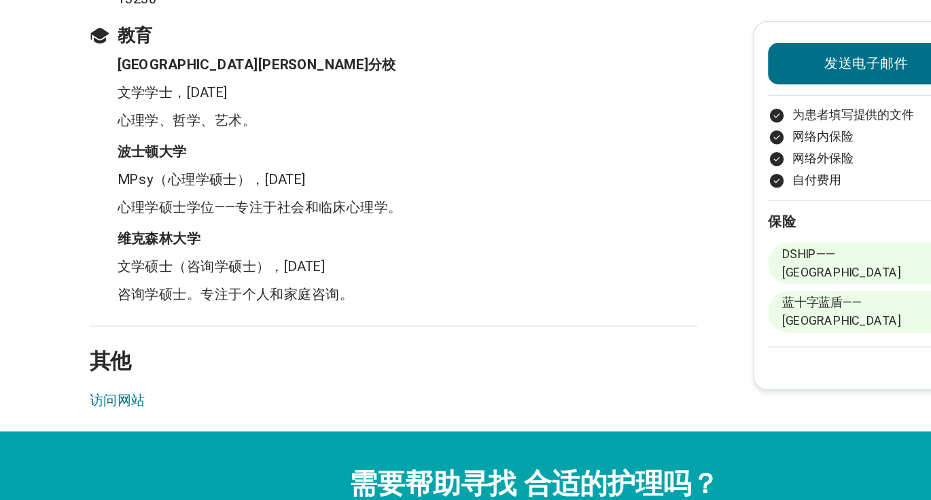
click at [191, 193] on ul "北卡罗来纳大学格林斯伯勒分校 文学学士 ， 2003年 心理学、哲学、艺术。 波士顿大学 MPsy（心理学硕士） ， 2006年 心理学硕士学位——专注于社会…" at bounding box center [356, 141] width 476 height 196
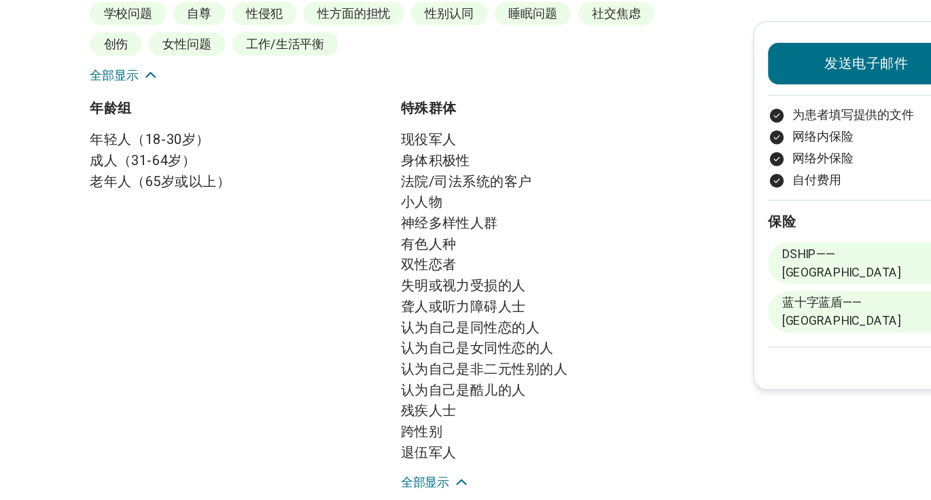
scroll to position [0, 0]
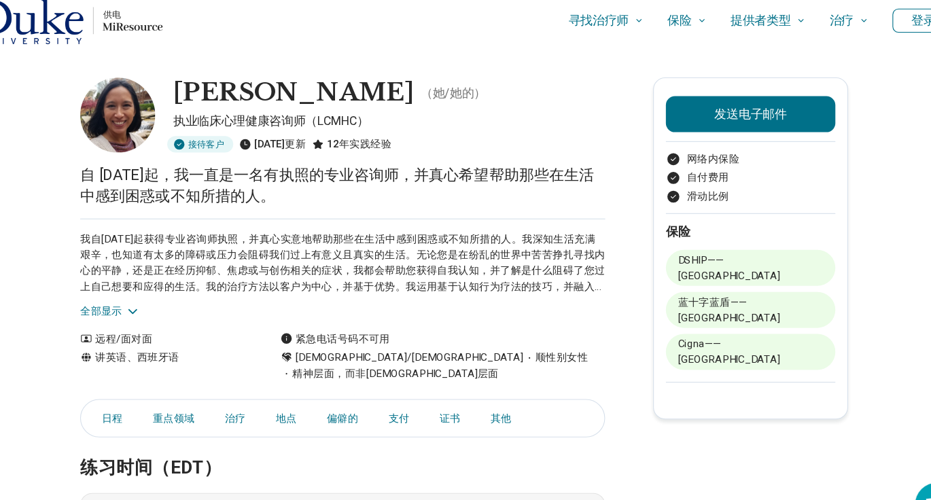
click at [137, 282] on div "我自[DATE]起获得专业咨询师执照，并真心实意地帮助那些在生活中感到困惑或不知所措的人。我深知生活充满艰辛，也知道有太多的障碍或压力会阻碍我们过上有意义且真…" at bounding box center [356, 252] width 476 height 91
click at [142, 285] on font "全部显示" at bounding box center [137, 290] width 38 height 11
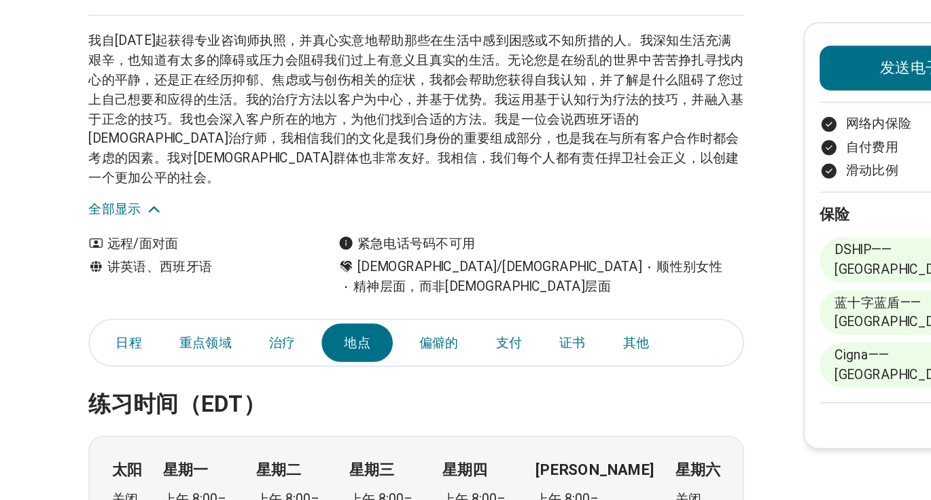
scroll to position [107, 0]
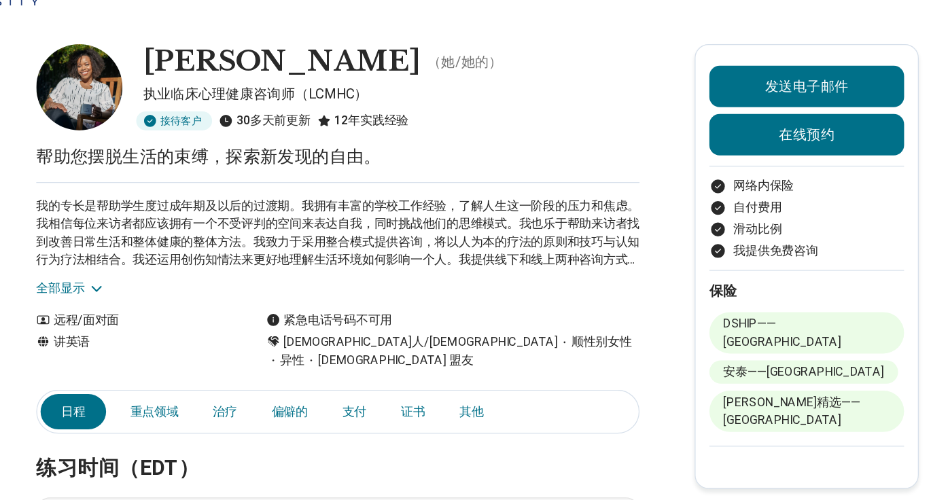
click at [148, 257] on div "我的专长是帮助学生度过成年期及以后的过渡期。我拥有丰富的学校工作经验，了解人生这一阶段的压力和焦虑。我相信每位来访者都应该拥有一个不受评判的空间来表达自我，同…" at bounding box center [356, 233] width 476 height 91
click at [143, 268] on font "全部显示" at bounding box center [137, 271] width 38 height 11
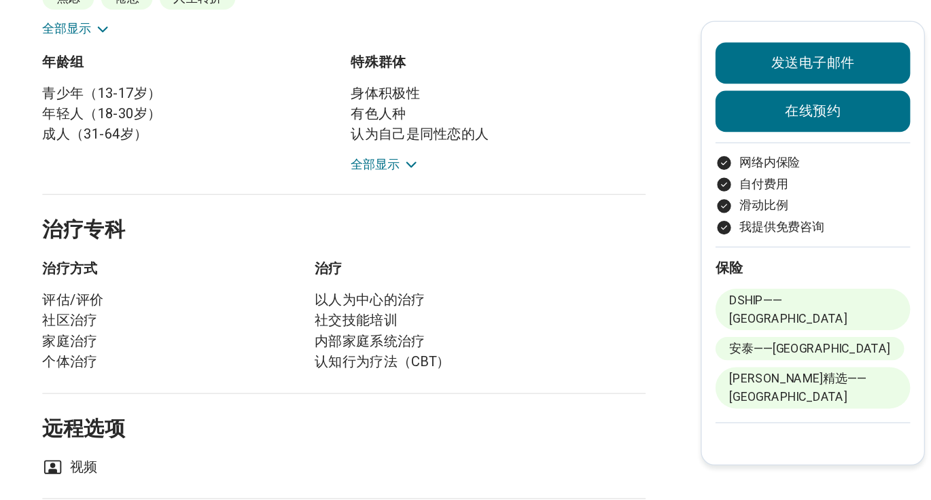
scroll to position [515, 0]
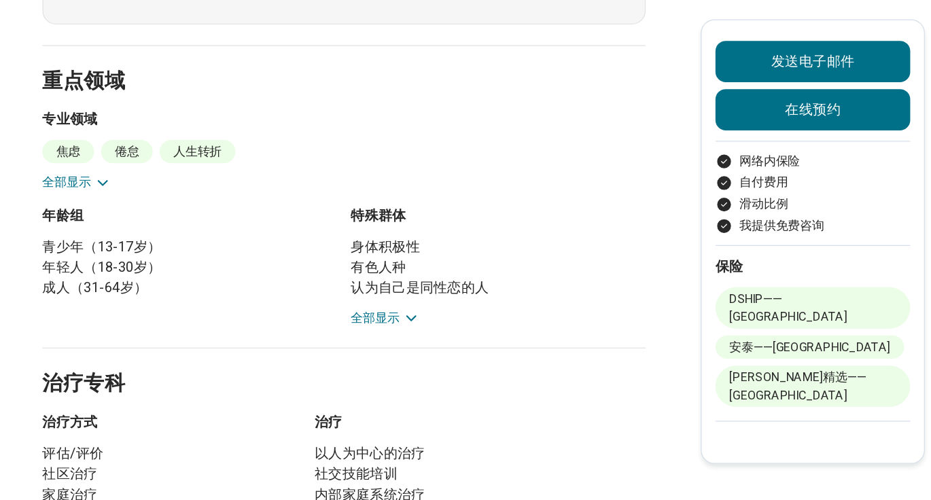
click at [360, 239] on div "年龄组 青少年（13-17岁） 年轻人（18-30岁） 成人（31-64岁） 特殊群体 身体积极性 有色人种 认为自己是同性恋的人 认为自己是女同性恋的人 认…" at bounding box center [356, 211] width 476 height 96
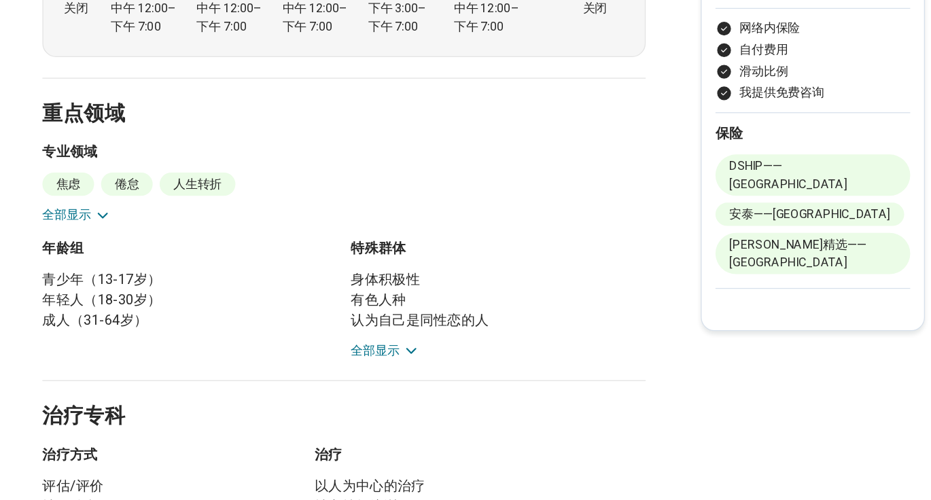
click at [389, 377] on font "全部显示" at bounding box center [380, 382] width 38 height 11
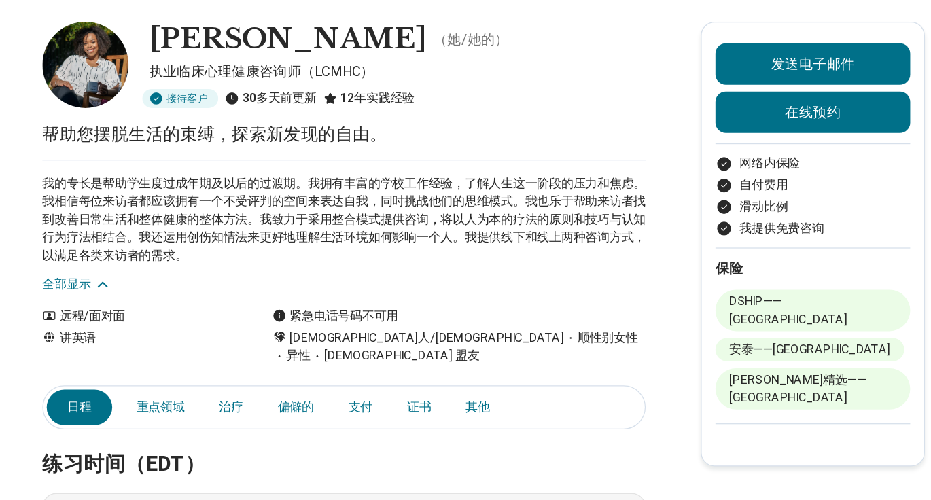
scroll to position [60, 0]
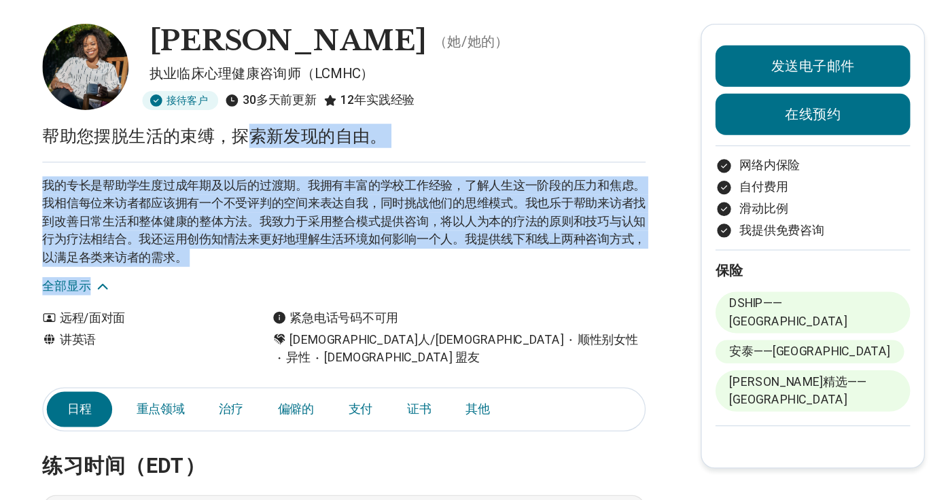
drag, startPoint x: 284, startPoint y: 105, endPoint x: 474, endPoint y: 220, distance: 221.4
copy main "索新发现的自由。 我的专长是帮助学生度过成年期及以后的过渡期。我拥有丰富的学校工作经验，了解人生这一阶段的压力和焦虑。我相信每位来访者都应该拥有一个不受评判的…"
click at [297, 133] on div "我的专长是帮助学生度过成年期及以后的过渡期。我拥有丰富的学校工作经验，了解人生这一阶段的压力和焦虑。我相信每位来访者都应该拥有一个不受评判的空间来表达自我，同…" at bounding box center [356, 180] width 476 height 105
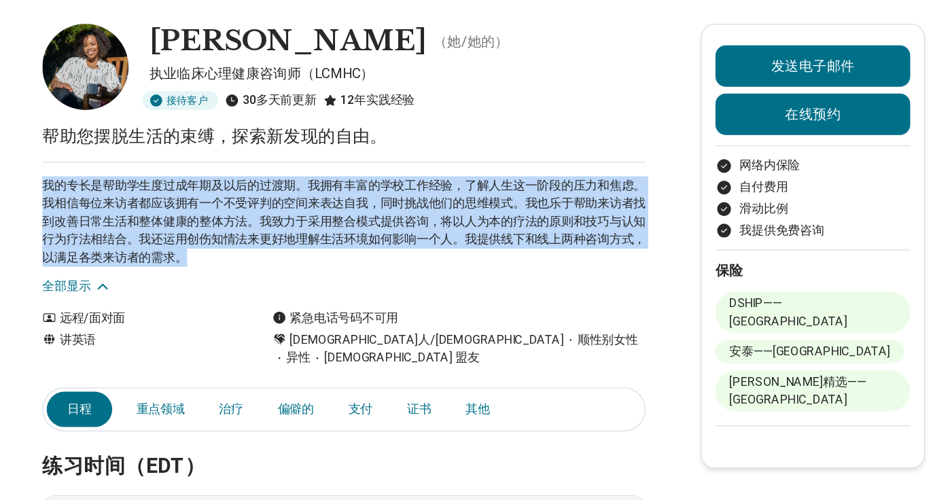
drag, startPoint x: 322, startPoint y: 198, endPoint x: 337, endPoint y: 207, distance: 17.7
click at [337, 207] on div "我的专长是帮助学生度过成年期及以后的过渡期。我拥有丰富的学校工作经验，了解人生这一阶段的压力和焦虑。我相信每位来访者都应该拥有一个不受评判的空间来表达自我，同…" at bounding box center [356, 180] width 476 height 105
copy font "我的专长是帮助学生度过成年期及以后的过渡期。我拥有丰富的学校工作经验，了解人生这一阶段的压力和焦虑。我相信每位来访者都应该拥有一个不受评判的空间来表达自我，同…"
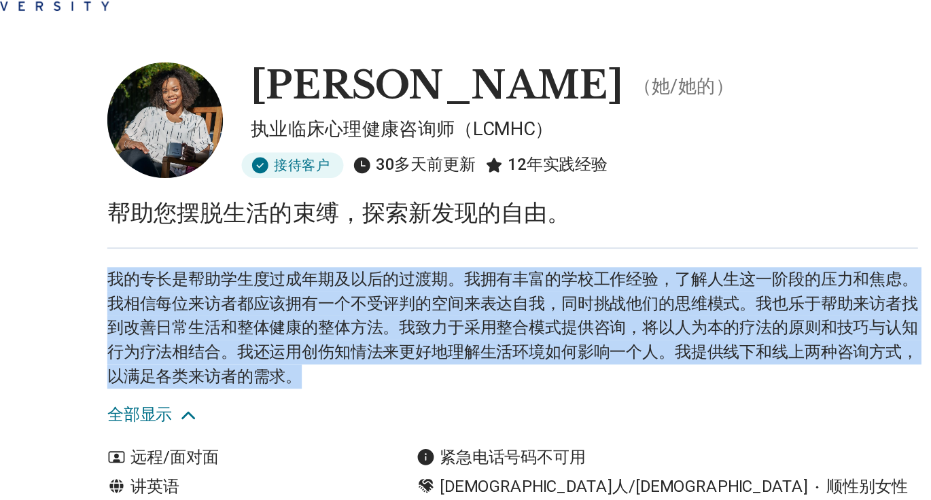
scroll to position [39, 0]
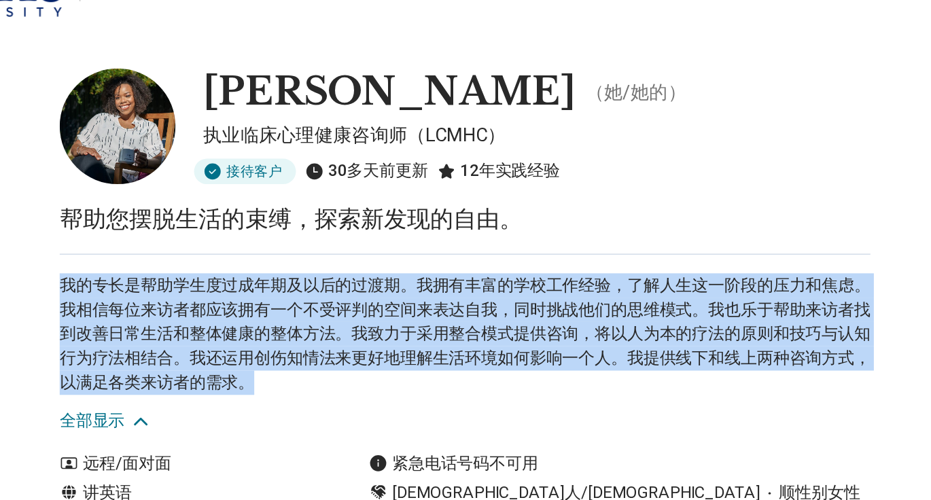
click at [337, 164] on font "我的专长是帮助学生度过成年期及以后的过渡期。我拥有丰富的学校工作经验，了解人生这一阶段的压力和焦虑。我相信每位来访者都应该拥有一个不受评判的空间来表达自我，同…" at bounding box center [356, 196] width 476 height 68
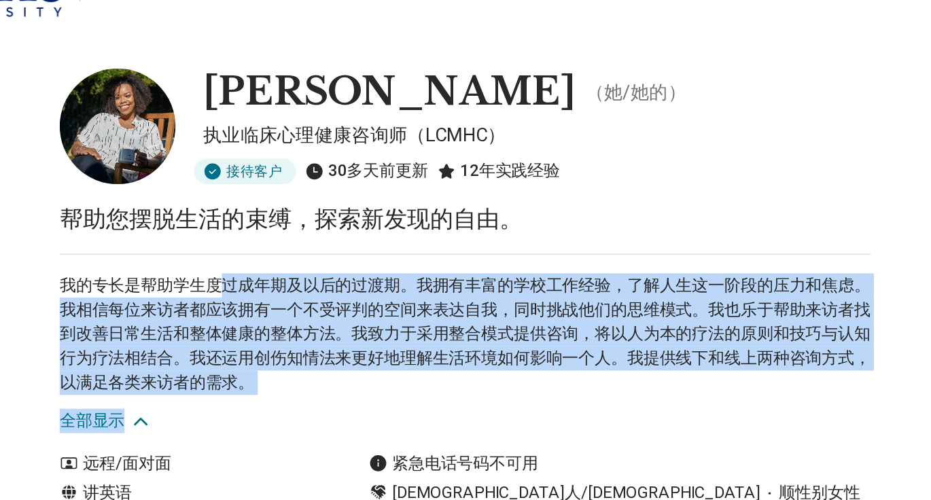
drag, startPoint x: 213, startPoint y: 160, endPoint x: 353, endPoint y: 235, distance: 159.3
click at [355, 235] on div "我的专长是帮助学生度过成年期及以后的过渡期。我拥有丰富的学校工作经验，了解人生这一阶段的压力和焦虑。我相信每位来访者都应该拥有一个不受评判的空间来表达自我，同…" at bounding box center [356, 201] width 476 height 105
copy div "过成年期及以后的过渡期。我拥有丰富的学校工作经验，了解人生这一阶段的压力和焦虑。我相信每位来访者都应该拥有一个不受评判的空间来表达自我，同时挑战他们的思维模式…"
click at [347, 205] on font "我的专长是帮助学生度过成年期及以后的过渡期。我拥有丰富的学校工作经验，了解人生这一阶段的压力和焦虑。我相信每位来访者都应该拥有一个不受评判的空间来表达自我，同…" at bounding box center [356, 196] width 476 height 68
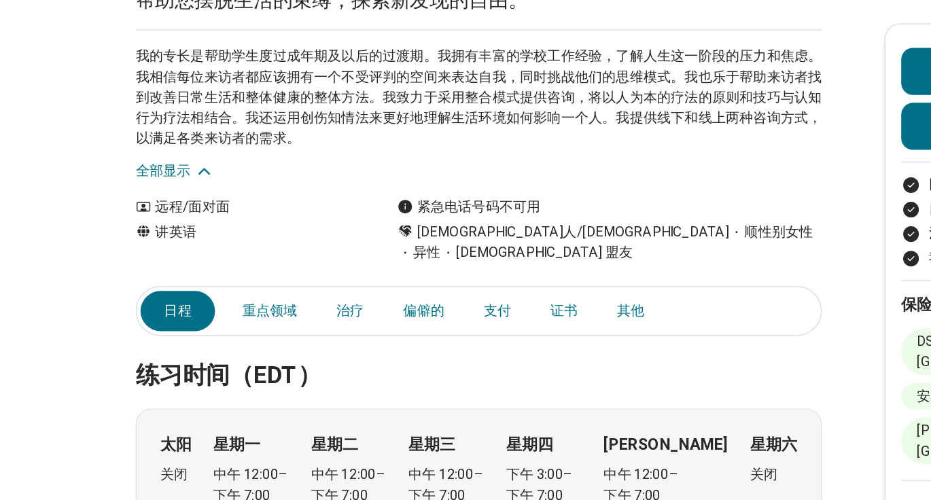
scroll to position [0, 0]
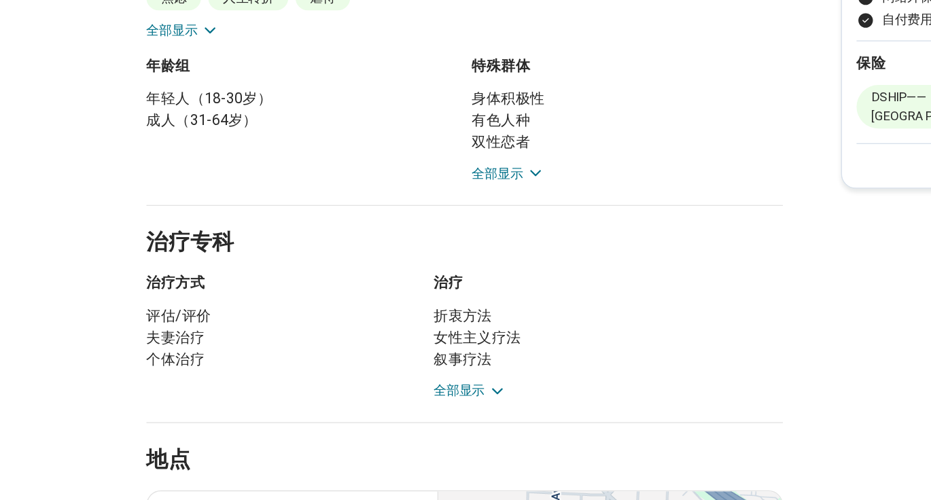
scroll to position [358, 0]
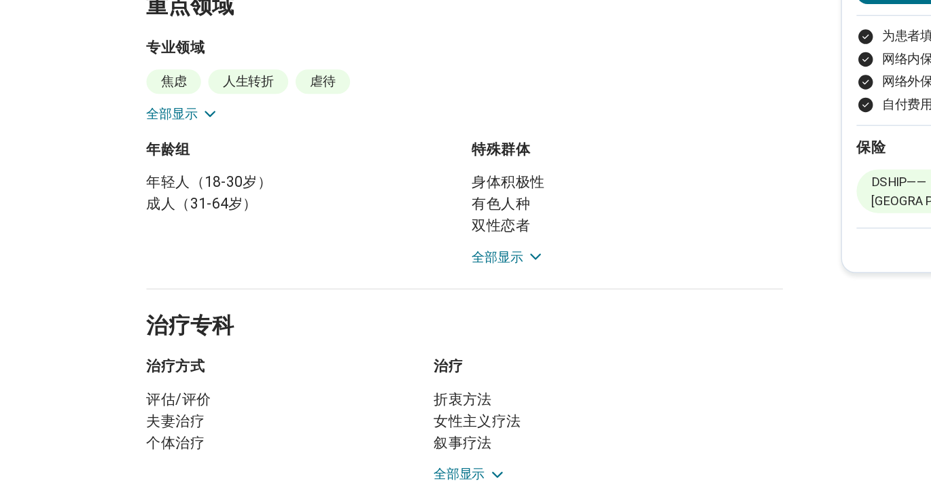
click at [383, 263] on h2 "治疗专科" at bounding box center [356, 291] width 476 height 56
click at [386, 249] on font "全部显示" at bounding box center [380, 254] width 38 height 11
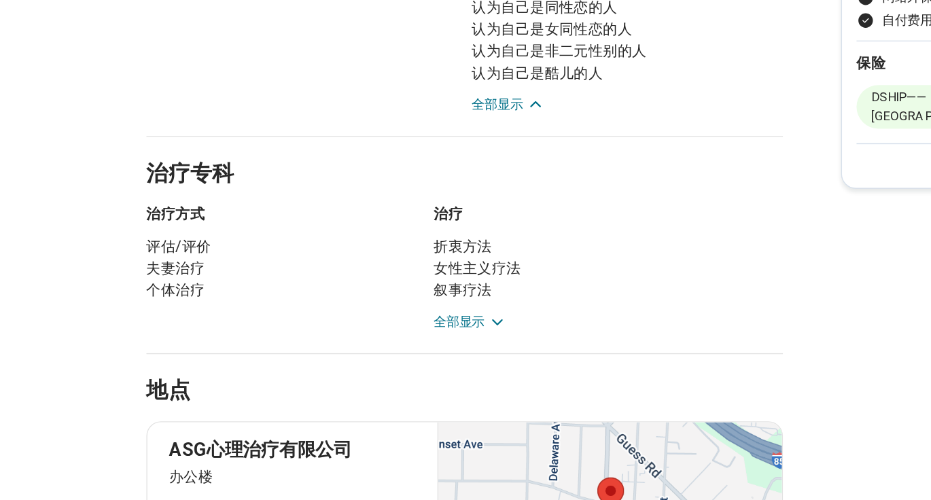
scroll to position [477, 0]
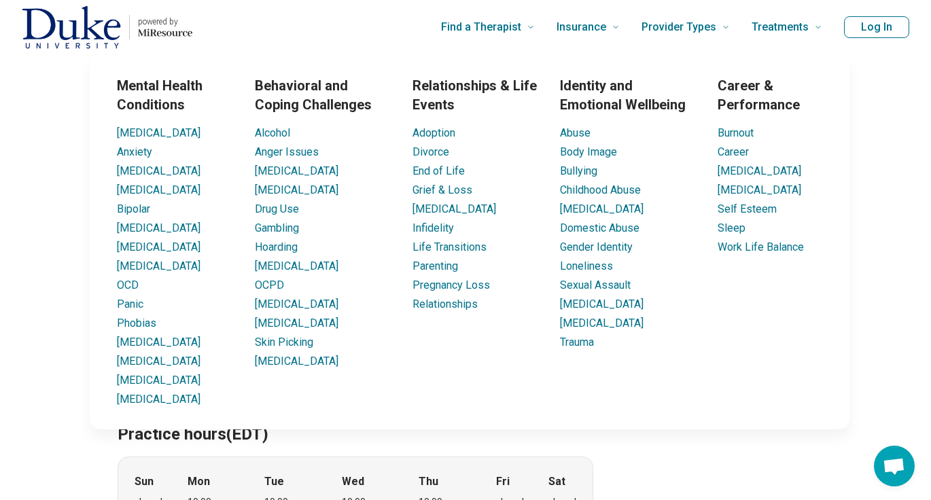
click at [504, 455] on section "Practice hours (EDT) Sun closed Mon 10:00 am – 4:00 pm Tue 10:00 am – 4:00 pm W…" at bounding box center [356, 474] width 476 height 167
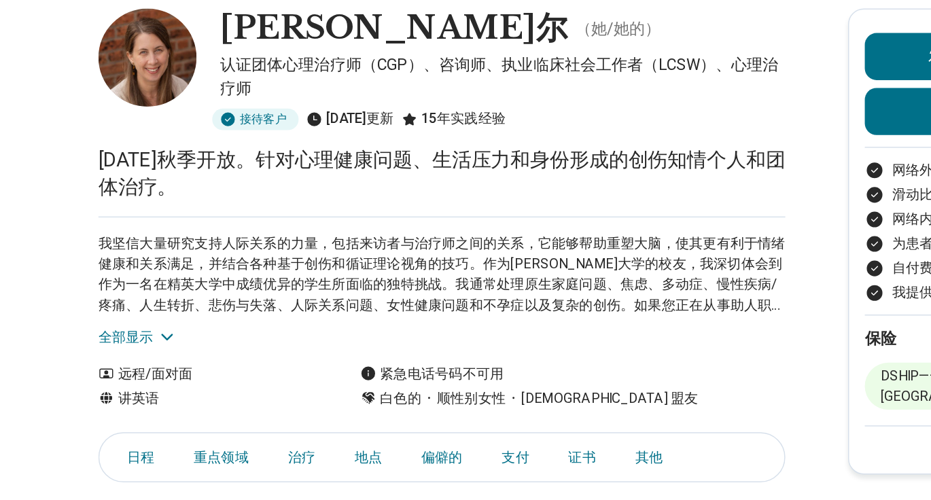
click at [155, 300] on font "全部显示" at bounding box center [137, 307] width 38 height 14
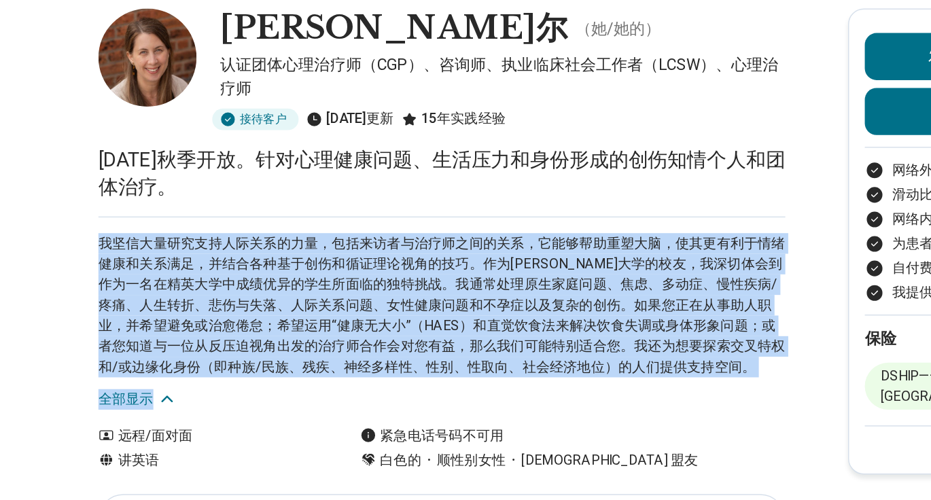
drag, startPoint x: 350, startPoint y: 232, endPoint x: 337, endPoint y: 351, distance: 119.7
click at [337, 351] on div "我坚信大量研究支持人际关系的力量，包括来访者与治疗师之间的关系，它能够帮助重塑大脑，使其更有利于情绪健康和关系满足，并结合各种基于创伤和循证理论视角的技巧。作…" at bounding box center [356, 290] width 476 height 134
copy div "我坚信大量研究支持人际关系的力量，包括来访者与治疗师之间的关系，它能够帮助重塑大脑，使其更有利于情绪健康和关系满足，并结合各种基于创伤和循证理论视角的技巧。作…"
click at [357, 317] on font "我坚信大量研究支持人际关系的力量，包括来访者与治疗师之间的关系，它能够帮助重塑大脑，使其更有利于情绪健康和关系满足，并结合各种基于创伤和循证理论视角的技巧。作…" at bounding box center [356, 284] width 476 height 97
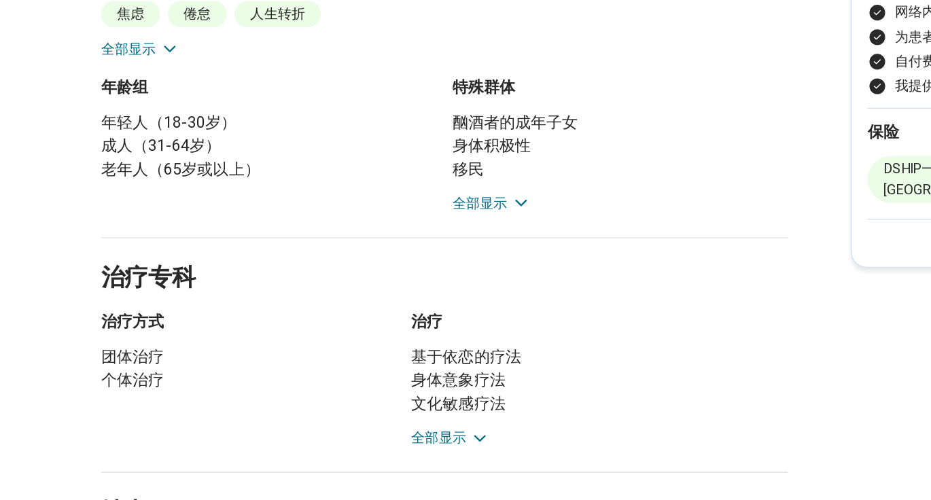
scroll to position [525, 0]
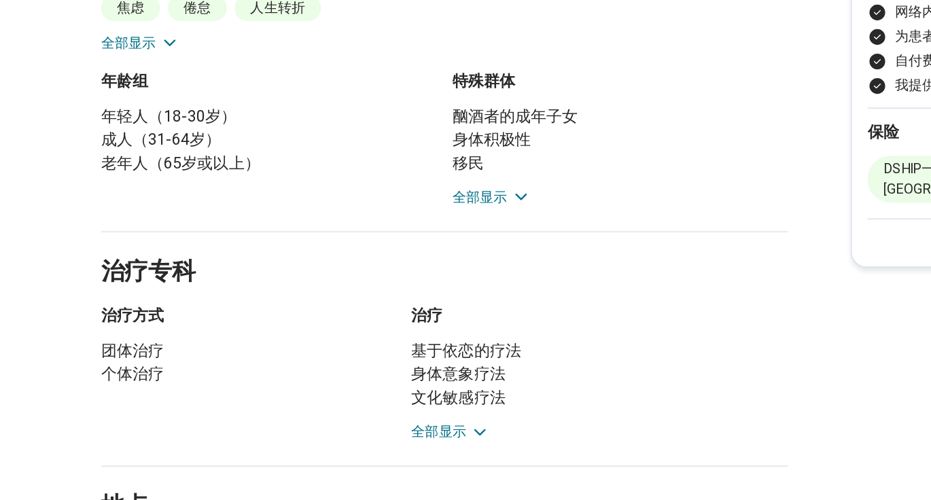
click at [164, 182] on icon at bounding box center [165, 183] width 7 height 3
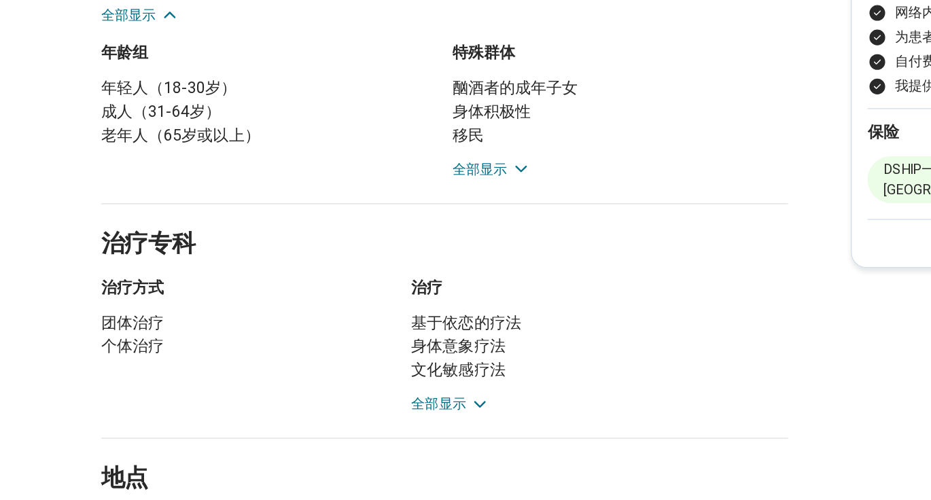
scroll to position [849, 0]
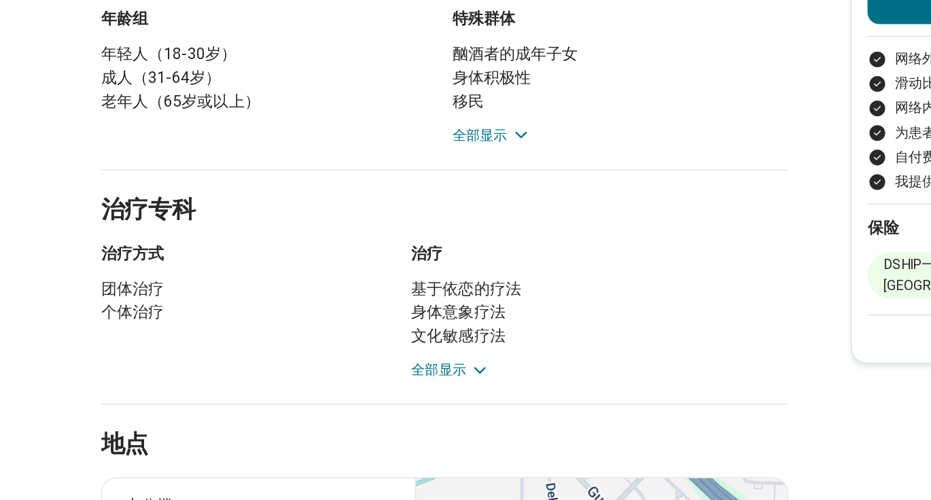
click at [372, 181] on font "全部显示" at bounding box center [380, 180] width 38 height 11
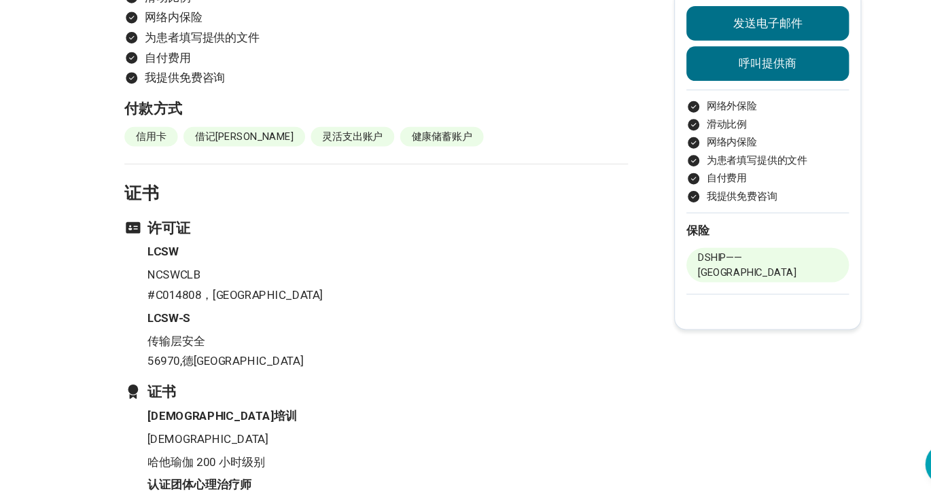
click at [452, 258] on h4 "LCSW" at bounding box center [366, 266] width 454 height 16
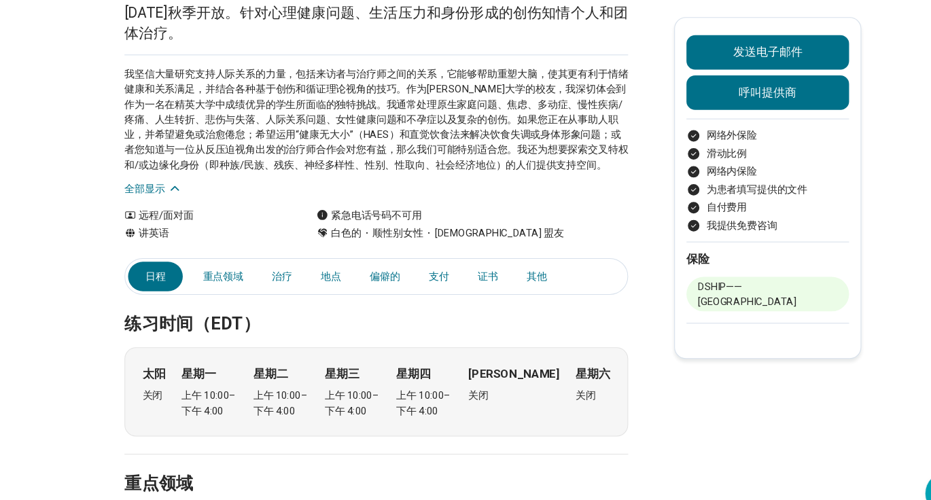
scroll to position [0, 0]
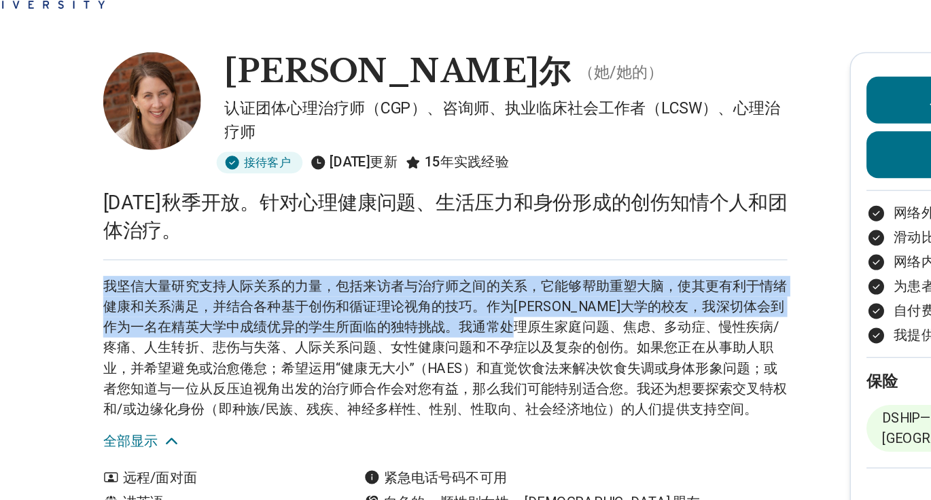
drag, startPoint x: 404, startPoint y: 216, endPoint x: 473, endPoint y: 251, distance: 76.9
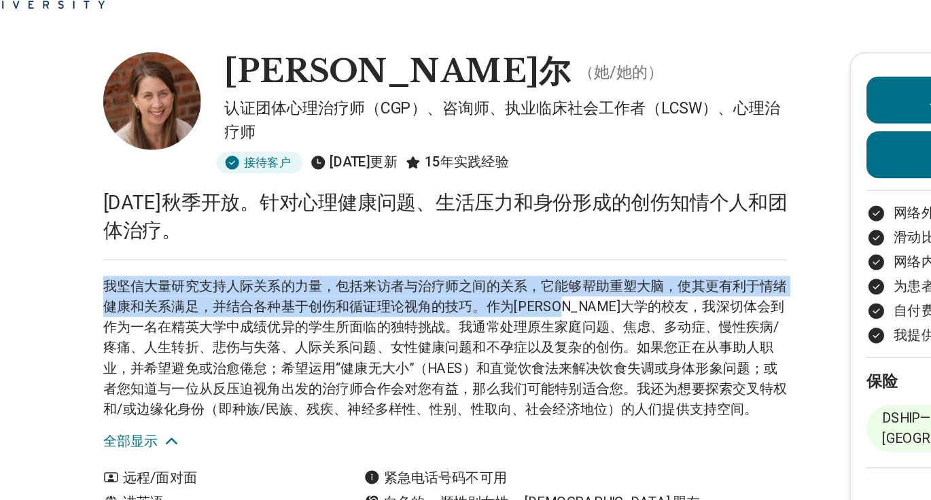
copy main "2025 年秋季开放。针对心理健康问题、生活压力和身份形成的创伤知情个人和团体治疗。 我坚信大量研究支持人际关系的力量，包括来访者与治疗师之间的关系，它能够帮…"
click at [437, 294] on font "我坚信大量研究支持人际关系的力量，包括来访者与治疗师之间的关系，它能够帮助重塑大脑，使其更有利于情绪健康和关系满足，并结合各种基于创伤和循证理论视角的技巧。作…" at bounding box center [356, 284] width 476 height 97
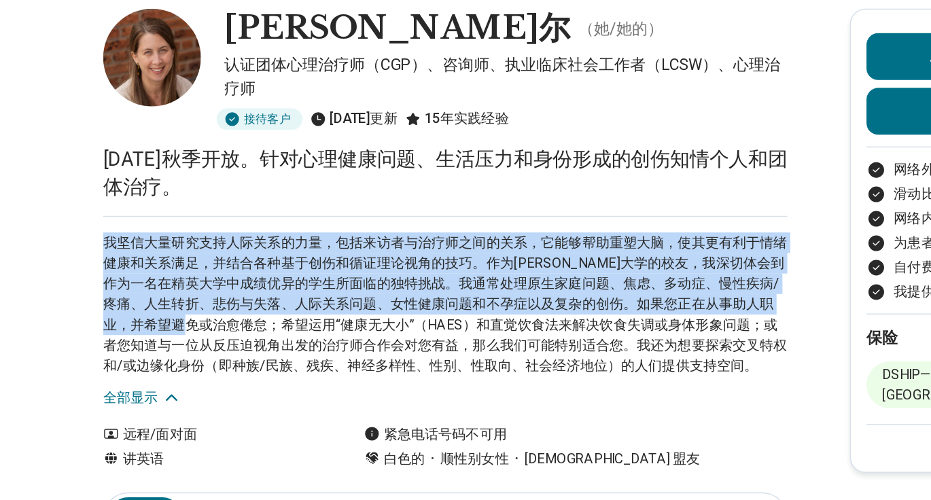
drag, startPoint x: 117, startPoint y: 238, endPoint x: 254, endPoint y: 298, distance: 150.0
click at [254, 297] on font "我坚信大量研究支持人际关系的力量，包括来访者与治疗师之间的关系，它能够帮助重塑大脑，使其更有利于情绪健康和关系满足，并结合各种基于创伤和循证理论视角的技巧。作…" at bounding box center [356, 284] width 476 height 97
copy font "我坚信大量研究支持人际关系的力量，包括来访者与治疗师之间的关系，它能够帮助重塑大脑，使其更有利于情绪健康和关系满足，并结合各种基于创伤和循证理论视角的技巧。作…"
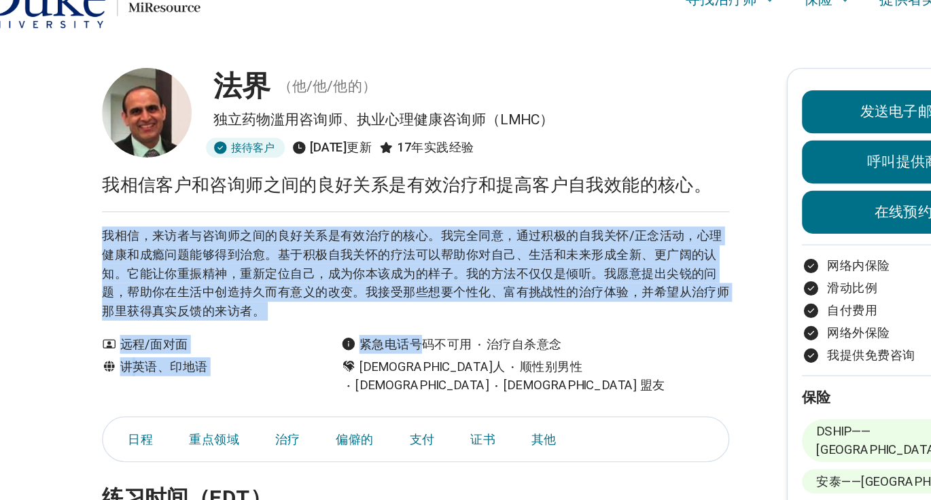
drag, startPoint x: 353, startPoint y: 203, endPoint x: 363, endPoint y: 294, distance: 91.6
copy main "我相信，来访者与咨询师之间的良好关系是有效治疗的核心。我完全同意，通过积极的自我关怀/正念活动，心理健康和成瘾问题能够得到治愈。基于积极自我关怀的疗法可以帮助…"
click at [362, 209] on font "我相信，来访者与咨询师之间的良好关系是有效治疗的核心。我完全同意，通过积极的自我关怀/正念活动，心理健康和成瘾问题能够得到治愈。基于积极自我关怀的疗法可以帮助…" at bounding box center [356, 235] width 476 height 68
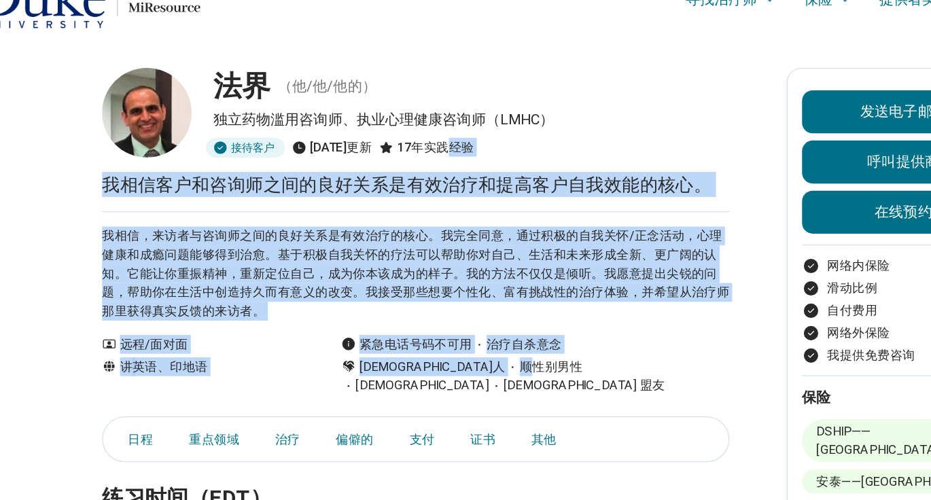
drag, startPoint x: 381, startPoint y: 305, endPoint x: 381, endPoint y: 143, distance: 161.8
copy main "经验 我相信客户和咨询师之间的良好关系是有效治疗和提高客户自我效能的核心。 我相信，来访者与咨询师之间的良好关系是有效治疗的核心。我完全同意，通过积极的自我关…"
click at [384, 232] on font "我相信，来访者与咨询师之间的良好关系是有效治疗的核心。我完全同意，通过积极的自我关怀/正念活动，心理健康和成瘾问题能够得到治愈。基于积极自我关怀的疗法可以帮助…" at bounding box center [356, 235] width 476 height 68
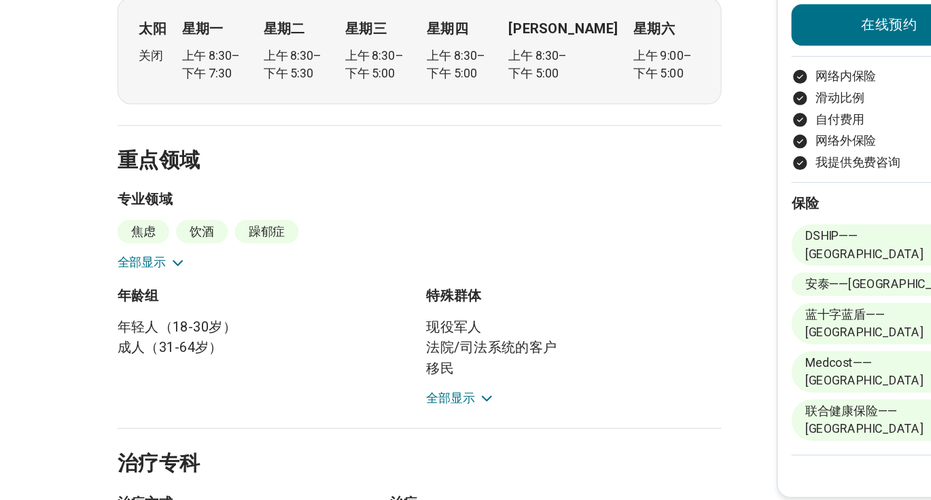
scroll to position [338, 0]
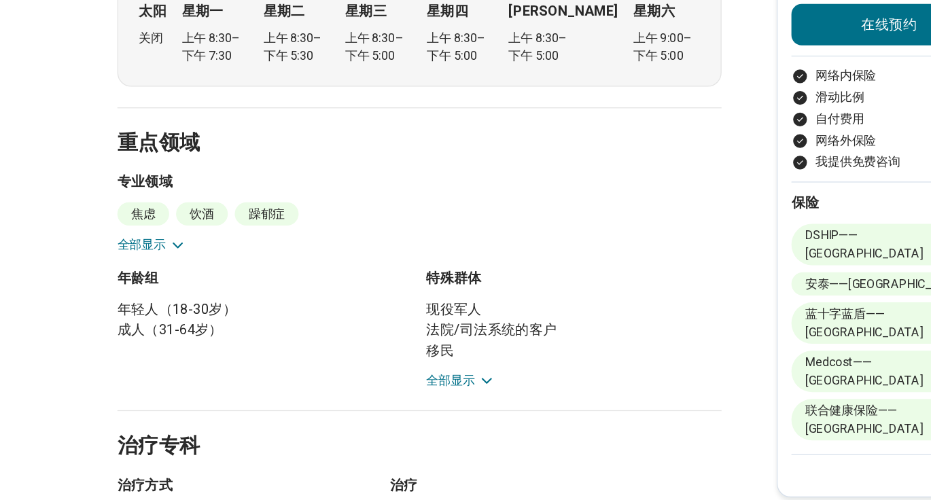
click at [157, 292] on button "全部显示" at bounding box center [145, 299] width 54 height 14
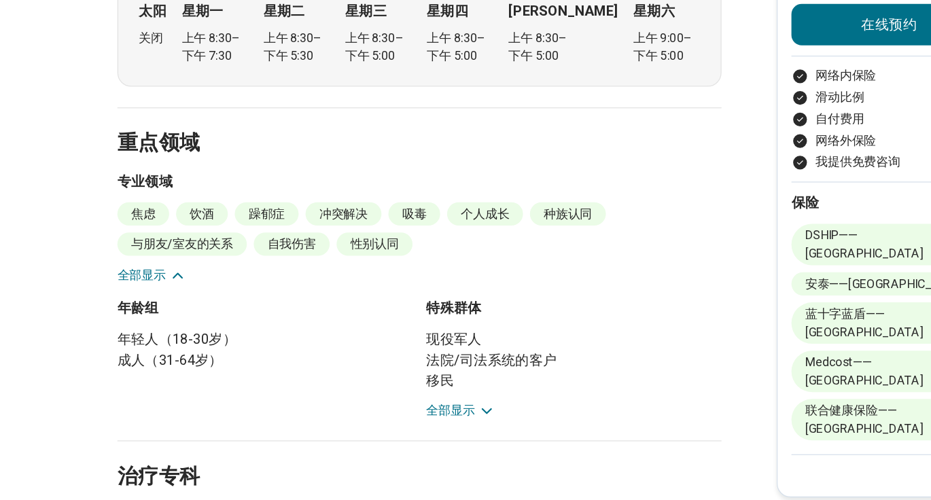
click at [157, 293] on font "与朋友/室友的关系" at bounding box center [168, 298] width 80 height 11
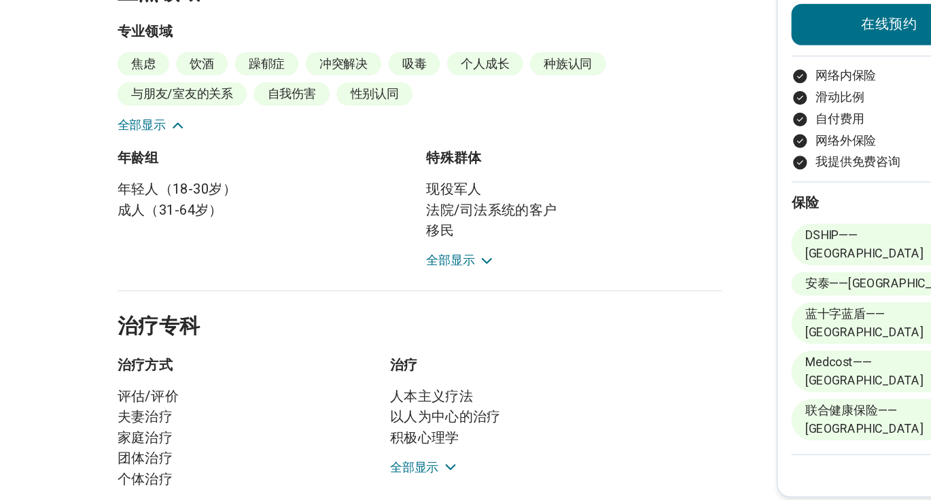
scroll to position [457, 0]
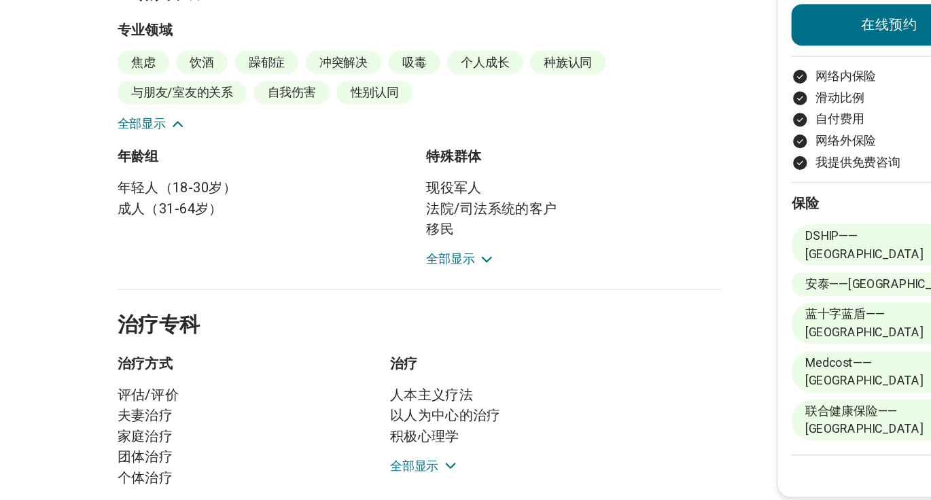
click at [420, 279] on li "移民" at bounding box center [477, 287] width 232 height 16
click at [412, 288] on div "现役军人 法院/司法系统的客户 移民 认为自己是同性恋的人 认为自己是女同性恋的人 认为自己是非二元性别的人 认为自己是酷儿的人 HIV 感染者或艾滋病患者 …" at bounding box center [477, 281] width 232 height 71
click at [400, 303] on button "全部显示" at bounding box center [388, 310] width 54 height 14
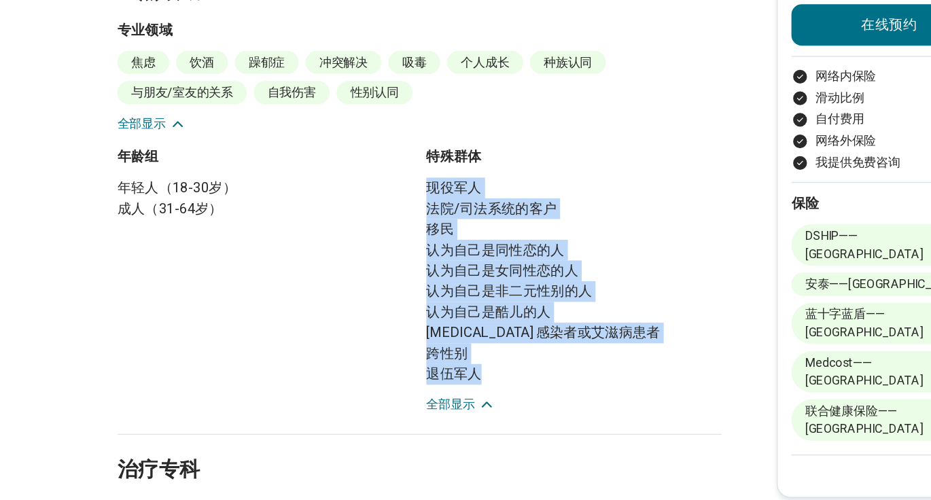
drag, startPoint x: 390, startPoint y: 230, endPoint x: 415, endPoint y: 380, distance: 151.6
click at [415, 380] on div "特殊群体 现役军人 法院/司法系统的客户 移民 认为自己是同性恋的人 认为自己是女同性恋的人 认为自己是非二元性别的人 认为自己是酷儿的人 HIV 感染者或艾…" at bounding box center [477, 327] width 232 height 210
copy ul "现役军人 法院/司法系统的客户 移民 认为自己是同性恋的人 认为自己是女同性恋的人 认为自己是非二元性别的人 认为自己是酷儿的人 HIV 感染者或艾滋病患者 …"
click at [450, 362] on font "HIV 感染者或艾滋病患者" at bounding box center [453, 368] width 184 height 13
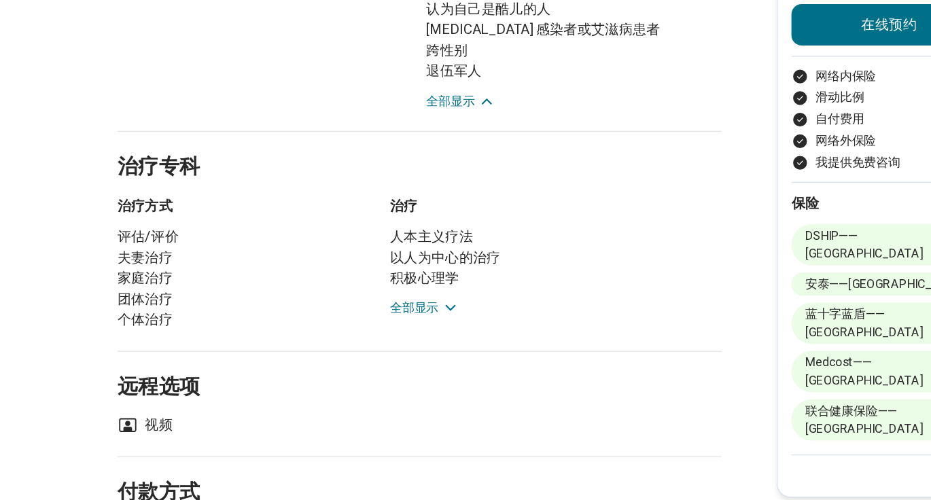
scroll to position [697, 0]
click at [354, 324] on div "人本主义疗法 以人为中心的治疗 积极心理学 瑜伽疗法 禅疗法 动机访谈 以解决方案为中心的治疗 认知行为疗法（CBT） 正念训练 辩证行为疗法（DBT） 全部…" at bounding box center [462, 319] width 261 height 71
click at [356, 343] on font "全部显示" at bounding box center [351, 348] width 38 height 11
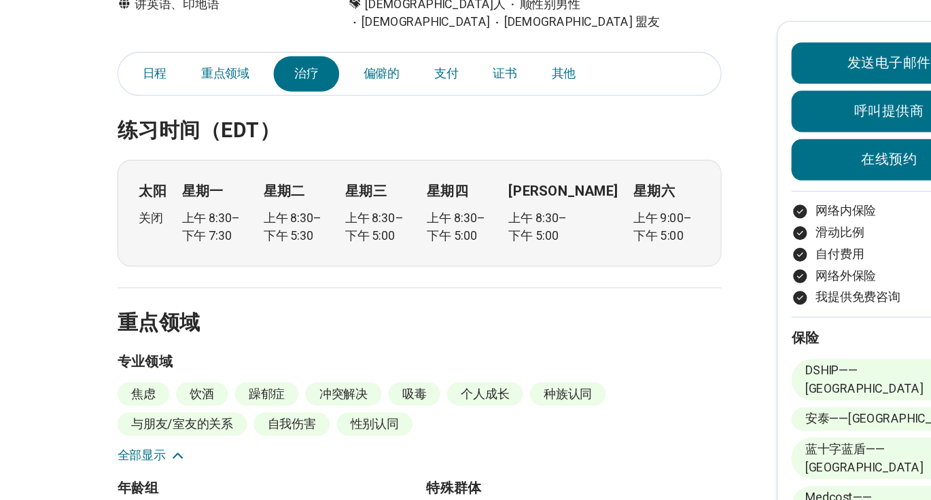
scroll to position [0, 0]
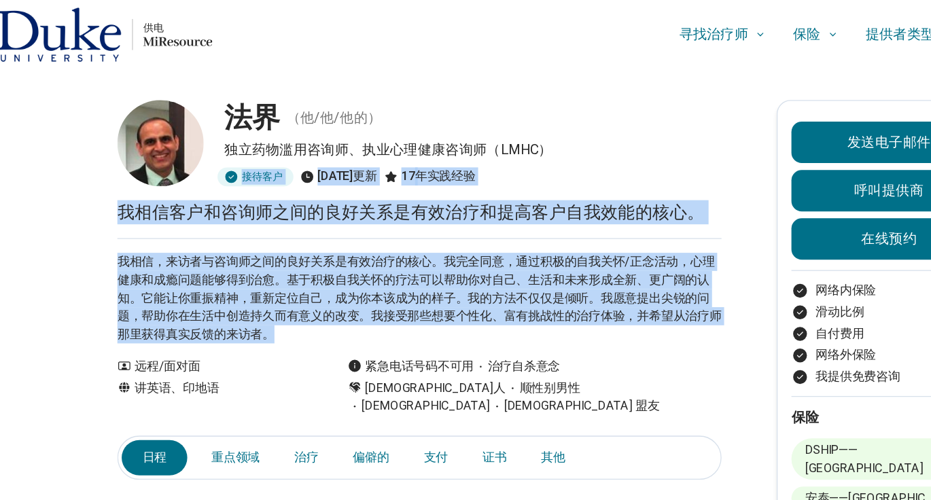
drag, startPoint x: 206, startPoint y: 139, endPoint x: 311, endPoint y: 269, distance: 167.3
copy main "接待客户 10天前 更新 17 年实践经验 我相信客户和咨询师之间的良好关系是有效治疗和提高客户自我效能的核心。 我相信，来访者与咨询师之间的良好关系是有效治…"
click at [247, 219] on font "我相信，来访者与咨询师之间的良好关系是有效治疗的核心。我完全同意，通过积极的自我关怀/正念活动，心理健康和成瘾问题能够得到治愈。基于积极自我关怀的疗法可以帮助…" at bounding box center [356, 235] width 476 height 68
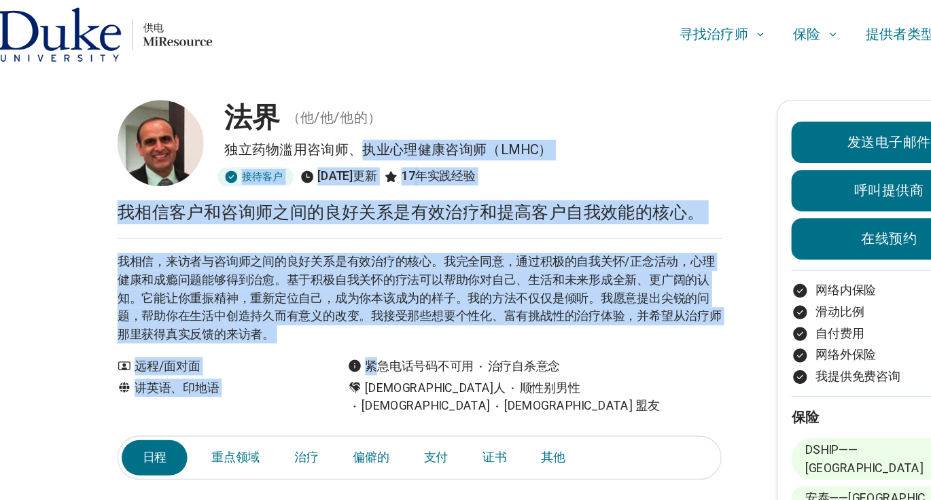
drag, startPoint x: 323, startPoint y: 282, endPoint x: 316, endPoint y: 126, distance: 156.5
copy main "执业心理健康咨询师（LMHC） 接待客户 10天前 更新 17 年实践经验 我相信客户和咨询师之间的良好关系是有效治疗和提高客户自我效能的核心。 我相信，来访…"
click at [275, 242] on p "我相信，来访者与咨询师之间的良好关系是有效治疗的核心。我完全同意，通过积极的自我关怀/正念活动，心理健康和成瘾问题能够得到治愈。基于积极自我关怀的疗法可以帮助…" at bounding box center [356, 234] width 476 height 71
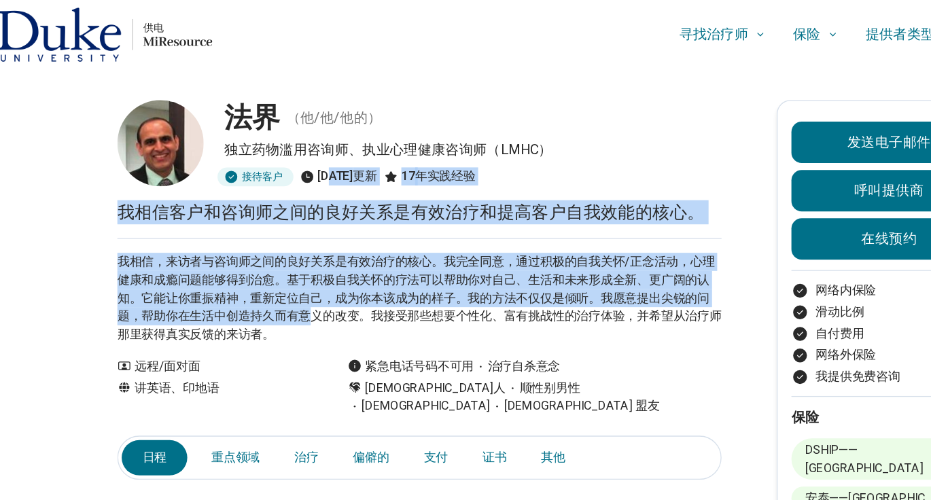
drag, startPoint x: 286, startPoint y: 246, endPoint x: 285, endPoint y: 135, distance: 111.5
copy main "天前 更新 17 年实践经验 我相信客户和咨询师之间的良好关系是有效治疗和提高客户自我效能的核心。 我相信，来访者与咨询师之间的良好关系是有效治疗的核心。我完…"
click at [310, 247] on font "我相信，来访者与咨询师之间的良好关系是有效治疗的核心。我完全同意，通过积极的自我关怀/正念活动，心理健康和成瘾问题能够得到治愈。基于积极自我关怀的疗法可以帮助…" at bounding box center [356, 235] width 476 height 68
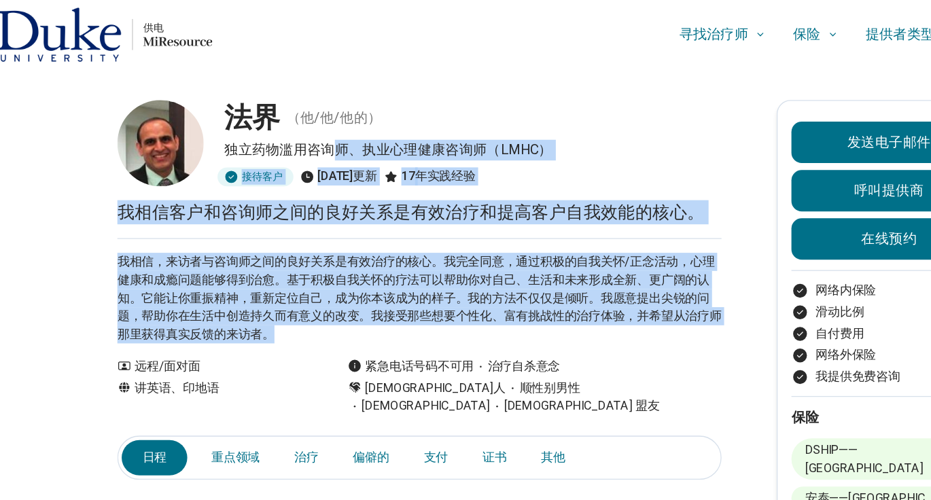
drag, startPoint x: 287, startPoint y: 274, endPoint x: 287, endPoint y: 118, distance: 156.3
copy main "师、执业心理健康咨询师（LMHC） 接待客户 10天前 更新 17 年实践经验 我相信客户和咨询师之间的良好关系是有效治疗和提高客户自我效能的核心。 我相信，…"
click at [281, 267] on p "我相信，来访者与咨询师之间的良好关系是有效治疗的核心。我完全同意，通过积极的自我关怀/正念活动，心理健康和成瘾问题能够得到治愈。基于积极自我关怀的疗法可以帮助…" at bounding box center [356, 234] width 476 height 71
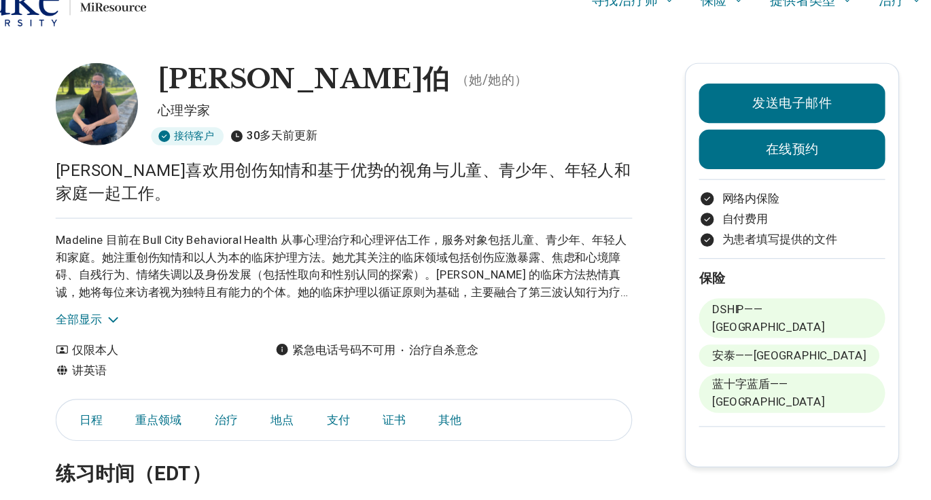
click at [155, 292] on font "全部显示" at bounding box center [137, 290] width 38 height 11
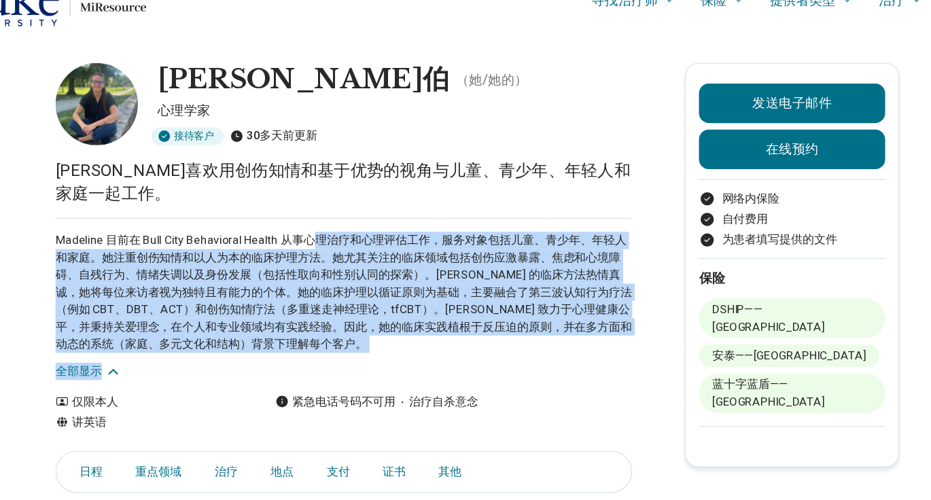
drag, startPoint x: 336, startPoint y: 224, endPoint x: 358, endPoint y: 323, distance: 101.1
click at [358, 323] on div "Madeline 目前在 Bull City Behavioral Health 从事心理治疗和心理评估工作，服务对象包括儿童、青少年、年轻人和家庭。她注重创…" at bounding box center [356, 274] width 476 height 134
copy div "理治疗和心理评估工作，服务对象包括儿童、青少年、年轻人和家庭。她注重创伤知情和以人为本的临床护理方法。她尤其关注的临床领域包括创伤应激暴露、焦虑和心境障碍、自…"
click at [380, 281] on font "Madeline 目前在 Bull City Behavioral Health 从事心理治疗和心理评估工作，服务对象包括儿童、青少年、年轻人和家庭。她注重创…" at bounding box center [356, 268] width 476 height 97
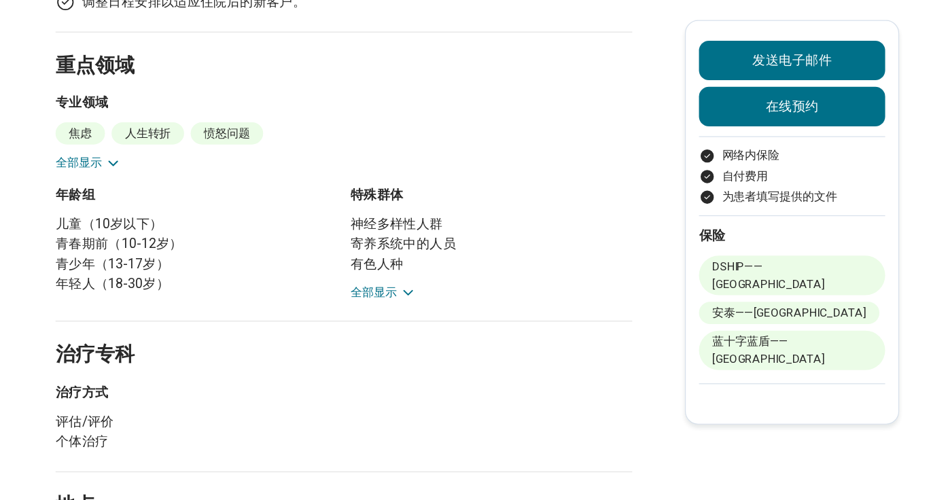
scroll to position [630, 0]
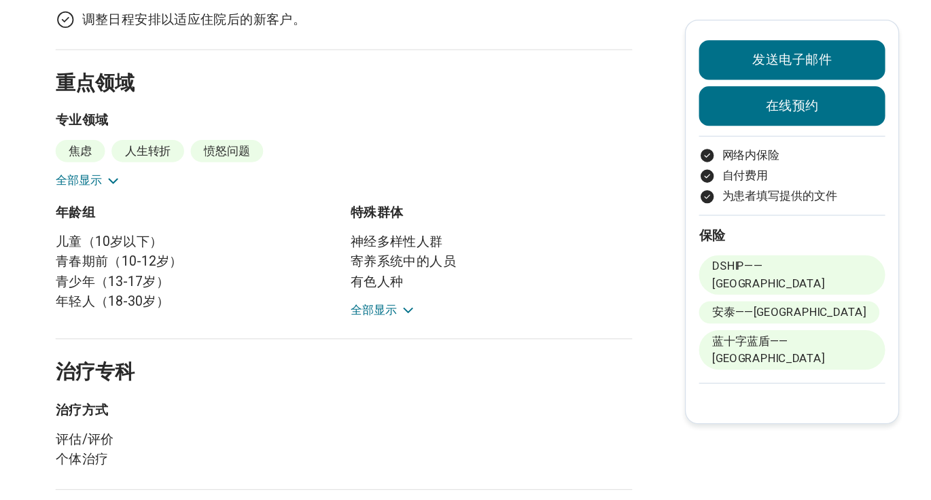
click at [405, 264] on h2 "治疗专科" at bounding box center [356, 292] width 476 height 56
click at [404, 256] on icon at bounding box center [409, 256] width 14 height 14
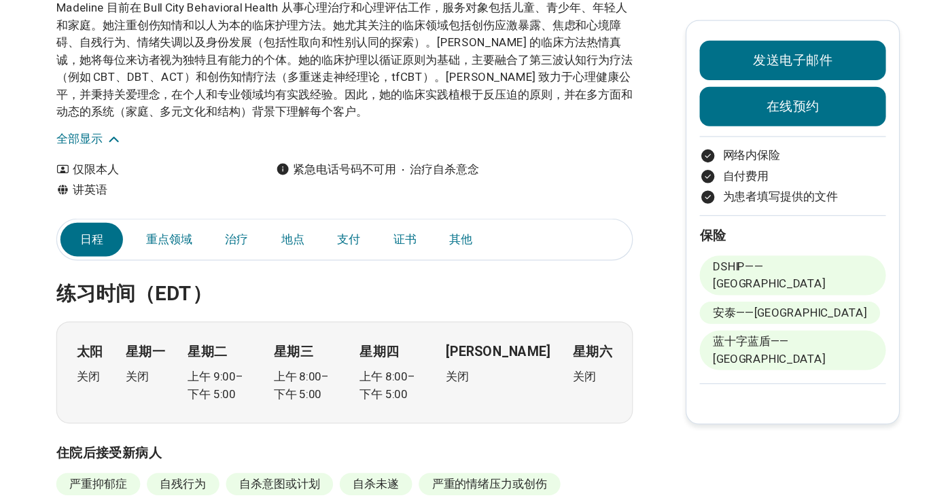
scroll to position [162, 0]
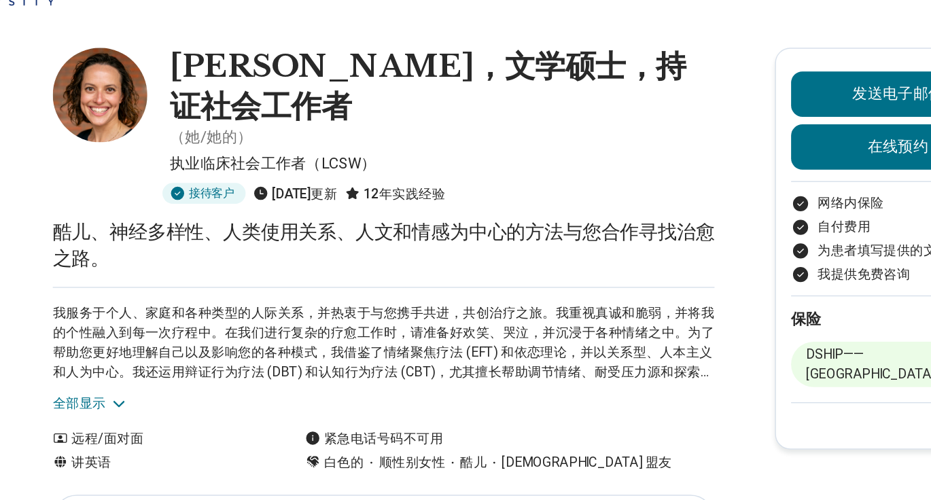
click at [142, 338] on font "全部显示" at bounding box center [137, 334] width 38 height 11
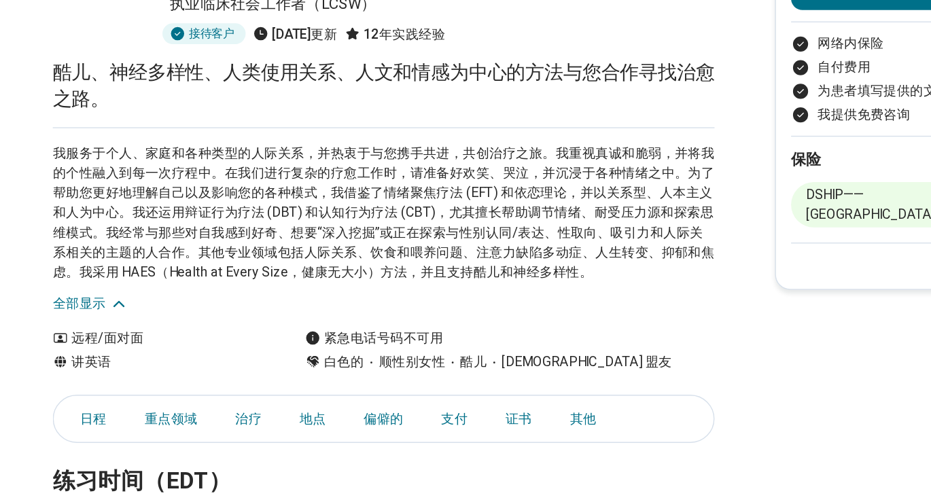
scroll to position [22, 0]
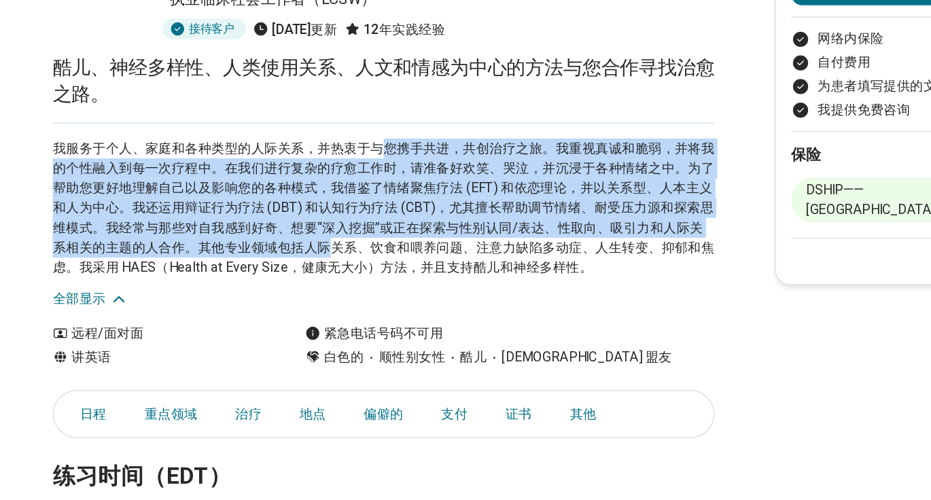
drag, startPoint x: 360, startPoint y: 280, endPoint x: 368, endPoint y: 321, distance: 41.6
click at [368, 321] on font "我服务于个人、家庭和各种类型的人际关系，并热衷于与您携手共进，共创治疗之旅。我重视真诚和脆弱，并将我的个性融入到每一次疗程中。在我们进行复杂的疗愈工作时，请准…" at bounding box center [356, 289] width 476 height 97
copy font "您携手共进，共创治疗之旅。我重视真诚和脆弱，并将我的个性融入到每一次疗程中。在我们进行复杂的疗愈工作时，请准备好欢笑、哭泣，并沉浸于各种情绪之中。为了帮助您更…"
click at [393, 279] on font "我服务于个人、家庭和各种类型的人际关系，并热衷于与您携手共进，共创治疗之旅。我重视真诚和脆弱，并将我的个性融入到每一次疗程中。在我们进行复杂的疗愈工作时，请准…" at bounding box center [356, 289] width 476 height 97
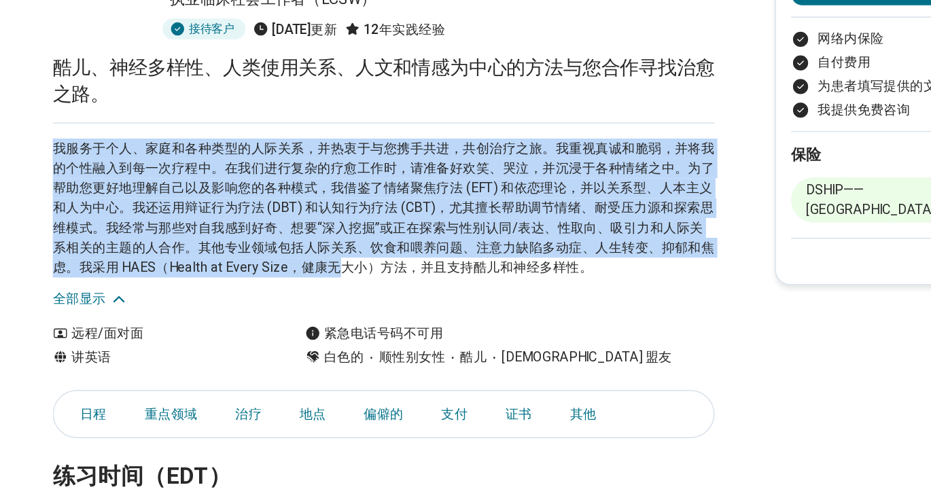
drag, startPoint x: 386, startPoint y: 335, endPoint x: 386, endPoint y: 228, distance: 107.4
click at [386, 228] on div "我服务于个人、家庭和各种类型的人际关系，并热衷于与您携手共进，共创治疗之旅。我重视真诚和脆弱，并将我的个性融入到每一次疗程中。在我们进行复杂的疗愈工作时，请准…" at bounding box center [356, 295] width 476 height 134
copy font "我服务于个人、家庭和各种类型的人际关系，并热衷于与您携手共进，共创治疗之旅。我重视真诚和脆弱，并将我的个性融入到每一次疗程中。在我们进行复杂的疗愈工作时，请准…"
click at [386, 310] on p "我服务于个人、家庭和各种类型的人际关系，并热衷于与您携手共进，共创治疗之旅。我重视真诚和脆弱，并将我的个性融入到每一次疗程中。在我们进行复杂的疗愈工作时，请准…" at bounding box center [356, 290] width 476 height 100
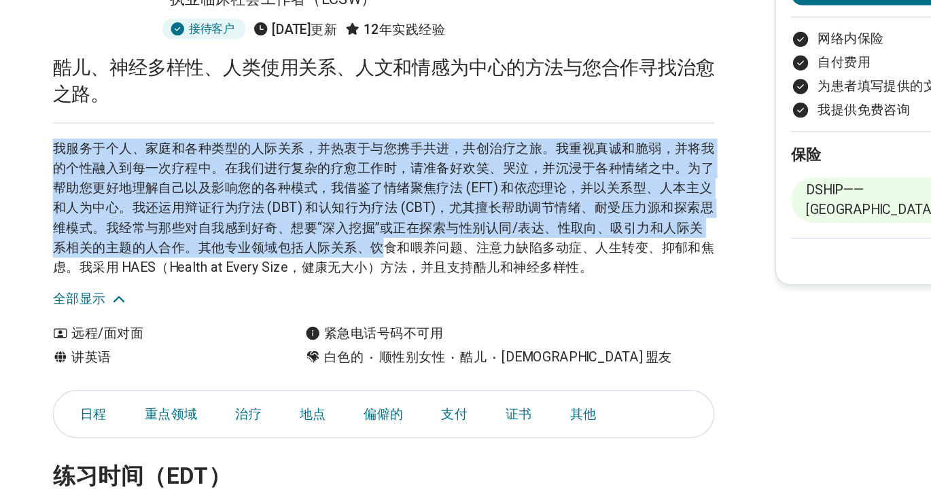
drag, startPoint x: 407, startPoint y: 233, endPoint x: 407, endPoint y: 319, distance: 85.6
copy font "我服务于个人、家庭和各种类型的人际关系，并热衷于与您携手共进，共创治疗之旅。我重视真诚和脆弱，并将我的个性融入到每一次疗程中。在我们进行复杂的疗愈工作时，请准…"
click at [440, 313] on font "我服务于个人、家庭和各种类型的人际关系，并热衷于与您携手共进，共创治疗之旅。我重视真诚和脆弱，并将我的个性融入到每一次疗程中。在我们进行复杂的疗愈工作时，请准…" at bounding box center [356, 289] width 476 height 97
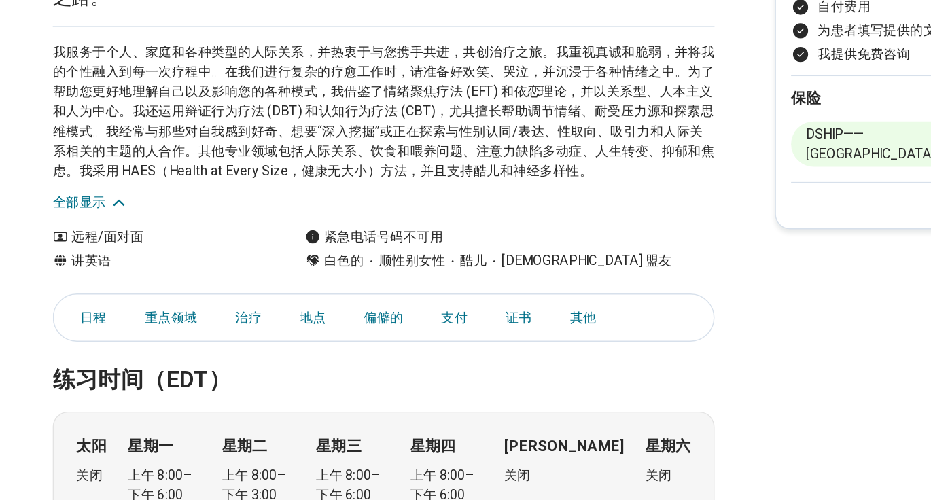
scroll to position [102, 0]
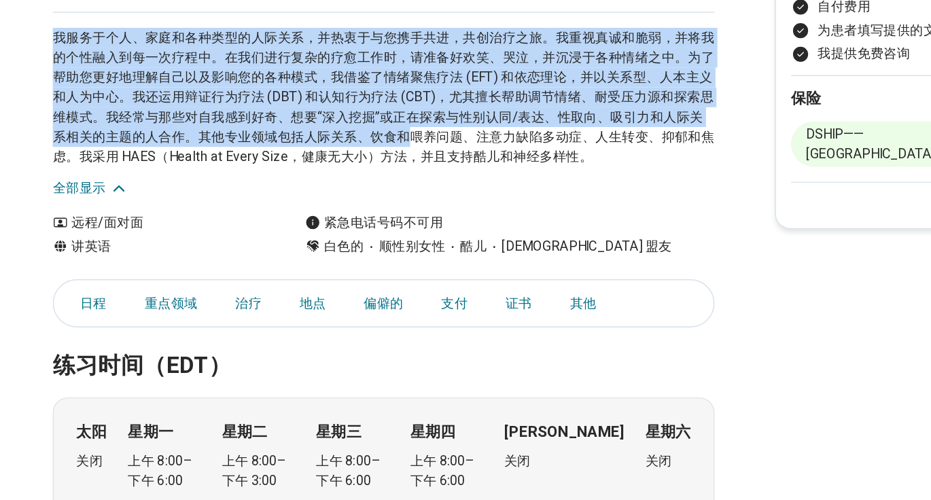
drag, startPoint x: 423, startPoint y: 159, endPoint x: 428, endPoint y: 242, distance: 83.0
click at [428, 243] on div "我服务于个人、家庭和各种类型的人际关系，并热衷于与您携手共进，共创治疗之旅。我重视真诚和脆弱，并将我的个性融入到每一次疗程中。在我们进行复杂的疗愈工作时，请准…" at bounding box center [356, 216] width 476 height 134
copy font "我服务于个人、家庭和各种类型的人际关系，并热衷于与您携手共进，共创治疗之旅。我重视真诚和脆弱，并将我的个性融入到每一次疗程中。在我们进行复杂的疗愈工作时，请准…"
click at [438, 211] on font "我服务于个人、家庭和各种类型的人际关系，并热衷于与您携手共进，共创治疗之旅。我重视真诚和脆弱，并将我的个性融入到每一次疗程中。在我们进行复杂的疗愈工作时，请准…" at bounding box center [356, 210] width 476 height 97
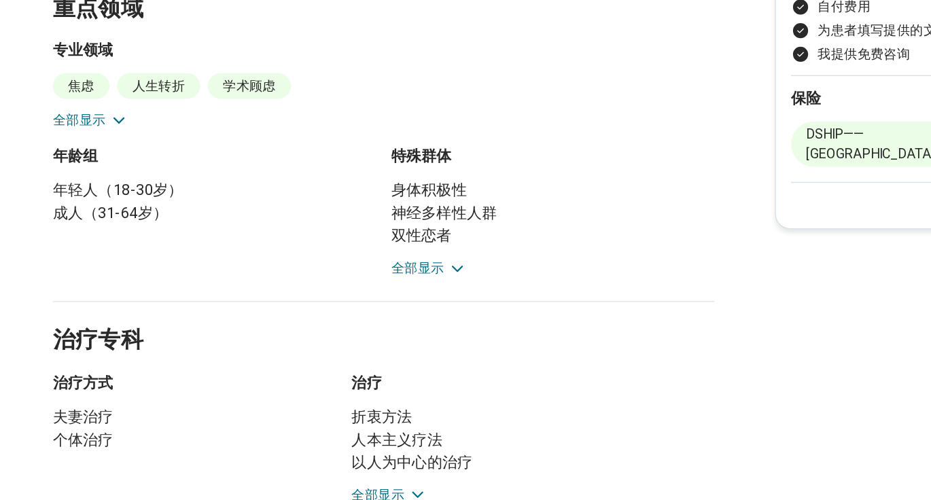
scroll to position [588, 0]
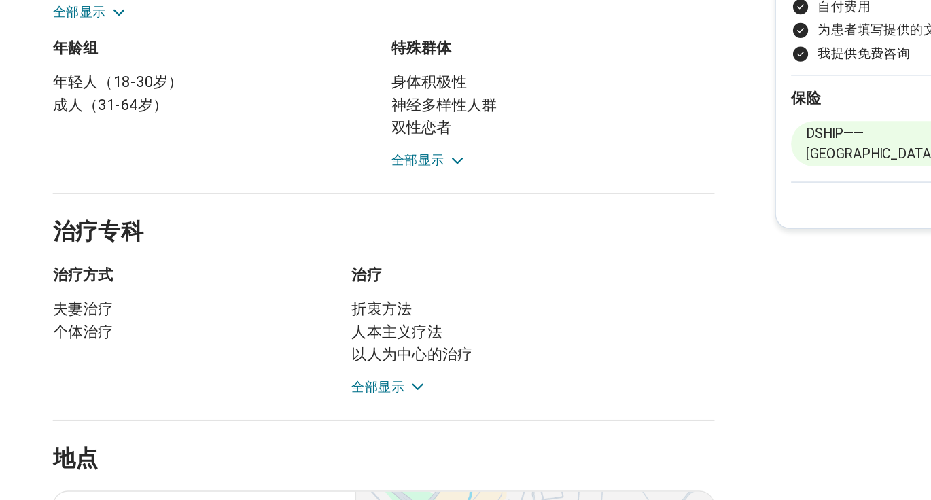
click at [389, 258] on font "全部显示" at bounding box center [380, 255] width 38 height 11
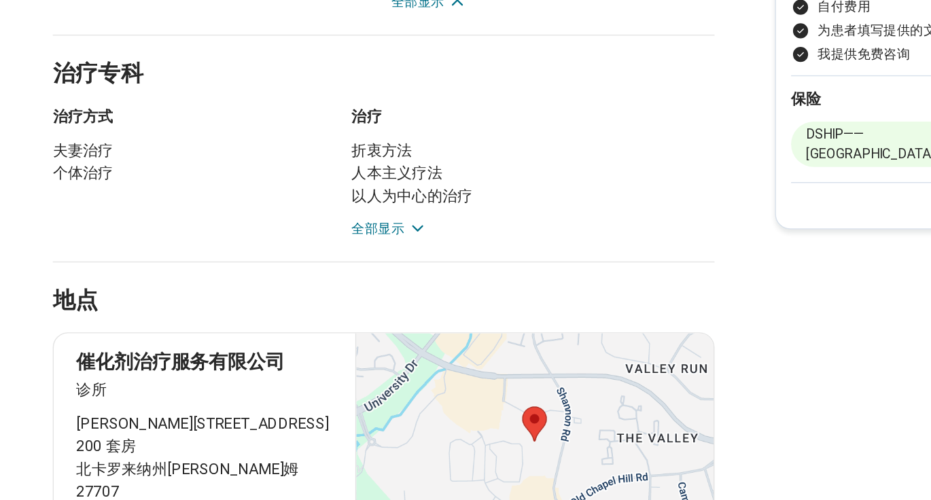
scroll to position [794, 0]
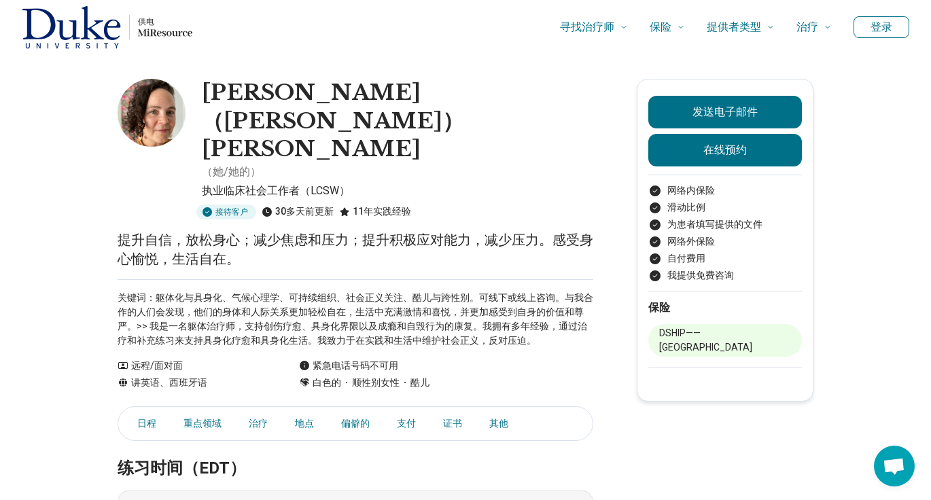
click at [305, 232] on font "提升自信，放松身心；减少焦虑和压力；提升积极应对能力，减少压力。感受身心愉悦，生活自在。" at bounding box center [356, 249] width 476 height 35
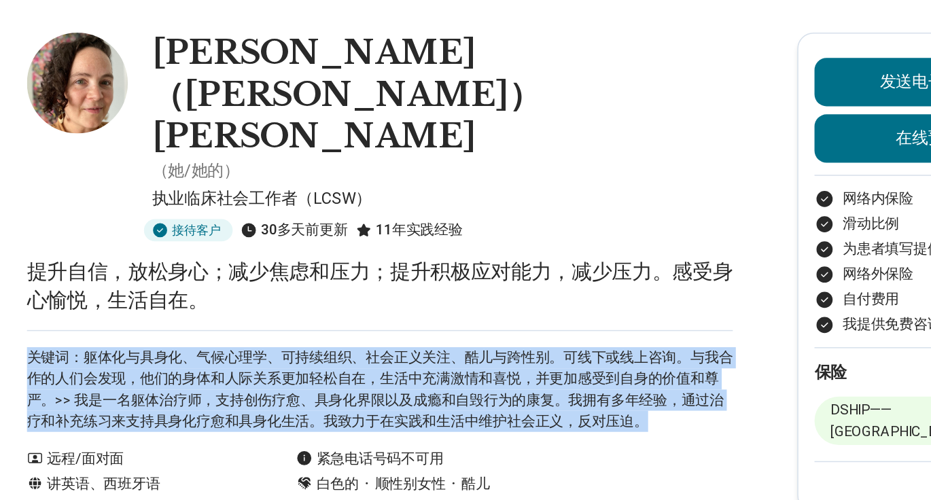
drag, startPoint x: 305, startPoint y: 179, endPoint x: 318, endPoint y: 277, distance: 98.7
copy main "提升自信，放松身心；减少焦虑和压力；提升积极应对能力，减少压力。感受身心愉悦，生活自在。 关键词：躯体化与具身化、气候心理学、可持续组织、社会正义关注、酷儿与…"
click at [311, 292] on font "关键词：躯体化与具身化、气候心理学、可持续组织、社会正义关注、酷儿与跨性别。可线下或线上咨询。与我合作的人们会发现，他们的身体和人际关系更加轻松自在，生活中充…" at bounding box center [356, 319] width 476 height 54
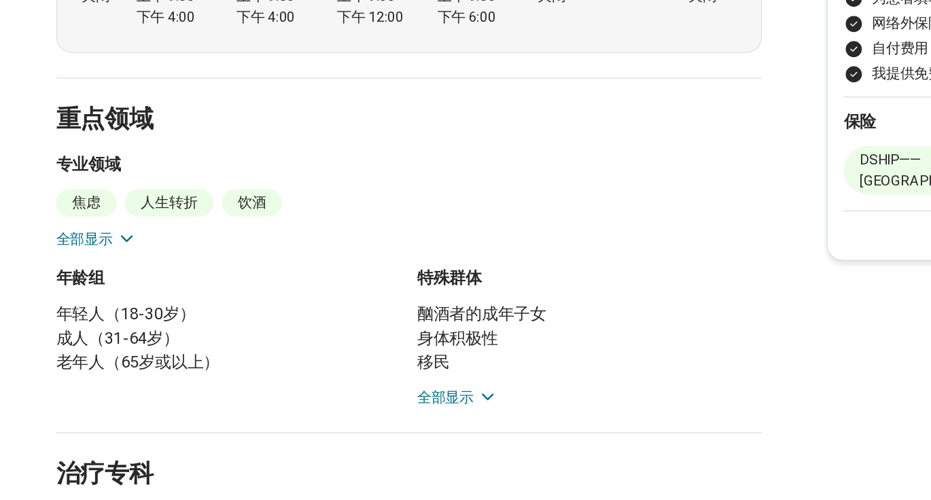
scroll to position [385, 0]
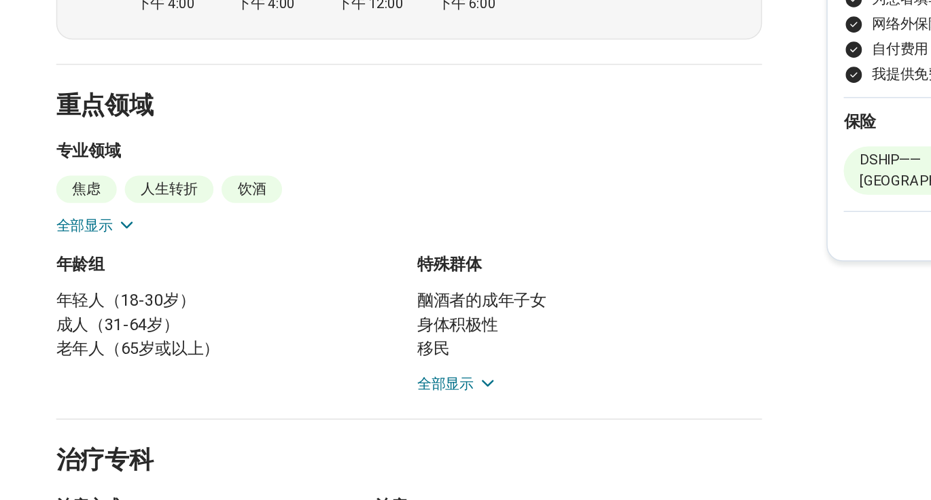
click at [144, 309] on font "全部显示" at bounding box center [137, 314] width 38 height 11
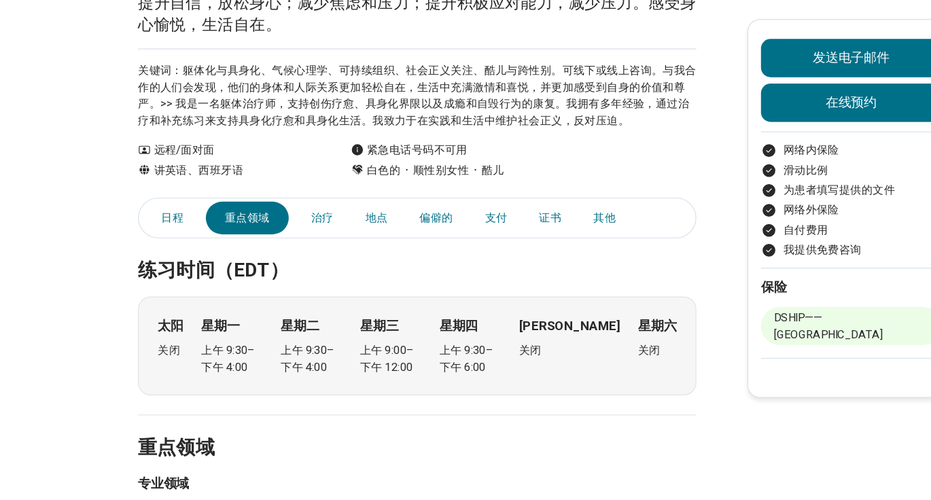
scroll to position [0, 0]
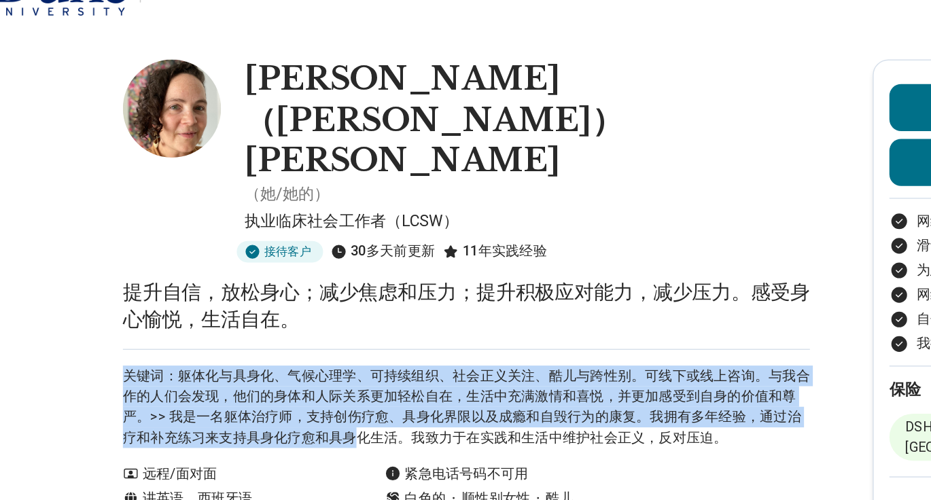
drag, startPoint x: 156, startPoint y: 201, endPoint x: 304, endPoint y: 264, distance: 160.5
copy font "关键词：躯体化与具身化、气候心理学、可持续组织、社会正义关注、酷儿与跨性别。可线下或线上咨询。与我合作的人们会发现，他们的身体和人际关系更加轻松自在，生活中充…"
click at [474, 279] on div "关键词：躯体化与具身化、气候心理学、可持续组织、社会正义关注、酷儿与跨性别。可线下或线上咨询。与我合作的人们会发现，他们的身体和人际关系更加轻松自在，生活中充…" at bounding box center [356, 313] width 476 height 69
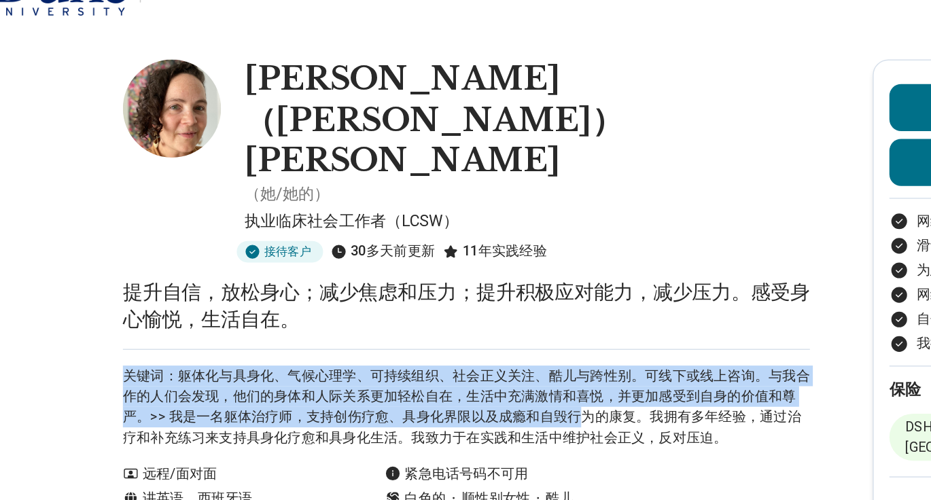
drag, startPoint x: 447, startPoint y: 258, endPoint x: 447, endPoint y: 190, distance: 68.7
copy main "提升自信，放松身心；减少焦虑和压力；提升积极应对能力，减少压力。感受身心愉悦，生活自在。 关键词：躯体化与具身化、气候心理学、可持续组织、社会正义关注、酷儿与…"
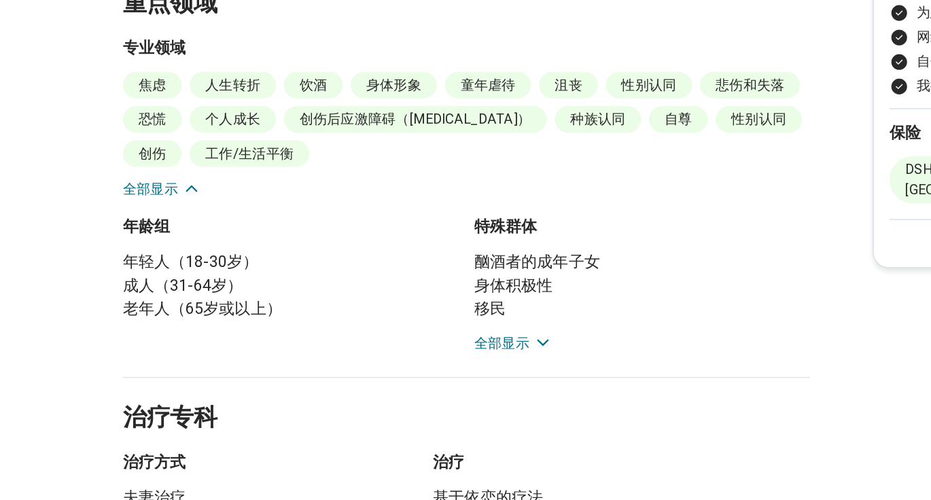
scroll to position [478, 0]
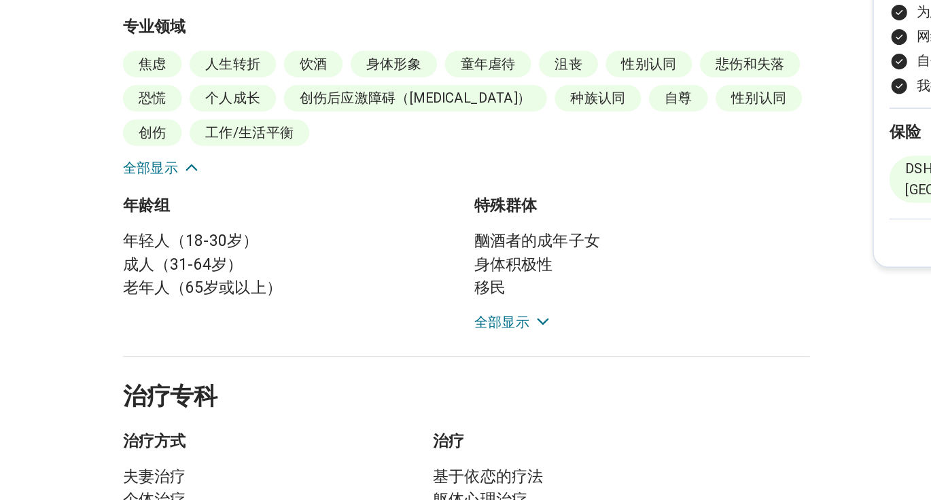
click at [383, 313] on div "酗酒者的成年子女 身体积极性 移民 有色人种 双性恋者 认为自己是同性恋的人 认为自己是女同性恋的人 认为自己是非二元性别的人 认为自己是酷儿的人 残疾人士 …" at bounding box center [477, 348] width 232 height 71
click at [385, 371] on font "全部显示" at bounding box center [380, 376] width 38 height 11
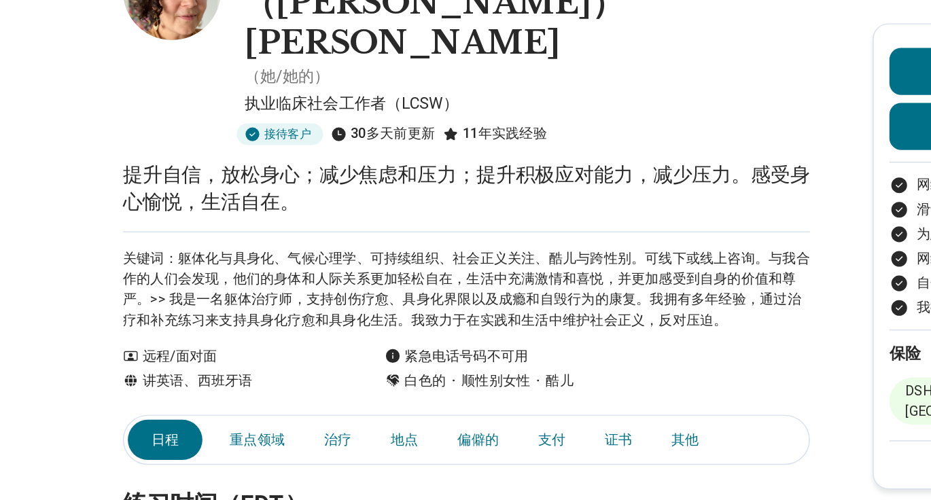
scroll to position [0, 0]
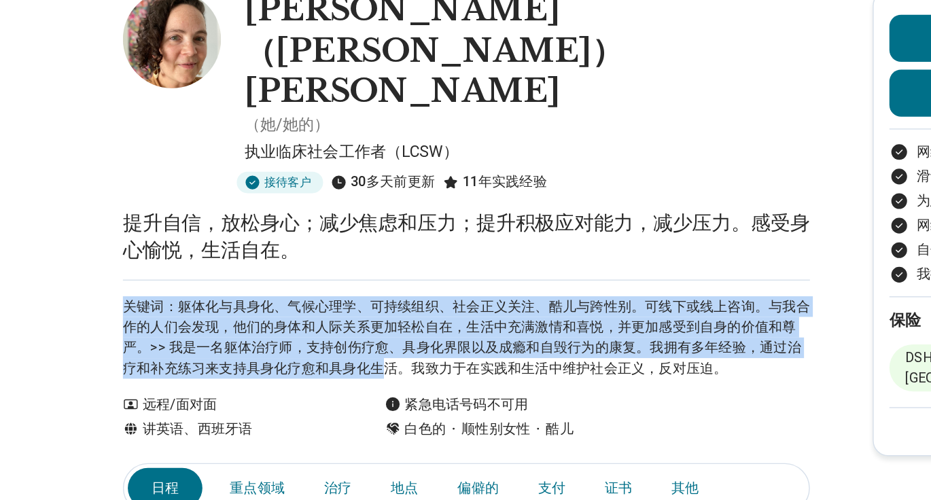
drag, startPoint x: 264, startPoint y: 213, endPoint x: 322, endPoint y: 272, distance: 83.2
click at [322, 279] on div "关键词：躯体化与具身化、气候心理学、可持续组织、社会正义关注、酷儿与跨性别。可线下或线上咨询。与我合作的人们会发现，他们的身体和人际关系更加轻松自在，生活中充…" at bounding box center [356, 313] width 476 height 69
copy font "关键词：躯体化与具身化、气候心理学、可持续组织、社会正义关注、酷儿与跨性别。可线下或线上咨询。与我合作的人们会发现，他们的身体和人际关系更加轻松自在，生活中充…"
click at [368, 292] on font "关键词：躯体化与具身化、气候心理学、可持续组织、社会正义关注、酷儿与跨性别。可线下或线上咨询。与我合作的人们会发现，他们的身体和人际关系更加轻松自在，生活中充…" at bounding box center [356, 319] width 476 height 54
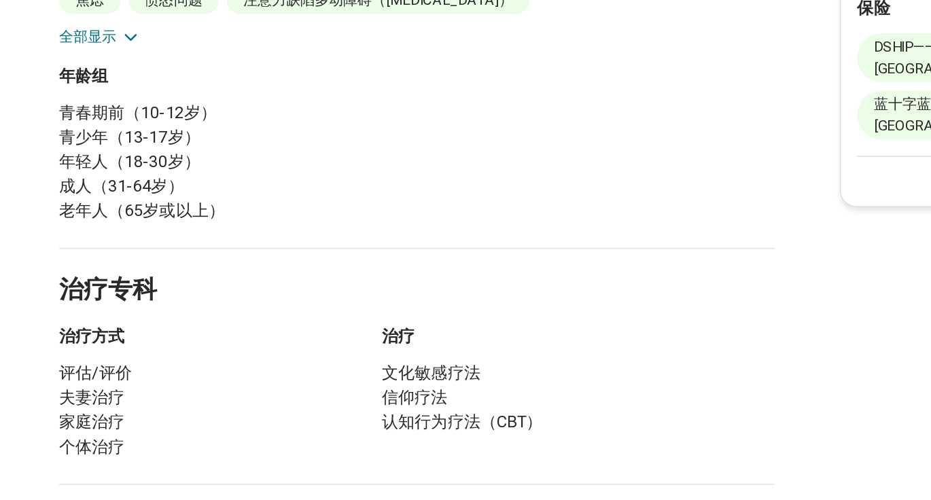
scroll to position [370, 0]
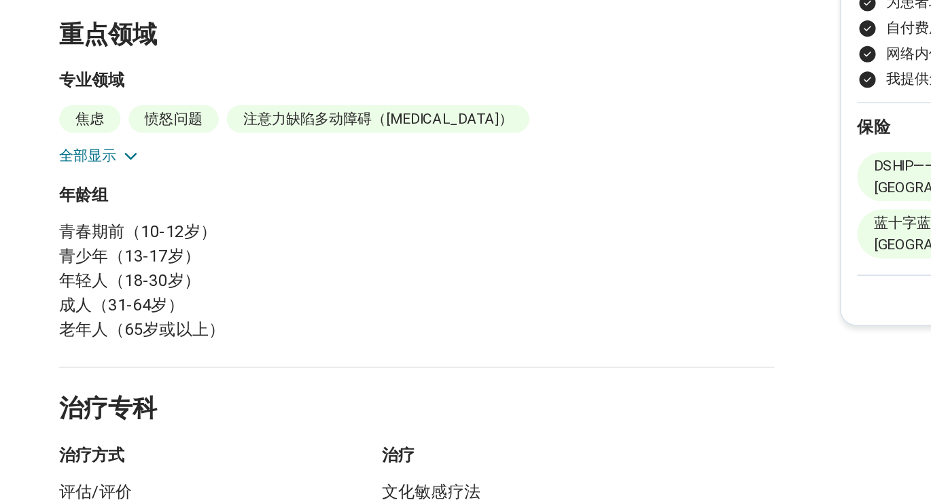
click at [162, 186] on icon at bounding box center [165, 193] width 14 height 14
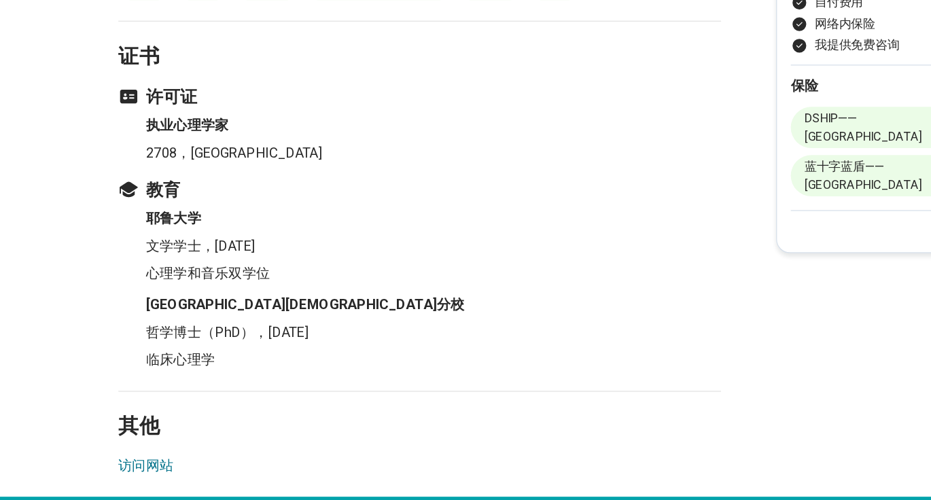
scroll to position [1375, 0]
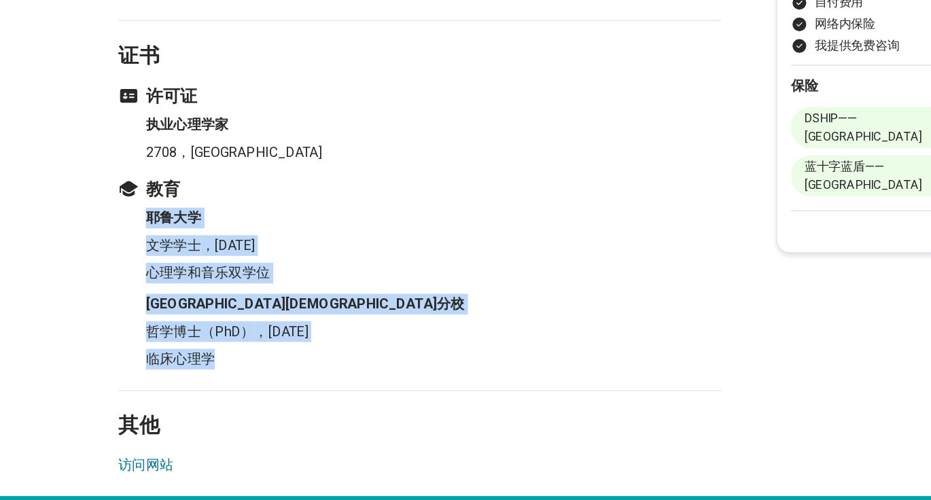
drag, startPoint x: 118, startPoint y: 243, endPoint x: 242, endPoint y: 351, distance: 164.3
click at [242, 351] on ul "耶鲁大学 文学学士 ， 1992年 心理学和音乐双学位 北卡罗来纳大学教堂山分校 哲学博士（PhD） ， 1998年 临床心理学" at bounding box center [356, 333] width 476 height 128
copy ul "耶鲁大学 文学学士 ， 1992年 心理学和音乐双学位 北卡罗来纳大学教堂山分校 哲学博士（PhD） ， 1998年 临床心理学"
click at [322, 171] on h3 "许可证" at bounding box center [356, 180] width 476 height 19
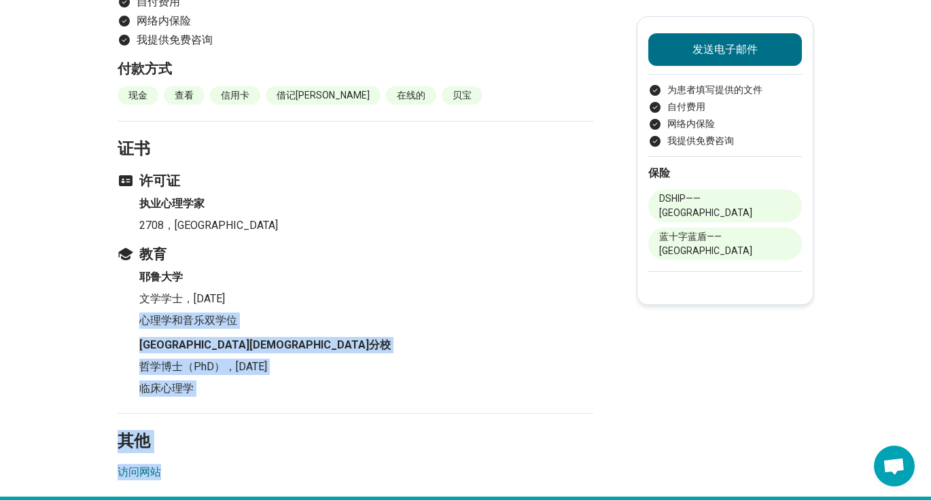
drag, startPoint x: 153, startPoint y: 293, endPoint x: 332, endPoint y: 446, distance: 235.8
copy div "心理学和音乐双学位 北卡罗来纳大学教堂山分校 哲学博士（PhD） ， 1998年 临床心理学 其他 访问网站"
click at [348, 291] on p "文学学士 ， 1992年" at bounding box center [366, 299] width 454 height 16
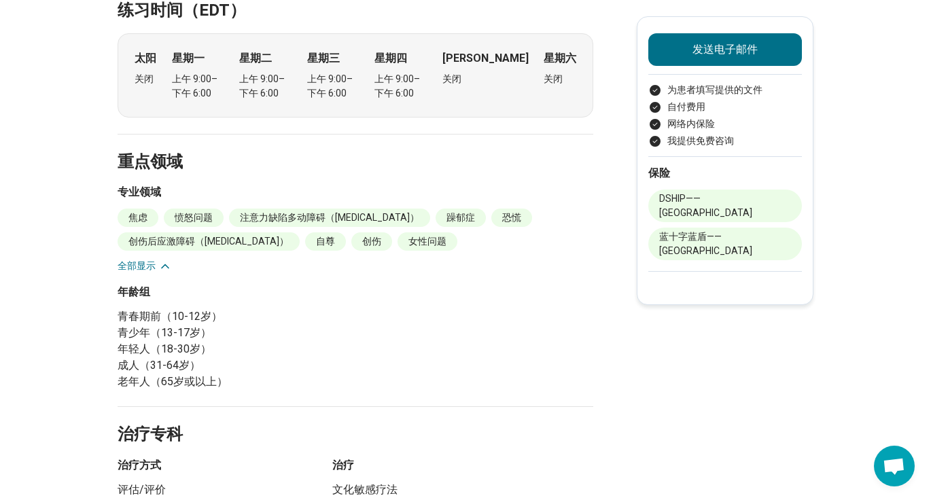
scroll to position [0, 0]
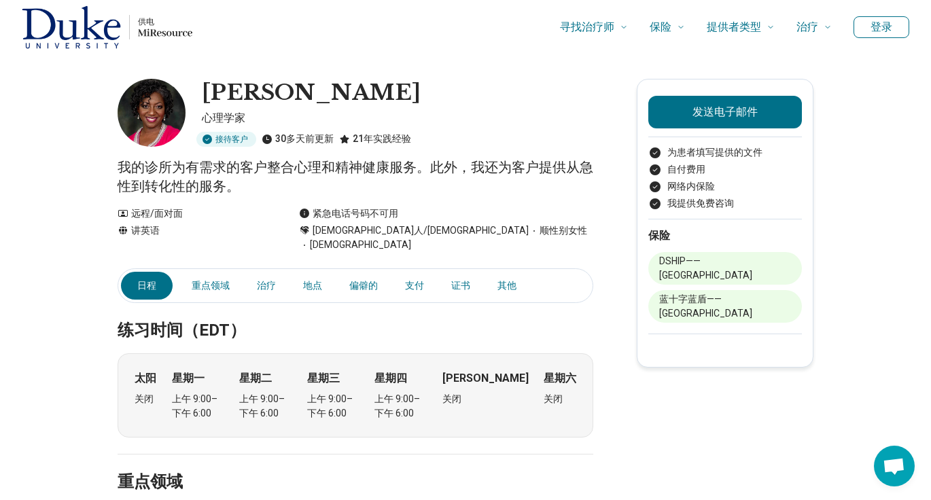
click at [489, 107] on div "托尼亚·阿姆斯特朗" at bounding box center [398, 93] width 392 height 29
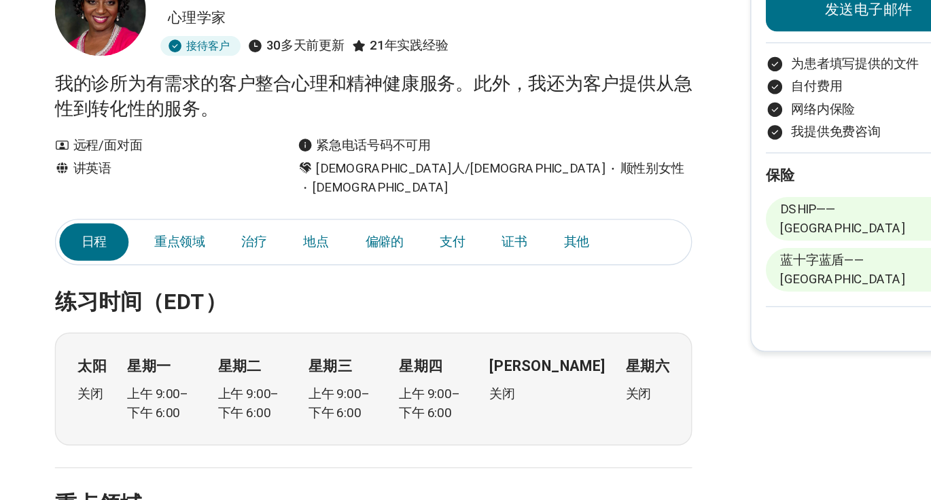
click at [241, 173] on font "我的诊所为有需求的客户整合心理和精神健康服务。此外，我还为客户提供从急性到转化性的服务。" at bounding box center [356, 176] width 476 height 35
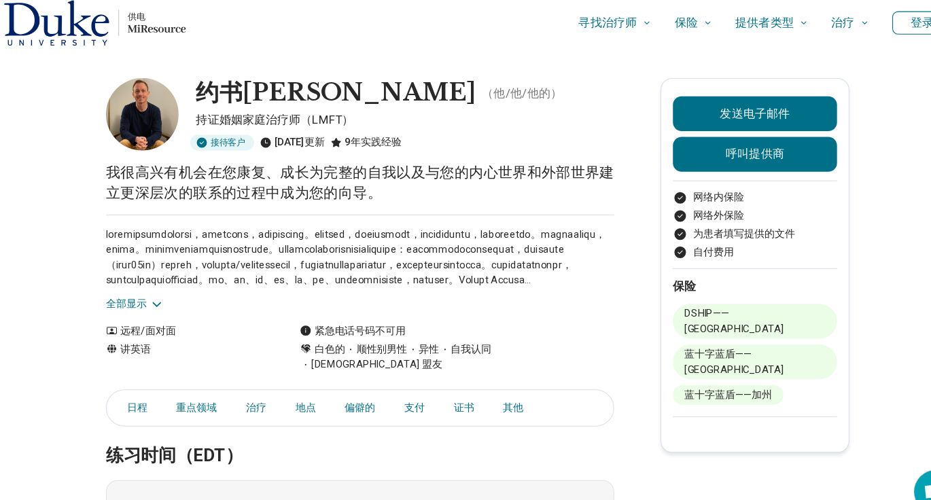
click at [150, 294] on font "全部显示" at bounding box center [137, 290] width 38 height 11
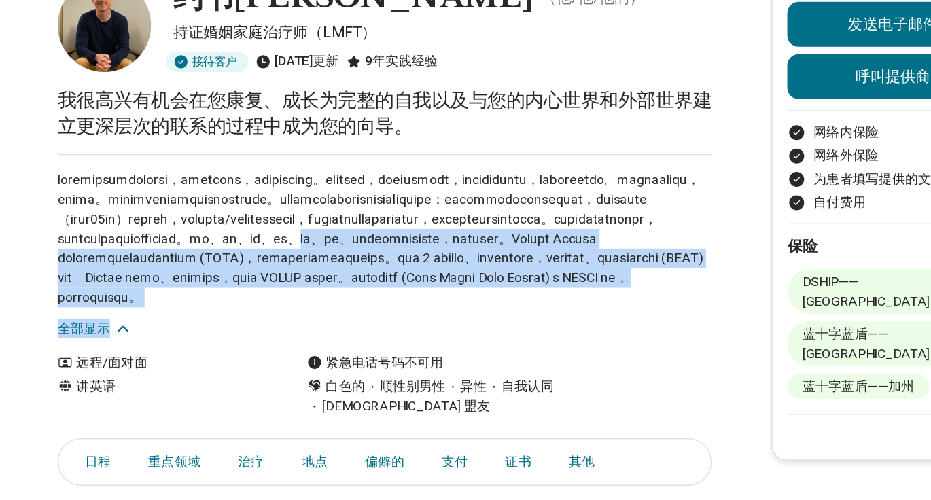
drag, startPoint x: 171, startPoint y: 310, endPoint x: 264, endPoint y: 398, distance: 127.9
copy div "游戏、正念、音乐和灵性练习融入到疗程中，以提升疗愈体验。[PERSON_NAME] 是加州和[GEOGRAPHIC_DATA]的持证婚姻家庭治疗师 (LMFT…"
click at [286, 316] on font at bounding box center [353, 268] width 470 height 97
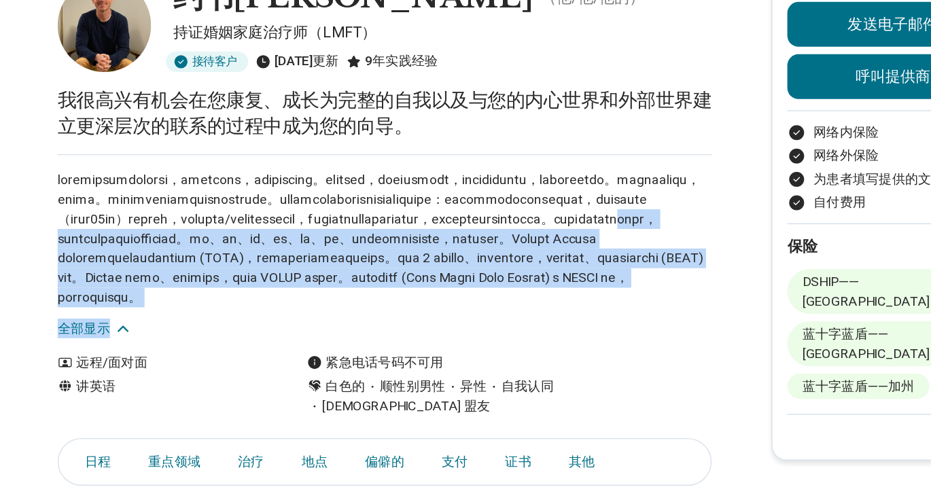
drag, startPoint x: 283, startPoint y: 385, endPoint x: 283, endPoint y: 297, distance: 87.7
click at [283, 297] on div "全部显示" at bounding box center [356, 274] width 476 height 134
copy div "统性过程，我主要运用一种植根于深度心理学的治疗方式。梦境、艺术、日记、诗歌、游戏、正念、音乐和灵性练习融入到疗程中，以提升疗愈体验。[PERSON_NAME]…"
click at [283, 318] on p at bounding box center [356, 268] width 476 height 100
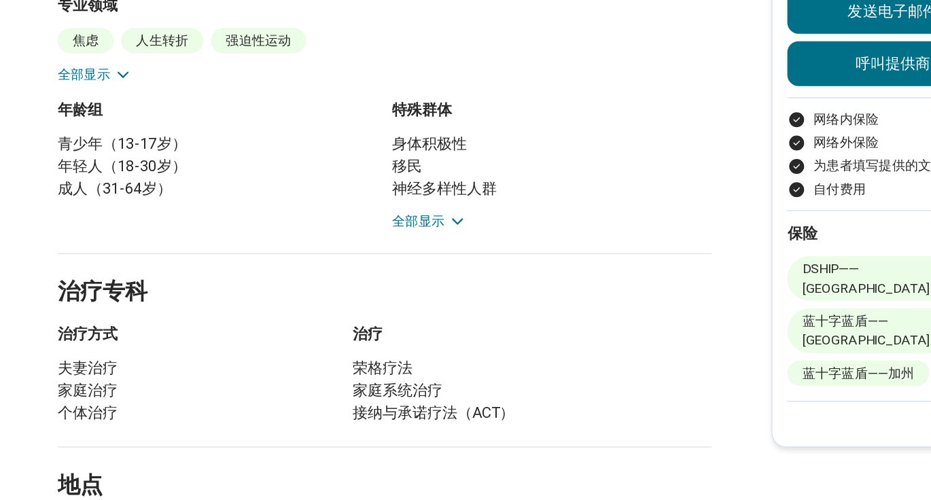
scroll to position [574, 0]
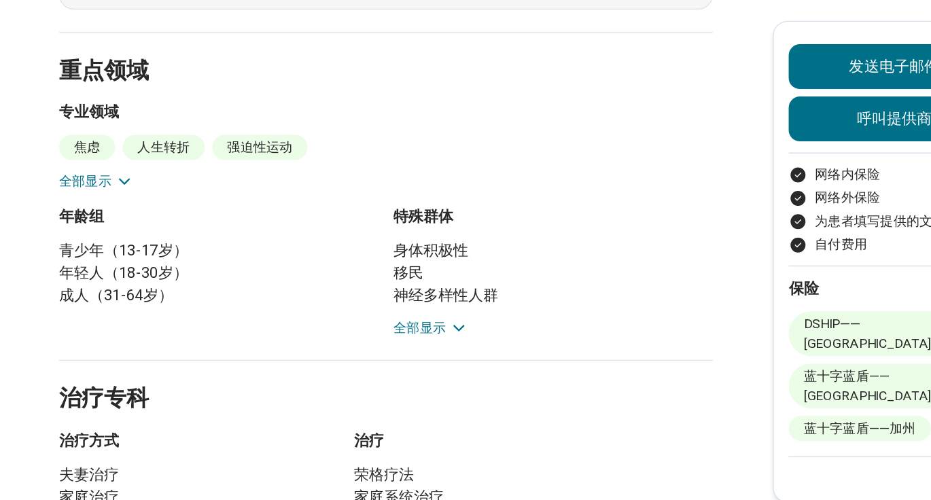
click at [136, 114] on font "焦虑" at bounding box center [137, 108] width 19 height 11
click at [136, 140] on div "焦虑 人生转折 强迫性运动 沮丧 家庭照顾压力 性别认同 悲伤和失落 亲密关系问题 孤独/孤立 男性问题 育儿担忧 同伴困难 个人成长 创伤后应激障碍（[ME…" at bounding box center [356, 119] width 476 height 41
click at [157, 140] on button "全部显示" at bounding box center [145, 133] width 54 height 14
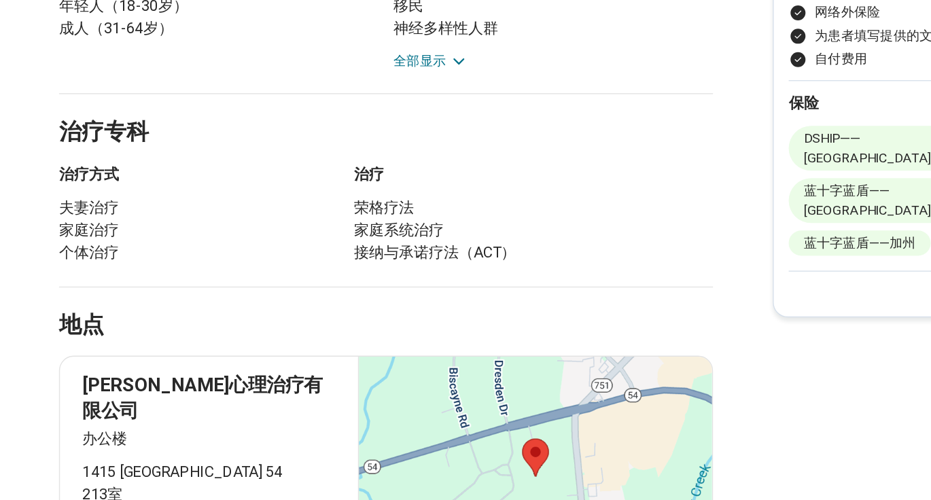
scroll to position [729, 0]
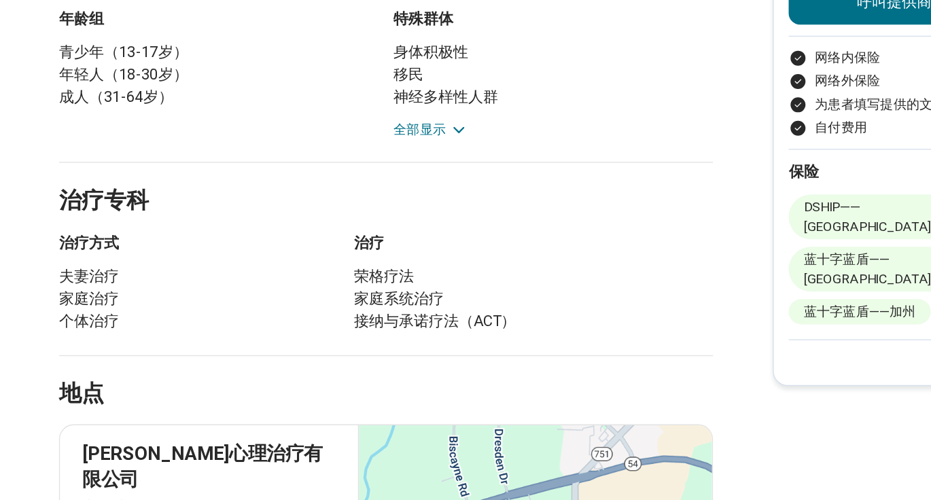
click at [405, 188] on div "身体积极性 移民 神经多样性人群 有色人种 双性恋者 认为自己是同性恋的人 认为自己是女同性恋的人 认为自己是非二元性别的人 认为自己是酷儿的人 残疾人士 […" at bounding box center [477, 151] width 232 height 71
click at [404, 188] on icon at bounding box center [409, 181] width 14 height 14
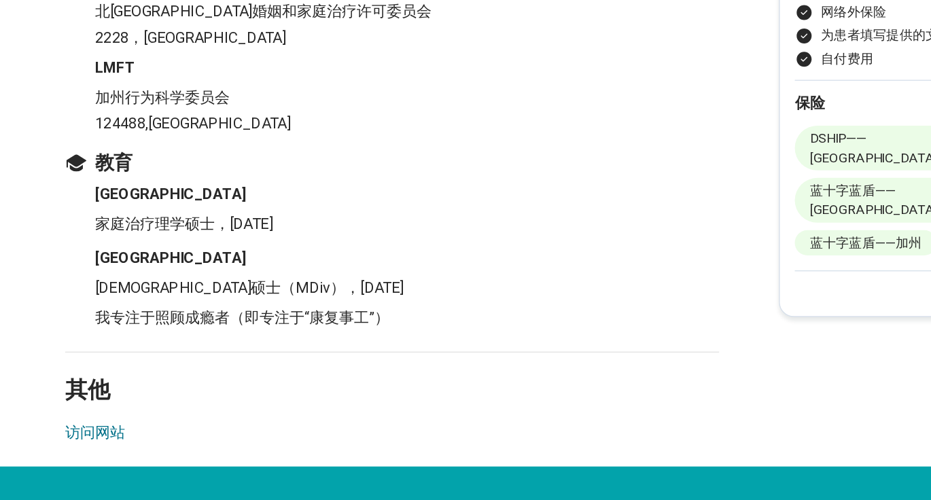
scroll to position [1536, 0]
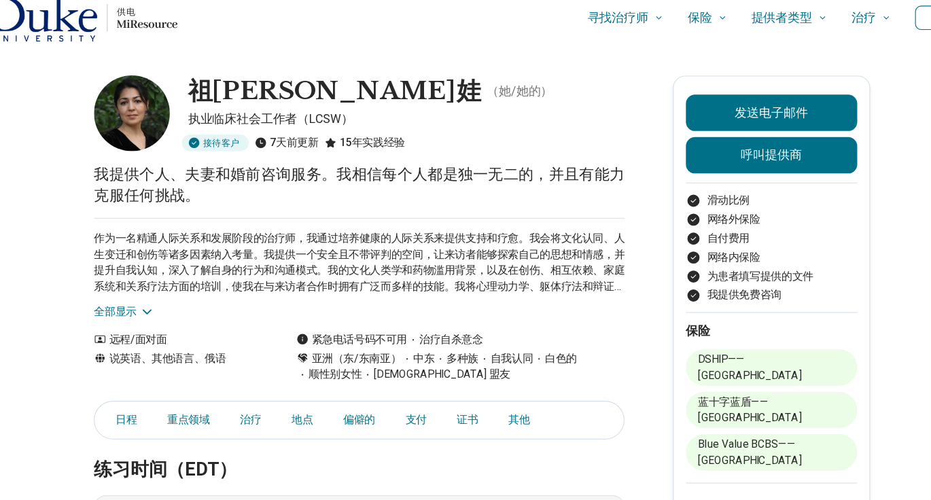
click at [121, 290] on font "全部显示" at bounding box center [137, 290] width 38 height 11
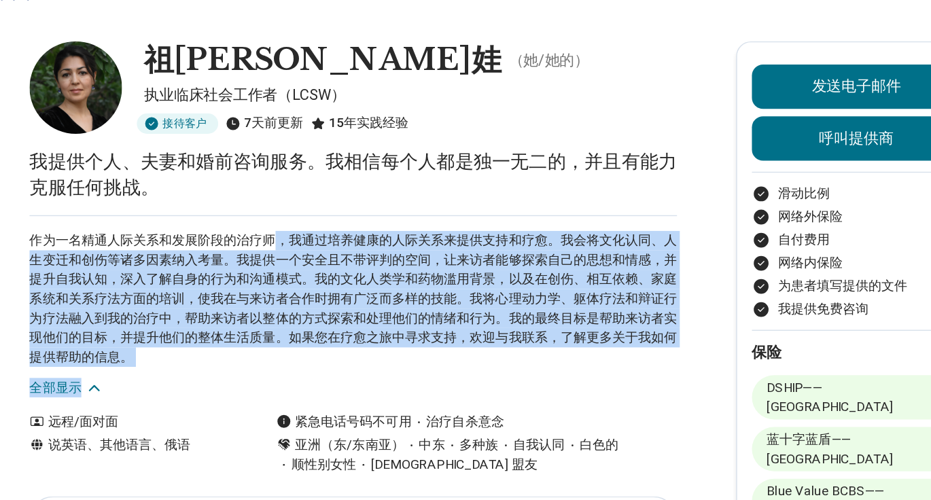
drag, startPoint x: 303, startPoint y: 242, endPoint x: 345, endPoint y: 324, distance: 91.5
click at [345, 324] on div "作为一名精通人际关系和发展阶段的治疗师，我通过培养健康的人际关系来提供支持和疗愈。我会将文化认同、人生变迁和创伤等诸多因素纳入考量。我提供一个安全且不带评判的…" at bounding box center [356, 274] width 476 height 134
copy div "，我通过培养健康的人际关系来提供支持和疗愈。我会将文化认同、人生变迁和创伤等诸多因素纳入考量。我提供一个安全且不带评判的空间，让来访者能够探索自己的思想和情感…"
click at [357, 228] on font "作为一名精通人际关系和发展阶段的治疗师，我通过培养健康的人际关系来提供支持和疗愈。我会将文化认同、人生变迁和创伤等诸多因素纳入考量。我提供一个安全且不带评判的…" at bounding box center [356, 268] width 476 height 97
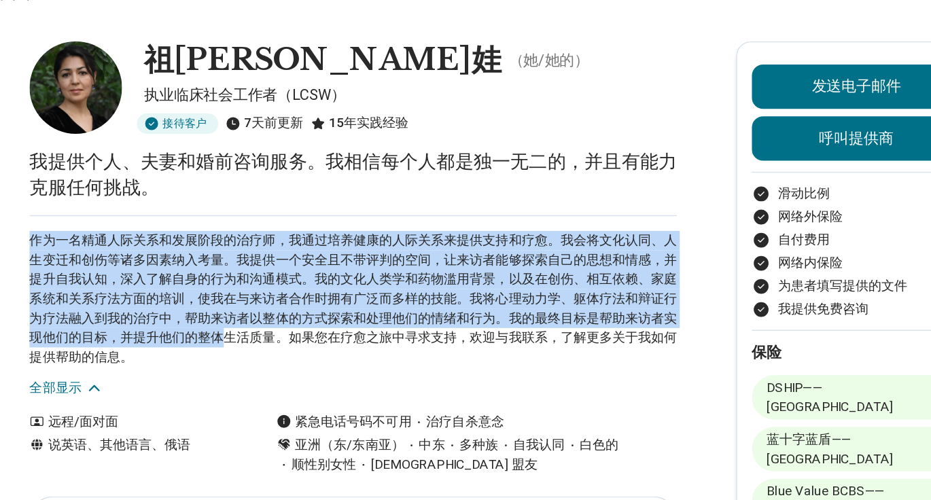
drag, startPoint x: 322, startPoint y: 296, endPoint x: 322, endPoint y: 201, distance: 95.2
copy main "我提供个人、夫妻和婚前咨询服务。我相信每个人都是独一无二的，并且有能力克服任何挑战。 作为一名精通人际关系和发展阶段的治疗师，我通过培养健康的人际关系来提供支…"
click at [317, 311] on p "作为一名精通人际关系和发展阶段的治疗师，我通过培养健康的人际关系来提供支持和疗愈。我会将文化认同、人生变迁和创伤等诸多因素纳入考量。我提供一个安全且不带评判的…" at bounding box center [356, 268] width 476 height 100
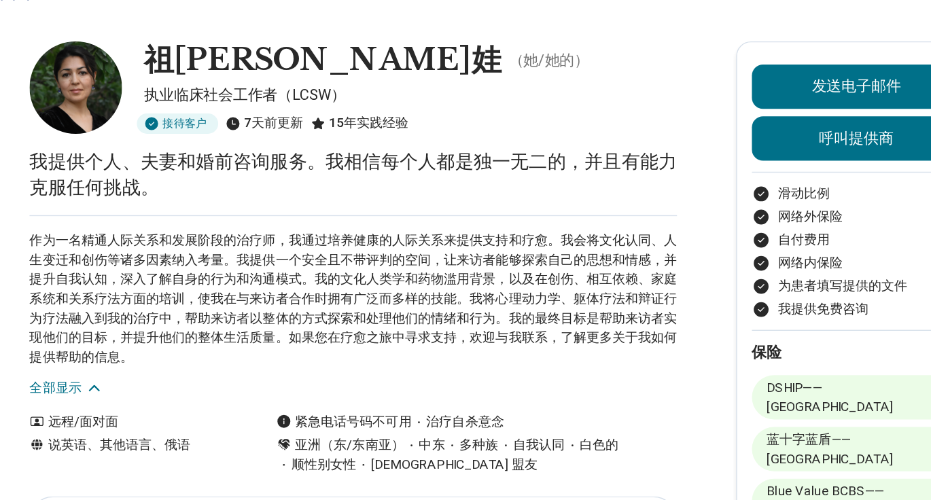
drag, startPoint x: 279, startPoint y: 323, endPoint x: 290, endPoint y: 215, distance: 108.6
click at [279, 313] on div "作为一名精通人际关系和发展阶段的治疗师，我通过培养健康的人际关系来提供支持和疗愈。我会将文化认同、人生变迁和创伤等诸多因素纳入考量。我提供一个安全且不带评判的…" at bounding box center [356, 274] width 476 height 134
copy div "作为一名精通人际关系和发展阶段的治疗师，我通过培养健康的人际关系来提供支持和疗愈。我会将文化认同、人生变迁和创伤等诸多因素纳入考量。我提供一个安全且不带评判的…"
click at [245, 252] on font "作为一名精通人际关系和发展阶段的治疗师，我通过培养健康的人际关系来提供支持和疗愈。我会将文化认同、人生变迁和创伤等诸多因素纳入考量。我提供一个安全且不带评判的…" at bounding box center [356, 268] width 476 height 97
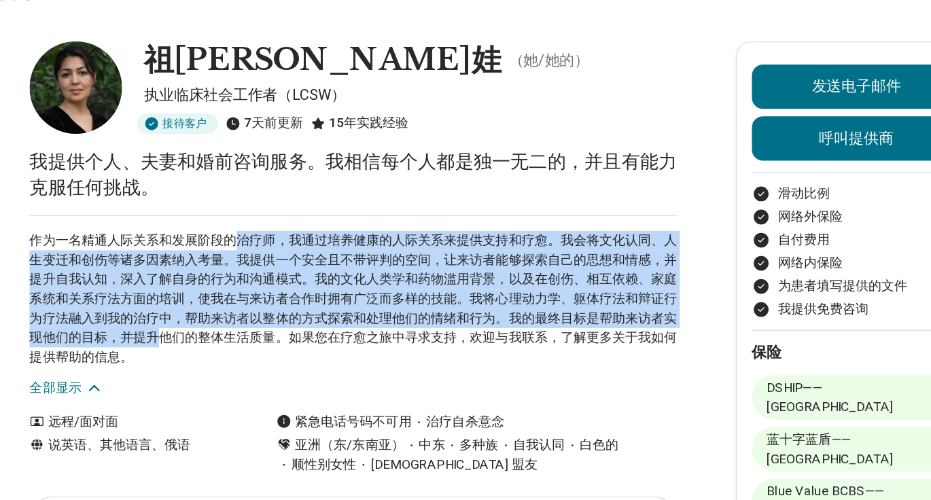
drag, startPoint x: 268, startPoint y: 219, endPoint x: 268, endPoint y: 303, distance: 84.3
click at [268, 303] on p "作为一名精通人际关系和发展阶段的治疗师，我通过培养健康的人际关系来提供支持和疗愈。我会将文化认同、人生变迁和创伤等诸多因素纳入考量。我提供一个安全且不带评判的…" at bounding box center [356, 268] width 476 height 100
copy font "治疗师，我通过培养健康的人际关系来提供支持和疗愈。我会将文化认同、人生变迁和创伤等诸多因素纳入考量。我提供一个安全且不带评判的空间，让来访者能够探索自己的思想…"
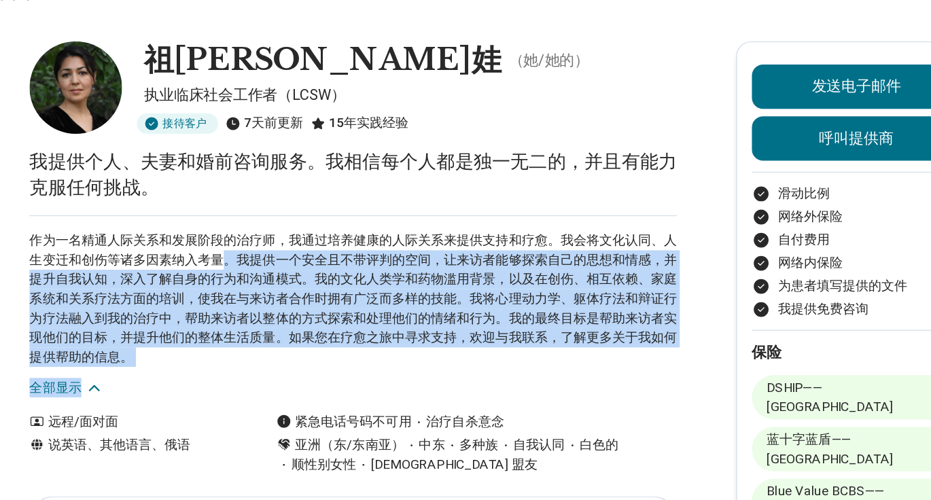
drag, startPoint x: 264, startPoint y: 325, endPoint x: 268, endPoint y: 231, distance: 93.9
click at [268, 231] on div "作为一名精通人际关系和发展阶段的治疗师，我通过培养健康的人际关系来提供支持和疗愈。我会将文化认同、人生变迁和创伤等诸多因素纳入考量。我提供一个安全且不带评判的…" at bounding box center [356, 274] width 476 height 134
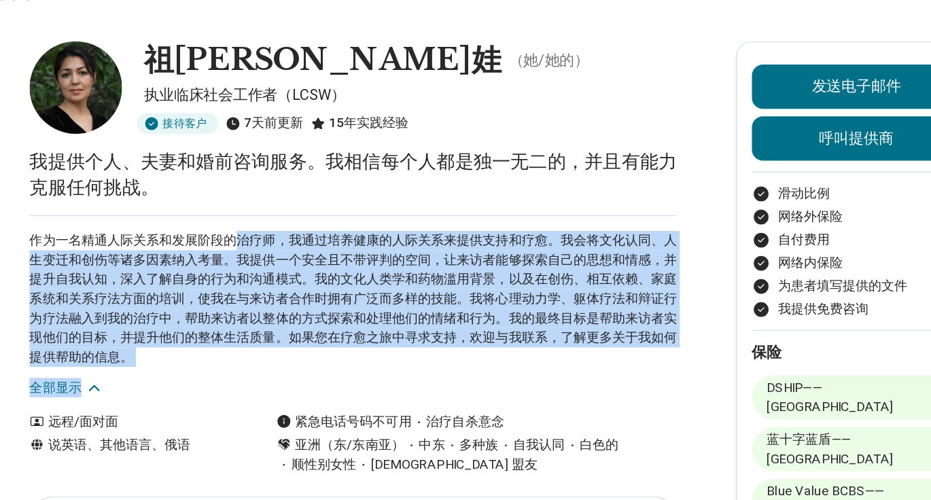
copy div "治疗师，我通过培养健康的人际关系来提供支持和疗愈。我会将文化认同、人生变迁和创伤等诸多因素纳入考量。我提供一个安全且不带评判的空间，让来访者能够探索自己的思想…"
click at [289, 254] on font "作为一名精通人际关系和发展阶段的治疗师，我通过培养健康的人际关系来提供支持和疗愈。我会将文化认同、人生变迁和创伤等诸多因素纳入考量。我提供一个安全且不带评判的…" at bounding box center [356, 268] width 476 height 97
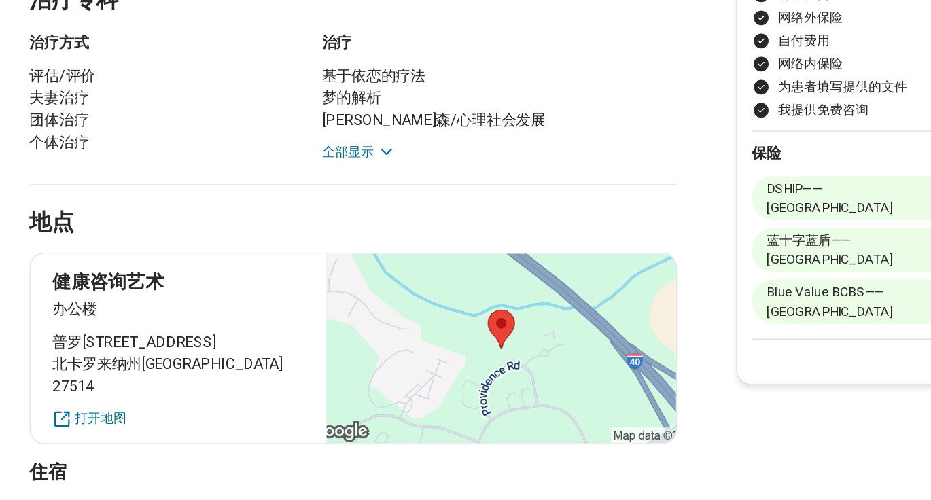
scroll to position [729, 0]
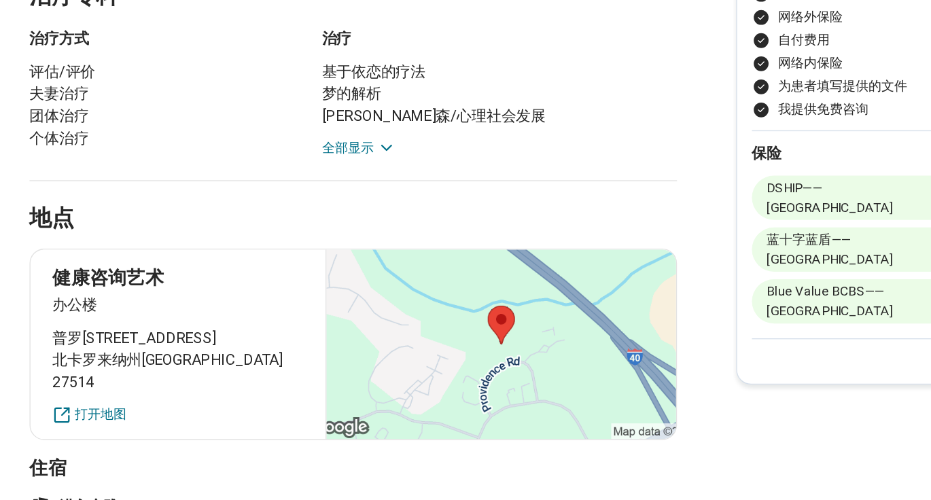
click at [354, 250] on div "地点" at bounding box center [356, 277] width 476 height 56
click at [360, 244] on font "全部显示" at bounding box center [351, 241] width 38 height 11
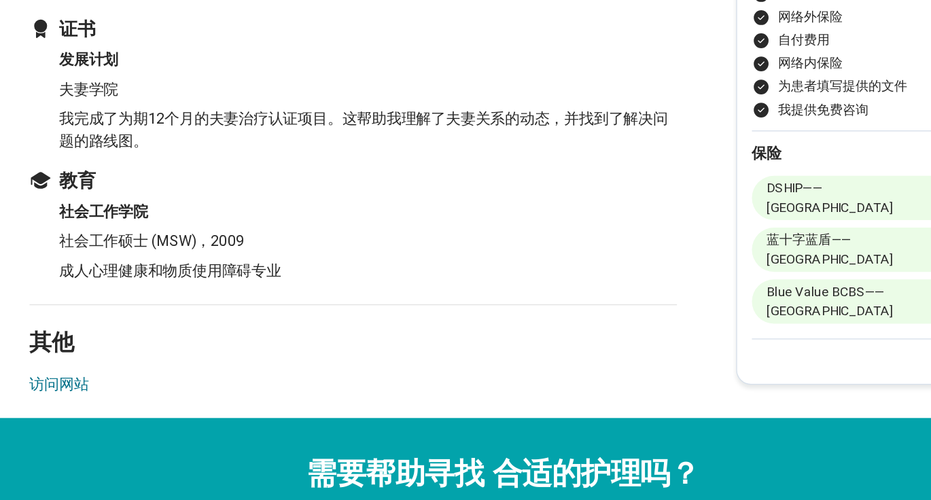
scroll to position [1996, 0]
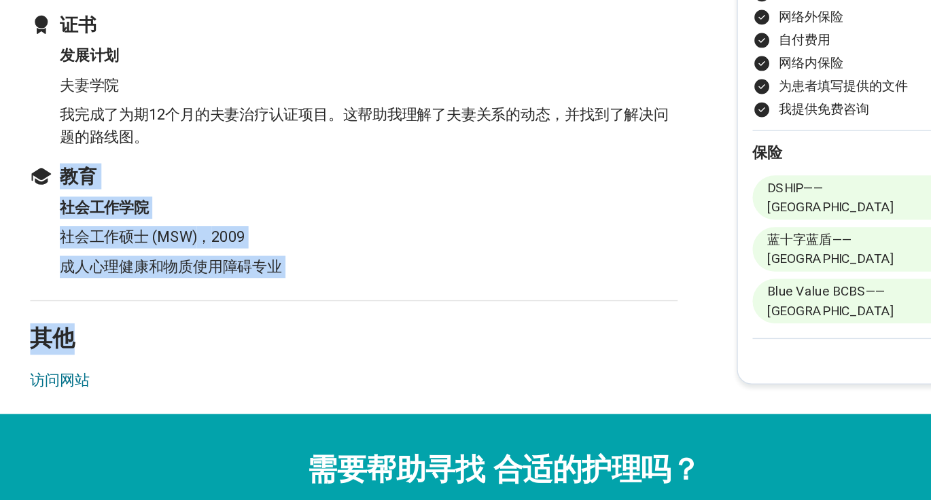
drag, startPoint x: 232, startPoint y: 208, endPoint x: 336, endPoint y: 344, distance: 171.2
copy div "教育 社会工作学院 社会工作硕士 (MSW) ， 2009 成人心理健康和物质使用障碍专业 其他"
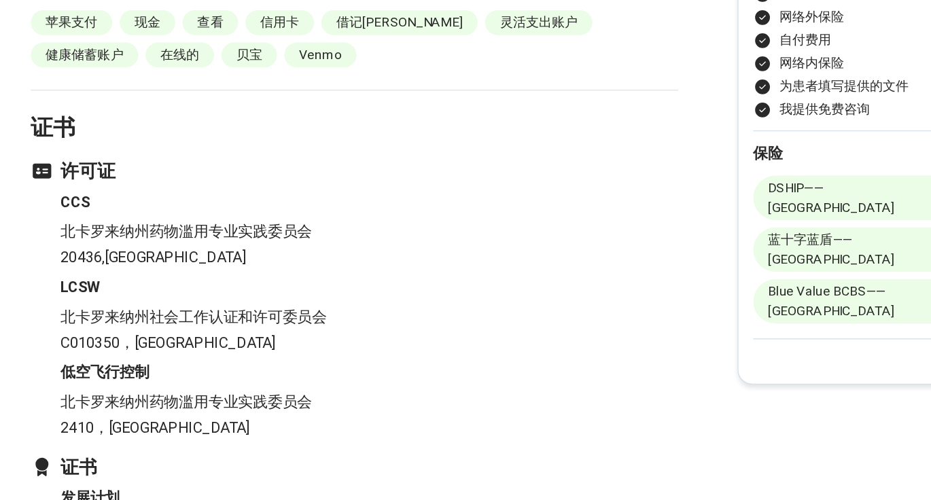
scroll to position [1675, 0]
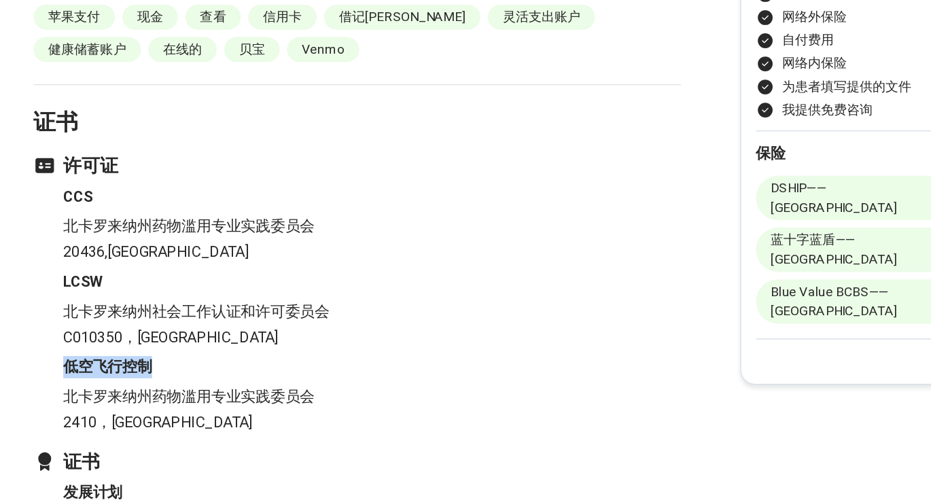
drag, startPoint x: 146, startPoint y: 366, endPoint x: 334, endPoint y: 366, distance: 188.3
click at [334, 366] on ul "CCS 北卡罗来纳州药物滥用专业实践委员会 20436 , 北卡罗来纳州 LCSW 北卡罗来纳州社会工作认证和许可委员会 C010350 ， 北卡罗来纳州 低…" at bounding box center [356, 360] width 476 height 182
copy font "低空飞行控制"
click at [416, 332] on li "LCSW 北卡罗来纳州社会工作认证和许可委员会 C010350 ， 北卡罗来纳州" at bounding box center [366, 360] width 454 height 57
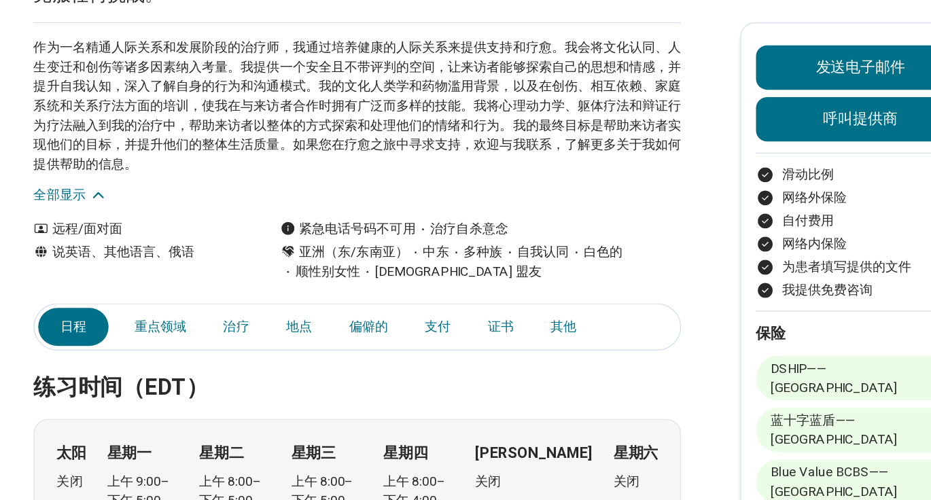
scroll to position [188, 0]
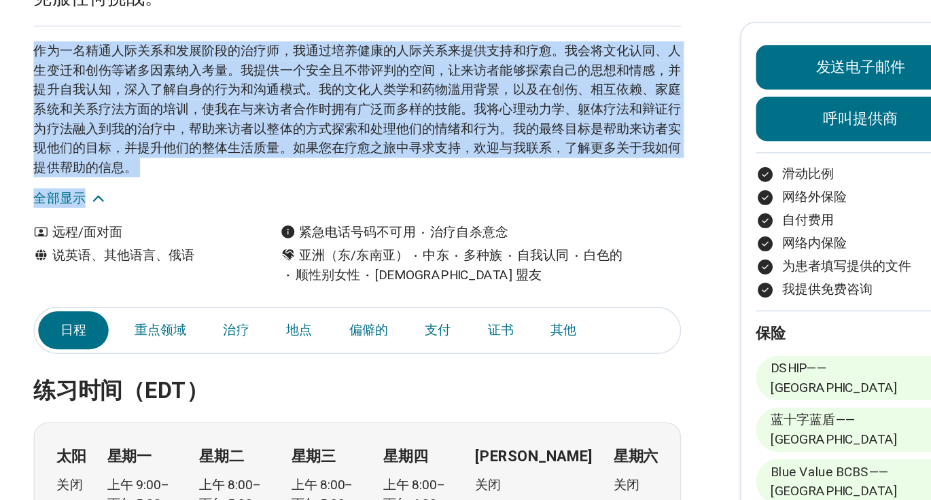
drag, startPoint x: 347, startPoint y: 13, endPoint x: 372, endPoint y: 133, distance: 122.9
copy main "我提供个人、夫妻和婚前咨询服务。我相信每个人都是独一无二的，并且有能力克服任何挑战。 作为一名精通人际关系和发展阶段的治疗师，我通过培养健康的人际关系来提供支…"
click at [396, 75] on font "作为一名精通人际关系和发展阶段的治疗师，我通过培养健康的人际关系来提供支持和疗愈。我会将文化认同、人生变迁和创伤等诸多因素纳入考量。我提供一个安全且不带评判的…" at bounding box center [356, 80] width 476 height 97
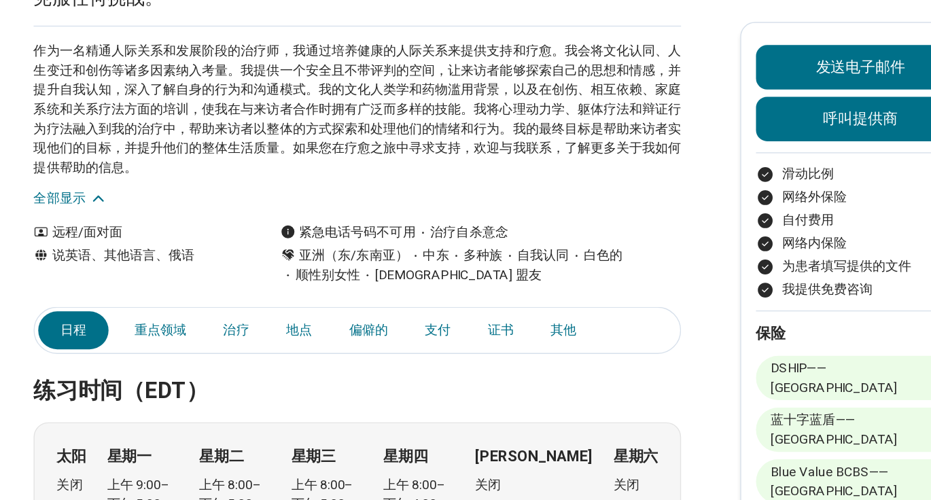
scroll to position [168, 0]
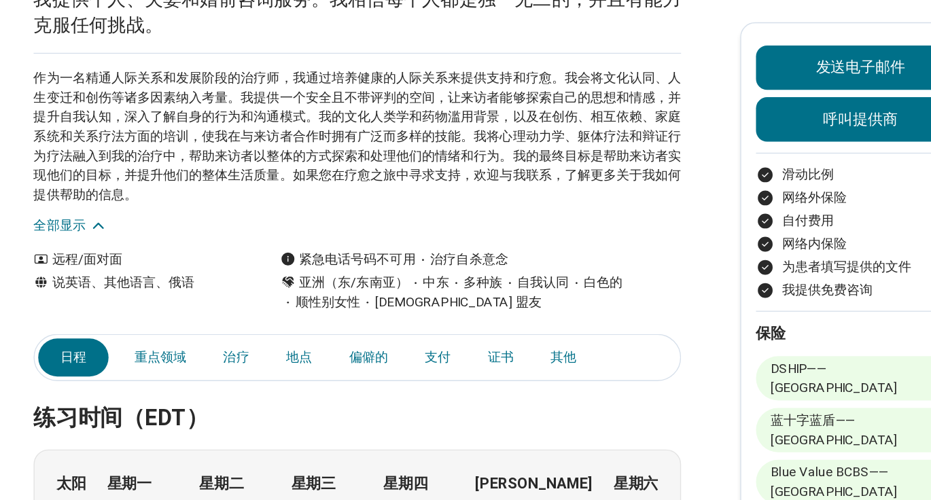
click at [254, 90] on div "作为一名精通人际关系和发展阶段的治疗师，我通过培养健康的人际关系来提供支持和疗愈。我会将文化认同、人生变迁和创伤等诸多因素纳入考量。我提供一个安全且不带评判的…" at bounding box center [356, 106] width 476 height 134
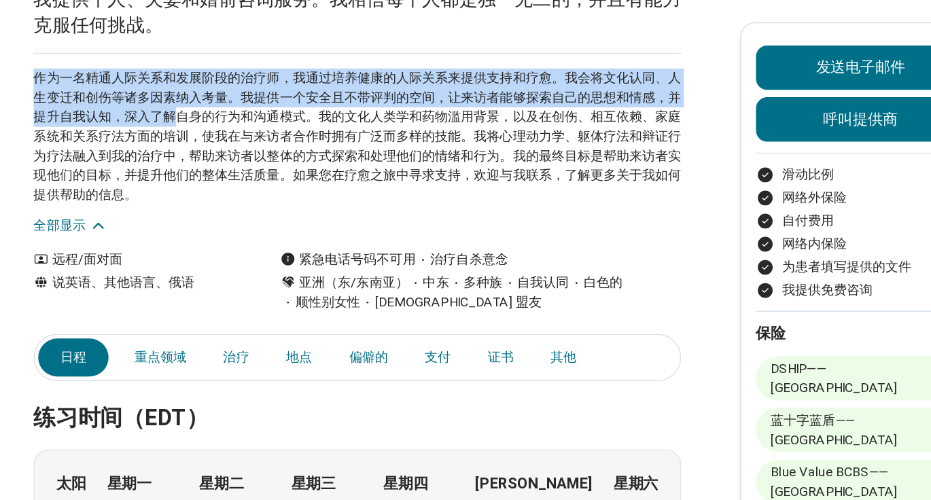
copy font "作为一名精通人际关系和发展阶段的治疗师，我通过培养健康的人际关系来提供支持和疗愈。我会将文化认同、人生变迁和创伤等诸多因素纳入考量。我提供一个安全且不带评判的…"
click at [381, 149] on p "作为一名精通人际关系和发展阶段的治疗师，我通过培养健康的人际关系来提供支持和疗愈。我会将文化认同、人生变迁和创伤等诸多因素纳入考量。我提供一个安全且不带评判的…" at bounding box center [356, 100] width 476 height 100
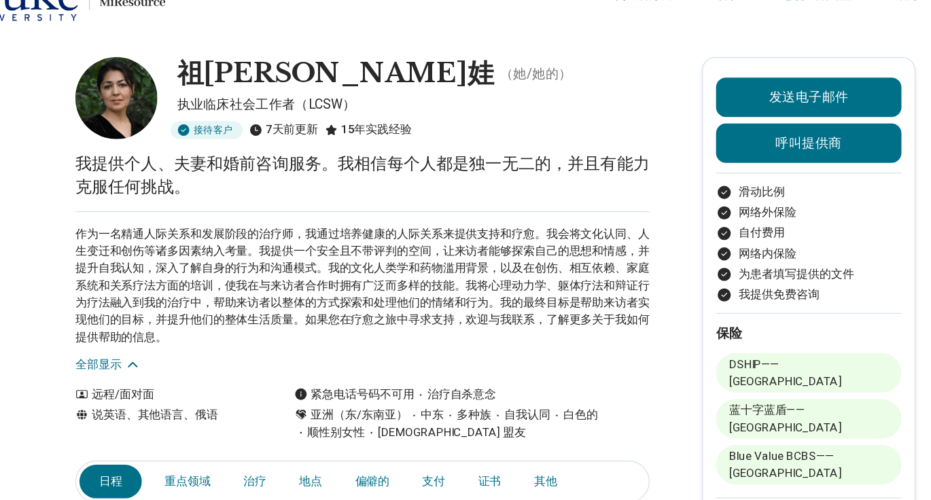
scroll to position [18, 0]
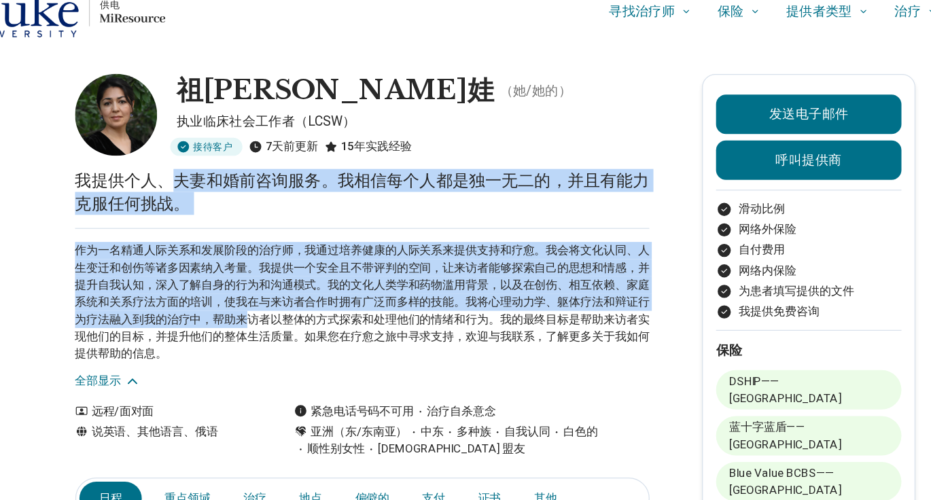
drag, startPoint x: 197, startPoint y: 141, endPoint x: 316, endPoint y: 268, distance: 174.1
copy main "夫妻和婚前咨询服务。我相信每个人都是独一无二的，并且有能力克服任何挑战。 作为一名精通人际关系和发展阶段的治疗师，我通过培养健康的人际关系来提供支持和疗愈。我…"
click at [417, 261] on font "作为一名精通人际关系和发展阶段的治疗师，我通过培养健康的人际关系来提供支持和疗愈。我会将文化认同、人生变迁和创伤等诸多因素纳入考量。我提供一个安全且不带评判的…" at bounding box center [356, 250] width 476 height 97
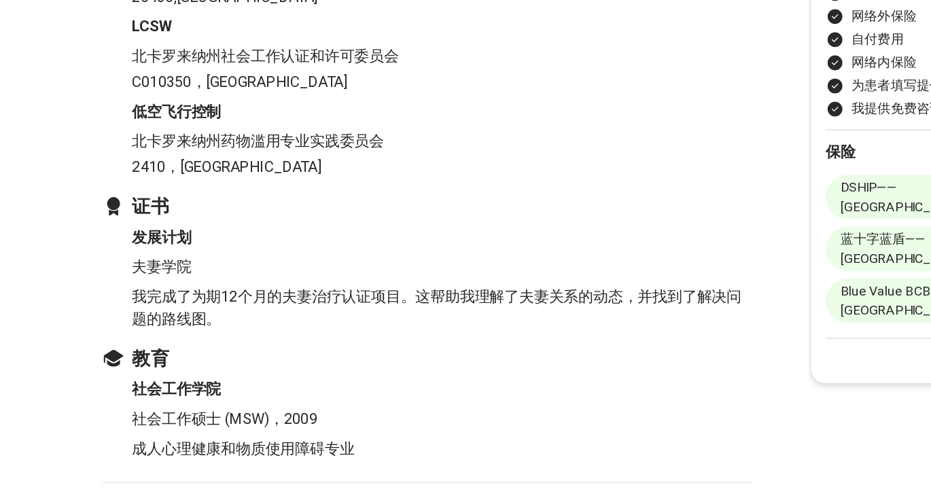
scroll to position [1907, 0]
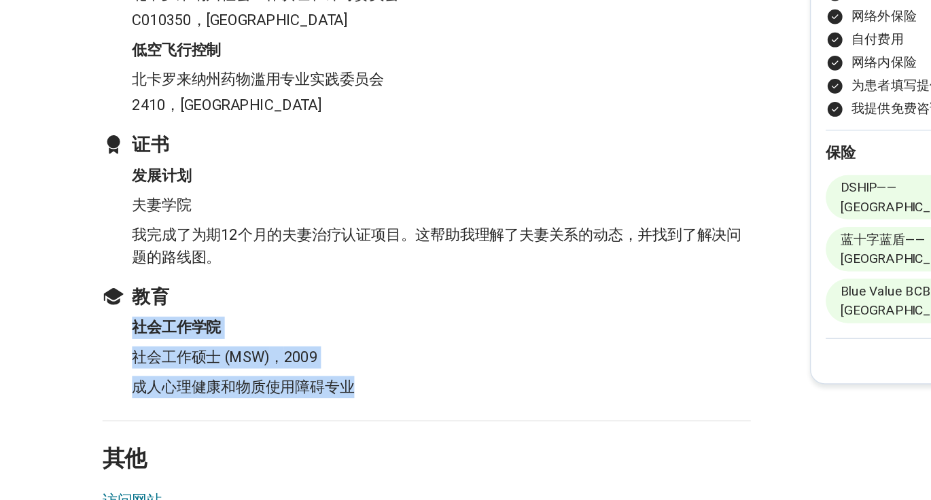
drag, startPoint x: 150, startPoint y: 319, endPoint x: 287, endPoint y: 391, distance: 154.7
click at [319, 387] on p "社会工作硕士 (MSW) ， 2009" at bounding box center [366, 395] width 454 height 16
drag, startPoint x: 304, startPoint y: 399, endPoint x: 304, endPoint y: 311, distance: 87.7
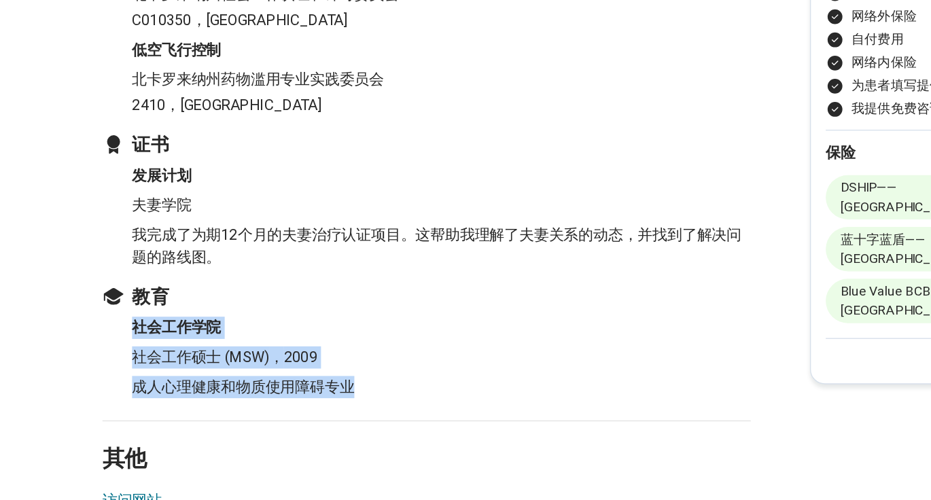
click at [325, 409] on p "成人心理健康和物质使用障碍专业" at bounding box center [366, 417] width 454 height 16
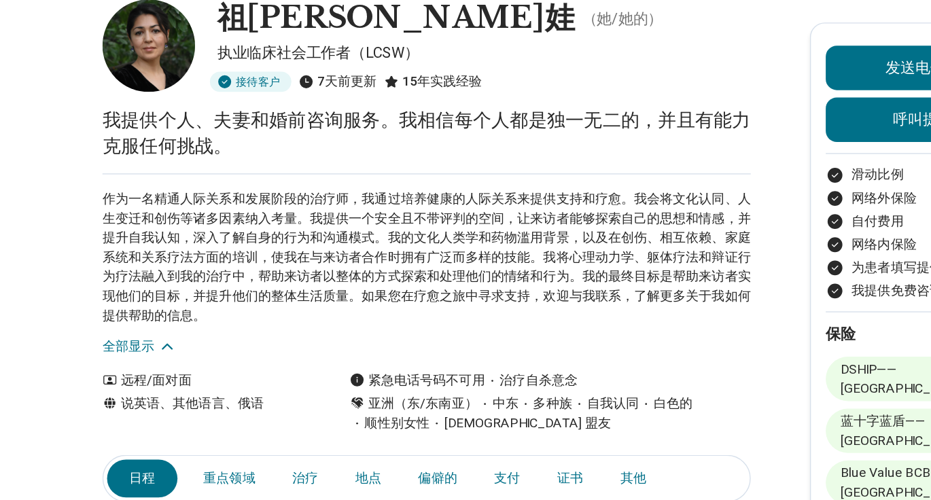
scroll to position [0, 0]
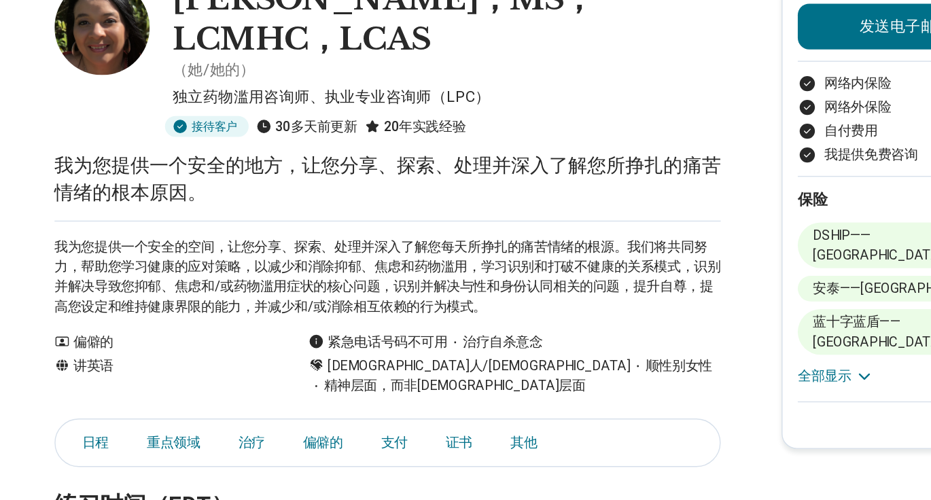
click at [363, 256] on div "我为您提供一个安全的空间，让您分享、探索、处理并深入了解您每天所挣扎的痛苦情绪的根源。我们将共同努力，帮助您学习健康的应对策略，以减少和消除抑郁、焦虑和药物滥…" at bounding box center [356, 285] width 476 height 69
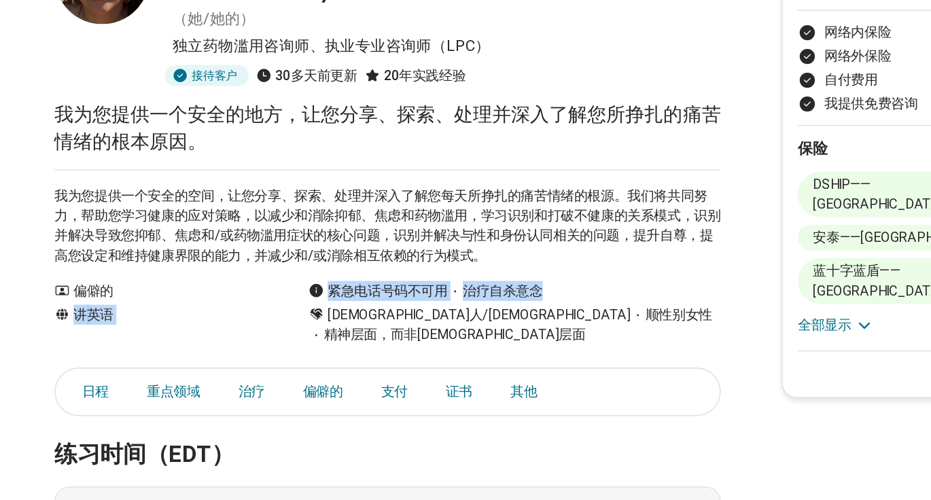
drag, startPoint x: 276, startPoint y: 345, endPoint x: 532, endPoint y: 345, distance: 256.3
click at [535, 345] on div "偏僻的 讲 英语 紧急电话号码不可用 治疗自杀意念 [DEMOGRAPHIC_DATA]人/[DEMOGRAPHIC_DATA] 顺性别女性 精神层面，而非宗…" at bounding box center [356, 353] width 476 height 46
copy div "偏僻的 讲 英语 紧急电话号码不可用 治疗自杀意念"
click at [360, 404] on font "支付" at bounding box center [360, 409] width 19 height 11
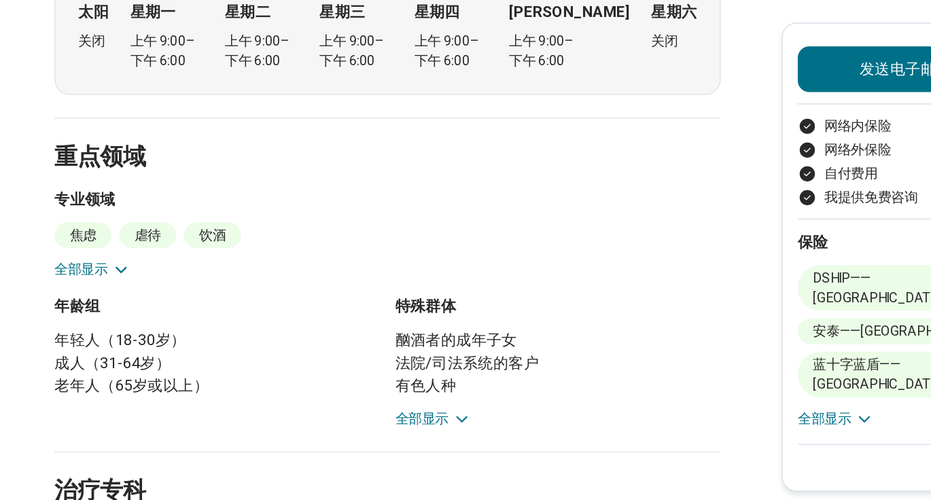
scroll to position [77, 0]
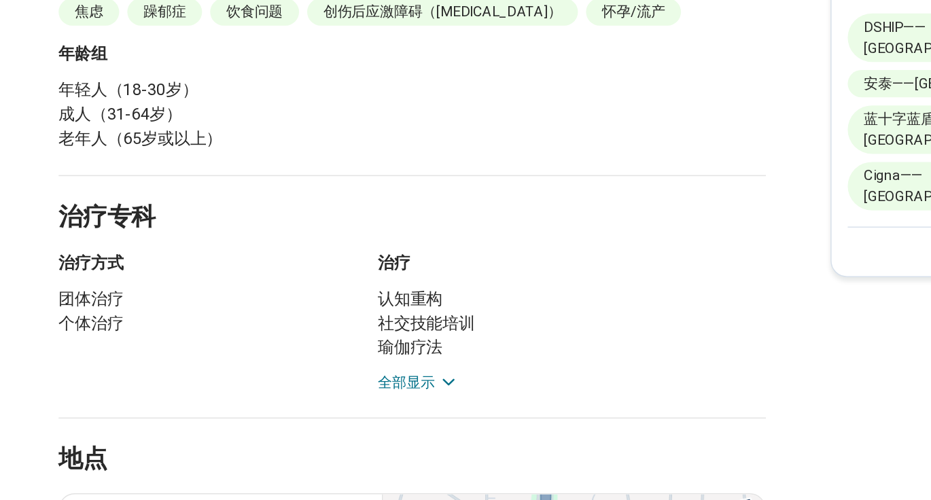
scroll to position [485, 0]
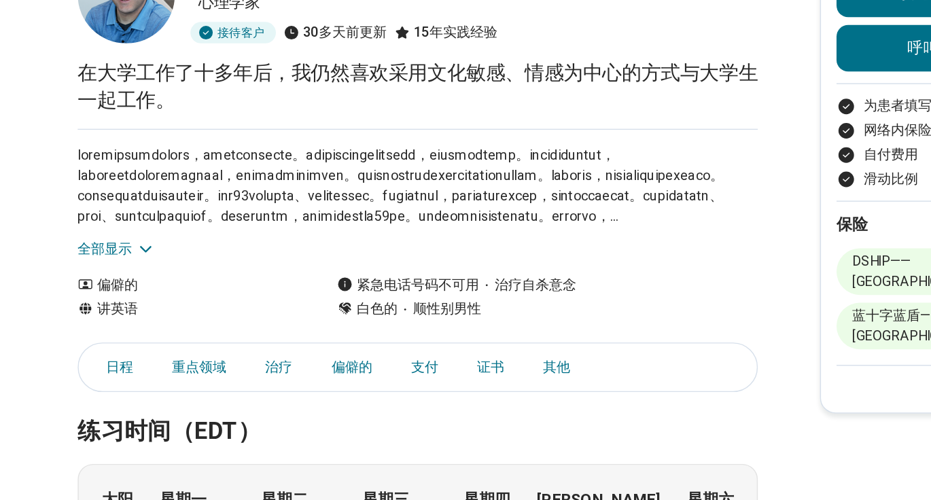
click at [150, 278] on div "全部显示" at bounding box center [356, 252] width 476 height 91
click at [138, 290] on font "全部显示" at bounding box center [137, 290] width 38 height 11
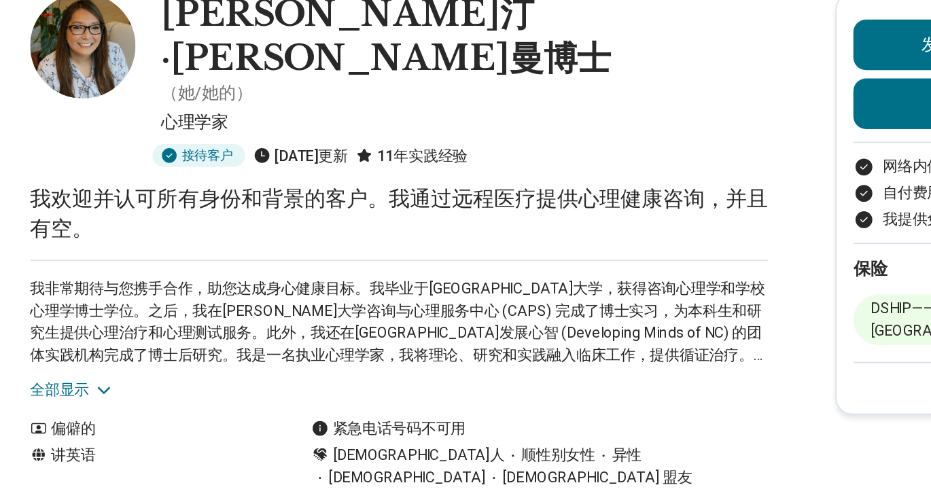
click at [153, 329] on font "全部显示" at bounding box center [137, 334] width 38 height 11
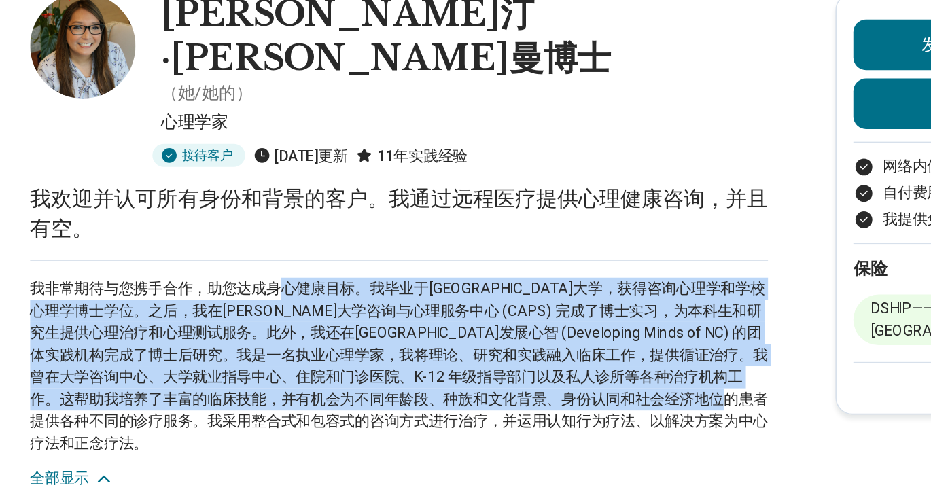
drag, startPoint x: 280, startPoint y: 231, endPoint x: 317, endPoint y: 308, distance: 85.4
click at [317, 308] on p "我非常期待与您携手合作，助您达成身心健康目标。我毕业于佛罗里达州立大学，获得咨询心理学和学校心理学博士学位。之后，我在杜克大学咨询与心理服务中心 (CAPS)…" at bounding box center [356, 319] width 476 height 114
copy font "心健康目标。我毕业于佛罗里达州立大学，获得咨询心理学和学校心理学博士学位。之后，我在杜克大学咨询与心理服务中心 (CAPS) 完成了博士实习，为本科生和研究生…"
click at [340, 262] on p "我非常期待与您携手合作，助您达成身心健康目标。我毕业于佛罗里达州立大学，获得咨询心理学和学校心理学博士学位。之后，我在杜克大学咨询与心理服务中心 (CAPS)…" at bounding box center [356, 319] width 476 height 114
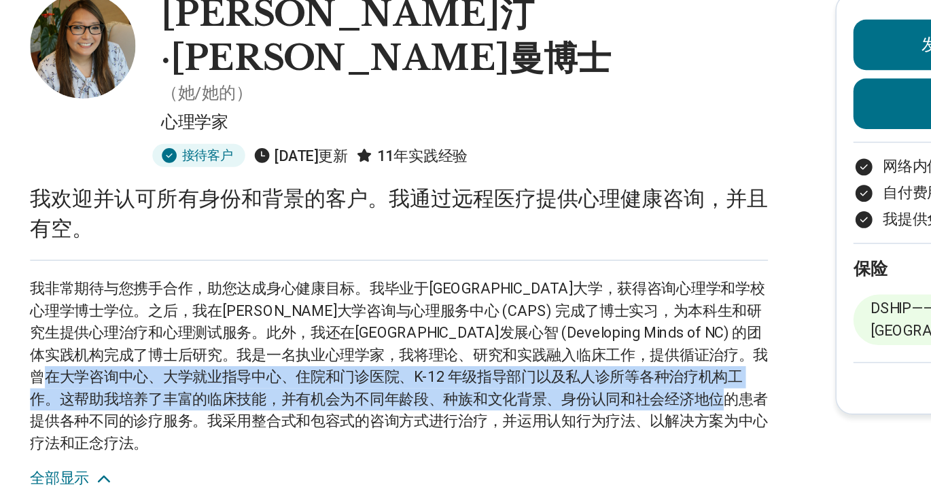
click at [320, 279] on font "我非常期待与您携手合作，助您达成身心健康目标。我毕业于佛罗里达州立大学，获得咨询心理学和学校心理学博士学位。之后，我在杜克大学咨询与心理服务中心 (CAPS)…" at bounding box center [356, 319] width 476 height 111
copy font "导部门以及私人诊所等各种治疗机构工作。这帮助我培养了丰富的临床技能，并有机会为不同年龄段、种族和文化背景、身份认同和社会经济地位的患者提供各种不同的诊疗服务。…"
click at [345, 281] on font "我非常期待与您携手合作，助您达成身心健康目标。我毕业于佛罗里达州立大学，获得咨询心理学和学校心理学博士学位。之后，我在杜克大学咨询与心理服务中心 (CAPS)…" at bounding box center [356, 319] width 476 height 111
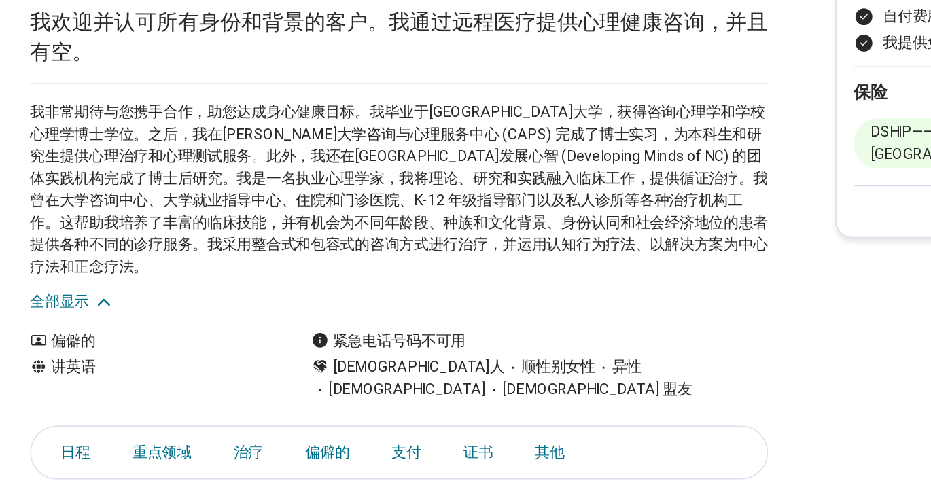
scroll to position [35, 0]
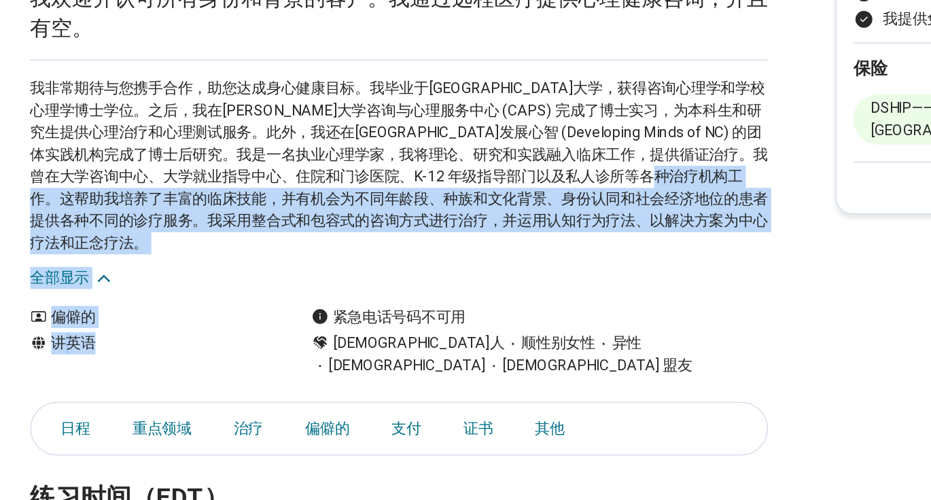
drag, startPoint x: 284, startPoint y: 259, endPoint x: 316, endPoint y: 313, distance: 62.5
copy main "、种族和文化背景、身份认同和社会经济地位的患者提供各种不同的诊疗服务。我采用整合式和包容式的咨询方式进行治疗，并运用认知行为疗法、以解决方案为中心疗法和正念疗…"
click at [326, 264] on font "我非常期待与您携手合作，助您达成身心健康目标。我毕业于佛罗里达州立大学，获得咨询心理学和学校心理学博士学位。之后，我在杜克大学咨询与心理服务中心 (CAPS)…" at bounding box center [356, 284] width 476 height 111
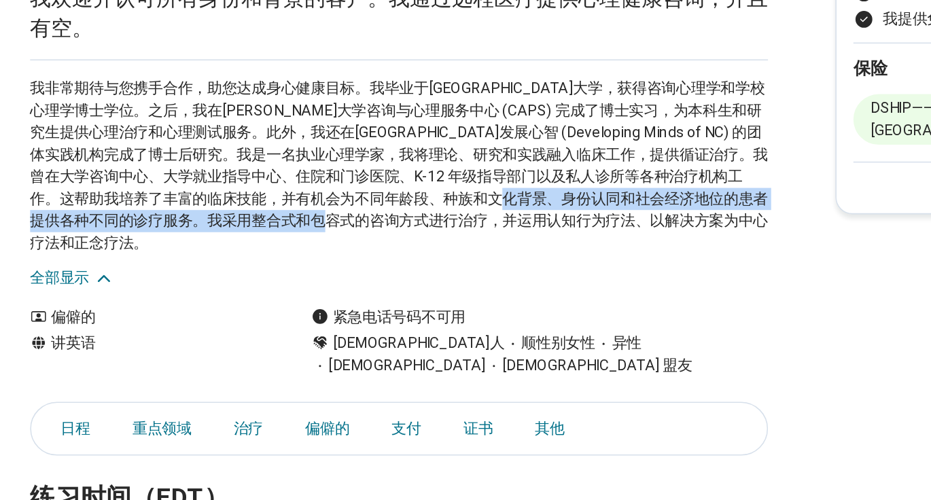
drag, startPoint x: 175, startPoint y: 273, endPoint x: 542, endPoint y: 273, distance: 367.7
click at [542, 273] on font "我非常期待与您携手合作，助您达成身心健康目标。我毕业于佛罗里达州立大学，获得咨询心理学和学校心理学博士学位。之后，我在杜克大学咨询与心理服务中心 (CAPS)…" at bounding box center [356, 284] width 476 height 111
copy font "整合式和包容式的咨询方式进行治疗，并运用认知行为疗法、以解决方案为中心疗法和"
click at [392, 268] on p "我非常期待与您携手合作，助您达成身心健康目标。我毕业于佛罗里达州立大学，获得咨询心理学和学校心理学博士学位。之后，我在杜克大学咨询与心理服务中心 (CAPS)…" at bounding box center [356, 285] width 476 height 114
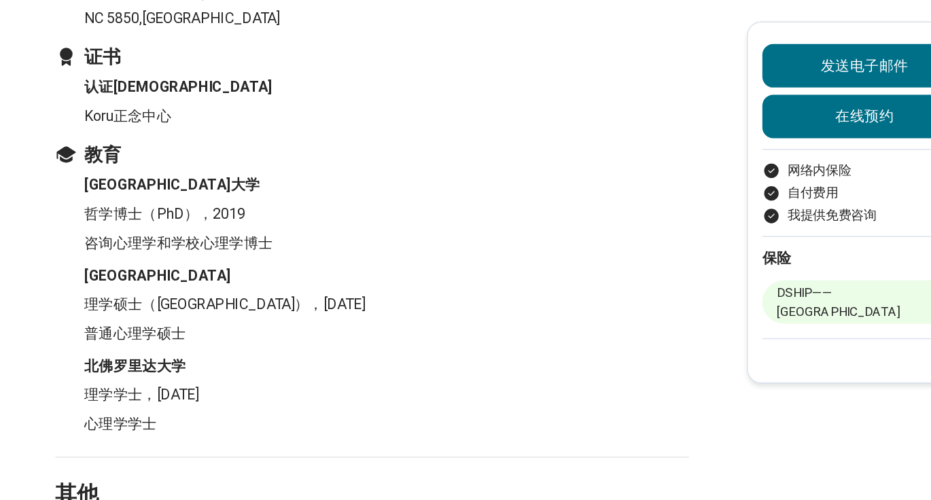
scroll to position [1499, 0]
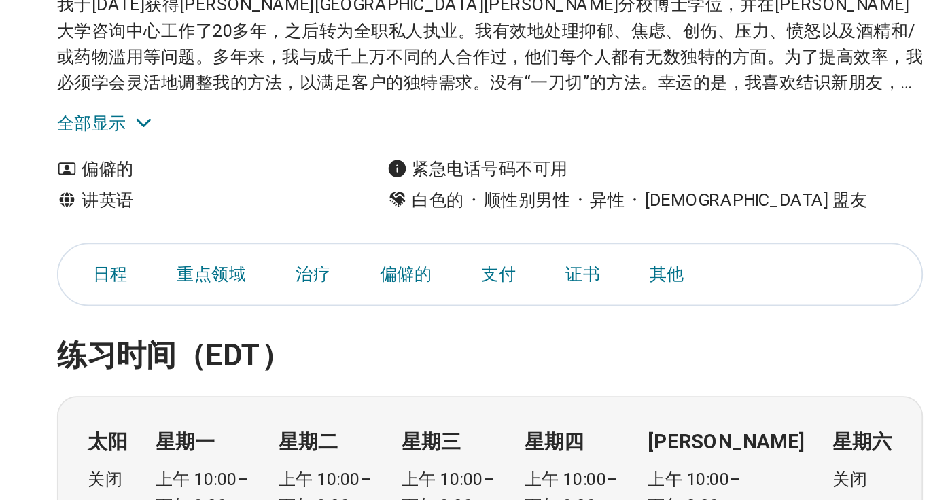
scroll to position [15, 0]
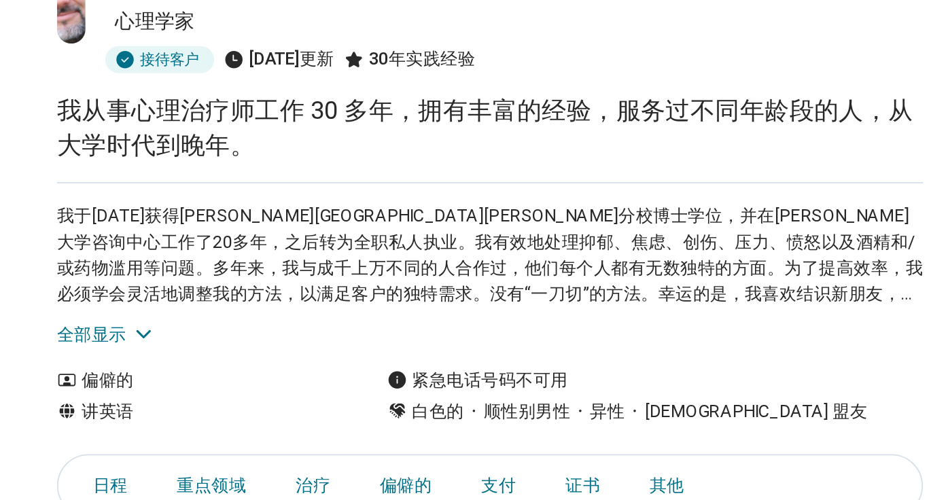
click at [147, 264] on div "我于[DATE]获得[PERSON_NAME][GEOGRAPHIC_DATA][PERSON_NAME]分校博士学位，并在[PERSON_NAME]大学咨询…" at bounding box center [356, 253] width 476 height 91
click at [148, 286] on font "全部显示" at bounding box center [137, 291] width 38 height 11
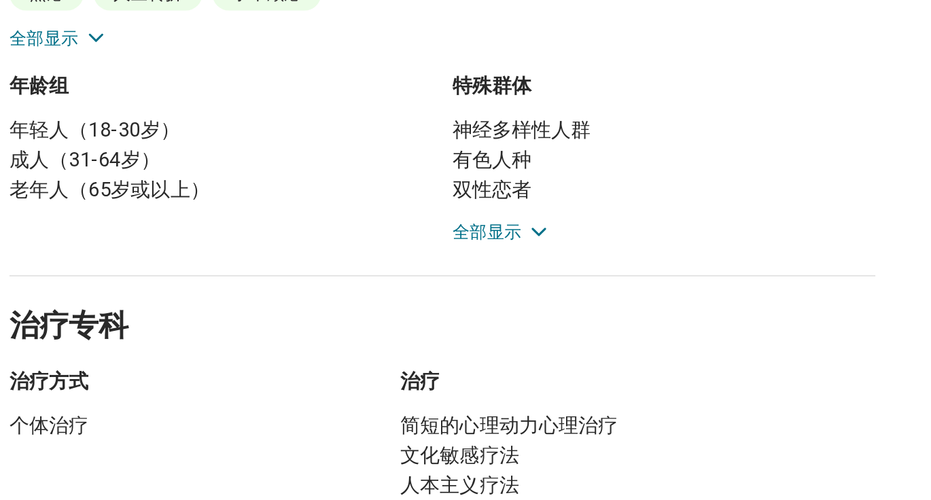
scroll to position [464, 0]
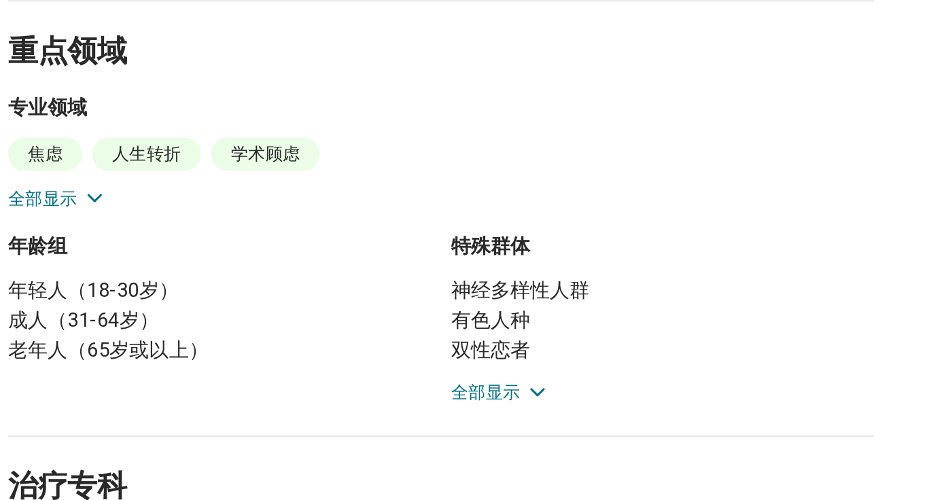
click at [417, 360] on h2 "治疗专科" at bounding box center [356, 388] width 476 height 56
click at [411, 351] on icon at bounding box center [408, 352] width 7 height 3
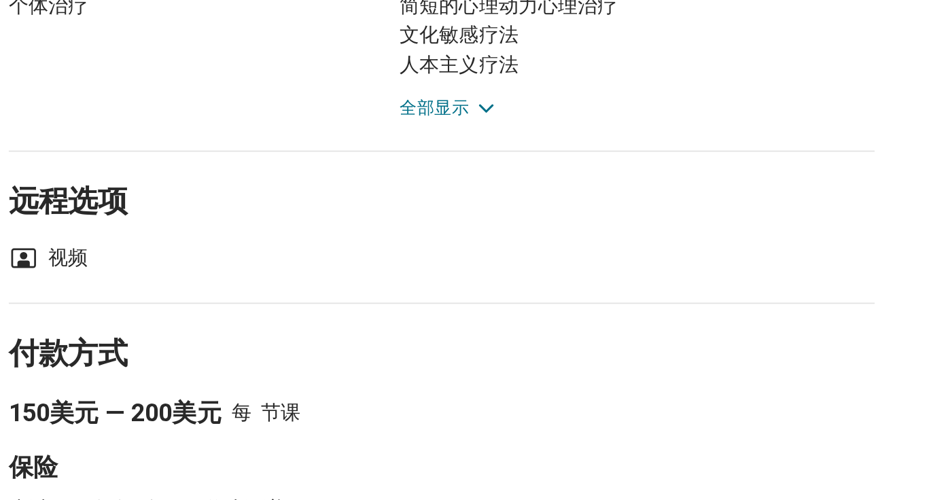
scroll to position [825, 0]
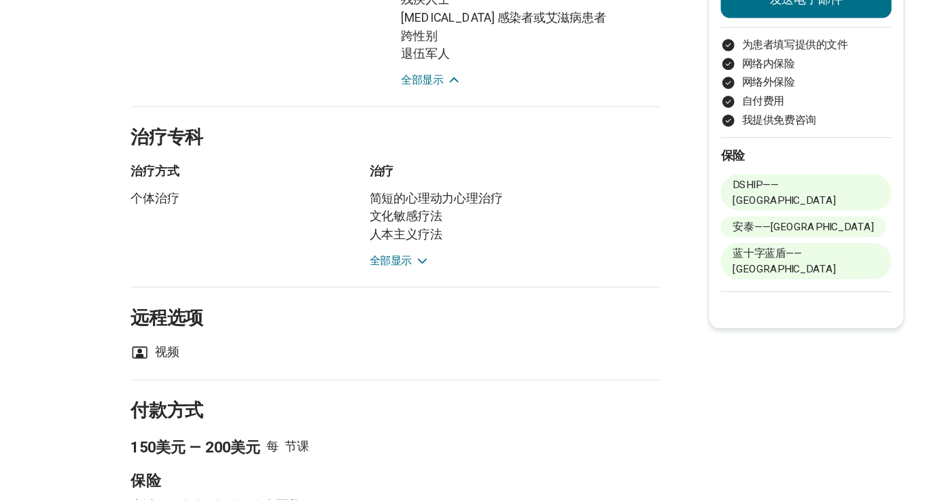
click at [361, 279] on font "全部显示" at bounding box center [351, 284] width 38 height 11
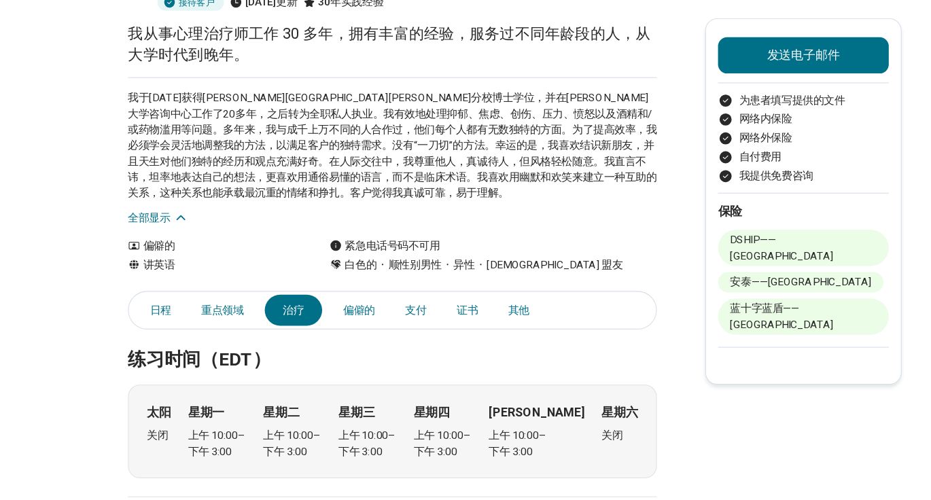
scroll to position [0, 0]
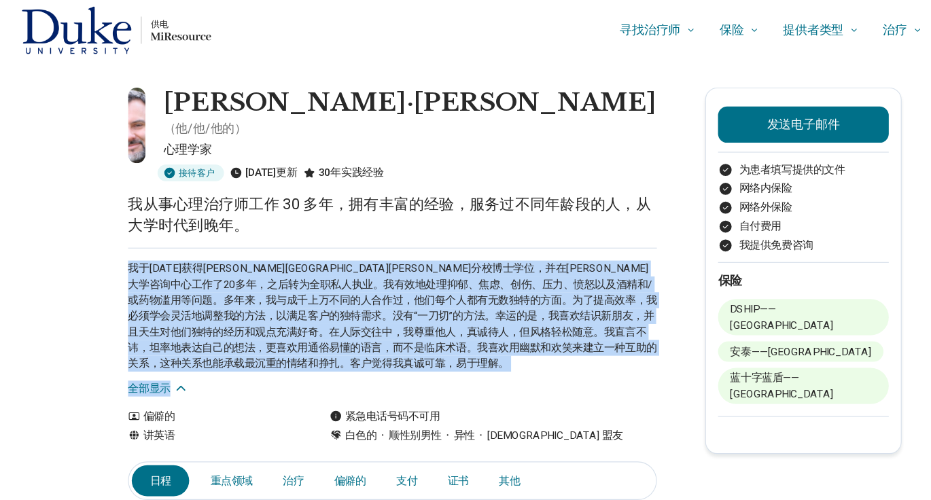
drag, startPoint x: 262, startPoint y: 193, endPoint x: 449, endPoint y: 327, distance: 229.9
copy main "我从事心理治疗师工作 30 多年，拥有丰富的经验，服务过不同年龄段的人，从大学时代到晚年。 我于1994年获得德克萨斯大学奥斯汀分校博士学位，并在杜克大学咨询…"
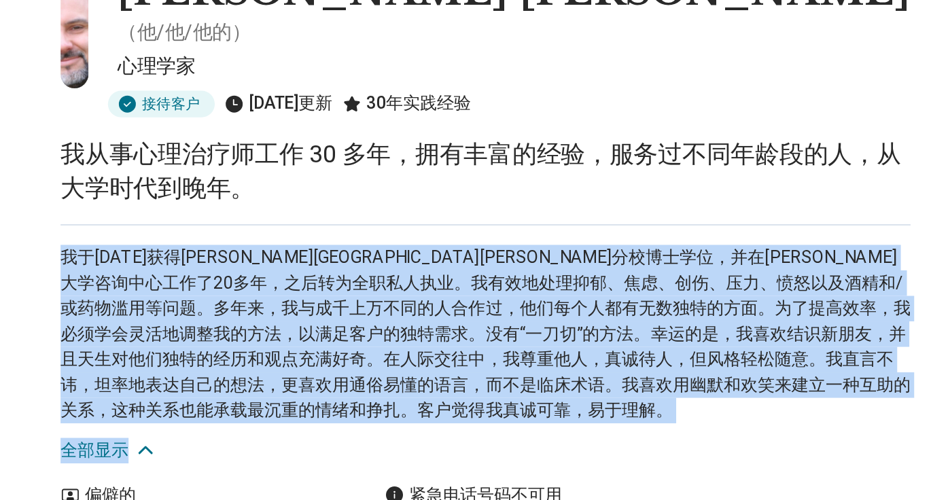
click at [357, 297] on font "我于1994年获得德克萨斯大学奥斯汀分校博士学位，并在杜克大学咨询中心工作了20多年，之后转为全职私人执业。我有效地处理抑郁、焦虑、创伤、压力、愤怒以及酒精和…" at bounding box center [356, 284] width 476 height 97
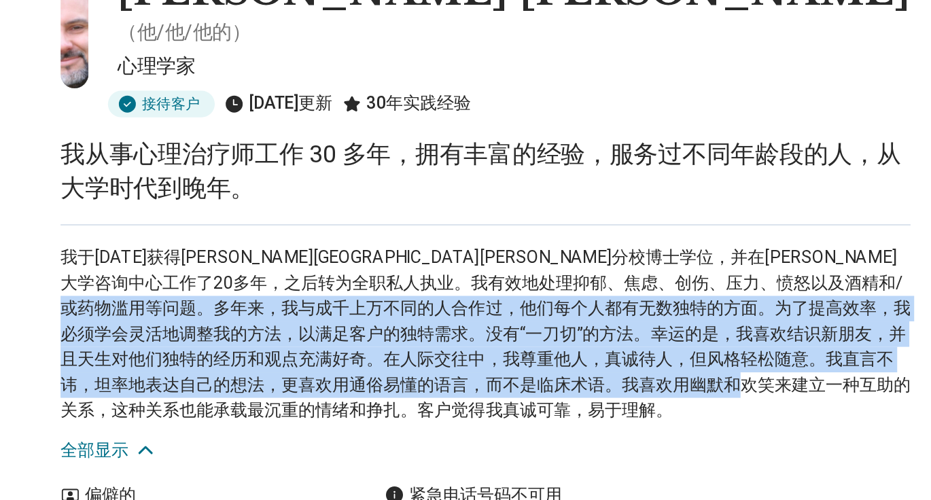
drag, startPoint x: 372, startPoint y: 260, endPoint x: 402, endPoint y: 307, distance: 55.6
click at [402, 307] on p "我于1994年获得德克萨斯大学奥斯汀分校博士学位，并在杜克大学咨询中心工作了20多年，之后转为全职私人执业。我有效地处理抑郁、焦虑、创伤、压力、愤怒以及酒精和…" at bounding box center [356, 285] width 476 height 100
copy font "效率，我必须学会灵活地调整我的方法，以满足客户的独特需求。没有“一刀切”的方法。幸运的是，我喜欢结识新朋友，并且天生对他们独特的经历和观点充满好奇。在人际交往…"
click at [347, 301] on font "我于1994年获得德克萨斯大学奥斯汀分校博士学位，并在杜克大学咨询中心工作了20多年，之后转为全职私人执业。我有效地处理抑郁、焦虑、创伤、压力、愤怒以及酒精和…" at bounding box center [356, 284] width 476 height 97
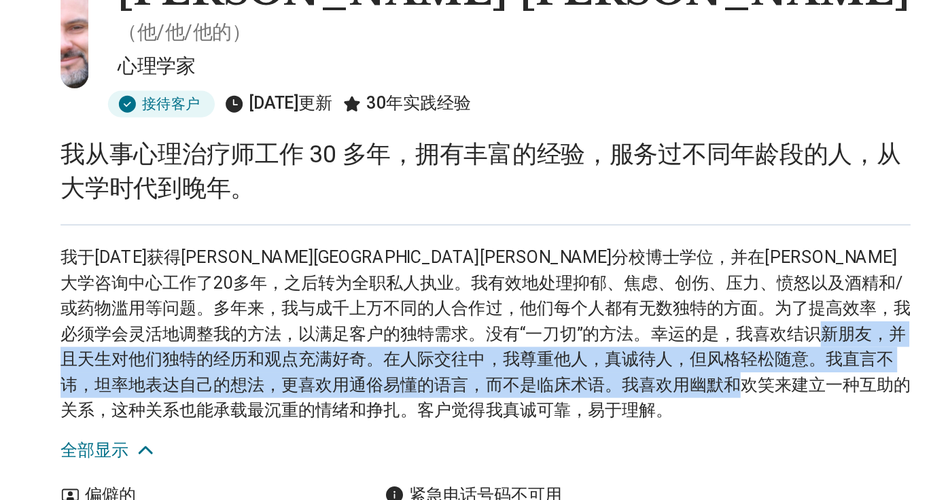
drag, startPoint x: 351, startPoint y: 280, endPoint x: 375, endPoint y: 315, distance: 42.2
click at [375, 315] on p "我于1994年获得德克萨斯大学奥斯汀分校博士学位，并在杜克大学咨询中心工作了20多年，之后转为全职私人执业。我有效地处理抑郁、焦虑、创伤、压力、愤怒以及酒精和…" at bounding box center [356, 285] width 476 height 100
copy font "松随意。我直言不讳，坦率地表达自己的想法，更喜欢用通俗易懂的语言，而不是临床术语。我喜欢用幽默和欢笑来建立一种互助的关系，这种关系也能承载最沉重的情绪和挣扎。…"
click at [319, 302] on p "我于1994年获得德克萨斯大学奥斯汀分校博士学位，并在杜克大学咨询中心工作了20多年，之后转为全职私人执业。我有效地处理抑郁、焦虑、创伤、压力、愤怒以及酒精和…" at bounding box center [356, 285] width 476 height 100
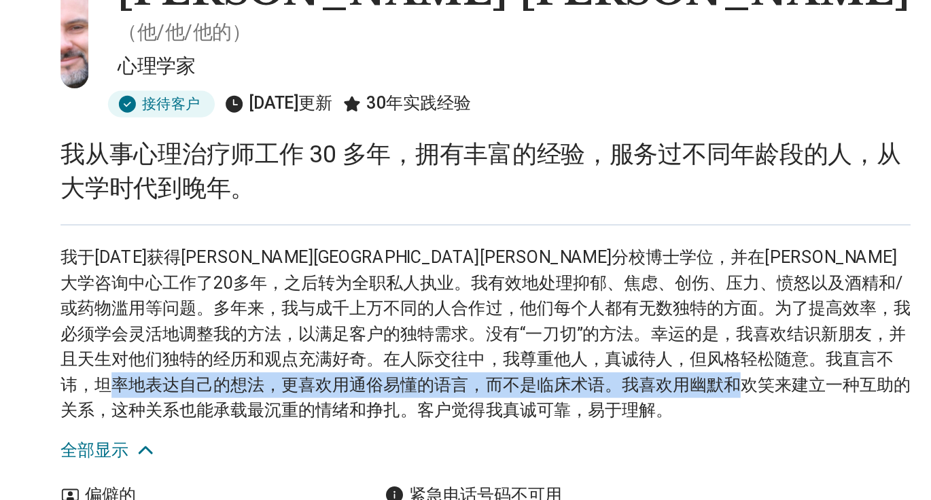
drag, startPoint x: 429, startPoint y: 302, endPoint x: 547, endPoint y: 304, distance: 118.3
click at [547, 304] on p "我于1994年获得德克萨斯大学奥斯汀分校博士学位，并在杜克大学咨询中心工作了20多年，之后转为全职私人执业。我有效地处理抑郁、焦虑、创伤、压力、愤怒以及酒精和…" at bounding box center [356, 285] width 476 height 100
copy font "的关系，这种关系也能承载最沉重的情绪和挣扎。客户觉得我真诚可靠，易于理解。"
click at [427, 296] on font "我于1994年获得德克萨斯大学奥斯汀分校博士学位，并在杜克大学咨询中心工作了20多年，之后转为全职私人执业。我有效地处理抑郁、焦虑、创伤、压力、愤怒以及酒精和…" at bounding box center [356, 284] width 476 height 97
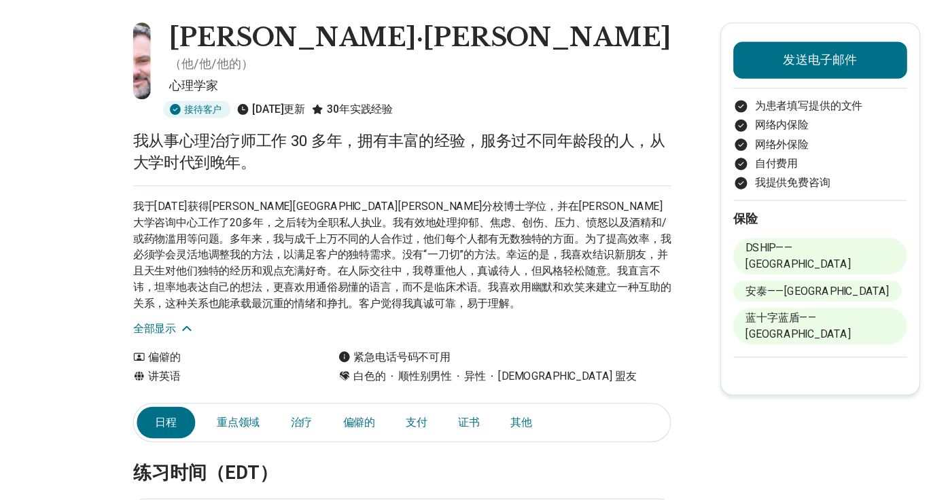
scroll to position [12, 0]
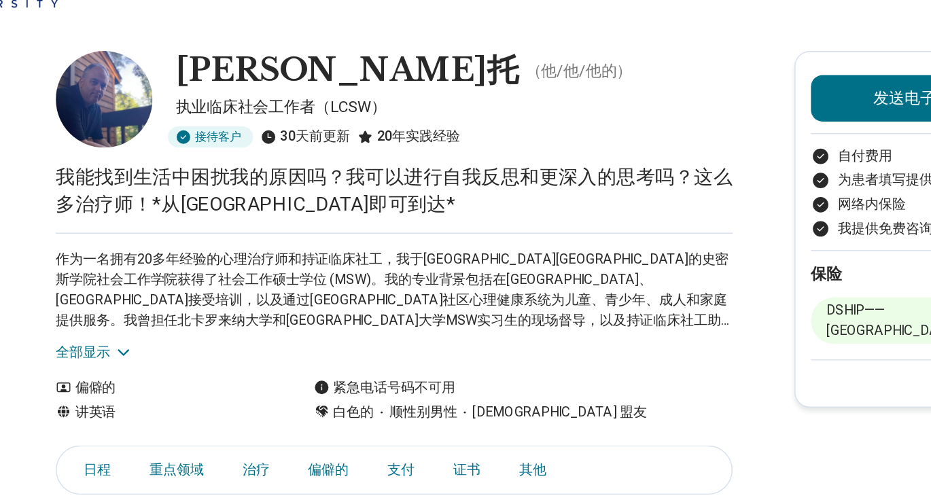
click at [137, 287] on font "全部显示" at bounding box center [137, 290] width 38 height 11
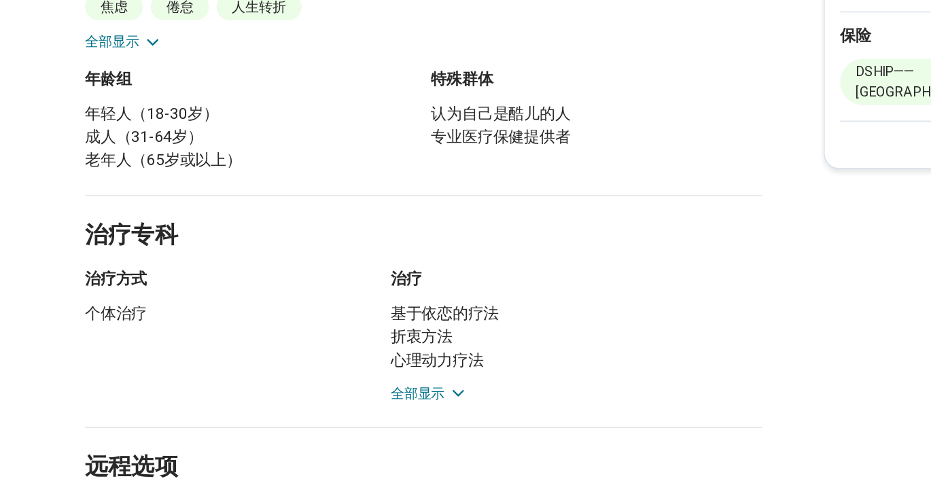
scroll to position [513, 0]
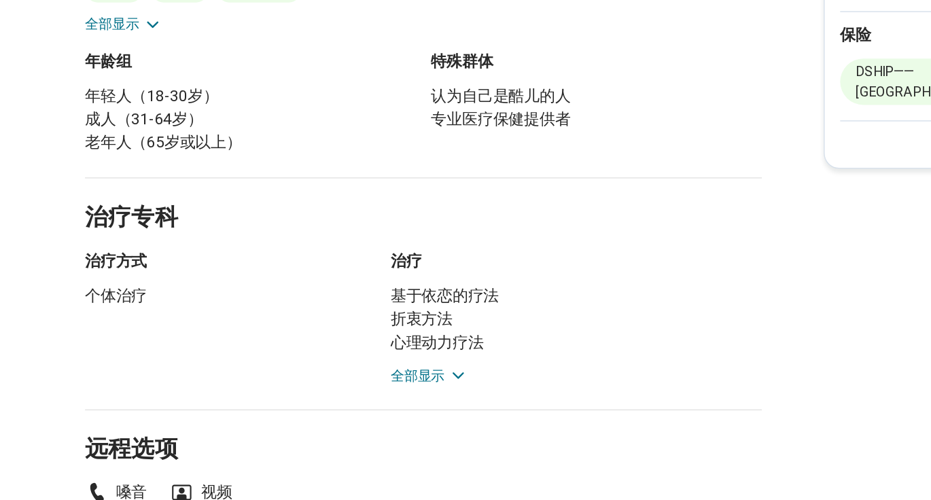
click at [369, 409] on font "全部显示" at bounding box center [351, 412] width 38 height 11
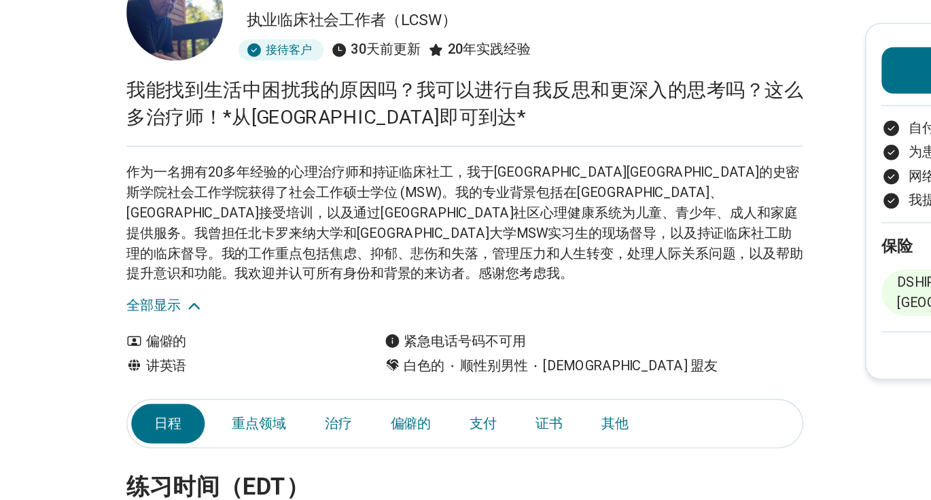
scroll to position [99, 0]
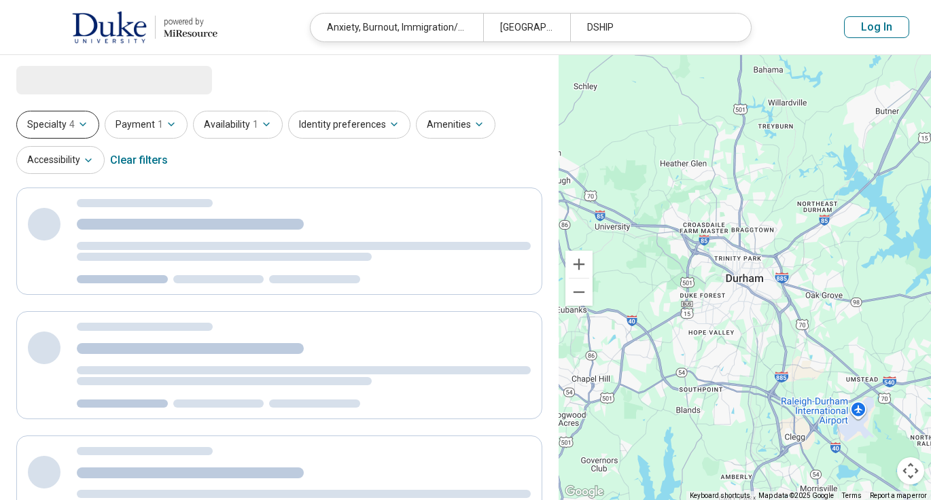
select select "***"
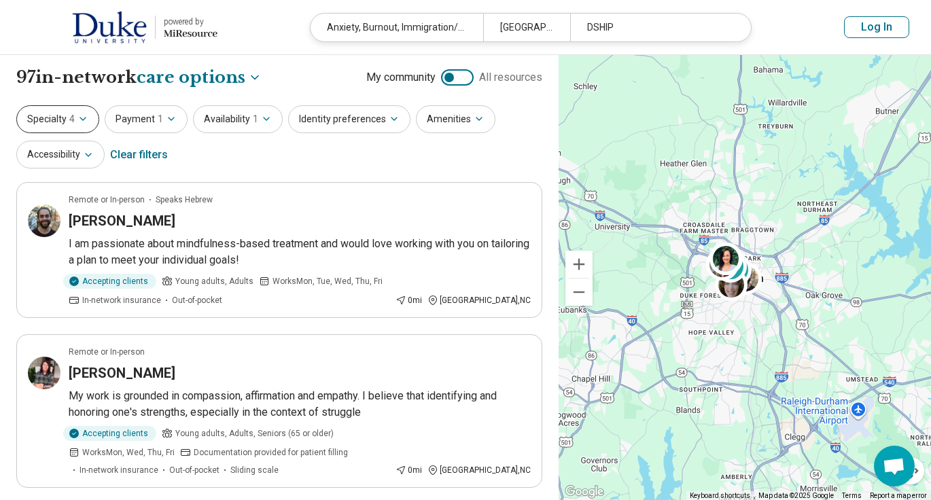
click at [92, 116] on button "Specialty 4" at bounding box center [57, 119] width 83 height 28
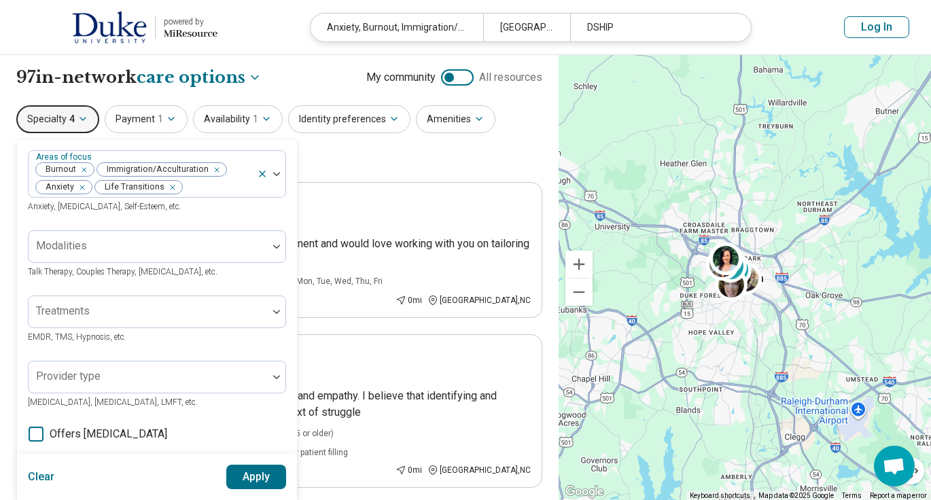
click at [426, 162] on div "Specialty 4 Areas of focus Burnout Immigration/Acculturation Anxiety Life Trans…" at bounding box center [279, 138] width 526 height 66
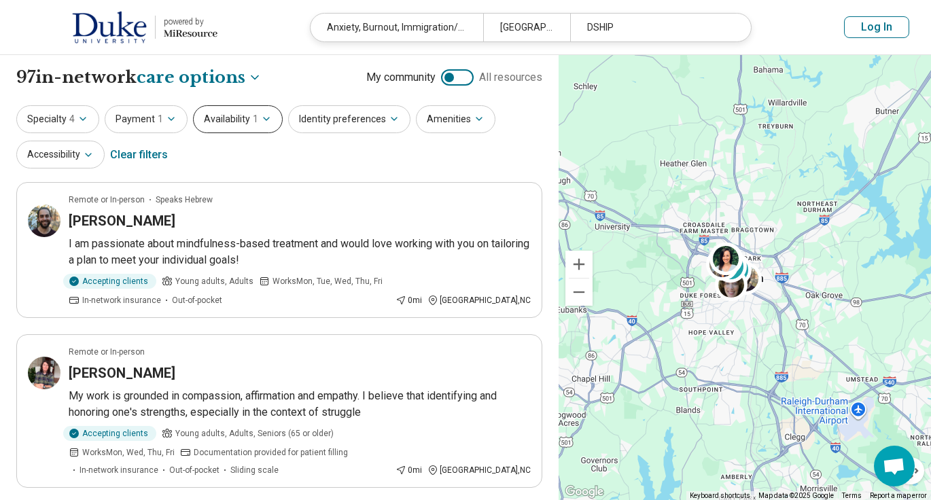
click at [223, 122] on button "Availability 1" at bounding box center [238, 119] width 90 height 28
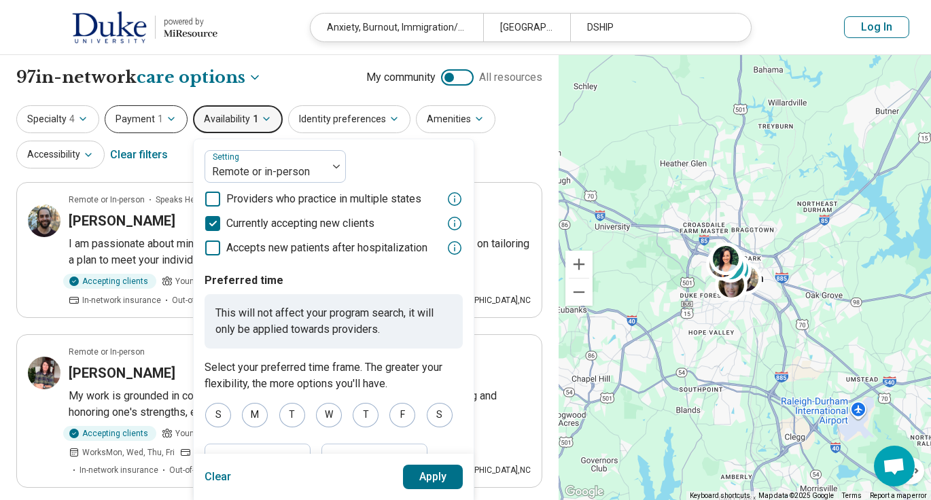
click at [171, 115] on icon "button" at bounding box center [171, 119] width 11 height 11
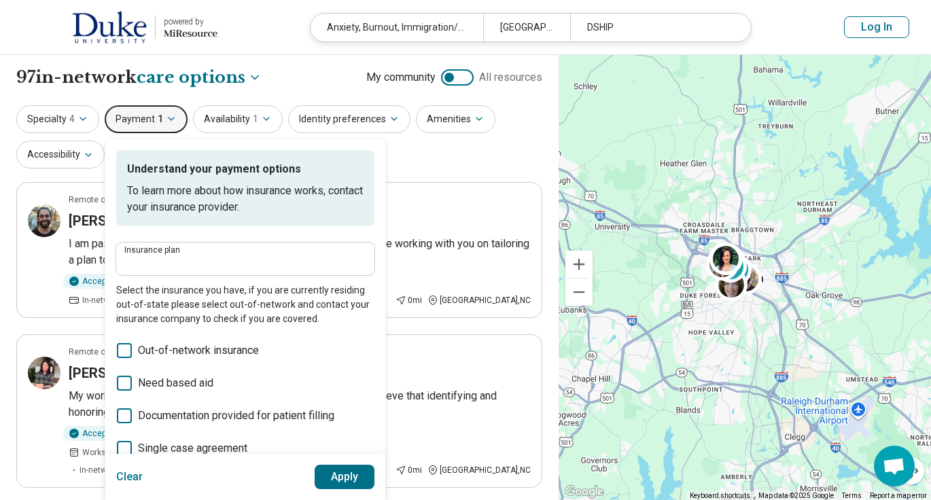
type input "*****"
click at [515, 167] on div "Specialty 4 Payment 1 Understand your payment options To learn more about how i…" at bounding box center [279, 138] width 526 height 66
